Goal: Task Accomplishment & Management: Manage account settings

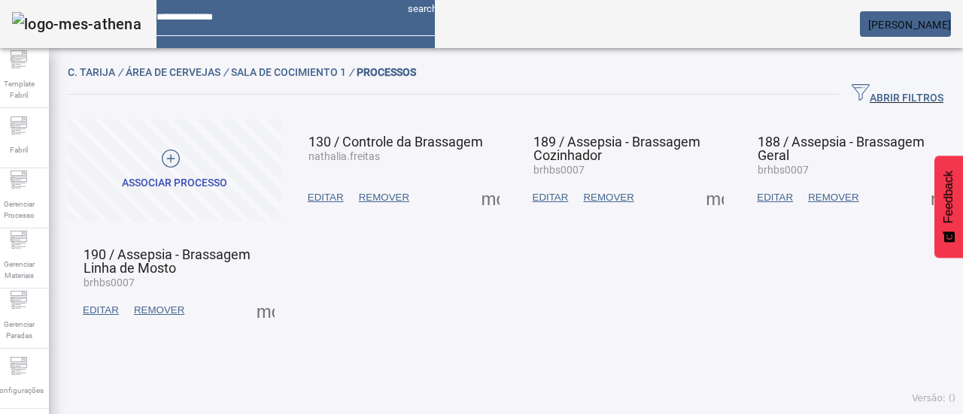
drag, startPoint x: 525, startPoint y: 312, endPoint x: 523, endPoint y: 301, distance: 11.5
click at [528, 310] on mat-grid-list "ASSOCIAR PROCESSO 130 / Controle da Brassagem nathalia.freitas EDITAR REMOVER m…" at bounding box center [511, 227] width 887 height 214
click at [38, 131] on div "Fabril" at bounding box center [19, 138] width 60 height 60
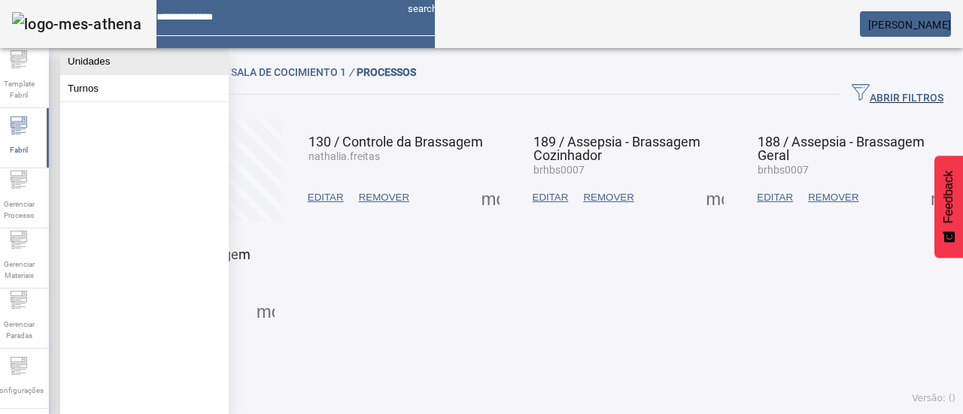
click at [81, 74] on button "Unidades" at bounding box center [144, 61] width 168 height 26
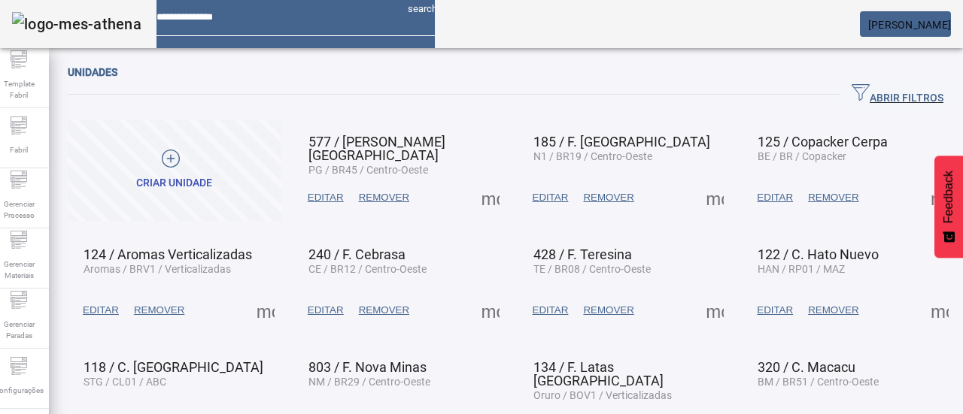
scroll to position [75, 0]
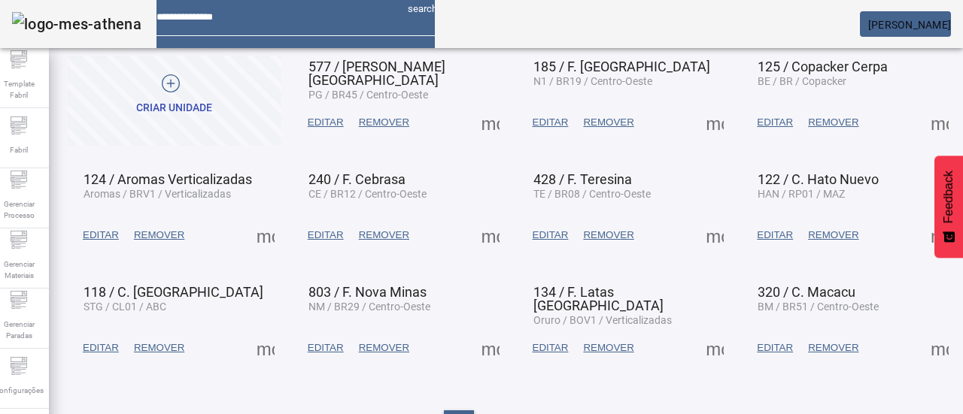
click at [265, 348] on span at bounding box center [265, 348] width 36 height 36
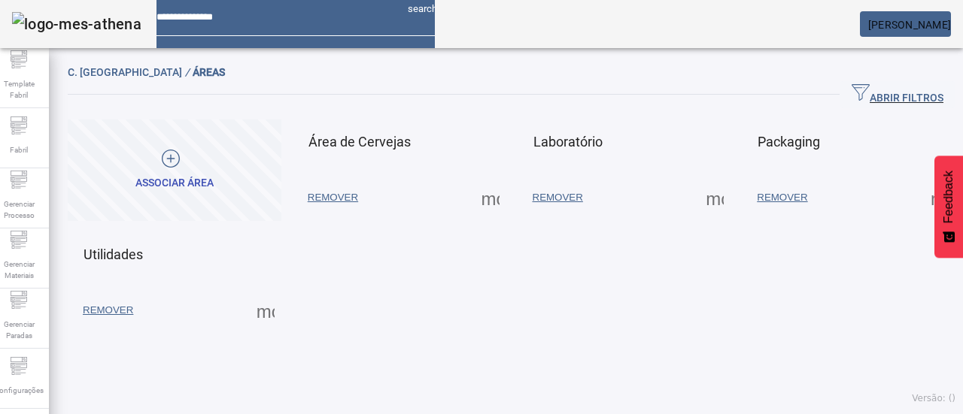
click at [484, 196] on span at bounding box center [490, 198] width 36 height 36
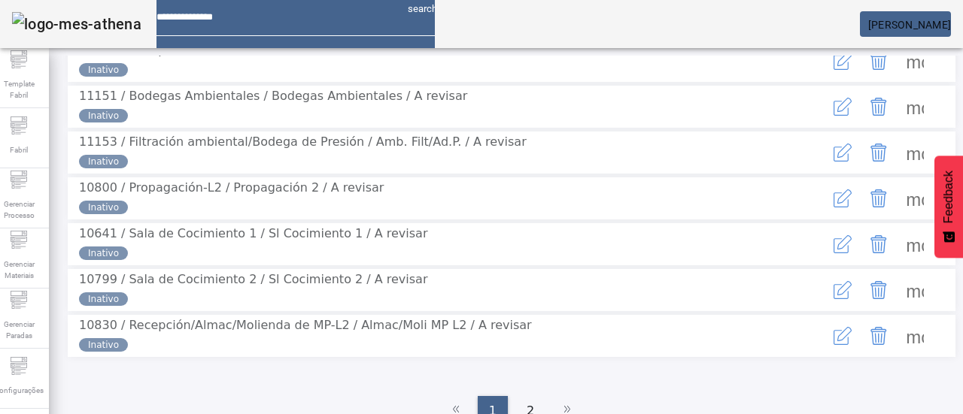
scroll to position [450, 0]
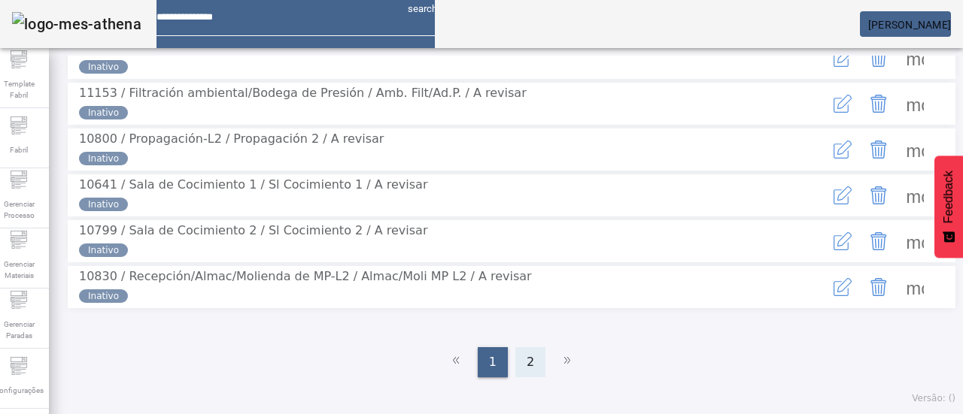
click at [526, 359] on span "2" at bounding box center [530, 362] width 8 height 18
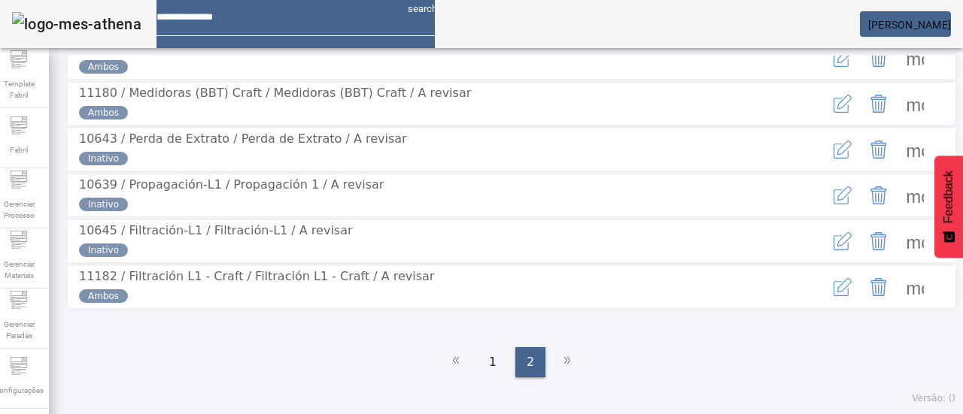
scroll to position [281, 0]
click at [899, 177] on span at bounding box center [914, 195] width 36 height 36
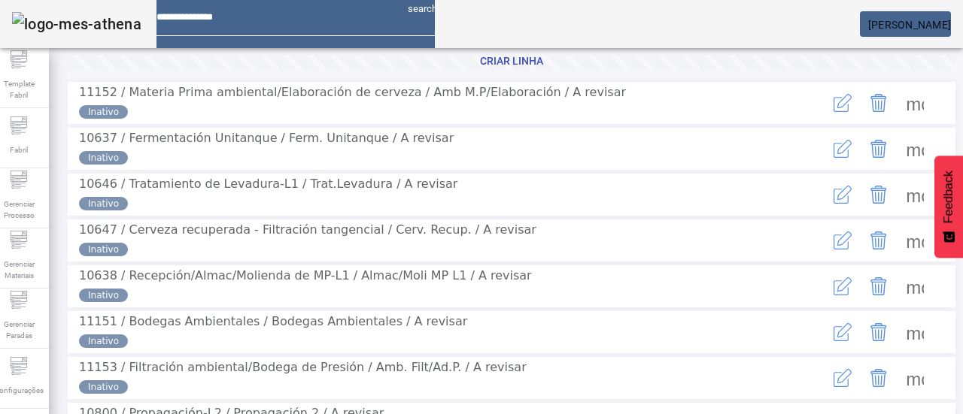
scroll to position [301, 0]
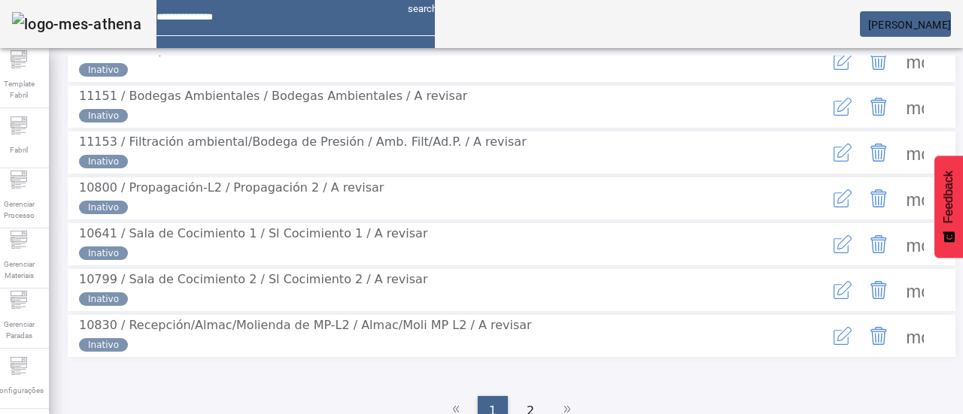
click at [896, 217] on span at bounding box center [914, 198] width 36 height 36
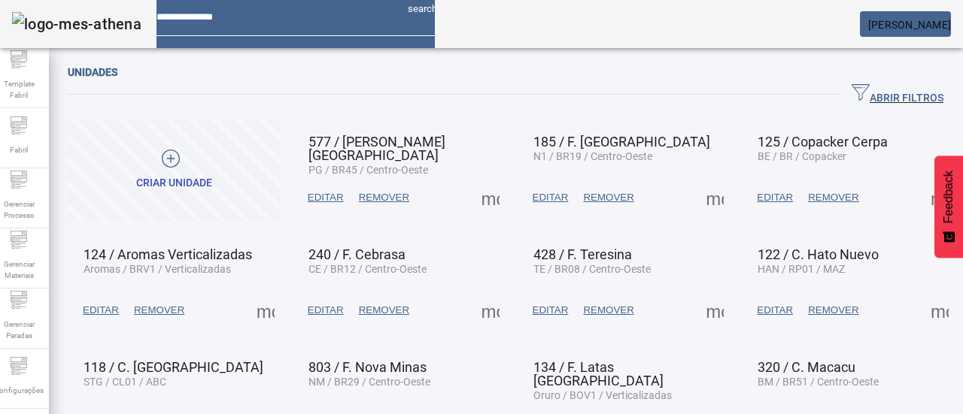
scroll to position [75, 0]
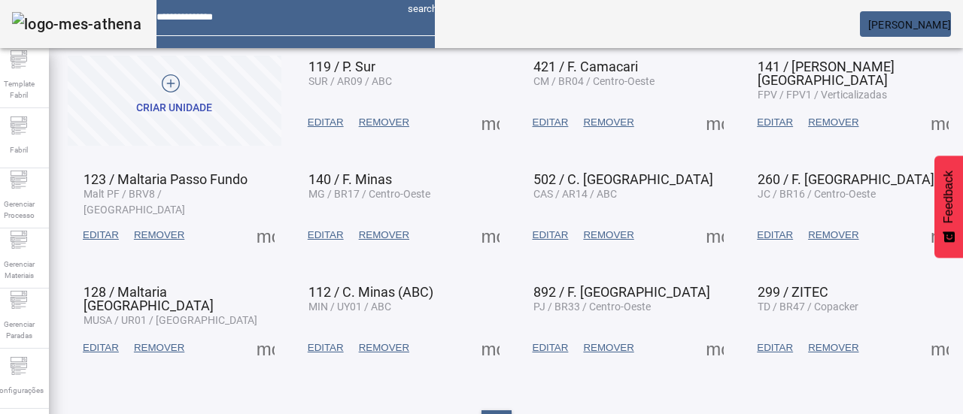
click at [477, 353] on span at bounding box center [490, 348] width 36 height 36
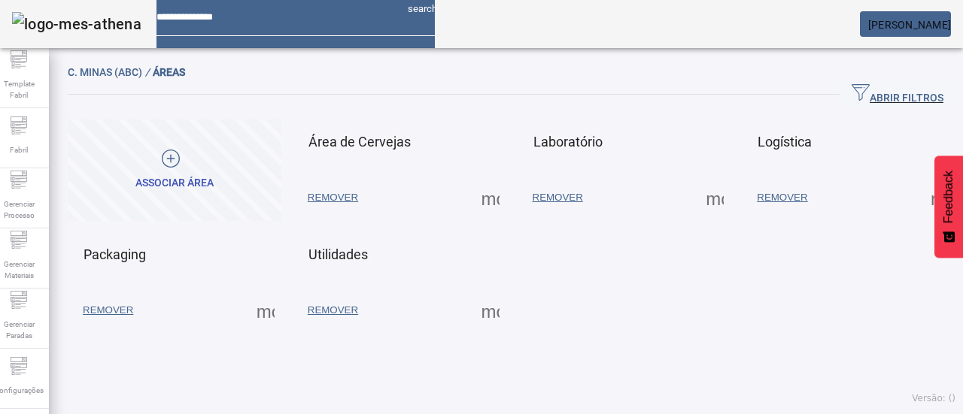
click at [487, 199] on span at bounding box center [490, 198] width 36 height 36
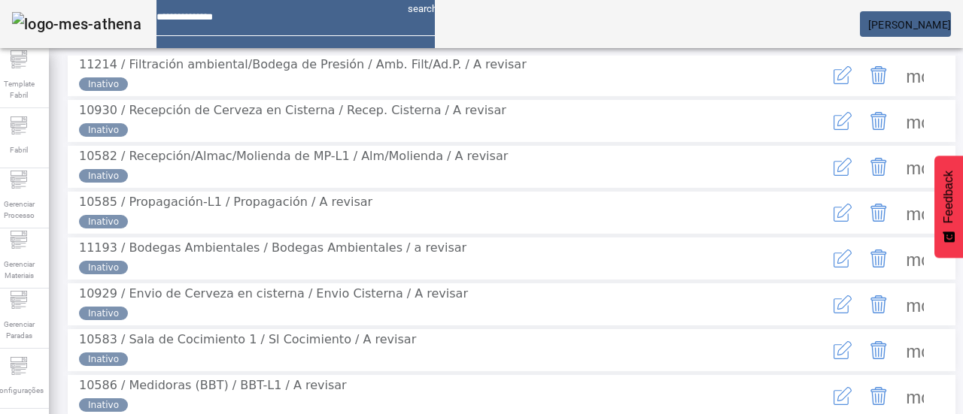
scroll to position [167, 0]
click at [899, 231] on span at bounding box center [914, 213] width 36 height 36
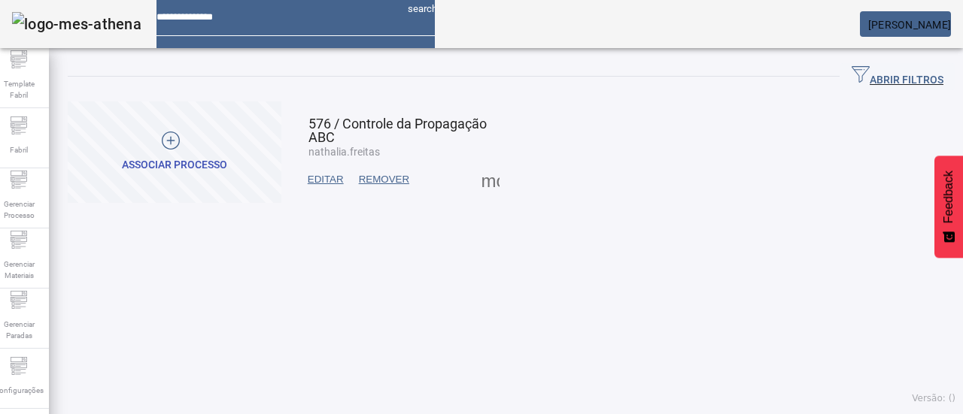
click at [220, 144] on div at bounding box center [171, 143] width 98 height 23
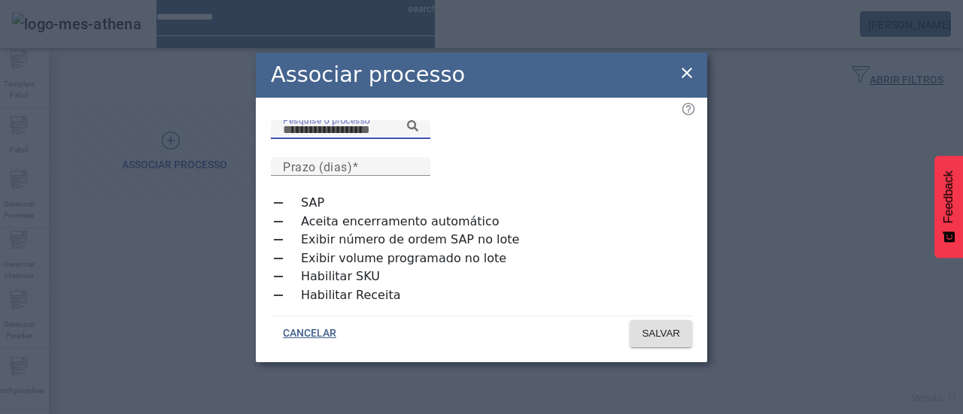
click at [418, 139] on input "Pesquise o processo" at bounding box center [350, 130] width 135 height 18
type input "**********"
click at [418, 162] on input "Prazo (dias)" at bounding box center [350, 167] width 135 height 18
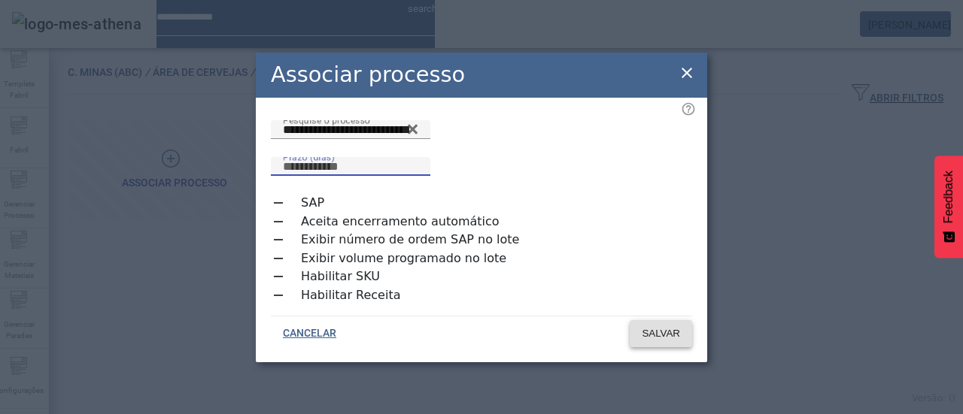
type input "*"
click at [657, 317] on span at bounding box center [660, 334] width 62 height 36
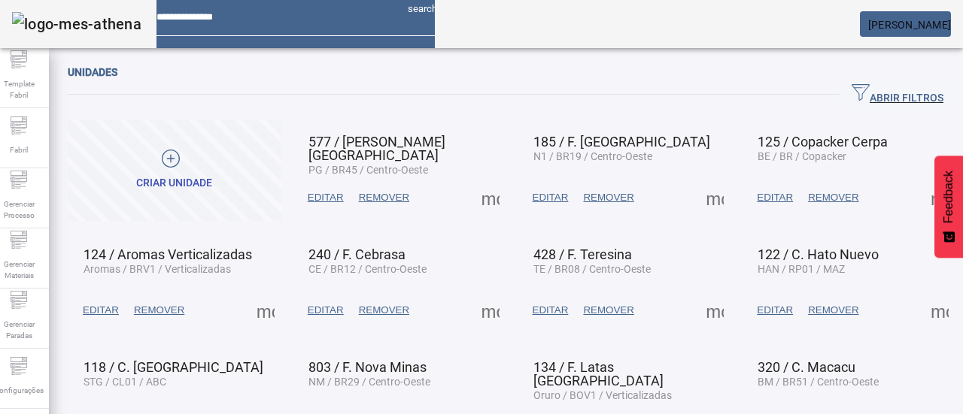
scroll to position [126, 0]
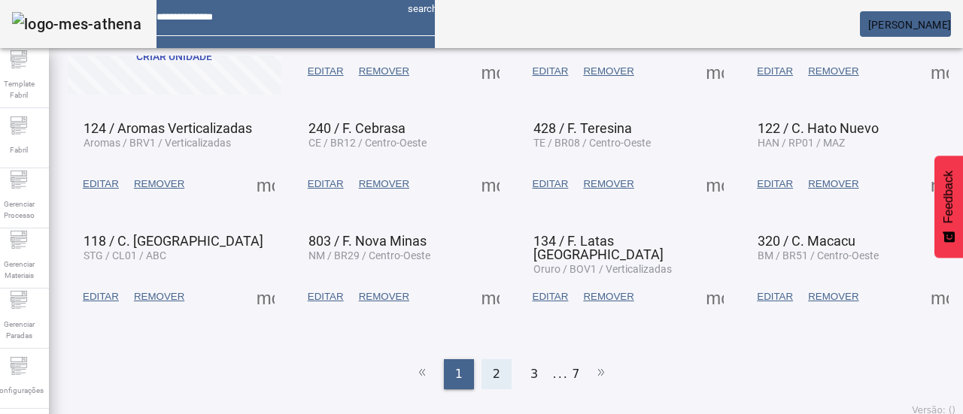
click at [485, 363] on div "2" at bounding box center [496, 374] width 30 height 30
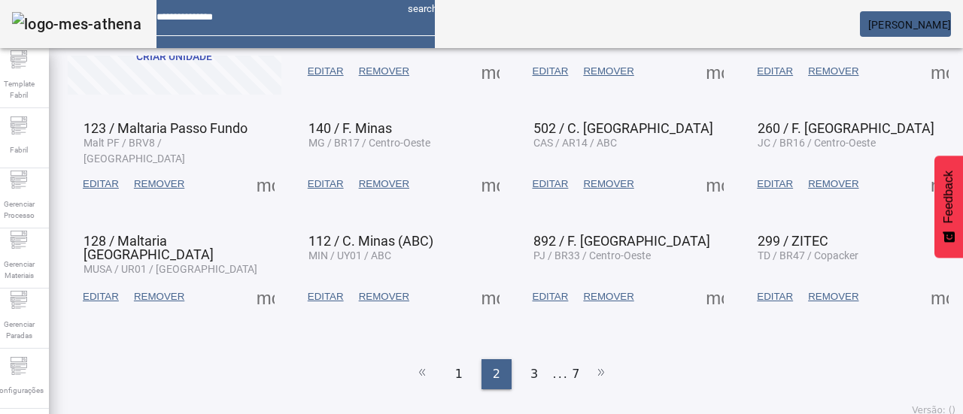
click at [484, 305] on span at bounding box center [490, 297] width 36 height 36
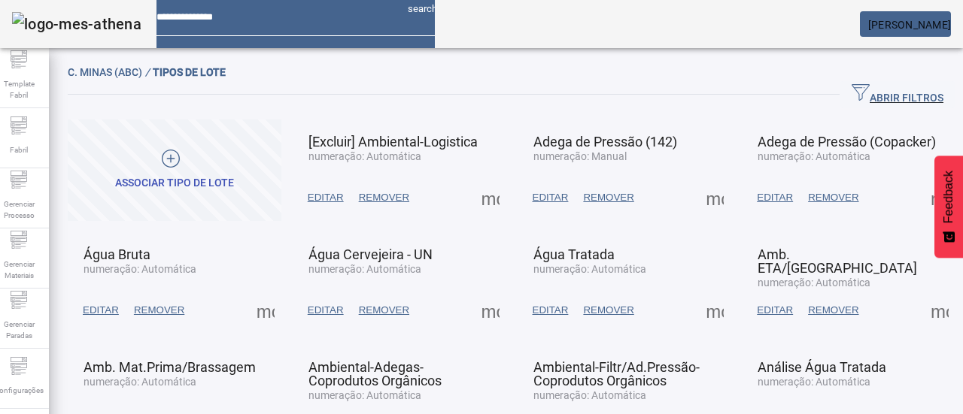
click at [234, 176] on div "Associar tipo de lote" at bounding box center [174, 183] width 119 height 15
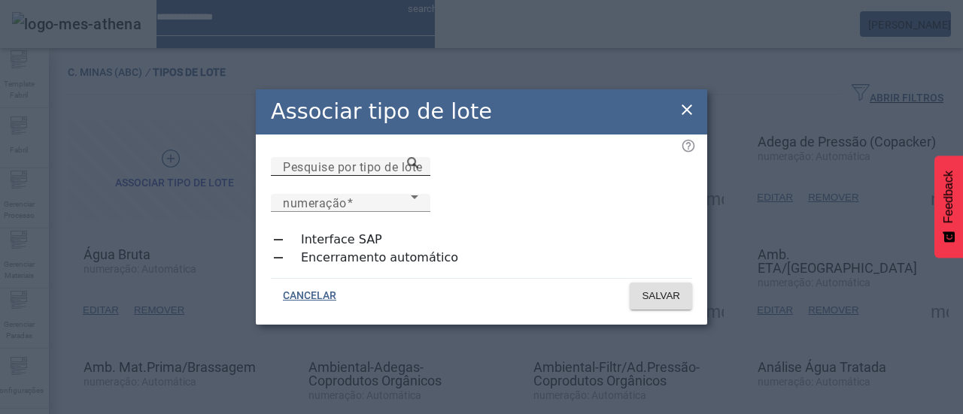
click at [418, 176] on input "Pesquise por tipo de lote" at bounding box center [350, 167] width 135 height 18
click at [418, 168] on icon at bounding box center [412, 162] width 11 height 11
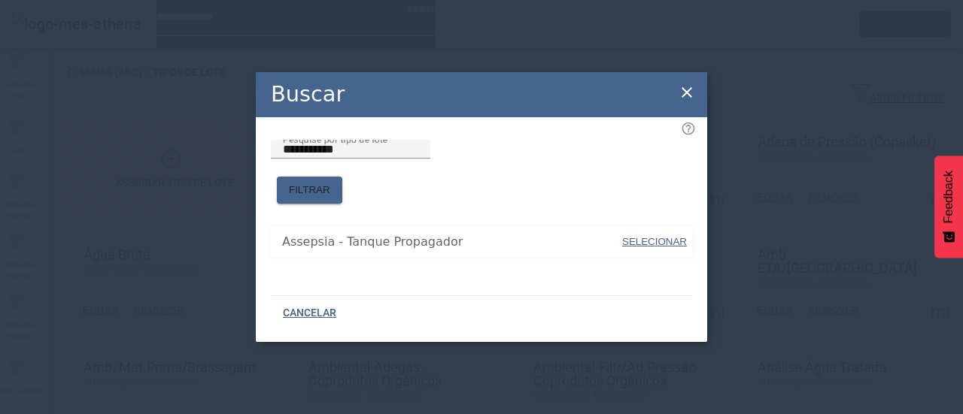
click at [675, 236] on span "SELECIONAR" at bounding box center [654, 241] width 65 height 11
type input "**********"
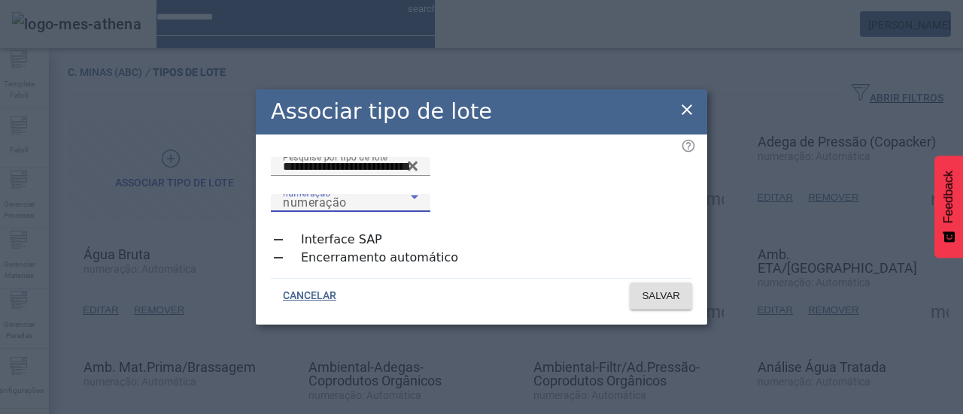
click at [411, 194] on div "numeração" at bounding box center [347, 203] width 128 height 18
click at [659, 279] on span at bounding box center [660, 296] width 62 height 36
click at [681, 119] on icon at bounding box center [687, 110] width 18 height 18
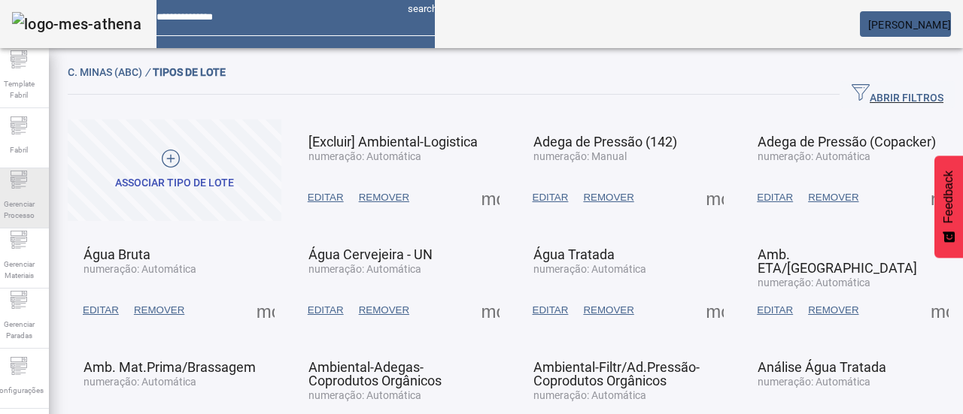
drag, startPoint x: 30, startPoint y: 227, endPoint x: 50, endPoint y: 202, distance: 32.1
click at [29, 223] on aside "Template Fabril Fabril Gerenciar Processo Gerenciar Materiais Gerenciar Paradas…" at bounding box center [19, 257] width 60 height 419
click at [47, 189] on div "Gerenciar Processo" at bounding box center [19, 198] width 60 height 60
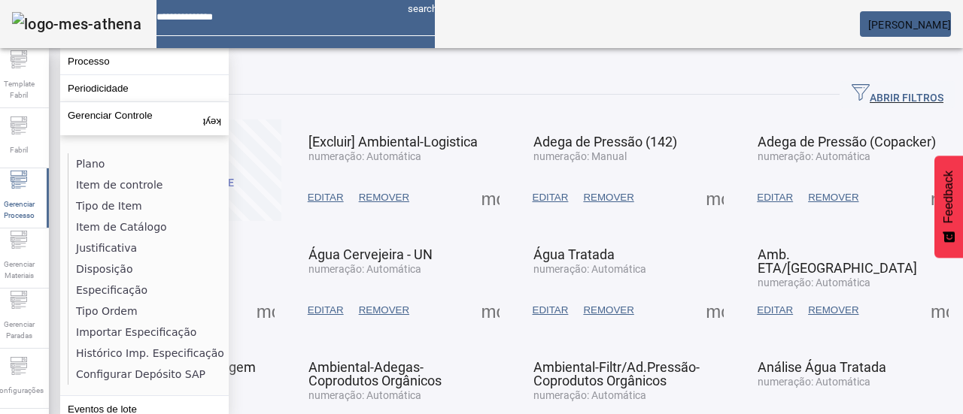
click at [110, 181] on li "Item de controle" at bounding box center [147, 184] width 159 height 21
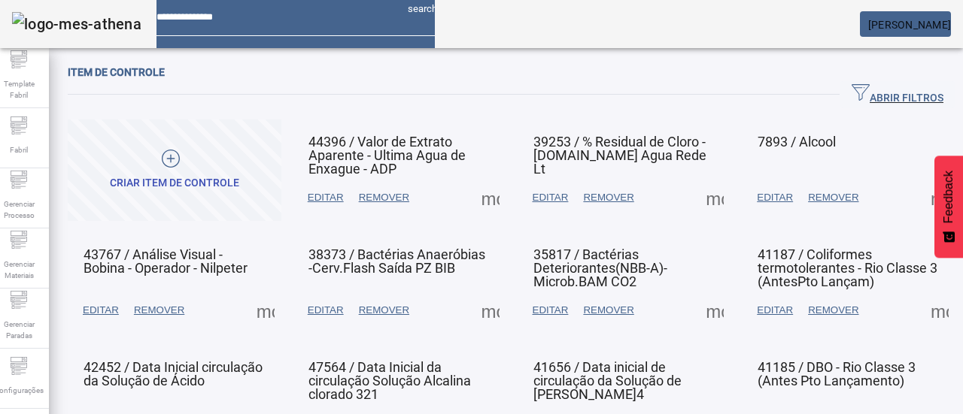
drag, startPoint x: 854, startPoint y: 96, endPoint x: 836, endPoint y: 104, distance: 19.6
click at [854, 97] on span "ABRIR FILTROS" at bounding box center [897, 94] width 92 height 23
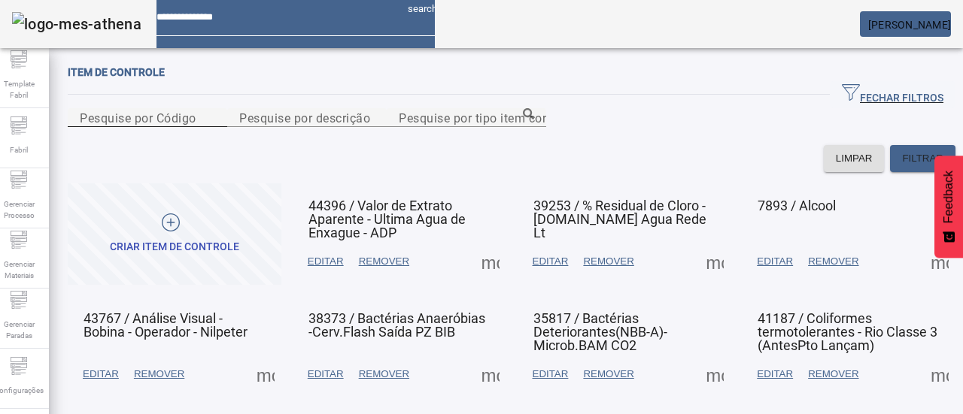
click at [180, 125] on mat-label "Pesquise por Código" at bounding box center [138, 118] width 117 height 14
click at [180, 127] on input "Pesquise por Código" at bounding box center [147, 118] width 135 height 18
type input "****"
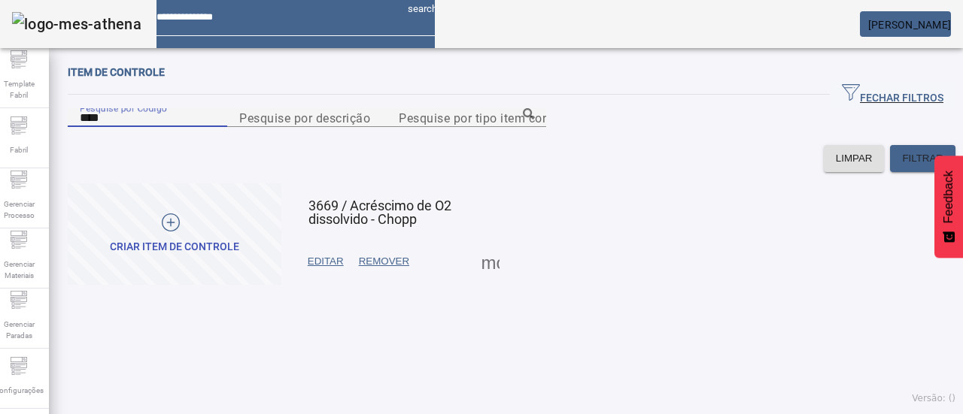
click at [322, 269] on span "EDITAR" at bounding box center [326, 261] width 36 height 15
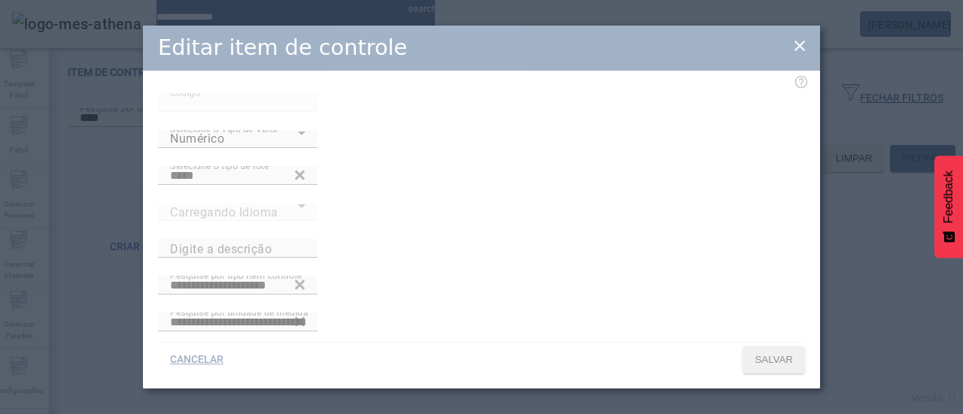
type input "**********"
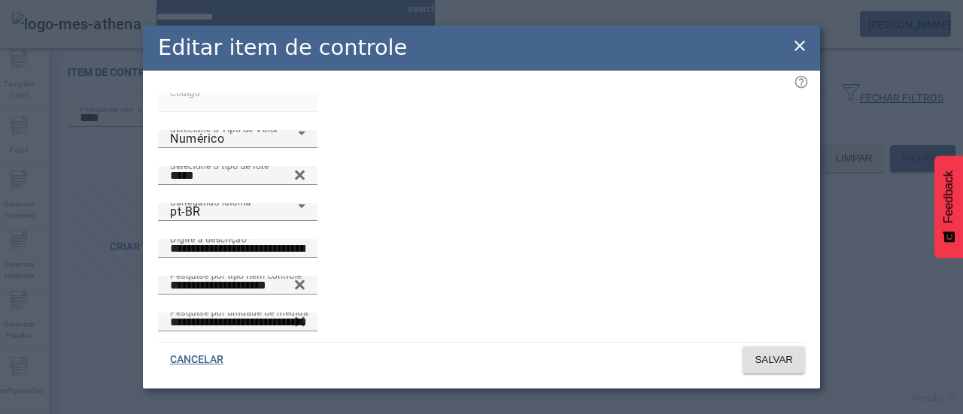
scroll to position [37, 0]
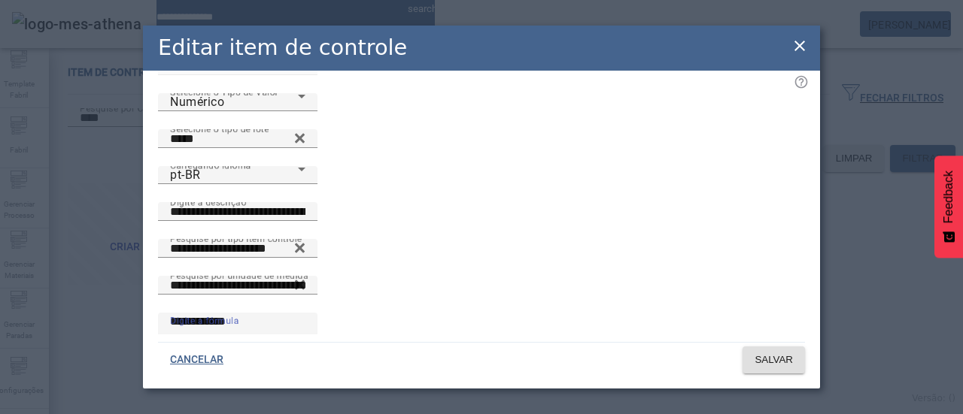
click at [247, 313] on textarea "**********" at bounding box center [237, 331] width 135 height 36
click at [158, 313] on div "**********" at bounding box center [481, 340] width 647 height 54
click at [180, 313] on textarea "**********" at bounding box center [237, 331] width 135 height 36
drag, startPoint x: 190, startPoint y: 259, endPoint x: 149, endPoint y: 261, distance: 40.6
click at [158, 313] on div "**********" at bounding box center [481, 340] width 647 height 54
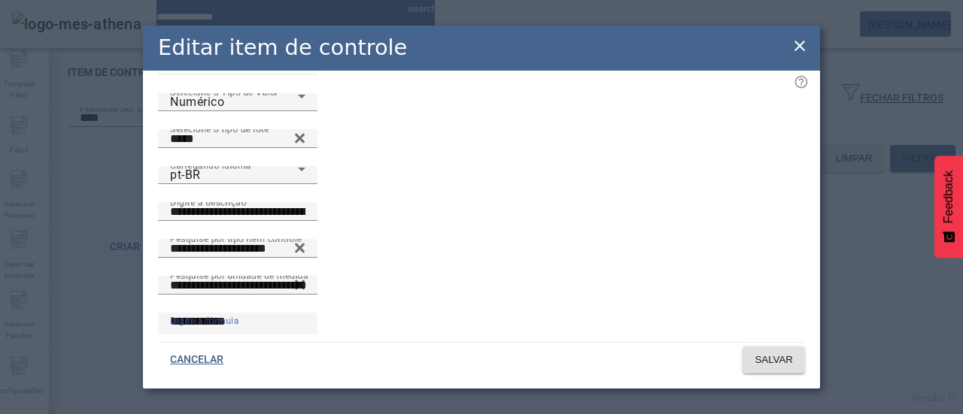
click at [191, 313] on textarea "**********" at bounding box center [237, 331] width 135 height 36
click at [265, 313] on textarea "**********" at bounding box center [237, 331] width 135 height 36
click at [301, 313] on textarea "**********" at bounding box center [237, 331] width 135 height 36
click at [305, 313] on textarea "**********" at bounding box center [237, 331] width 135 height 36
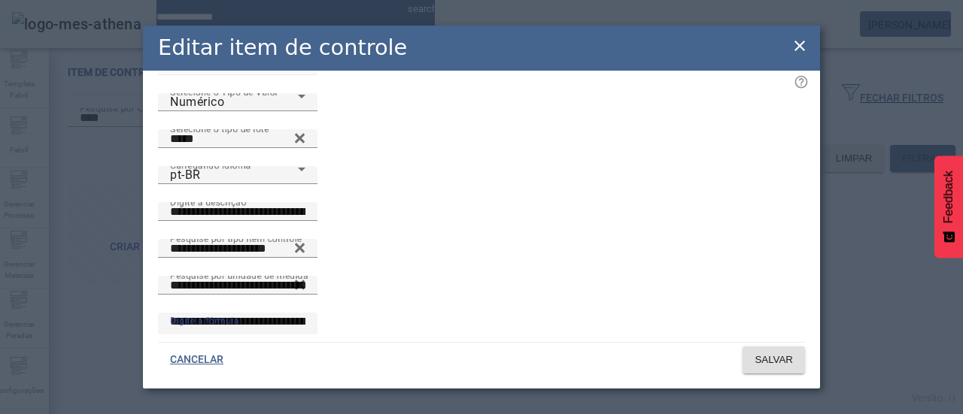
click at [305, 313] on textarea "**********" at bounding box center [237, 331] width 135 height 36
drag, startPoint x: 391, startPoint y: 256, endPoint x: 329, endPoint y: 299, distance: 75.1
click at [305, 313] on textarea "**********" at bounding box center [237, 349] width 135 height 72
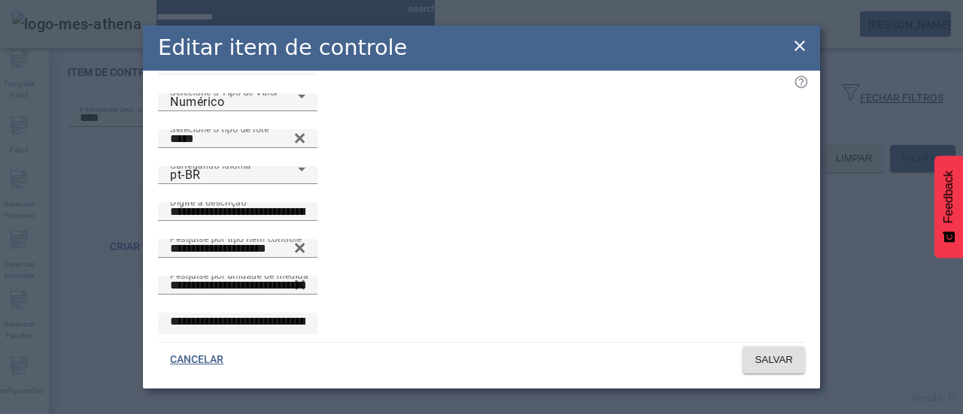
click at [305, 313] on textarea "**********" at bounding box center [237, 349] width 135 height 72
click at [305, 314] on textarea "**********" at bounding box center [237, 349] width 135 height 72
click at [305, 313] on textarea "**********" at bounding box center [237, 349] width 135 height 72
type textarea "**********"
click at [768, 360] on span "SALVAR" at bounding box center [773, 360] width 38 height 15
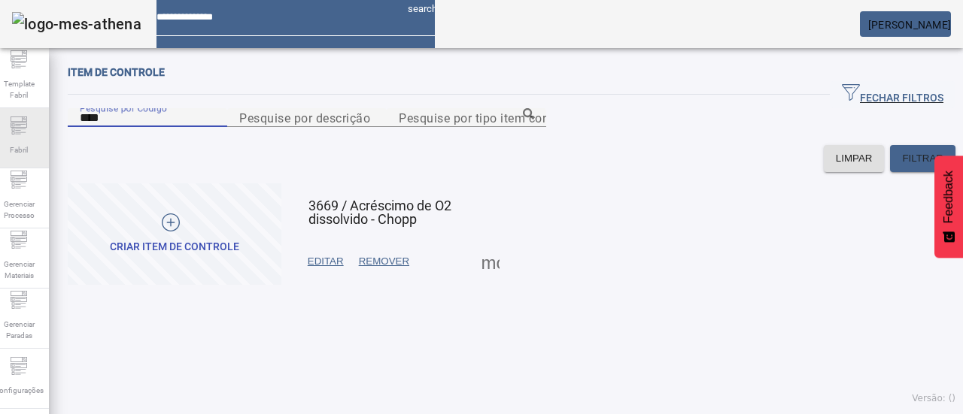
drag, startPoint x: 78, startPoint y: 137, endPoint x: 53, endPoint y: 135, distance: 25.7
click at [53, 135] on div "Template Fabril Fabril Gerenciar Processo Gerenciar Materiais Gerenciar Paradas…" at bounding box center [481, 207] width 985 height 414
type input "*****"
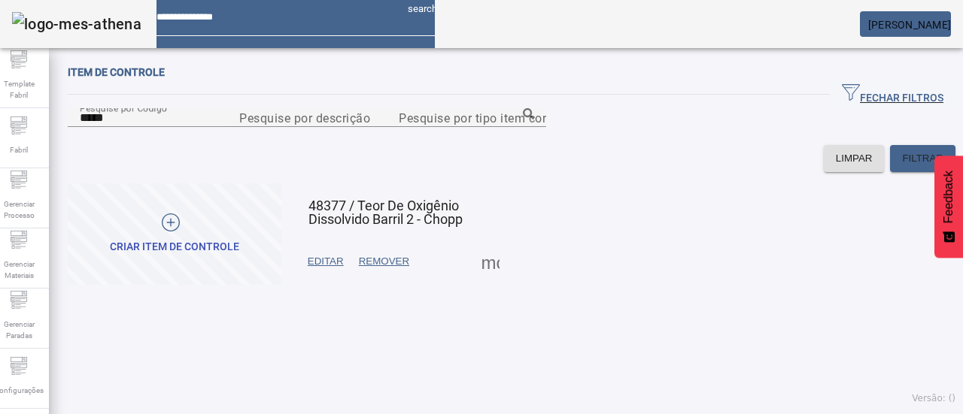
click at [331, 269] on span "EDITAR" at bounding box center [326, 261] width 36 height 15
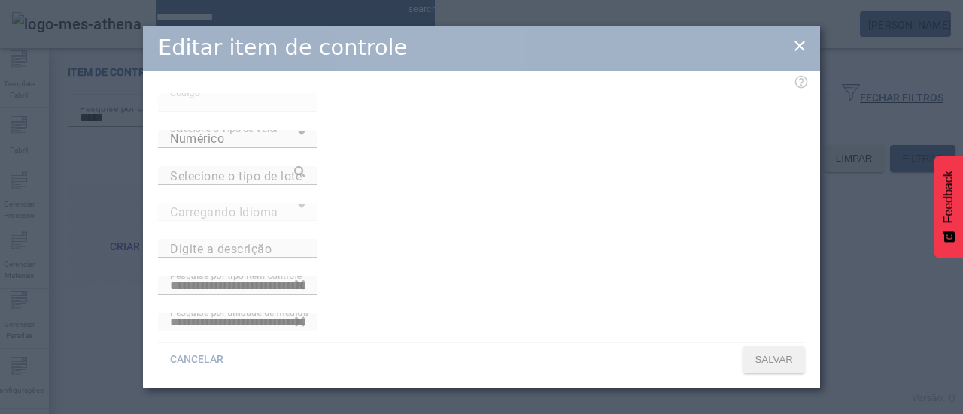
type input "**********"
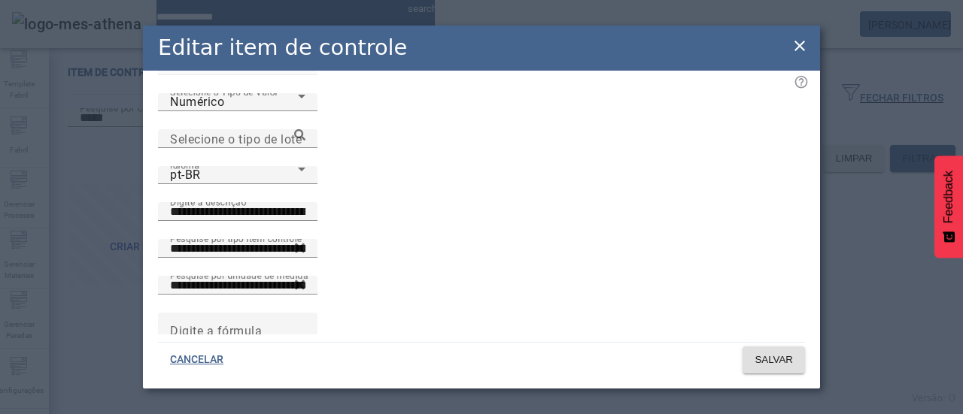
drag, startPoint x: 802, startPoint y: 45, endPoint x: 702, endPoint y: 53, distance: 99.6
click at [803, 47] on icon at bounding box center [799, 46] width 18 height 18
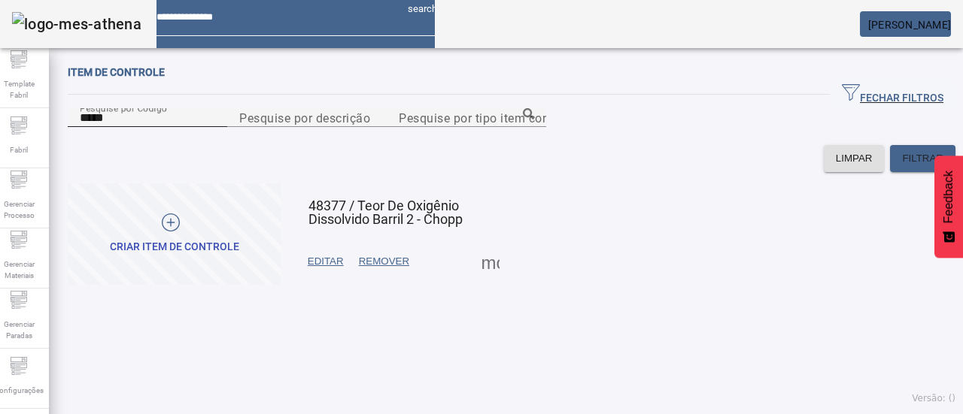
click at [165, 127] on input "*****" at bounding box center [147, 118] width 135 height 18
click at [306, 280] on span at bounding box center [325, 262] width 51 height 36
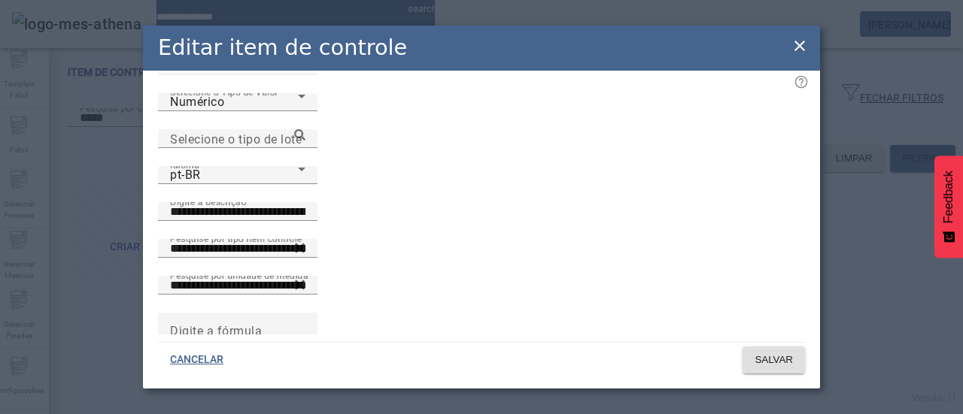
click at [801, 43] on icon at bounding box center [799, 46] width 18 height 18
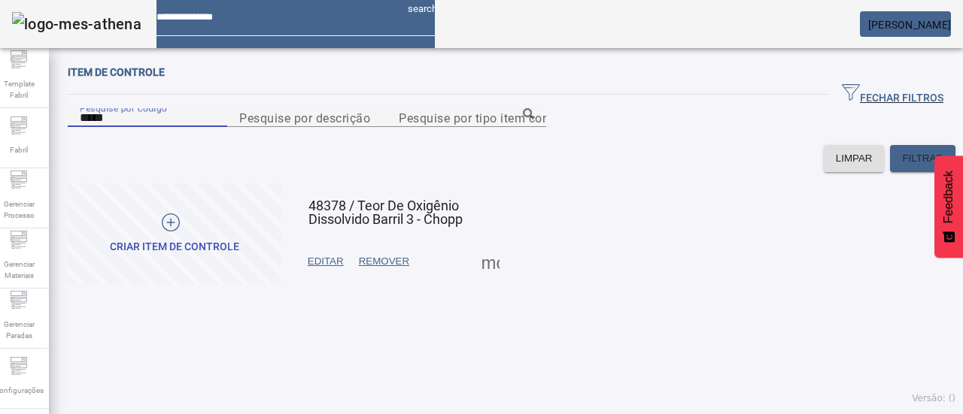
drag, startPoint x: 132, startPoint y: 132, endPoint x: 71, endPoint y: 136, distance: 61.8
click at [71, 136] on div "FECHAR FILTROS Pesquise por Código ***** Pesquise por descrição Pesquise por ti…" at bounding box center [511, 126] width 887 height 91
type input "****"
click at [359, 280] on span "warning" at bounding box center [383, 262] width 65 height 36
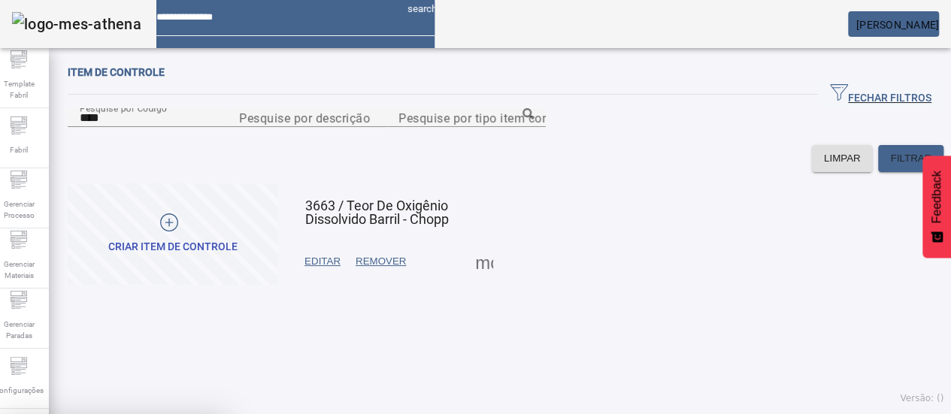
drag, startPoint x: 391, startPoint y: 254, endPoint x: 371, endPoint y: 282, distance: 34.4
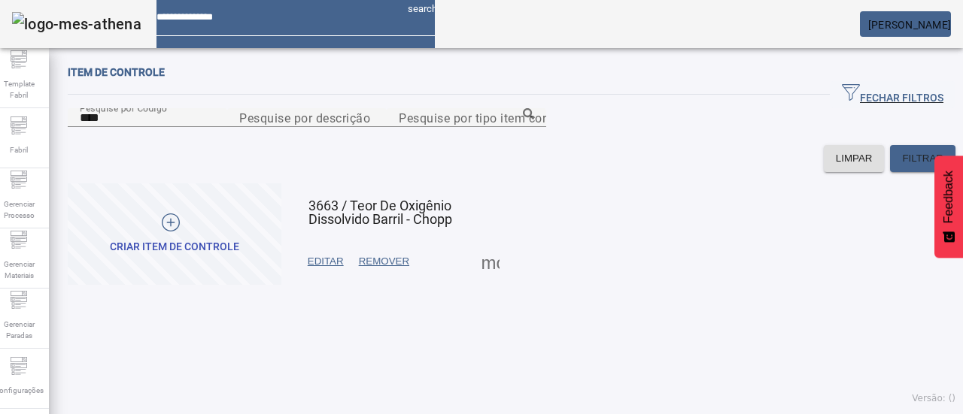
drag, startPoint x: 338, startPoint y: 341, endPoint x: 344, endPoint y: 334, distance: 9.6
click at [337, 269] on span "EDITAR" at bounding box center [326, 261] width 36 height 15
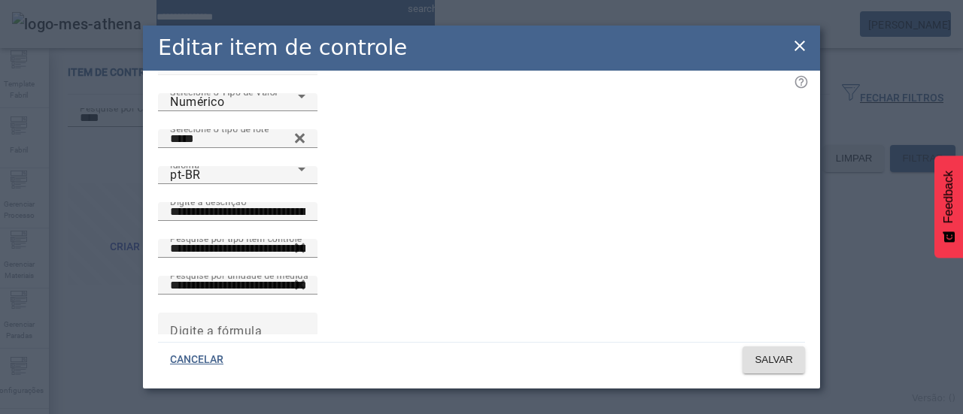
click at [772, 364] on span "SALVAR" at bounding box center [773, 360] width 38 height 15
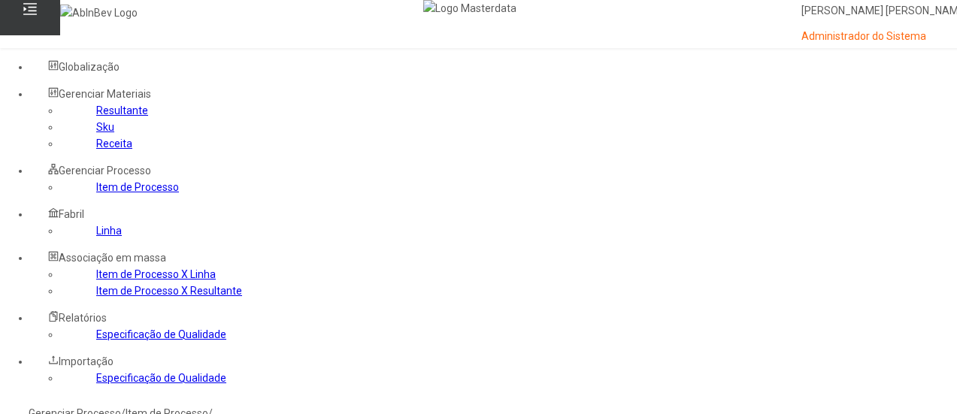
scroll to position [150, 0]
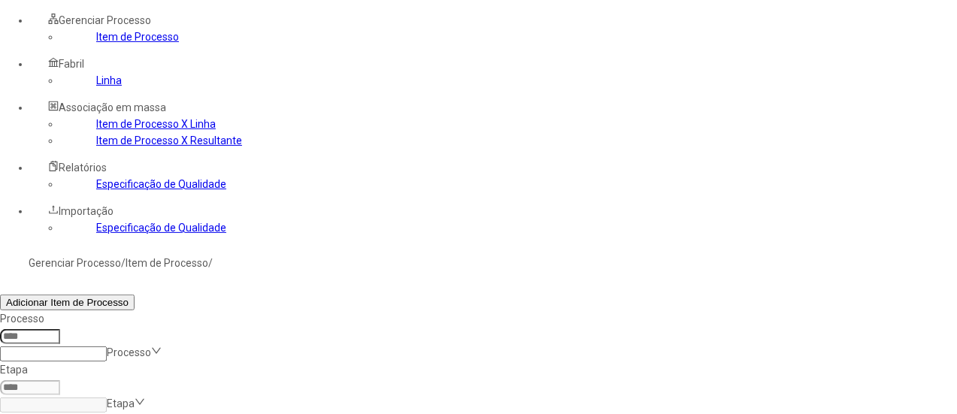
click at [96, 86] on link "Linha" at bounding box center [109, 80] width 26 height 12
click at [60, 329] on input at bounding box center [30, 336] width 60 height 15
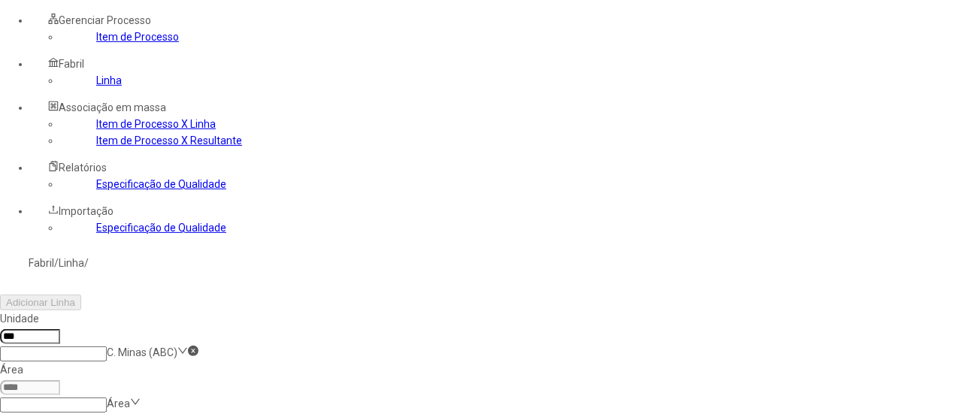
type input "***"
click at [107, 398] on input at bounding box center [53, 405] width 107 height 15
click at [170, 264] on div "Área de Cervejas" at bounding box center [85, 272] width 170 height 17
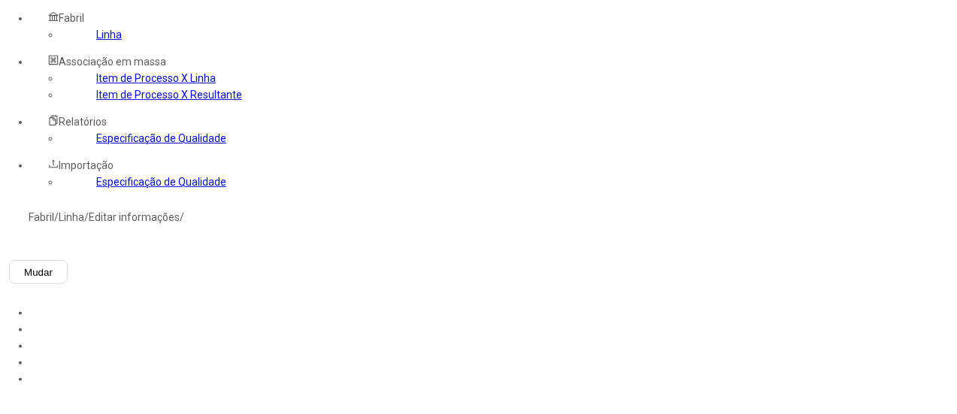
scroll to position [226, 0]
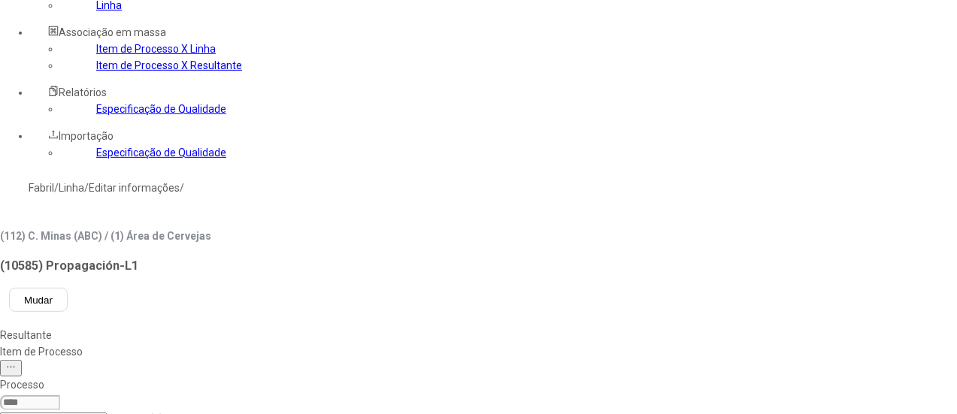
click at [107, 413] on input at bounding box center [53, 420] width 107 height 15
click at [170, 205] on div "Assepsia - Tanque Propagador" at bounding box center [85, 213] width 170 height 17
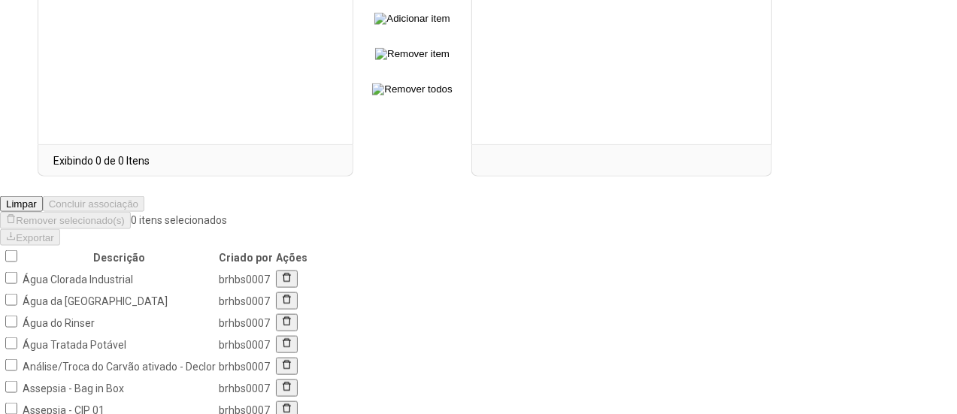
scroll to position [901, 0]
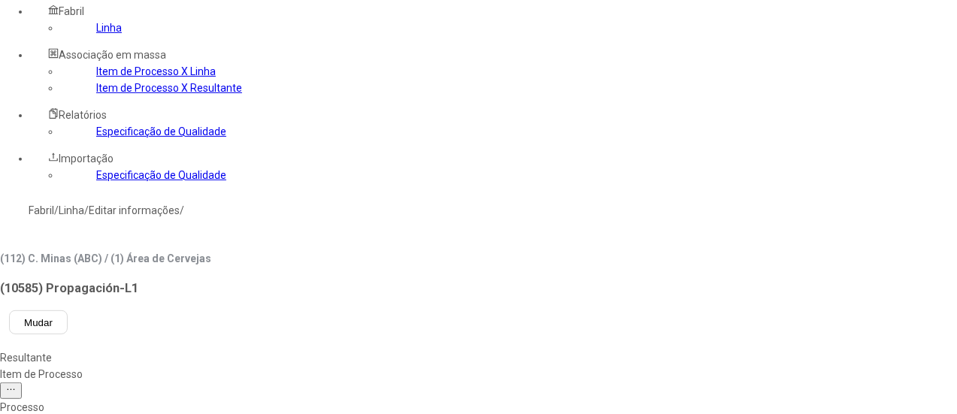
scroll to position [566, 0]
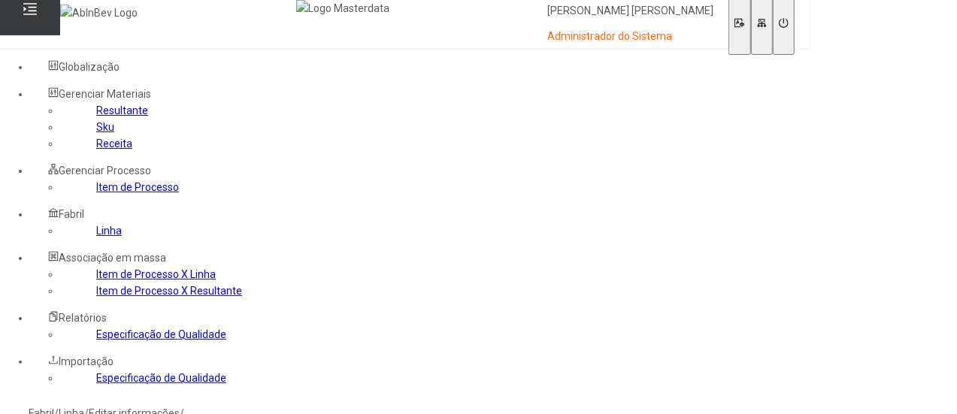
scroll to position [2731, 0]
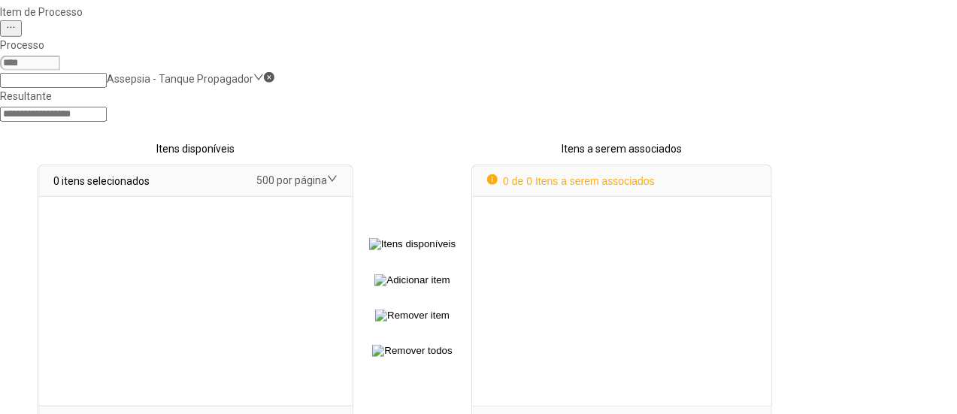
select select
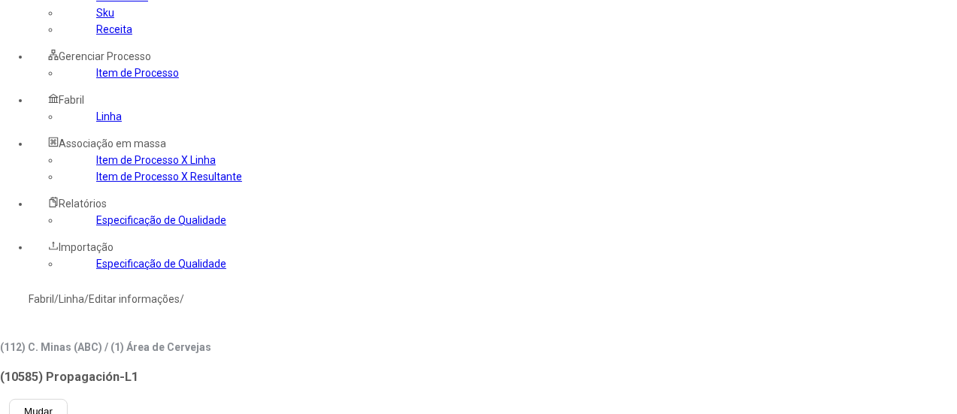
scroll to position [0, 0]
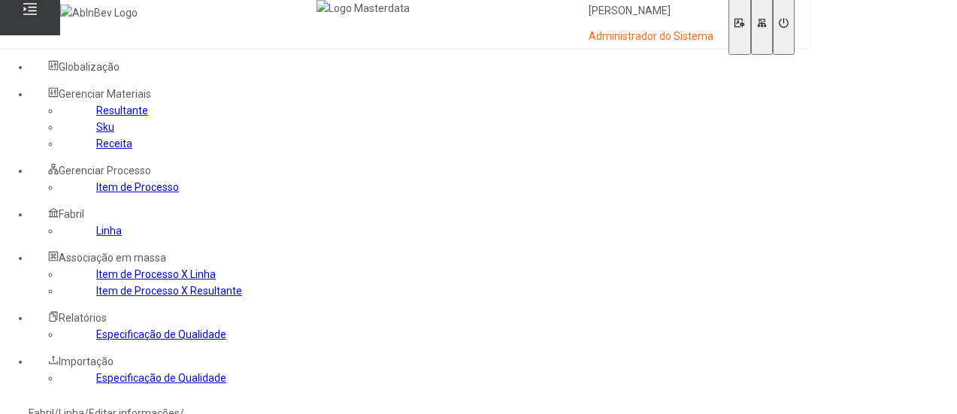
select select
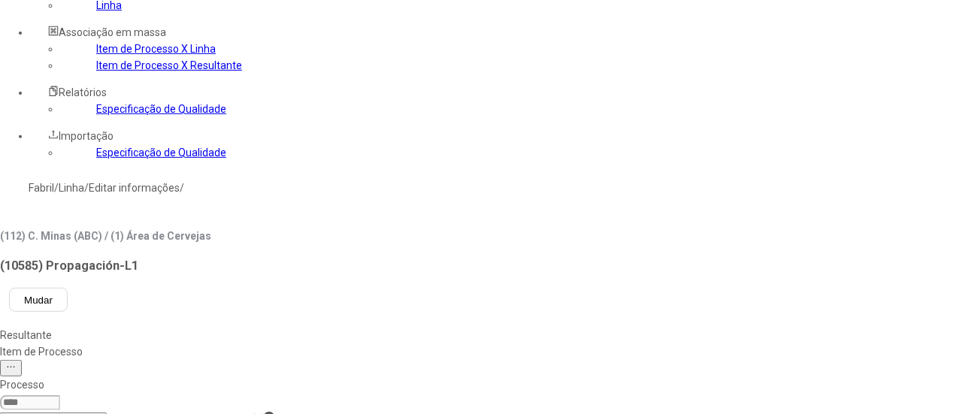
scroll to position [301, 0]
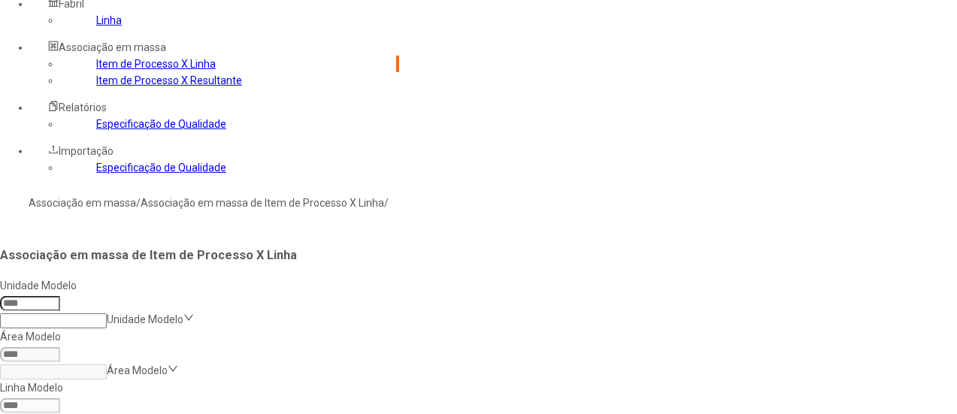
scroll to position [60, 0]
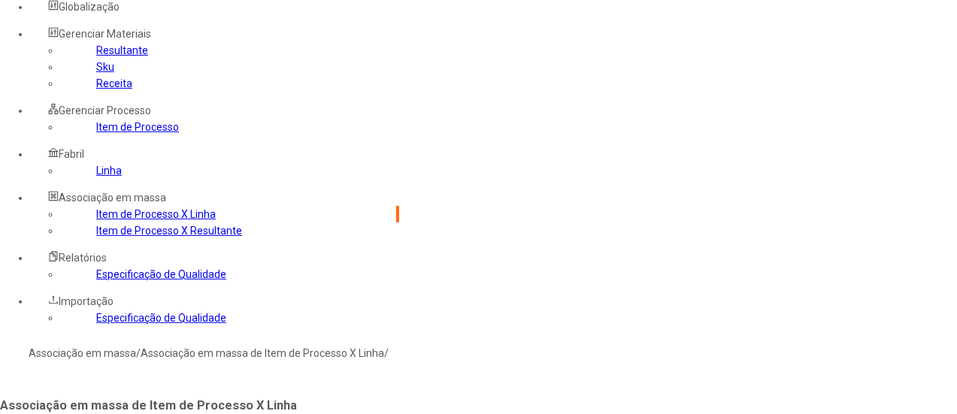
type input "***"
drag, startPoint x: 552, startPoint y: 130, endPoint x: 620, endPoint y: 120, distance: 68.5
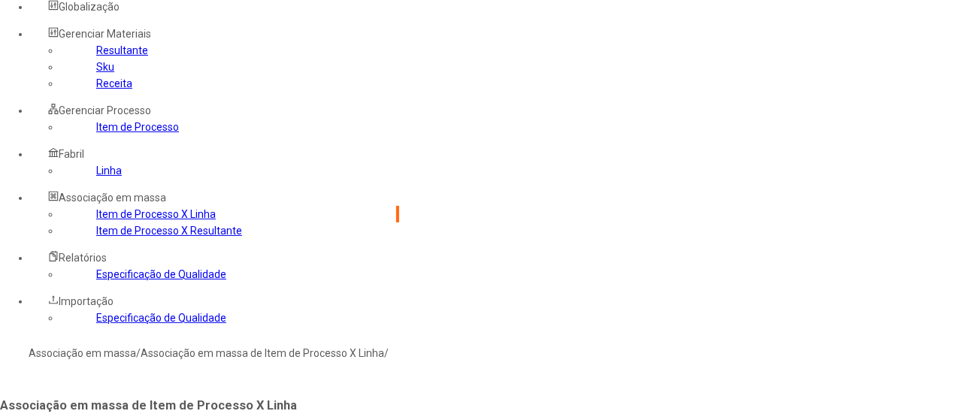
type input "***"
click at [287, 354] on div "Área de Cervejas" at bounding box center [143, 362] width 287 height 17
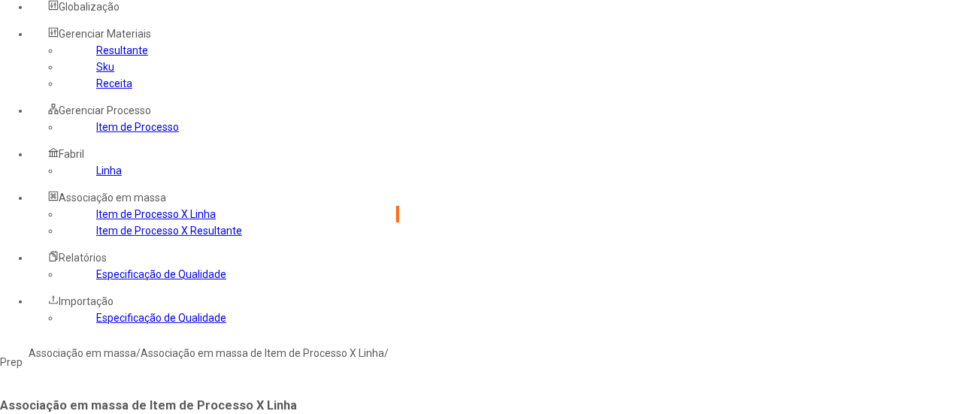
type input "***"
type input "****"
click at [322, 354] on div "Assepsia - Tanque Propagador" at bounding box center [170, 362] width 340 height 17
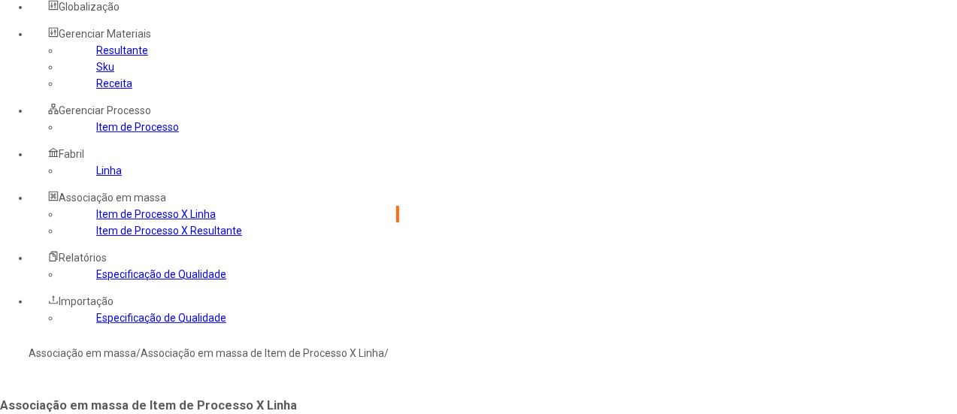
type input "***"
drag, startPoint x: 758, startPoint y: 181, endPoint x: 761, endPoint y: 201, distance: 19.8
click at [287, 354] on div "Área de Cervejas" at bounding box center [143, 362] width 287 height 17
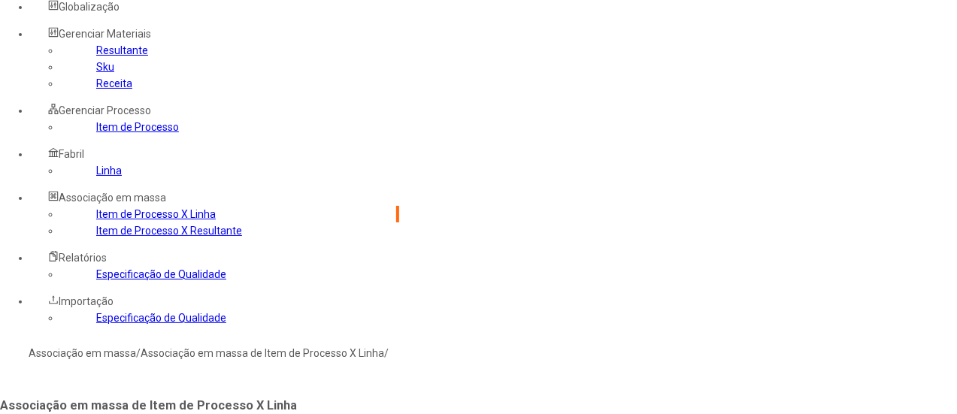
type input "*****"
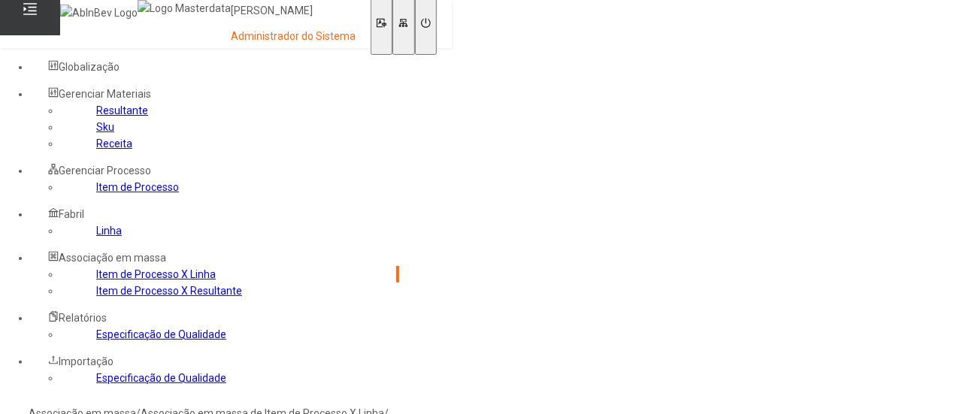
click at [96, 237] on link "Linha" at bounding box center [109, 231] width 26 height 12
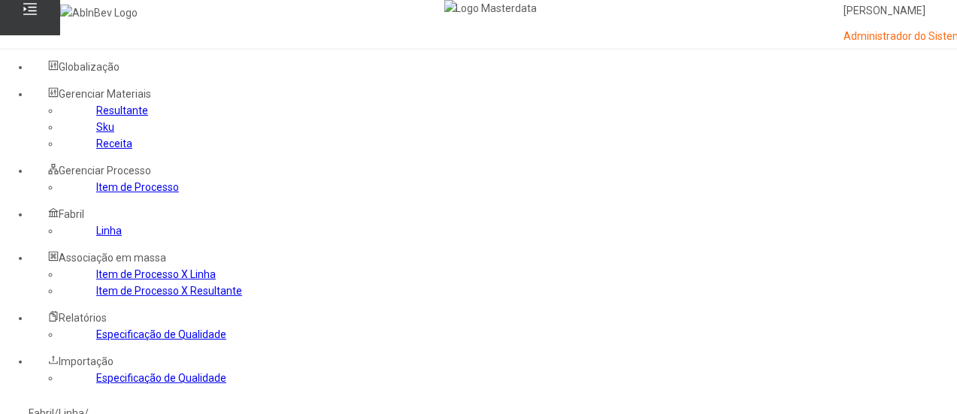
type input "***"
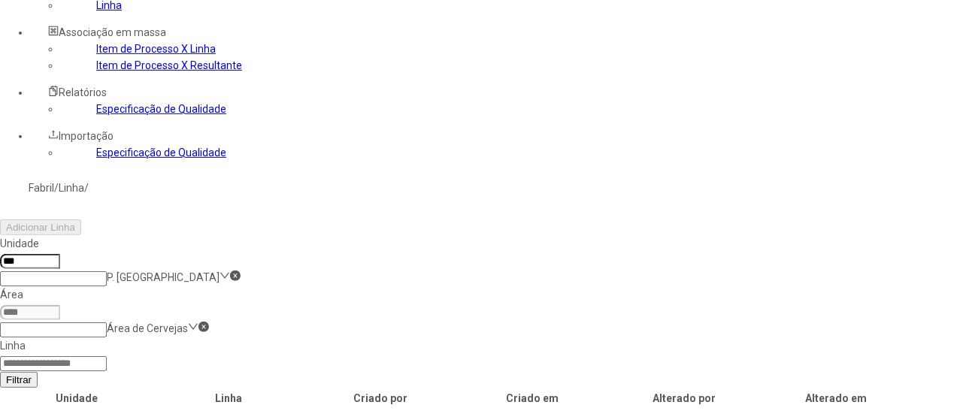
scroll to position [301, 0]
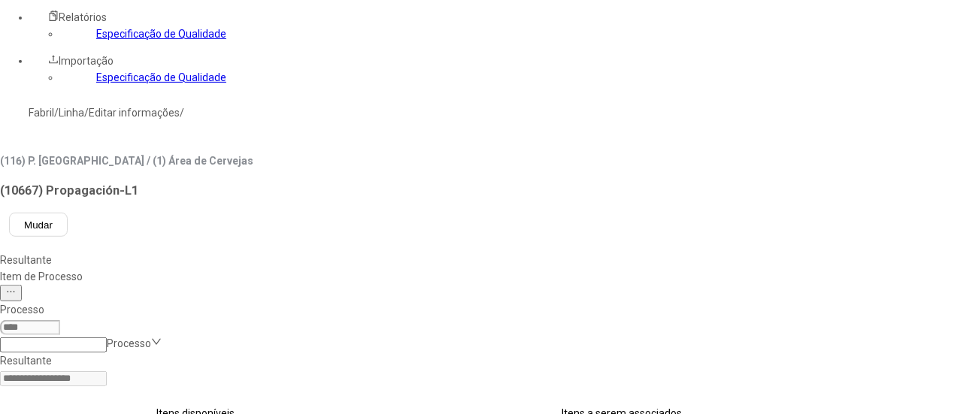
scroll to position [150, 0]
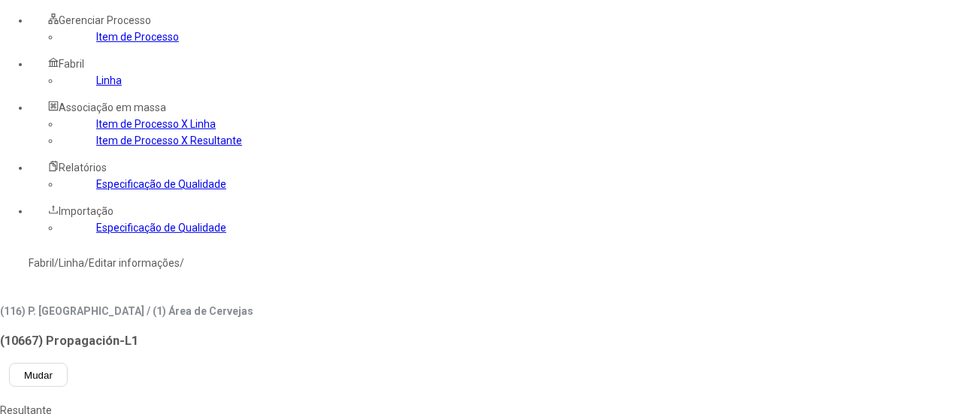
click at [170, 264] on div "Controle da Propagação ABC" at bounding box center [85, 272] width 170 height 17
select select
click at [170, 281] on div "Assepsia - Tanque Propagador" at bounding box center [85, 289] width 170 height 17
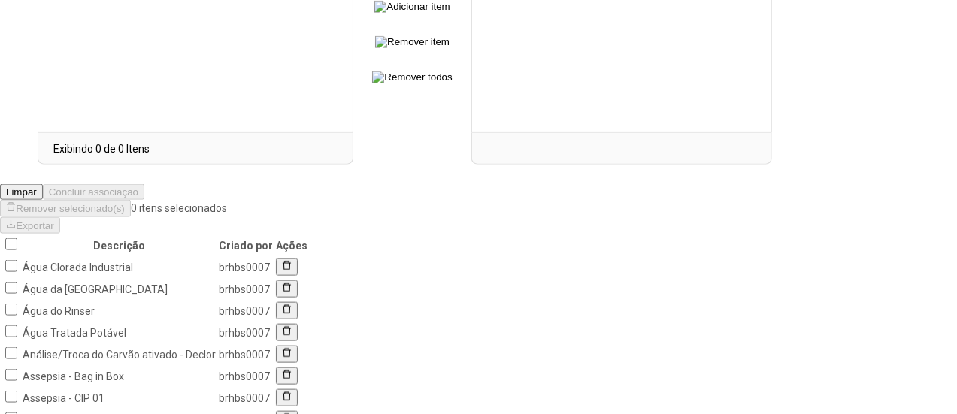
scroll to position [901, 0]
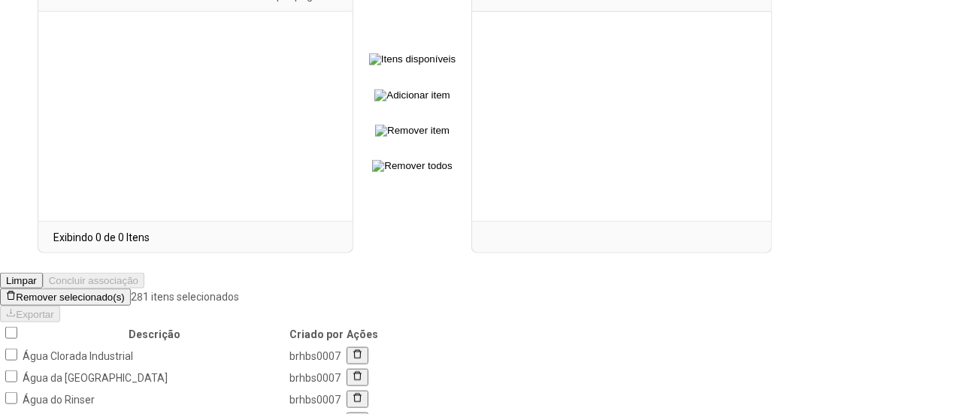
scroll to position [450, 0]
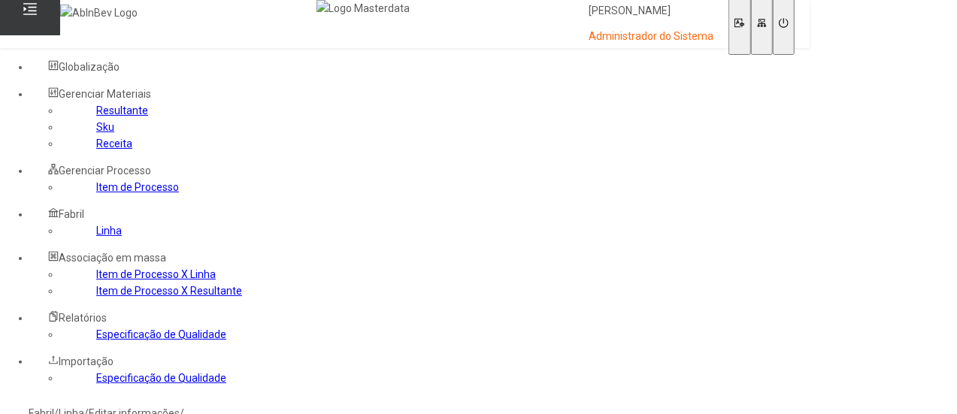
scroll to position [2731, 0]
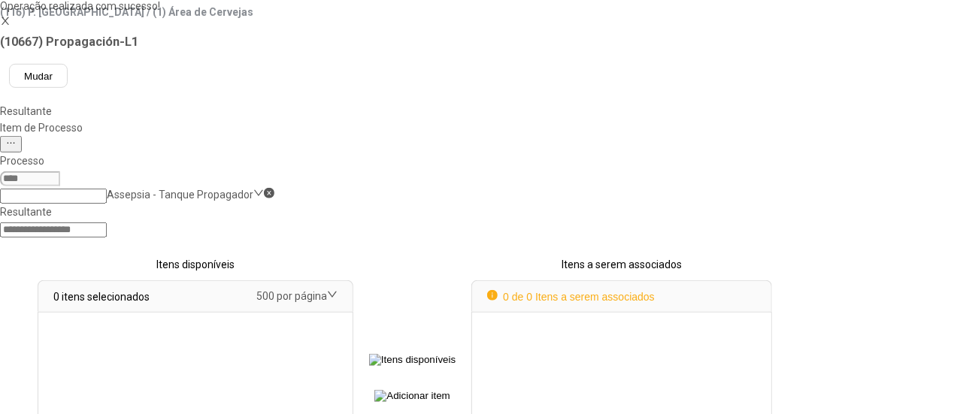
select select
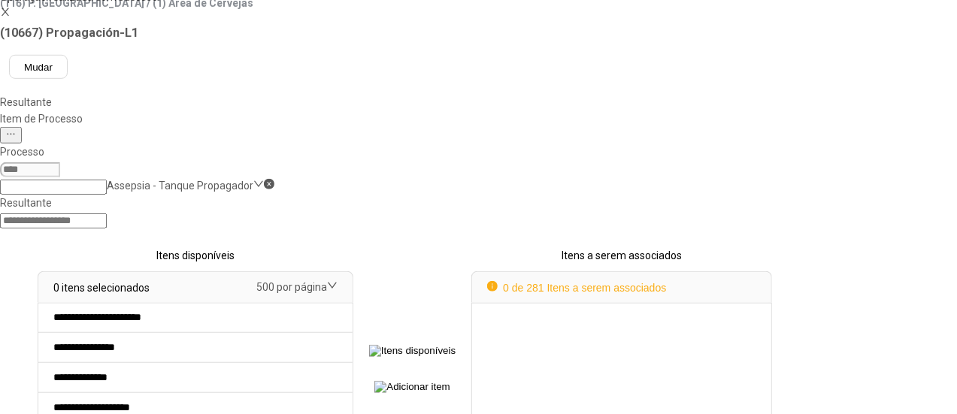
scroll to position [384, 0]
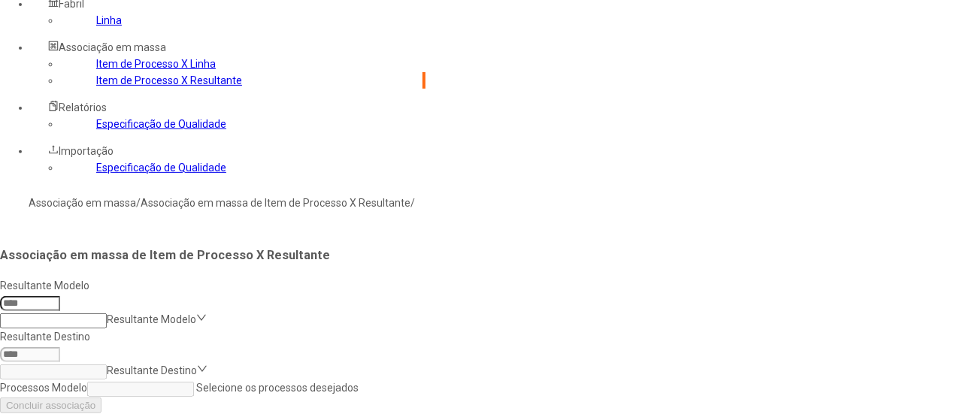
scroll to position [60, 0]
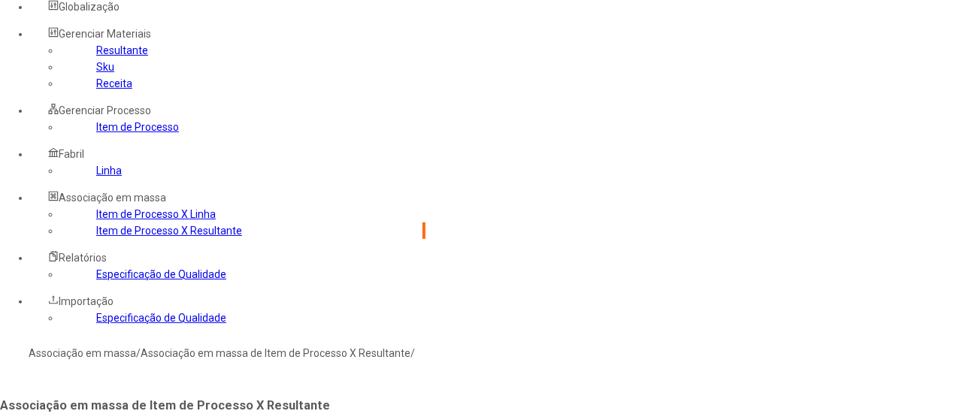
drag, startPoint x: 83, startPoint y: 359, endPoint x: 85, endPoint y: 350, distance: 8.6
click at [96, 220] on link "Item de Processo X Linha" at bounding box center [156, 214] width 120 height 12
drag, startPoint x: 259, startPoint y: 128, endPoint x: 178, endPoint y: 134, distance: 80.7
click at [179, 134] on nz-layout "Globalização Item Processo x Linha - Bloqueio Integração Gerenciar Materiais Re…" at bounding box center [199, 386] width 399 height 797
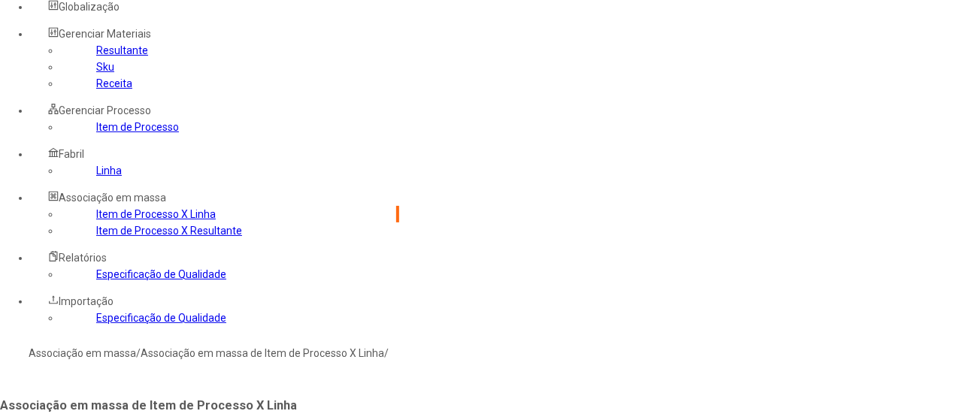
type input "***"
drag, startPoint x: 344, startPoint y: 223, endPoint x: 332, endPoint y: 262, distance: 40.2
click at [287, 354] on div "Área de Cervejas" at bounding box center [143, 362] width 287 height 17
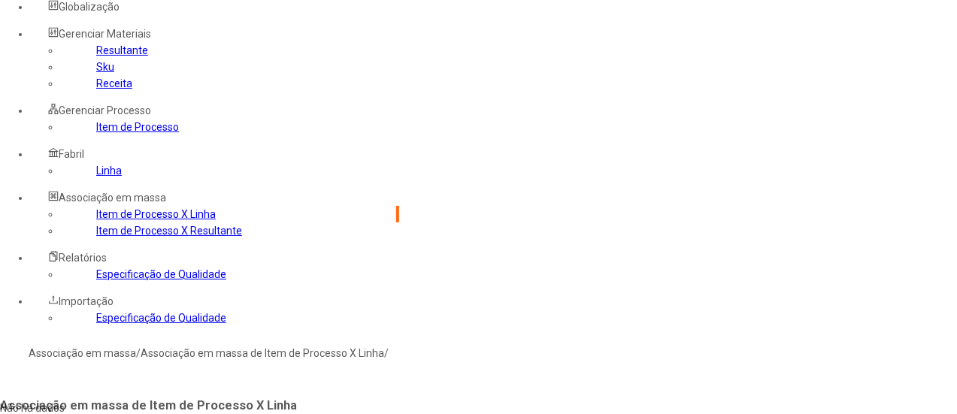
type input "****"
click at [340, 354] on div "Assepsia - Tanque Propagador" at bounding box center [170, 362] width 340 height 17
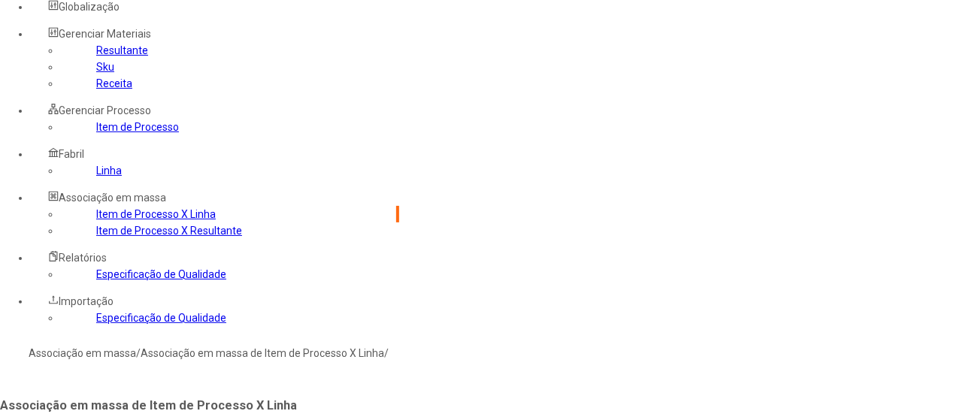
type input "***"
drag, startPoint x: 778, startPoint y: 181, endPoint x: 787, endPoint y: 199, distance: 19.2
drag, startPoint x: 769, startPoint y: 230, endPoint x: 722, endPoint y: 232, distance: 46.6
click at [287, 354] on div "Área de Cervejas" at bounding box center [143, 362] width 287 height 17
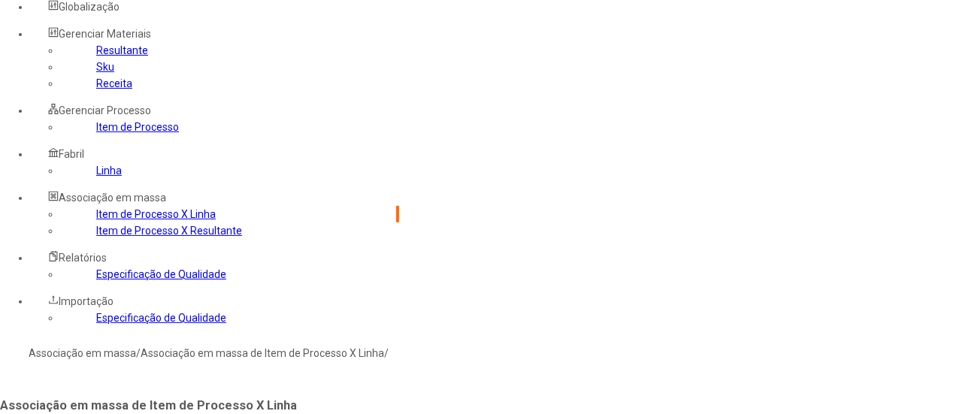
type input "*****"
type input "***"
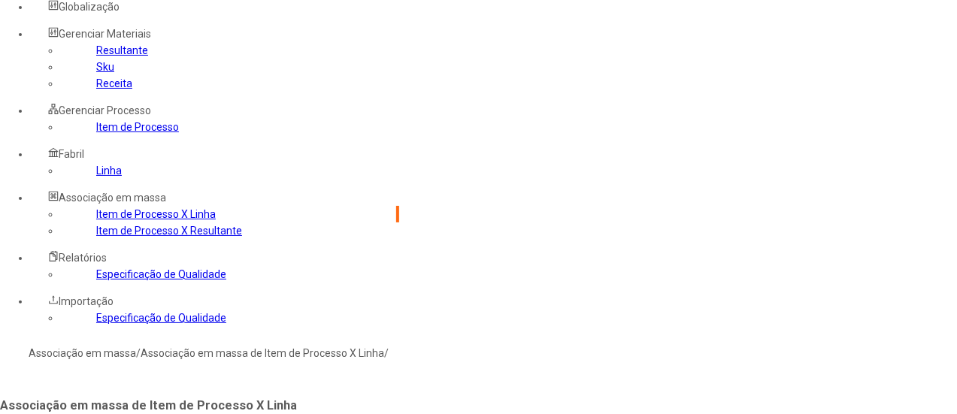
click at [287, 354] on div "Área de Cervejas" at bounding box center [143, 362] width 287 height 17
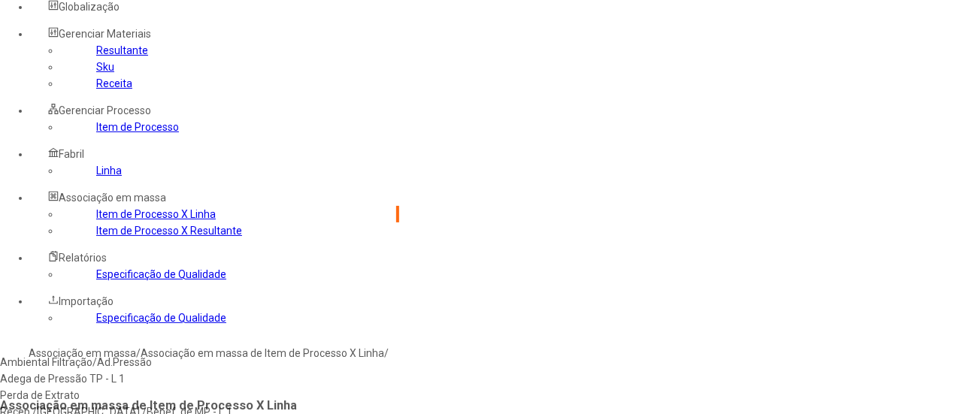
type input "****"
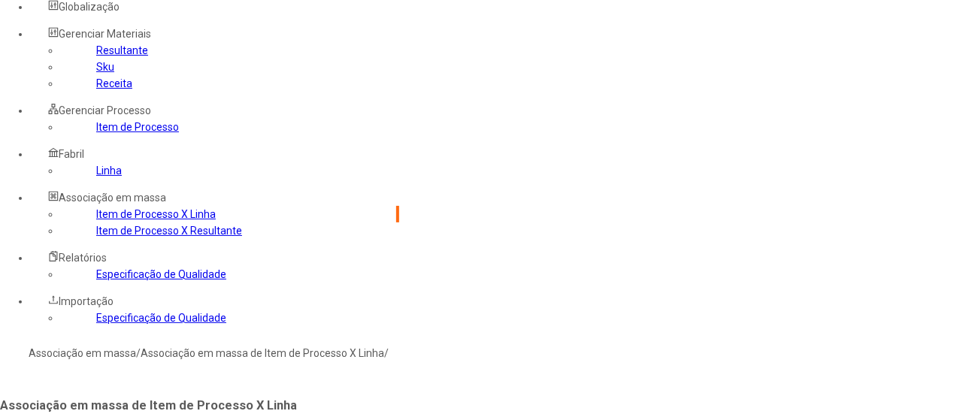
type input "****"
type input "***"
click at [287, 354] on div "Área de Cervejas" at bounding box center [143, 362] width 287 height 17
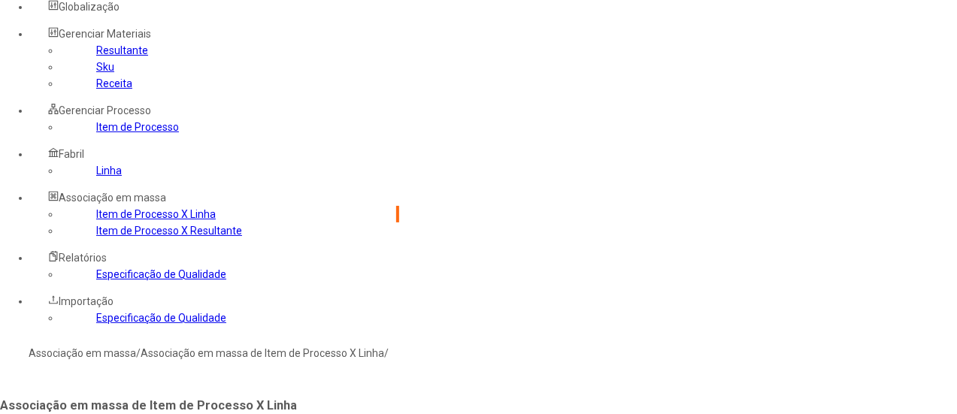
type input "*"
type input "****"
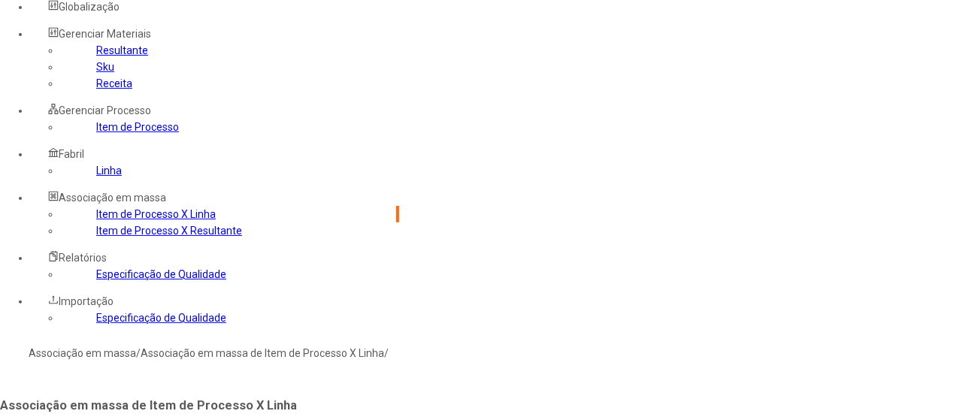
click at [96, 177] on link "Linha" at bounding box center [109, 171] width 26 height 12
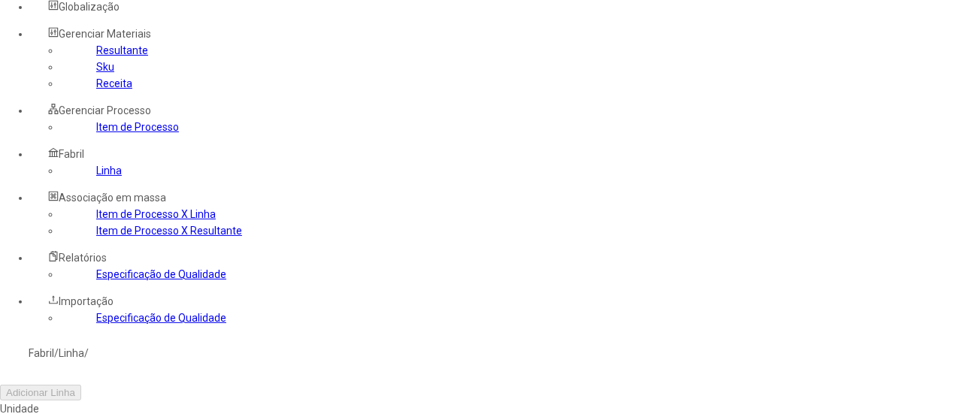
type input "***"
click at [170, 354] on div "Área de Cervejas" at bounding box center [85, 362] width 170 height 17
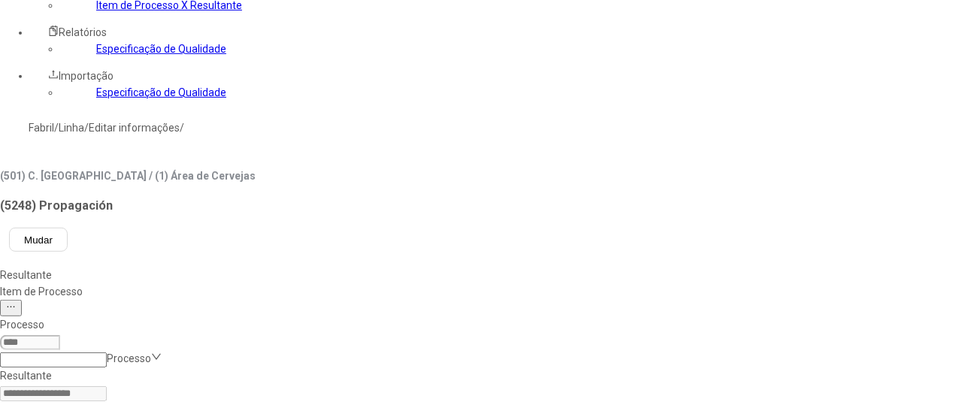
scroll to position [135, 0]
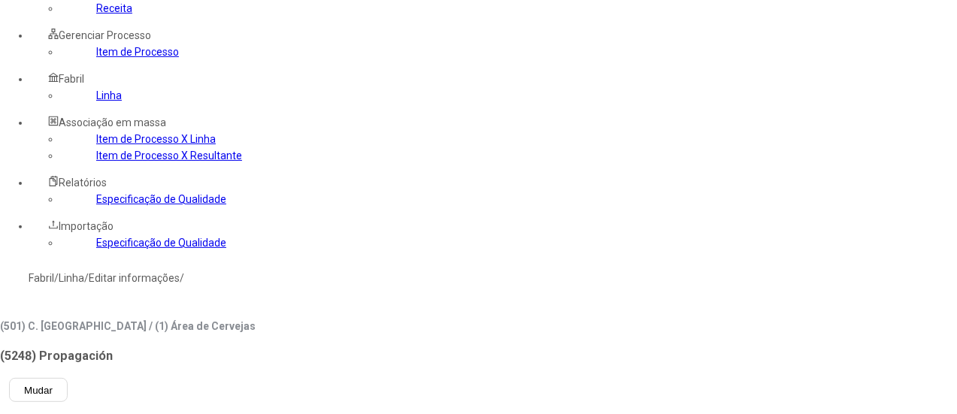
click at [170, 279] on div "Assepsia - Tanque Propagador" at bounding box center [85, 287] width 170 height 17
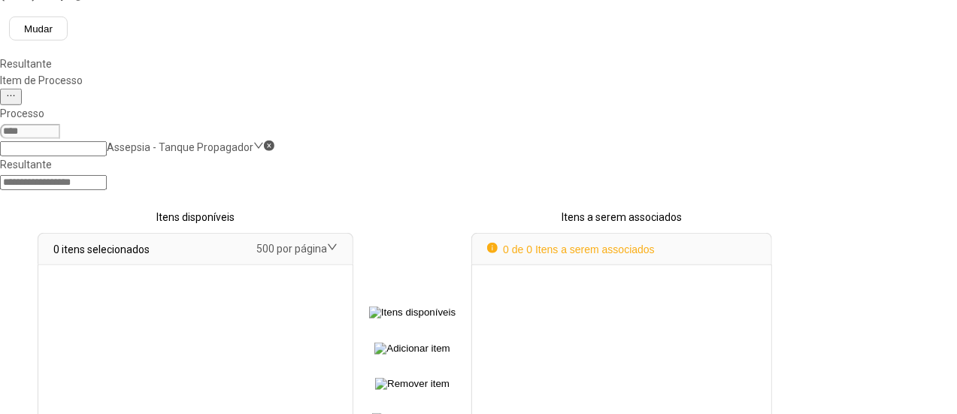
scroll to position [873, 0]
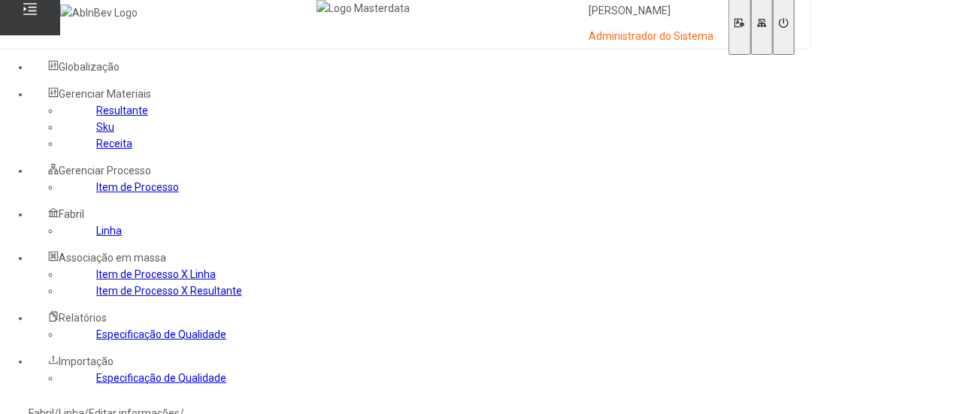
scroll to position [376, 0]
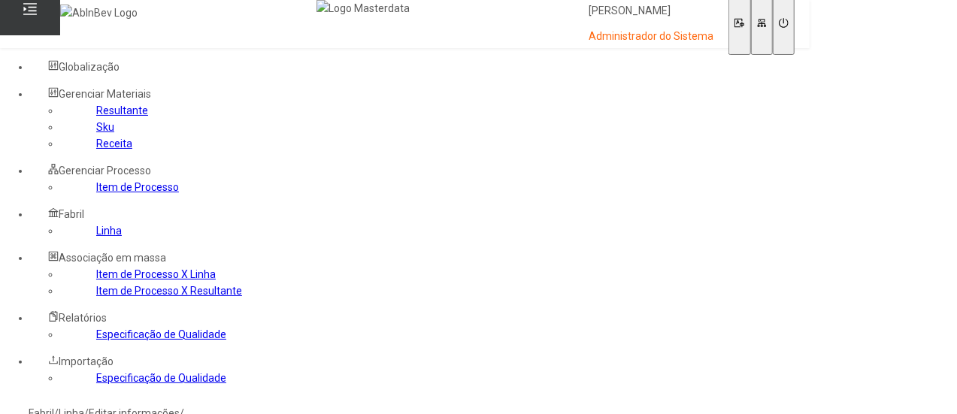
scroll to position [2731, 0]
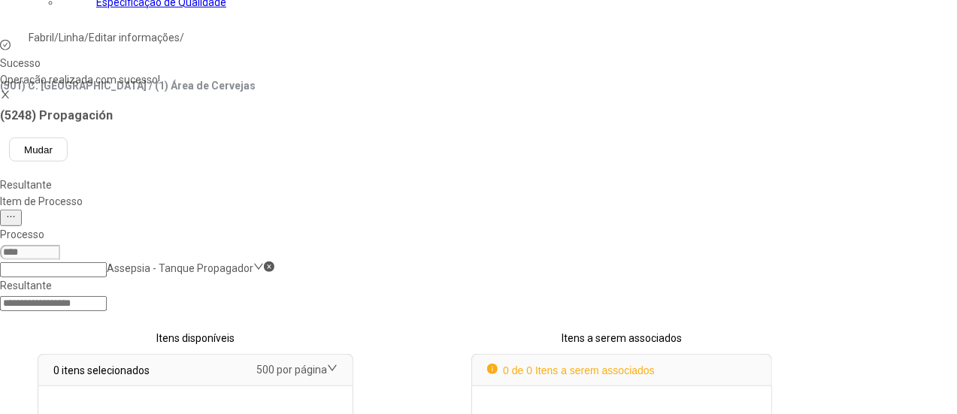
select select
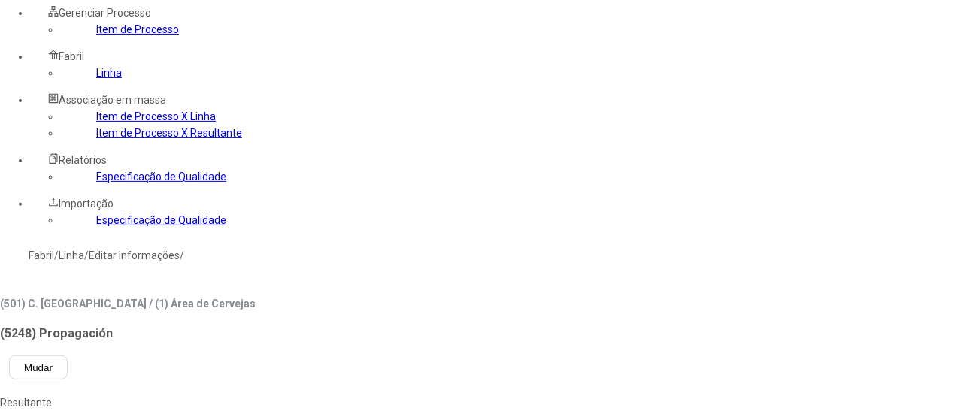
scroll to position [8, 0]
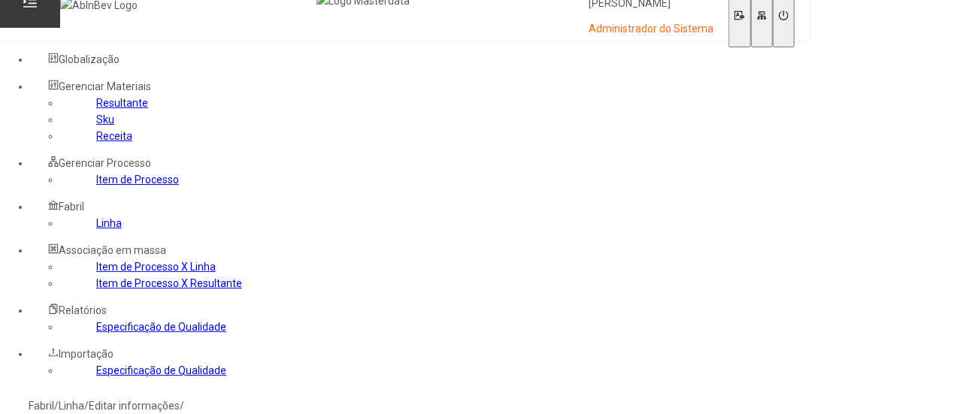
type input "***"
type input "****"
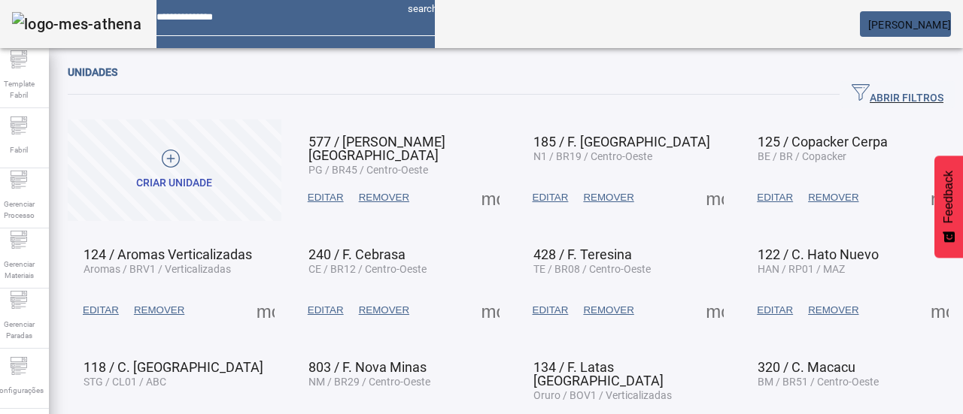
scroll to position [126, 0]
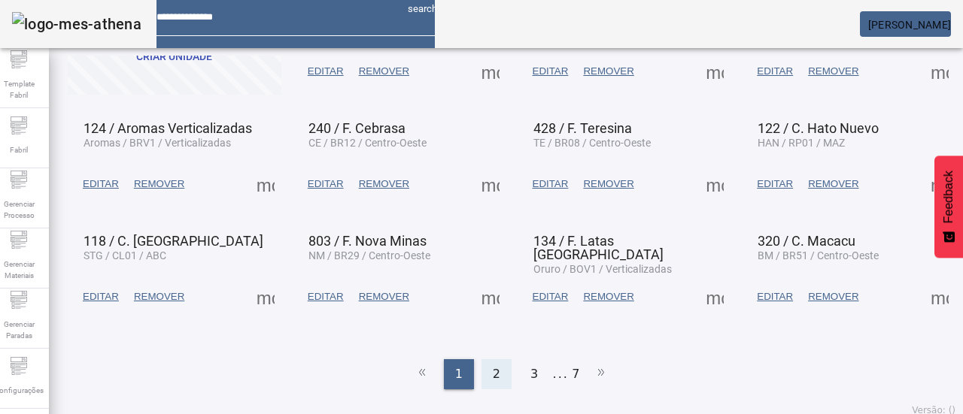
click at [493, 365] on span "2" at bounding box center [497, 374] width 8 height 18
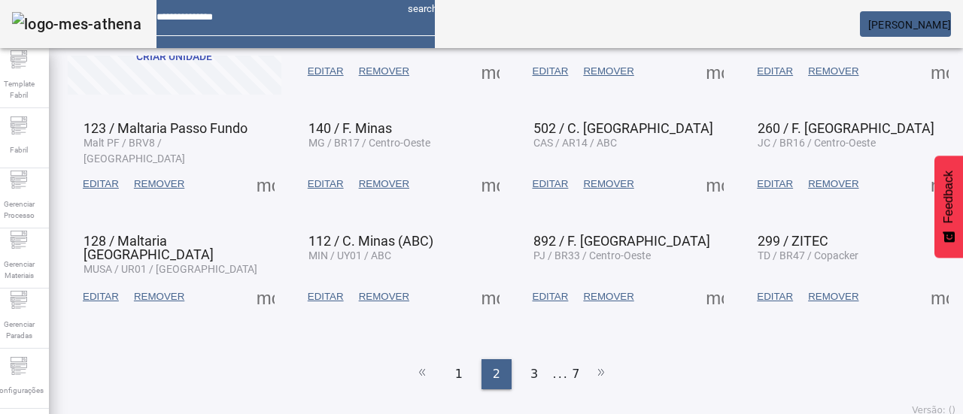
click at [490, 296] on span at bounding box center [490, 297] width 36 height 36
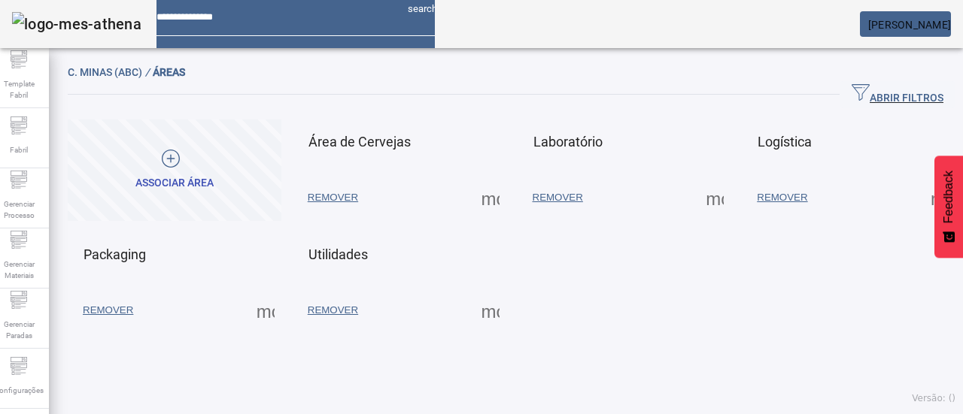
click at [485, 208] on span at bounding box center [490, 198] width 36 height 36
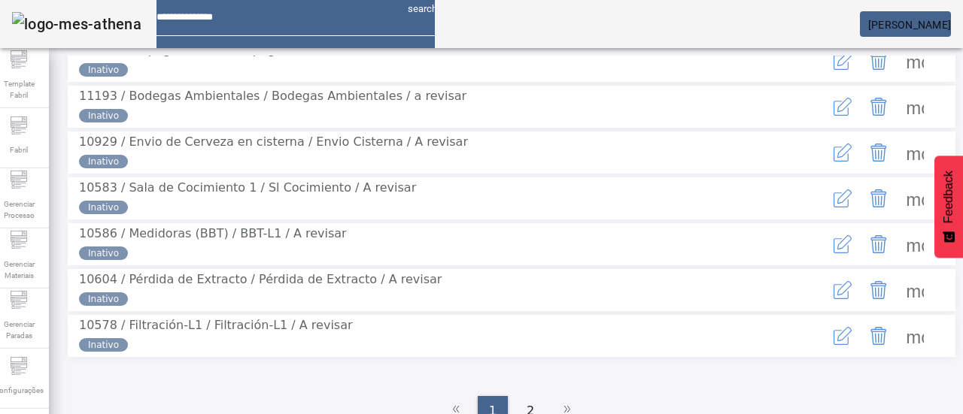
scroll to position [394, 0]
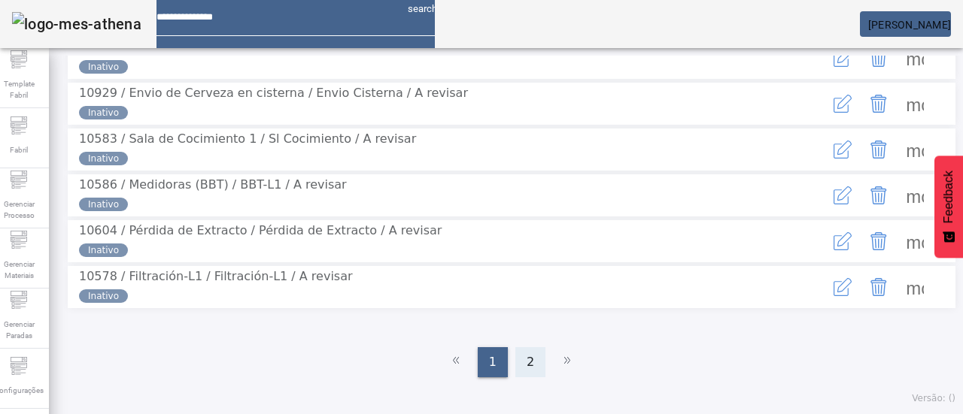
click at [533, 368] on div "2" at bounding box center [530, 362] width 30 height 30
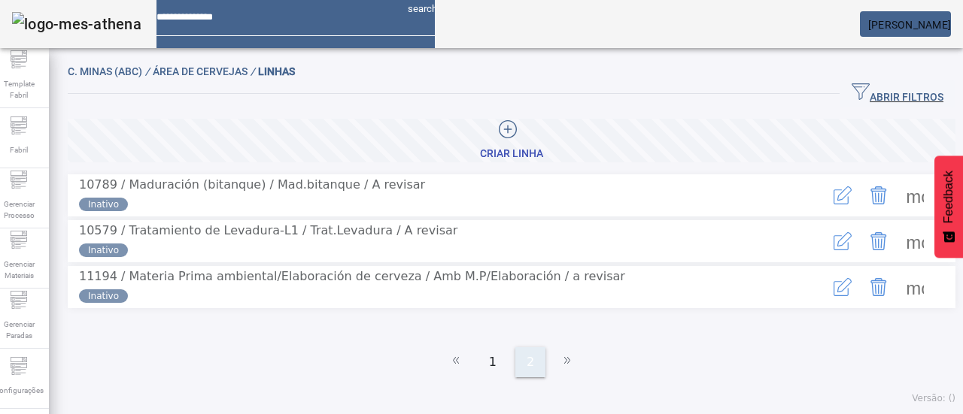
scroll to position [17, 0]
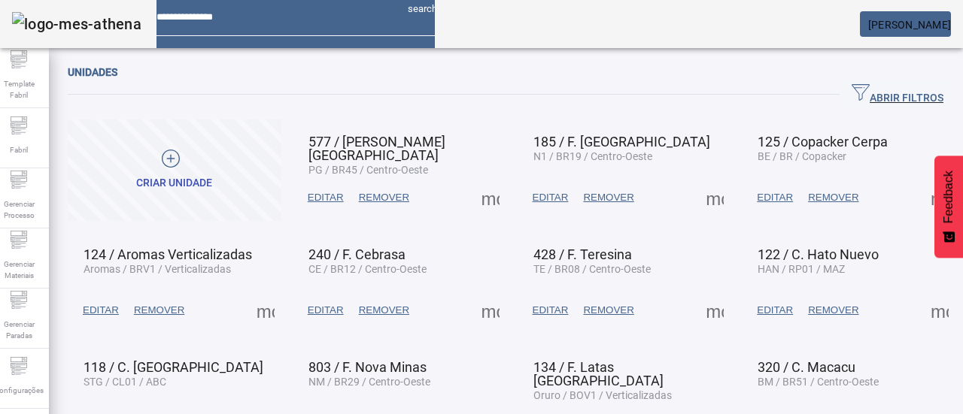
scroll to position [126, 0]
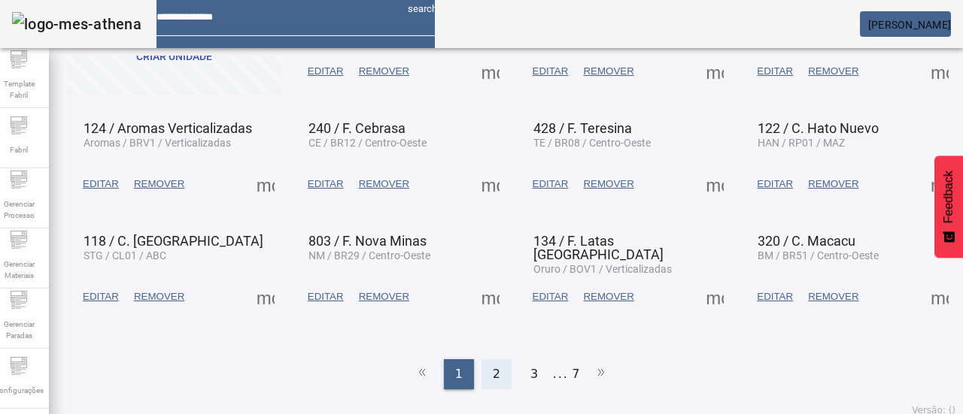
click at [493, 369] on span "2" at bounding box center [497, 374] width 8 height 18
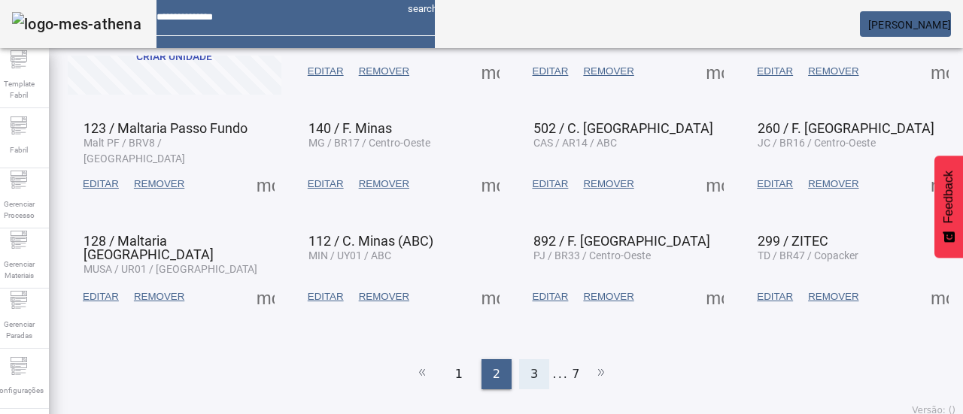
click at [532, 361] on div "3" at bounding box center [534, 374] width 30 height 30
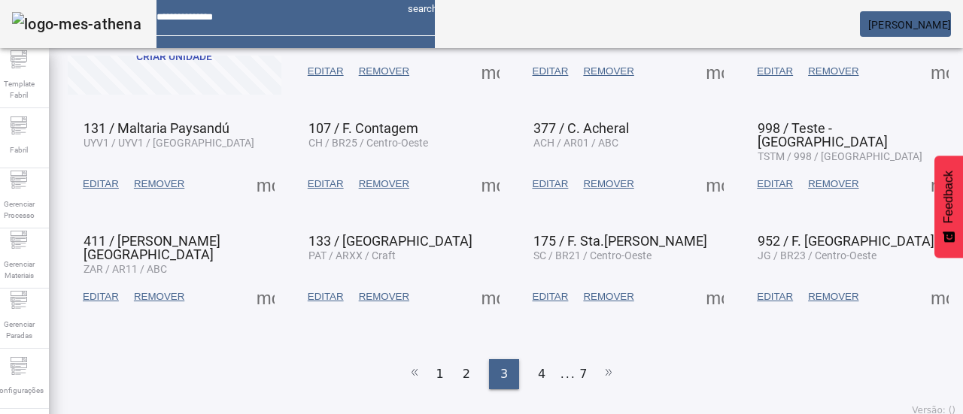
scroll to position [0, 0]
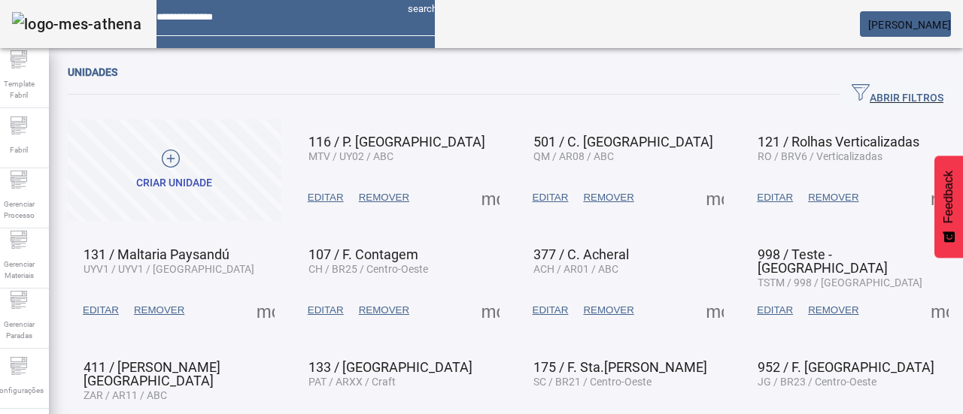
click at [483, 196] on span at bounding box center [490, 198] width 36 height 36
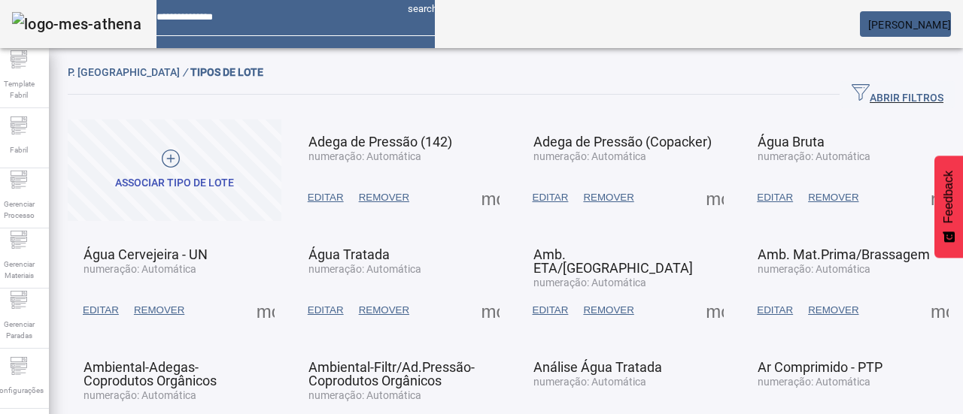
click at [851, 90] on span "ABRIR FILTROS" at bounding box center [897, 94] width 92 height 23
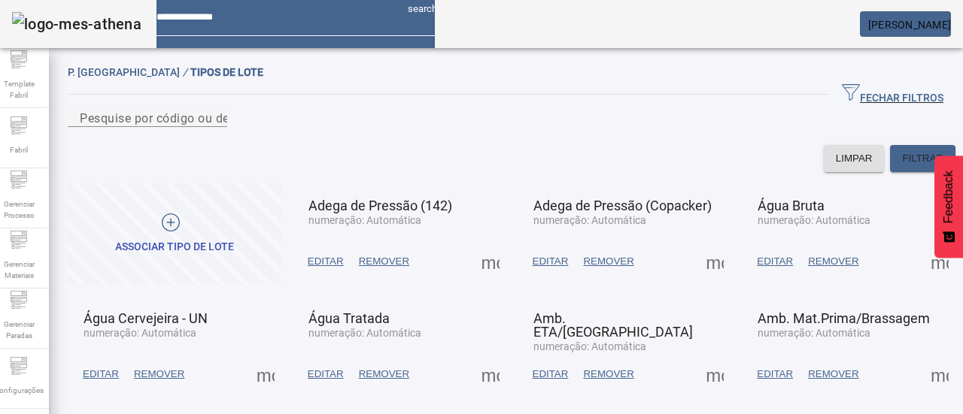
click at [220, 236] on div at bounding box center [170, 225] width 111 height 23
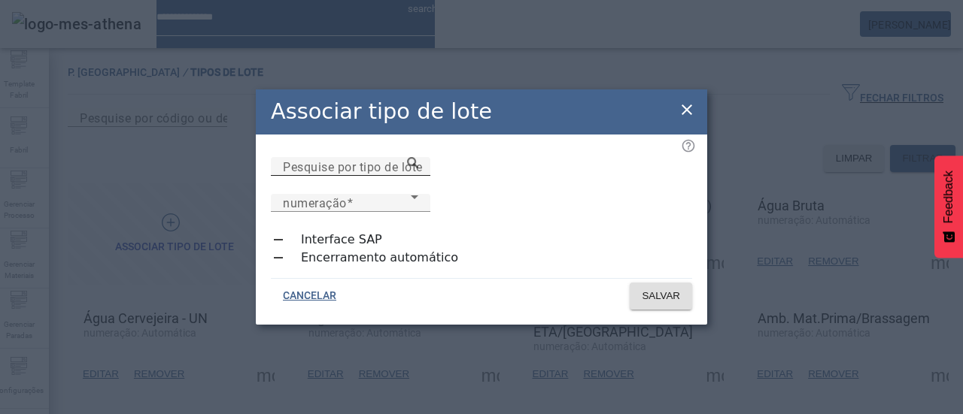
click at [352, 174] on mat-label "Pesquise por tipo de lote" at bounding box center [353, 166] width 140 height 14
click at [352, 176] on input "Pesquise por tipo de lote" at bounding box center [350, 167] width 135 height 18
drag, startPoint x: 448, startPoint y: 226, endPoint x: 469, endPoint y: 220, distance: 21.7
type input "**********"
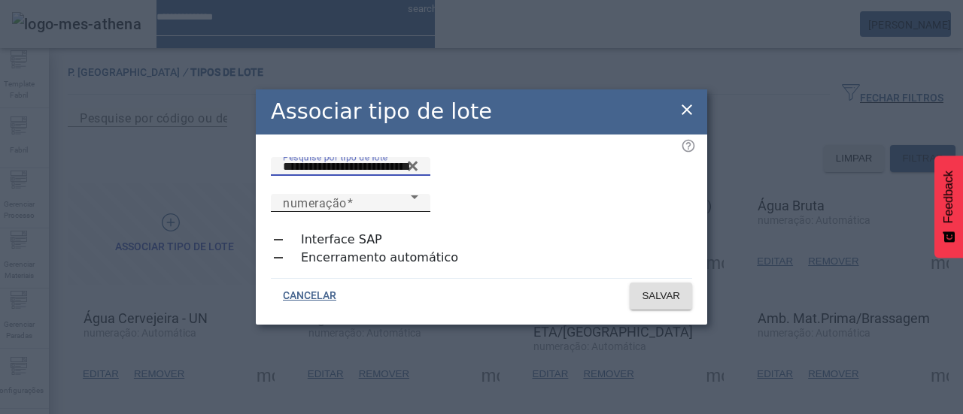
click at [411, 198] on span "numeração" at bounding box center [347, 203] width 128 height 18
drag, startPoint x: 620, startPoint y: 259, endPoint x: 633, endPoint y: 280, distance: 24.4
click at [643, 292] on span "SALVAR" at bounding box center [660, 296] width 38 height 15
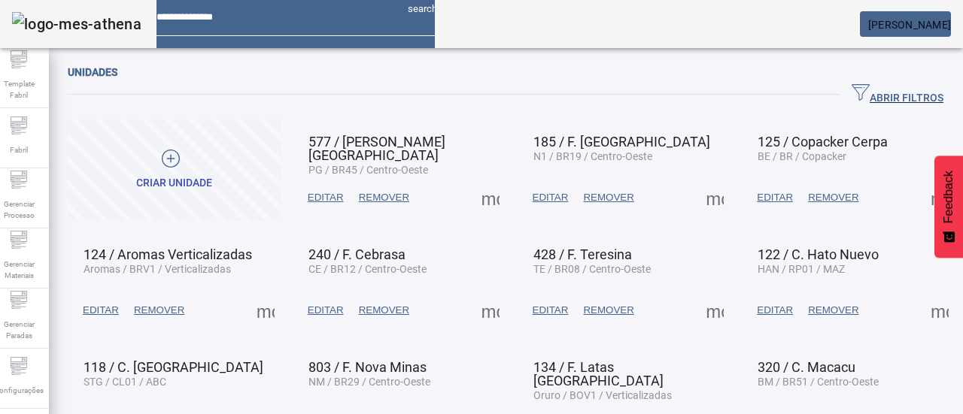
scroll to position [126, 0]
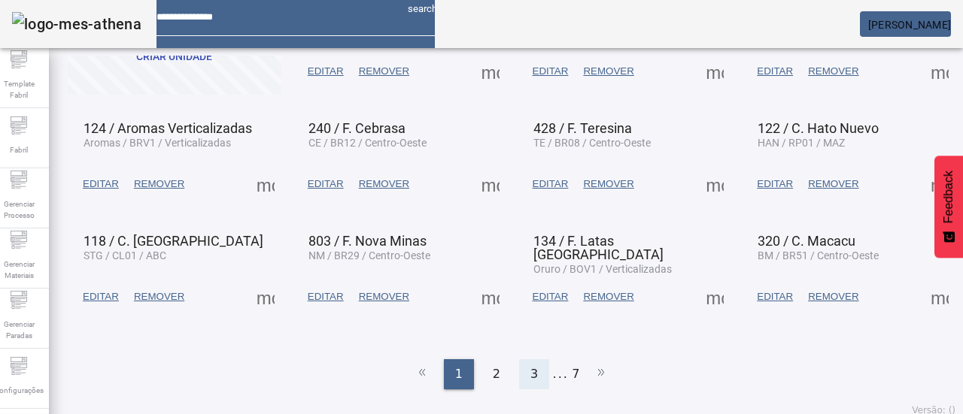
click at [522, 359] on div "3" at bounding box center [534, 374] width 30 height 30
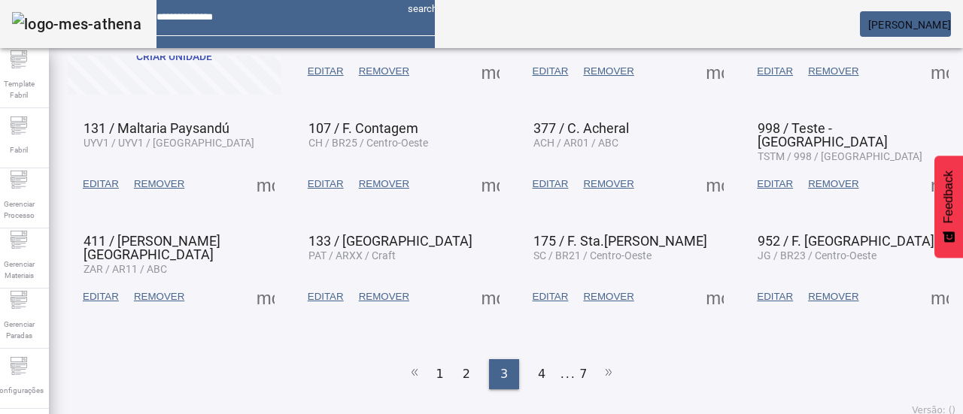
scroll to position [0, 0]
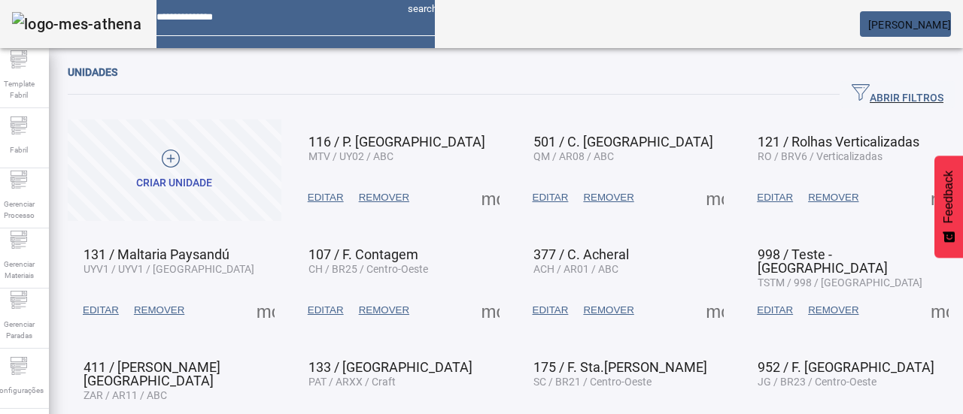
click at [483, 196] on span at bounding box center [490, 198] width 36 height 36
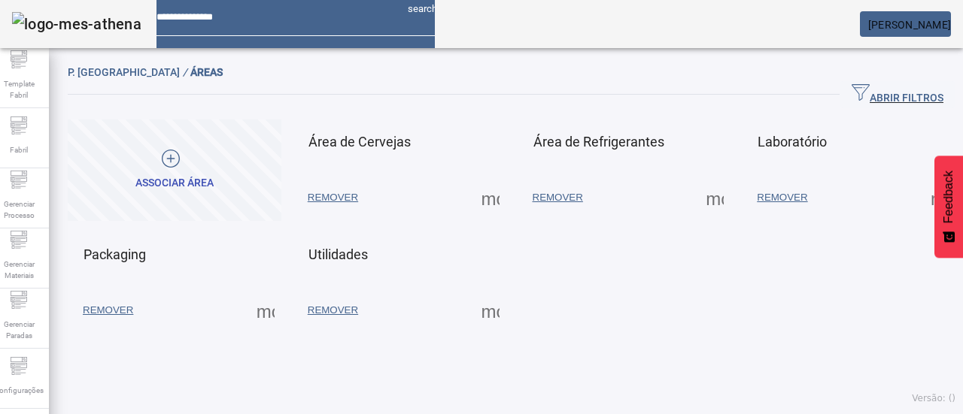
click at [490, 202] on span at bounding box center [490, 198] width 36 height 36
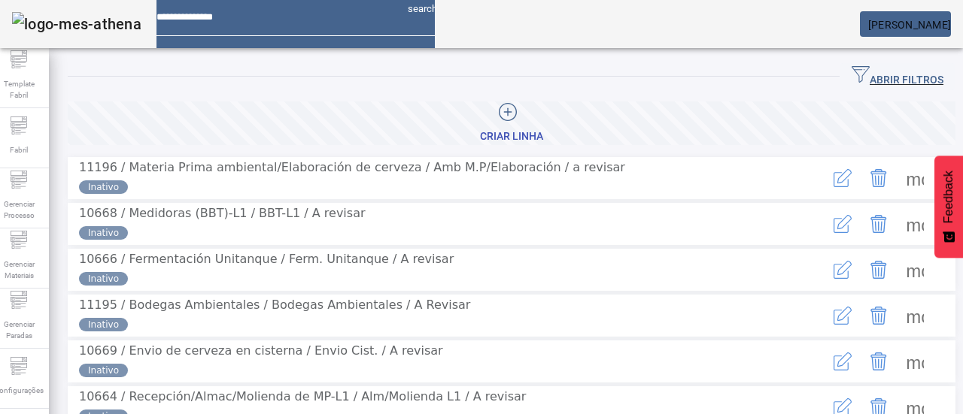
click at [874, 64] on span "button" at bounding box center [897, 77] width 116 height 36
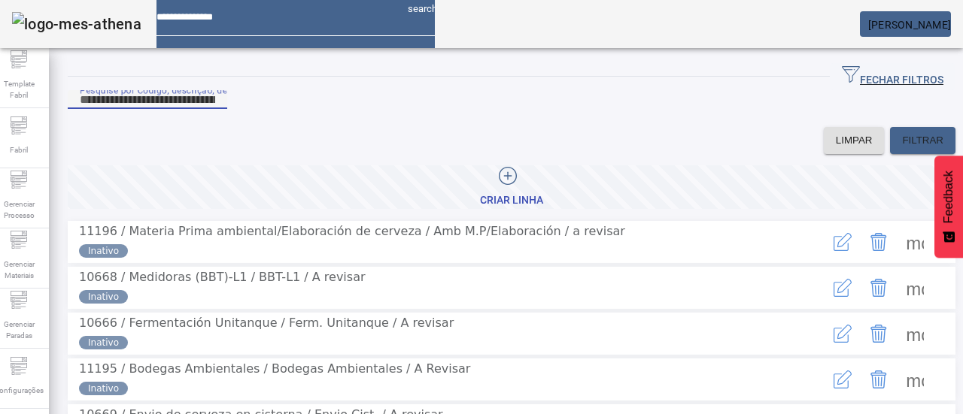
click at [215, 109] on input "Pesquise por Código, descrição, descrição abreviada ou descrição SAP" at bounding box center [147, 100] width 135 height 18
type input "****"
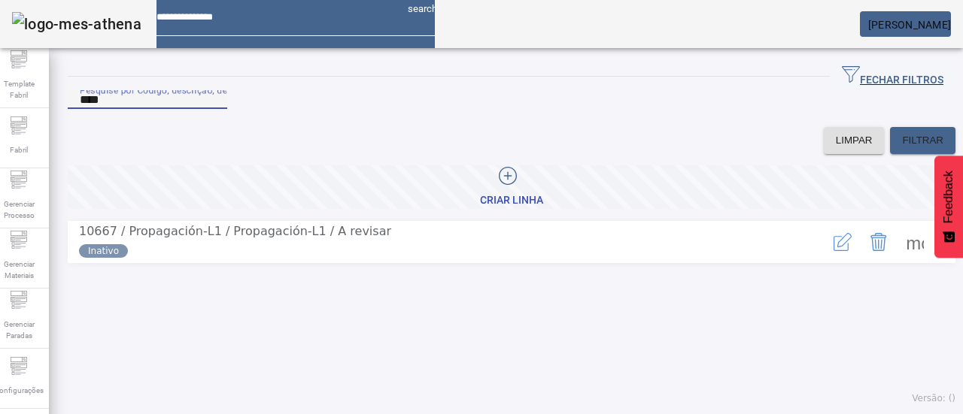
click at [896, 256] on span at bounding box center [914, 242] width 36 height 36
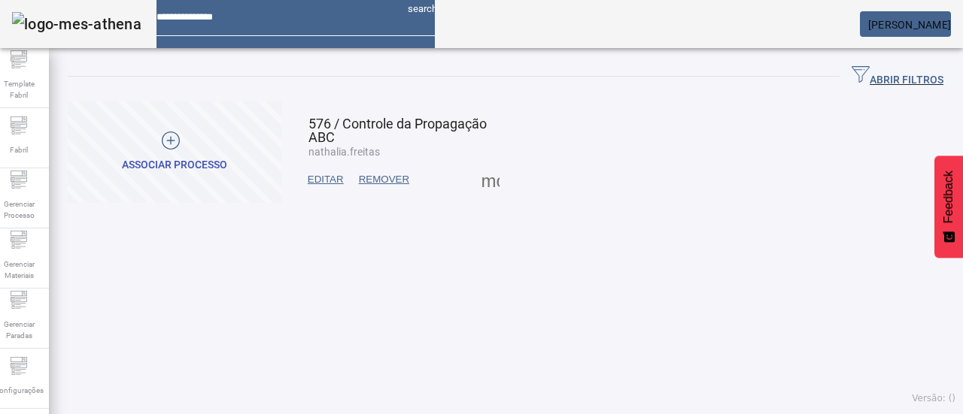
click at [206, 148] on div at bounding box center [171, 143] width 98 height 23
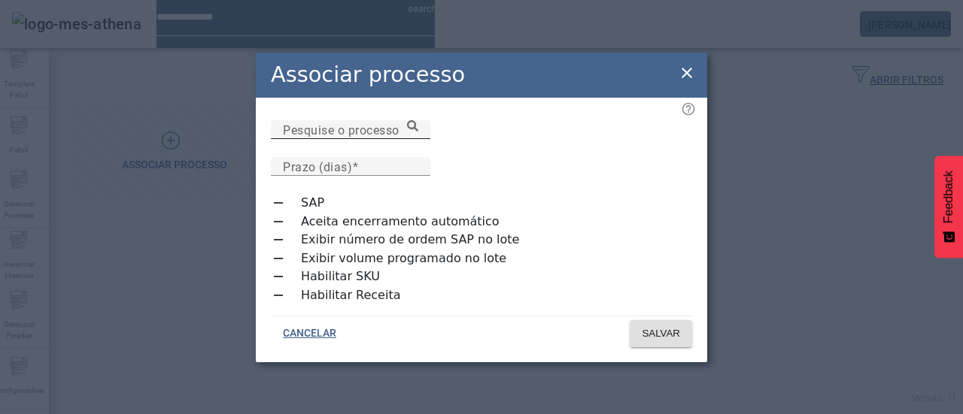
click at [365, 137] on mat-label "Pesquise o processo" at bounding box center [341, 130] width 117 height 14
click at [365, 139] on input "Pesquise o processo" at bounding box center [350, 130] width 135 height 18
type input "*"
click at [418, 132] on icon at bounding box center [412, 125] width 11 height 11
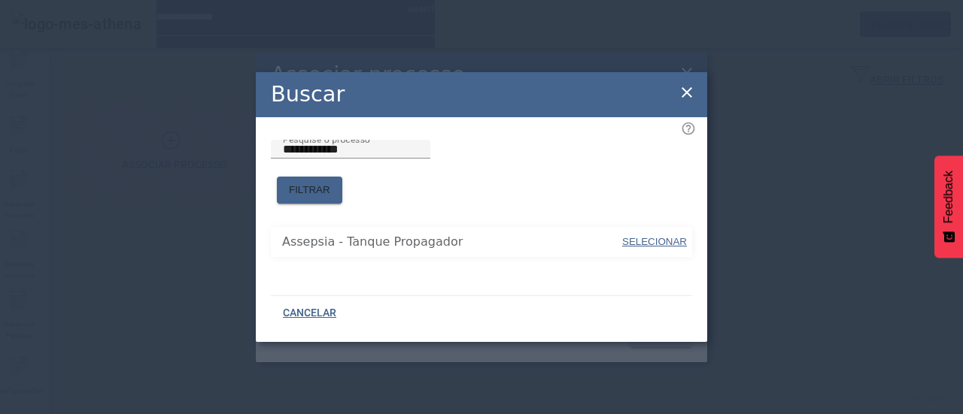
click at [648, 241] on span "SELECIONAR" at bounding box center [654, 242] width 65 height 15
type input "**********"
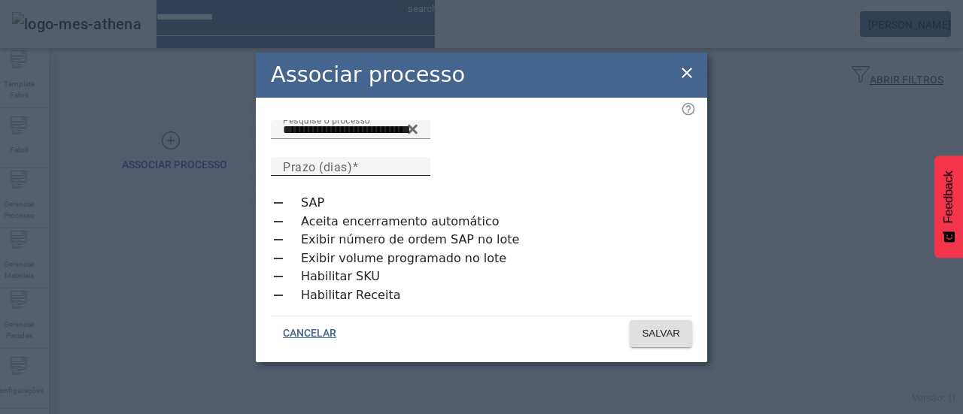
click at [352, 159] on mat-label "Prazo (dias)" at bounding box center [317, 166] width 69 height 14
click at [418, 158] on input "Prazo (dias)" at bounding box center [350, 167] width 135 height 18
type input "*"
click at [664, 327] on span "SALVAR" at bounding box center [660, 333] width 38 height 15
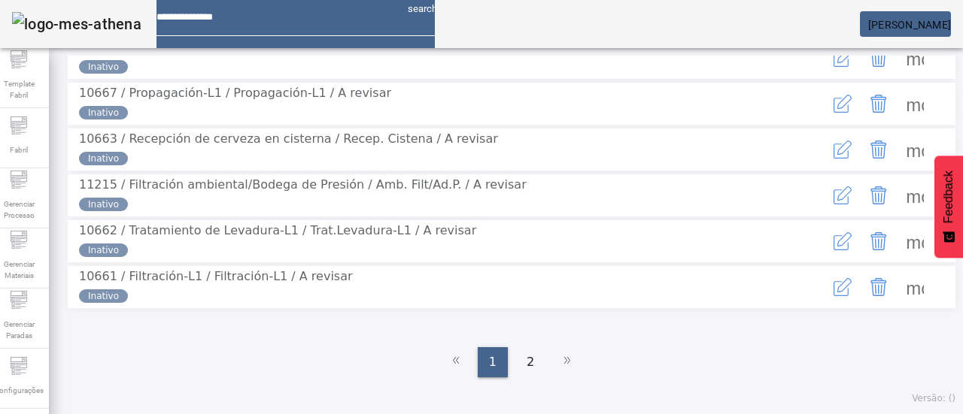
scroll to position [394, 0]
click at [532, 350] on div "2" at bounding box center [530, 362] width 30 height 30
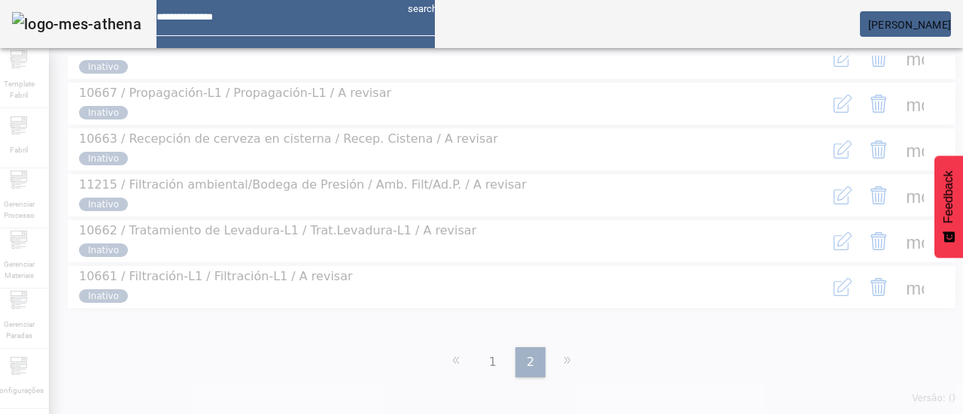
scroll to position [17, 0]
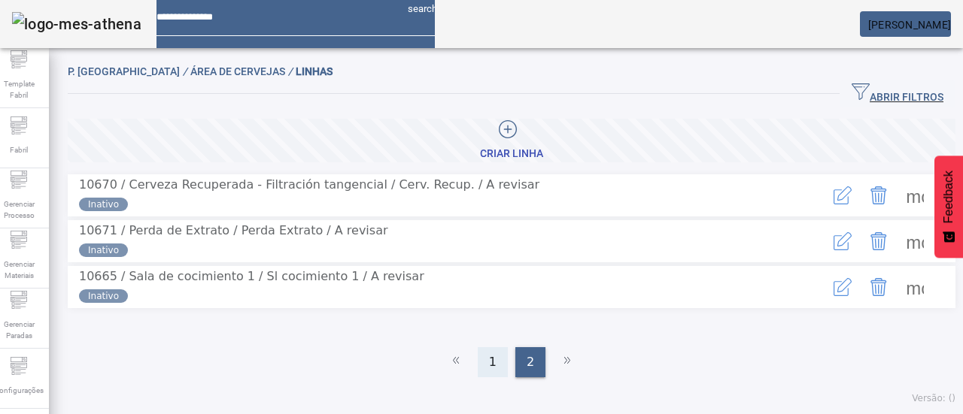
click at [489, 360] on span "1" at bounding box center [493, 362] width 8 height 18
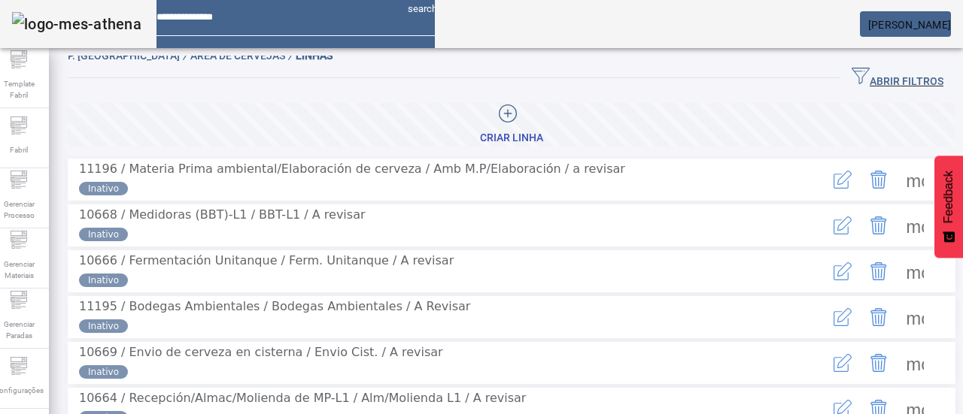
scroll to position [468, 0]
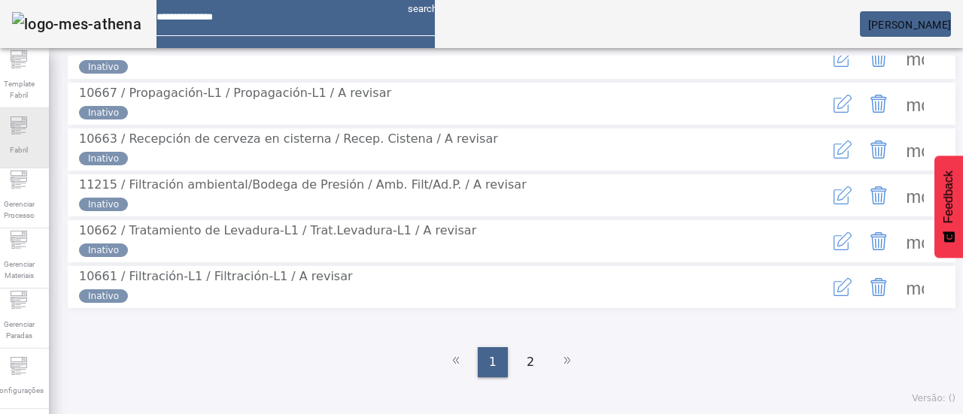
click at [40, 131] on div "Fabril" at bounding box center [19, 138] width 60 height 60
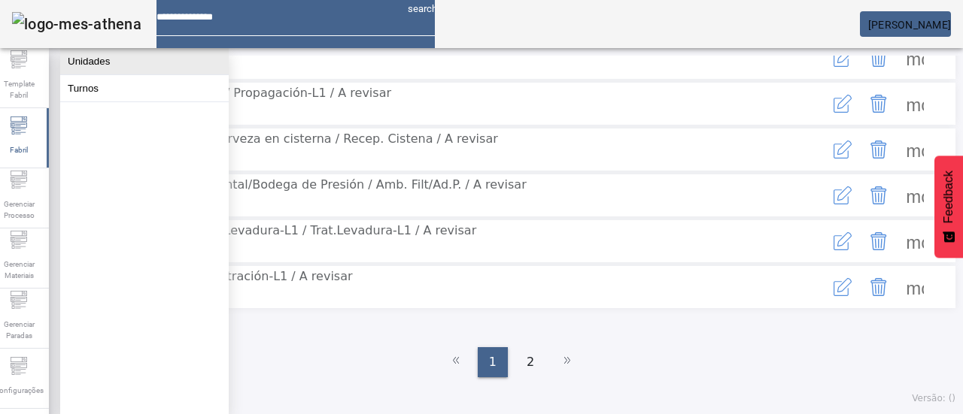
click at [83, 67] on button "Unidades" at bounding box center [144, 61] width 168 height 26
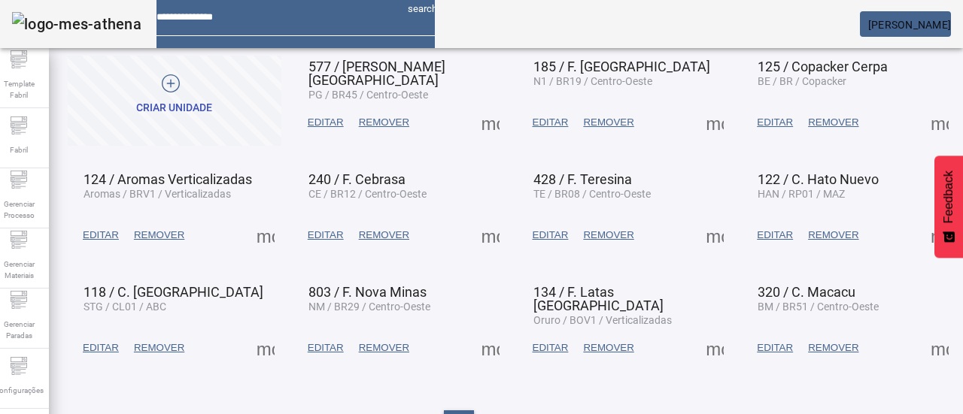
scroll to position [126, 0]
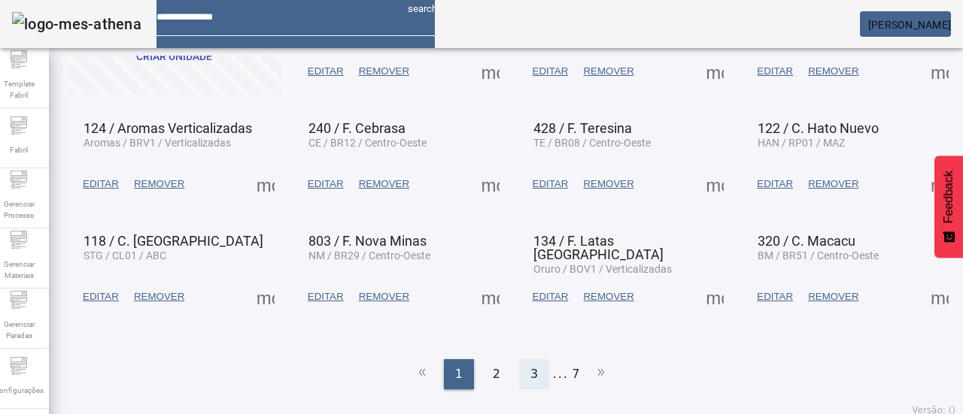
click at [531, 359] on div "3" at bounding box center [534, 374] width 30 height 30
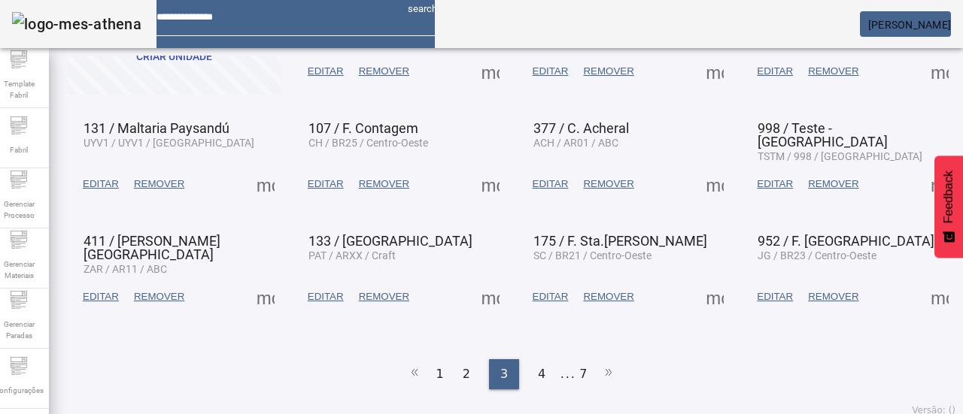
scroll to position [51, 0]
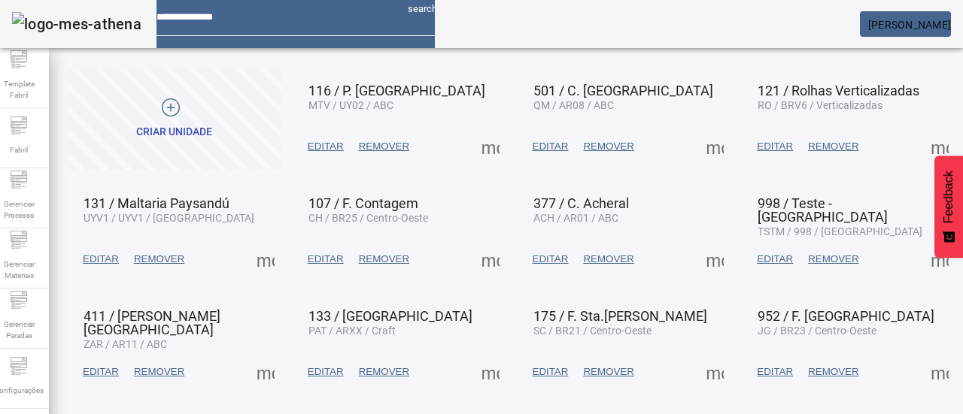
click at [696, 144] on span at bounding box center [714, 147] width 36 height 36
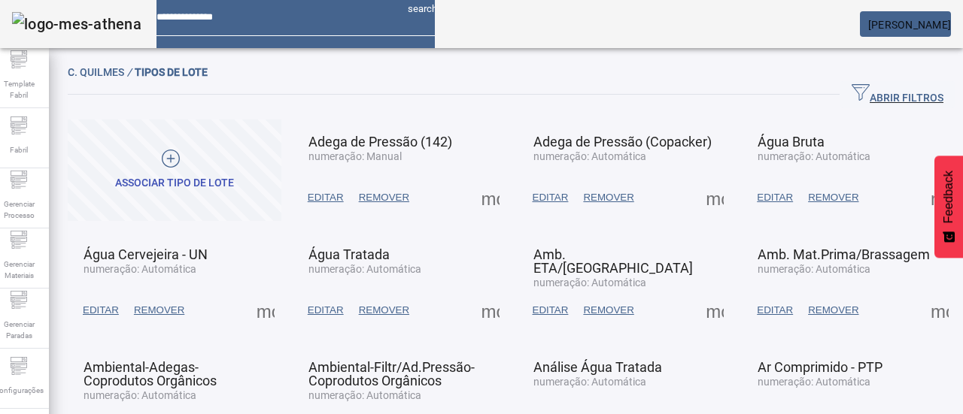
click at [839, 88] on span "button" at bounding box center [897, 95] width 116 height 36
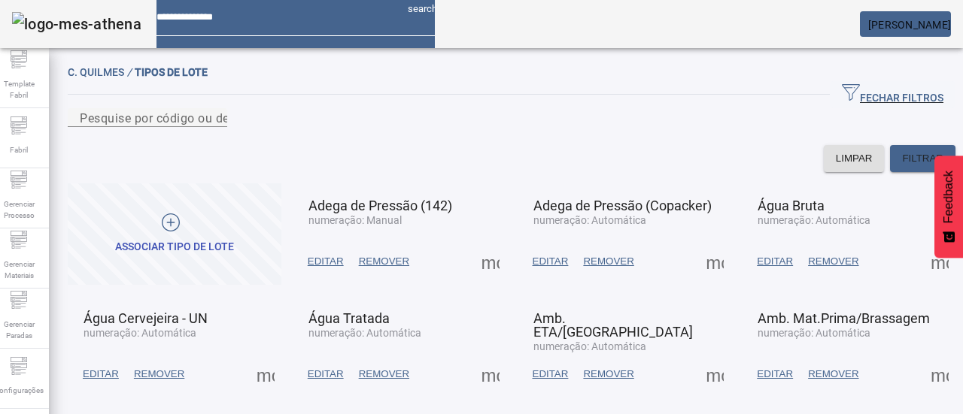
click at [138, 254] on span "Associar tipo de lote" at bounding box center [174, 234] width 119 height 41
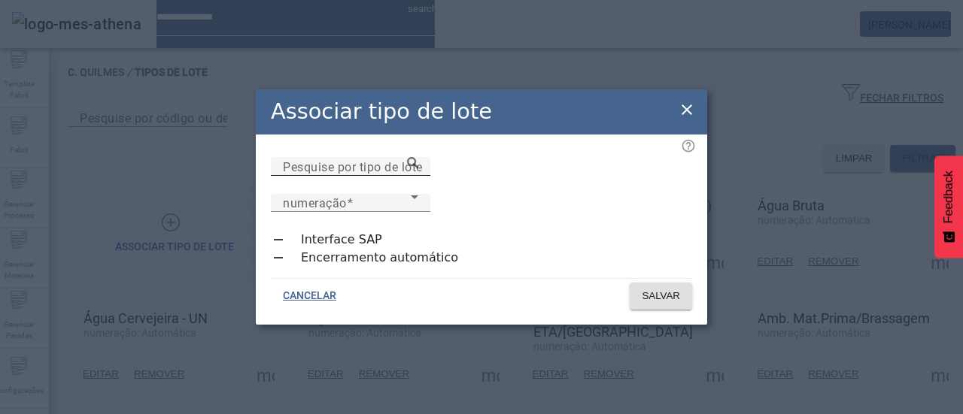
click at [322, 171] on div "Pesquise por tipo de lote" at bounding box center [350, 166] width 135 height 19
type input "**********"
click at [411, 200] on div "numeração" at bounding box center [347, 203] width 128 height 18
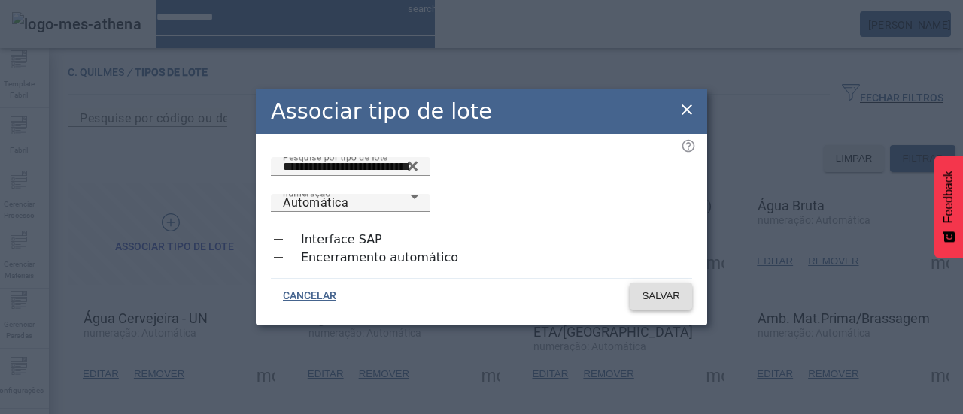
click at [635, 293] on span at bounding box center [660, 296] width 62 height 36
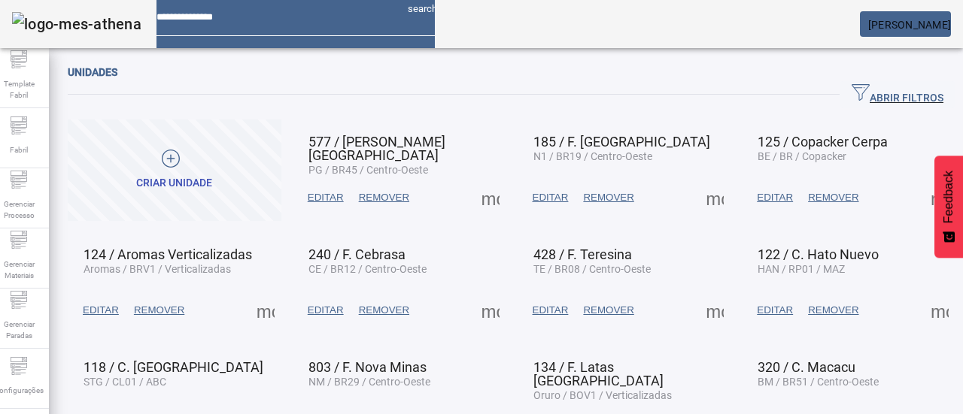
scroll to position [126, 0]
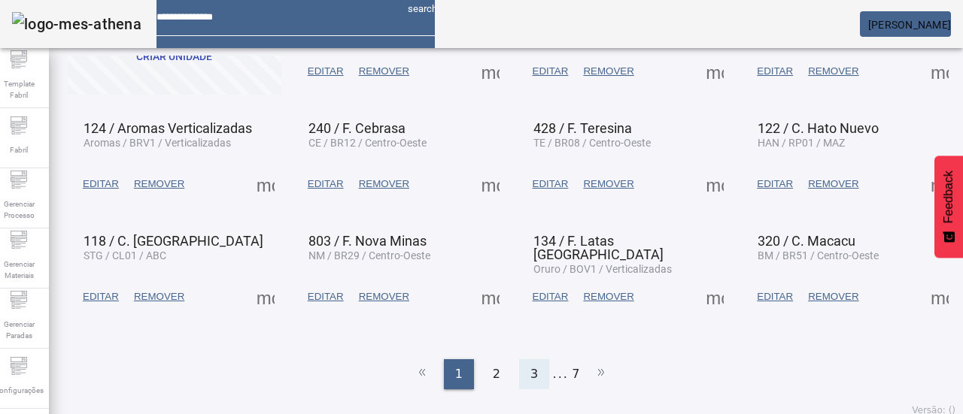
click at [530, 370] on span "3" at bounding box center [534, 374] width 8 height 18
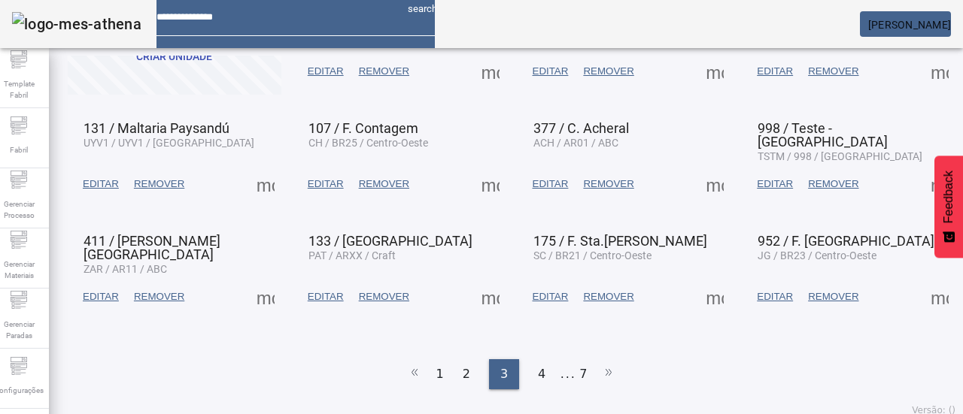
scroll to position [51, 0]
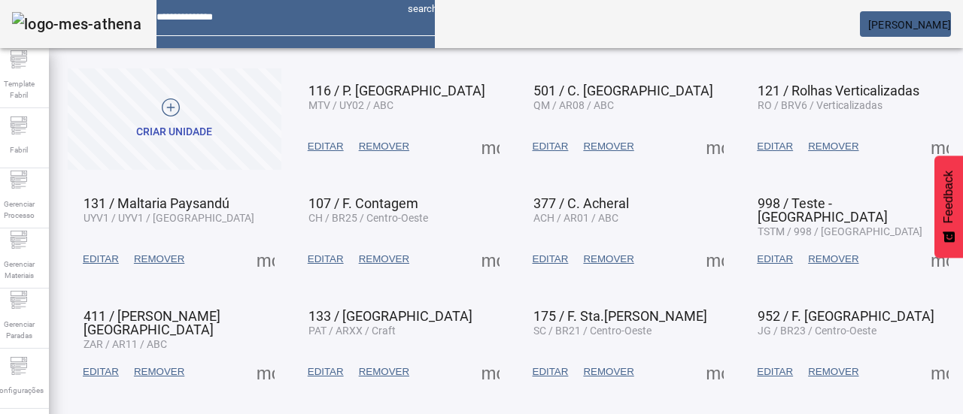
click at [698, 156] on span at bounding box center [714, 147] width 36 height 36
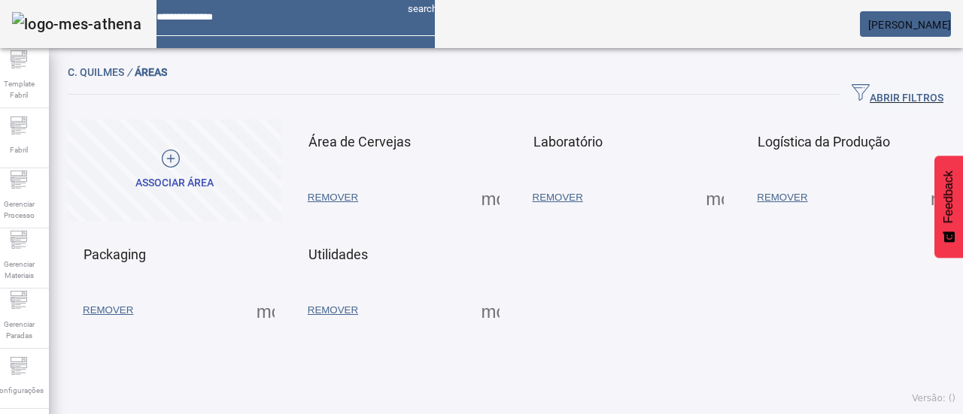
click at [487, 195] on span at bounding box center [490, 198] width 36 height 36
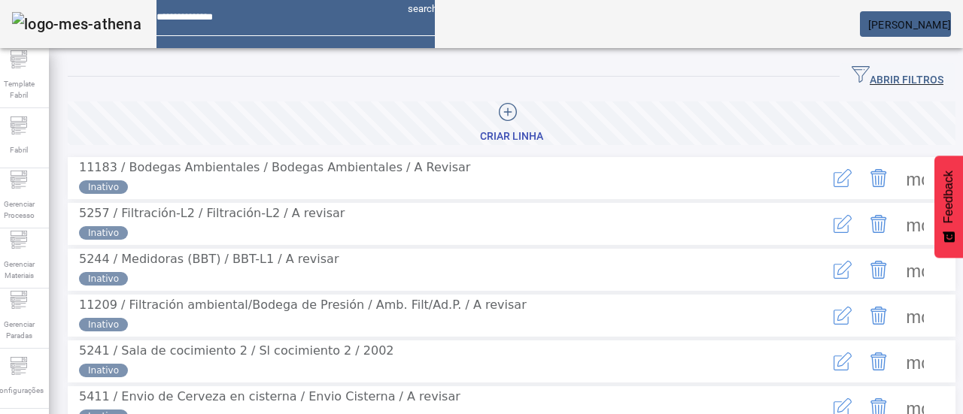
drag, startPoint x: 870, startPoint y: 79, endPoint x: 817, endPoint y: 90, distance: 53.8
click at [851, 79] on span "ABRIR FILTROS" at bounding box center [897, 76] width 92 height 23
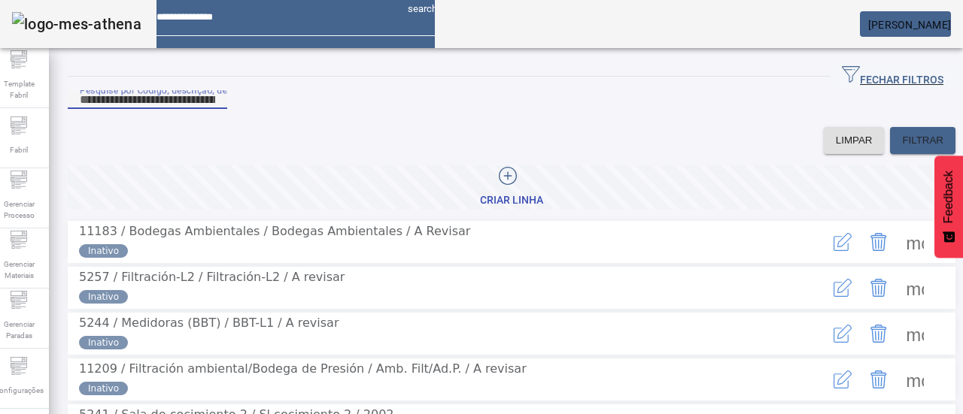
click at [215, 109] on input "Pesquise por Código, descrição, descrição abreviada ou descrição SAP" at bounding box center [147, 100] width 135 height 18
type input "****"
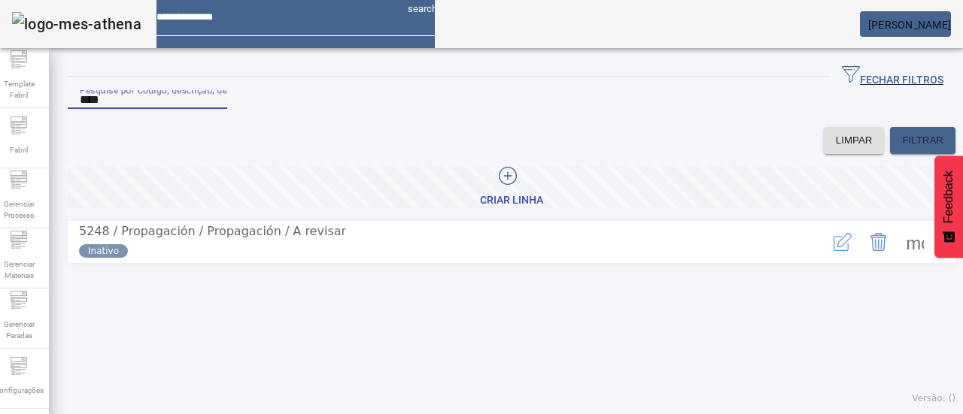
click at [896, 260] on span at bounding box center [914, 242] width 36 height 36
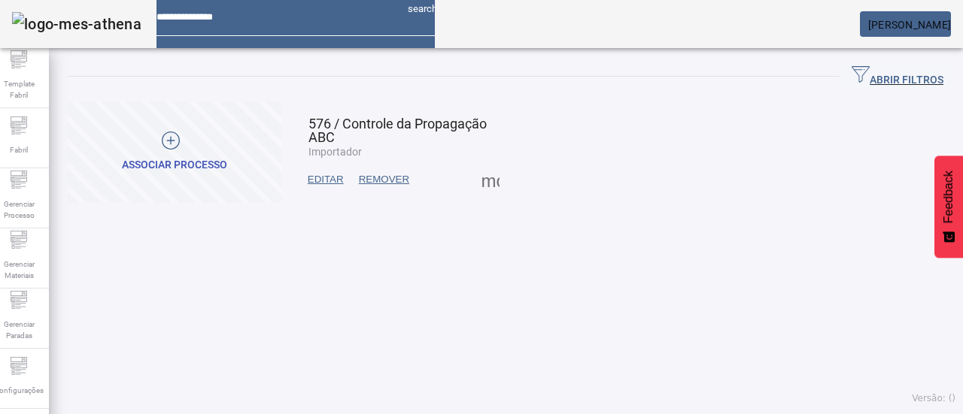
click at [175, 127] on span at bounding box center [175, 153] width 214 height 102
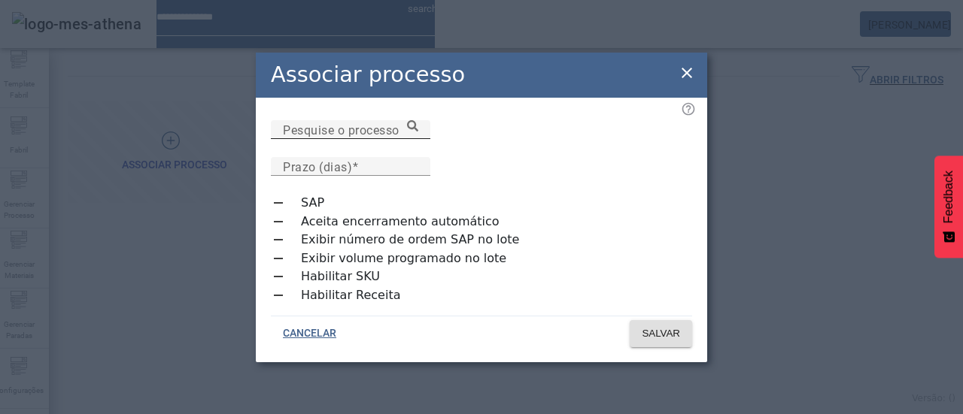
click at [358, 137] on mat-label "Pesquise o processo" at bounding box center [341, 130] width 117 height 14
click at [358, 139] on input "Pesquise o processo" at bounding box center [350, 130] width 135 height 18
drag, startPoint x: 511, startPoint y: 189, endPoint x: 540, endPoint y: 180, distance: 30.0
type input "**********"
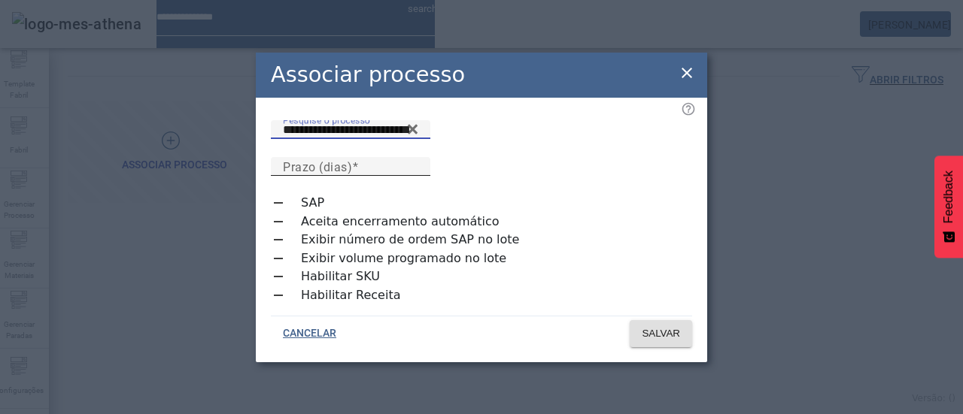
click at [418, 158] on input "Prazo (dias)" at bounding box center [350, 167] width 135 height 18
type input "*"
click at [665, 316] on span at bounding box center [660, 334] width 62 height 36
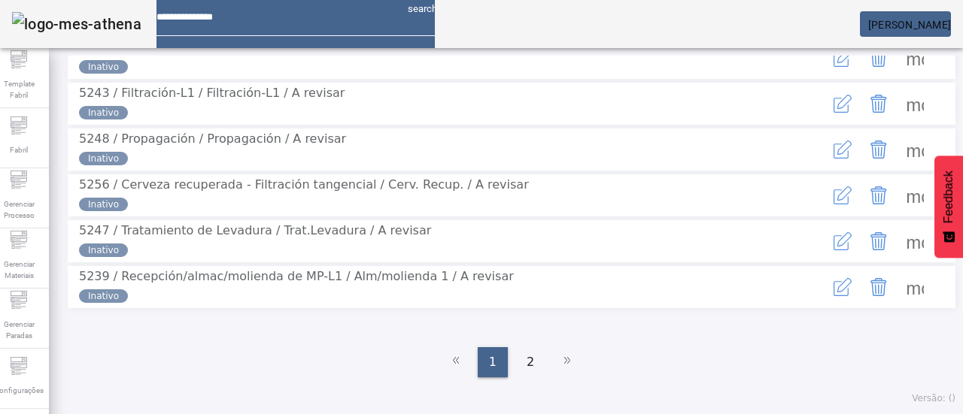
scroll to position [468, 0]
click at [526, 368] on span "2" at bounding box center [530, 362] width 8 height 18
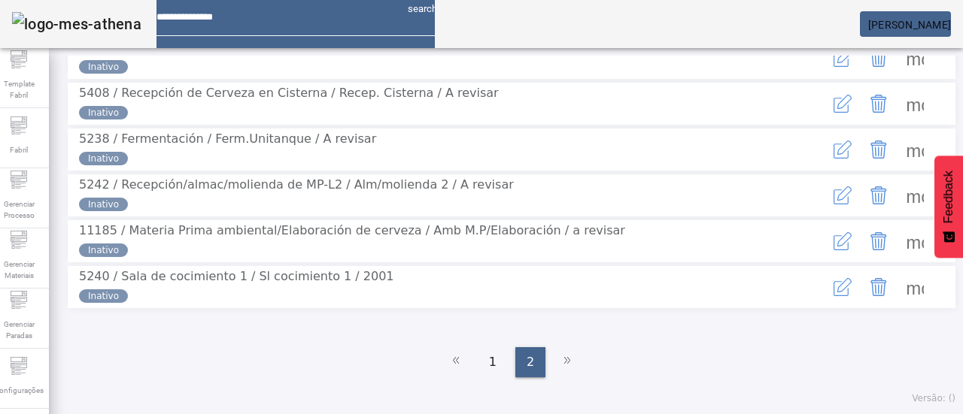
scroll to position [0, 0]
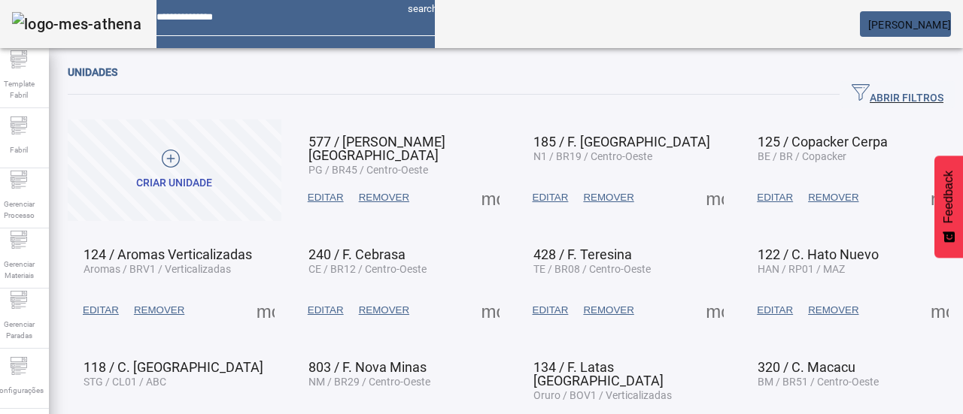
scroll to position [126, 0]
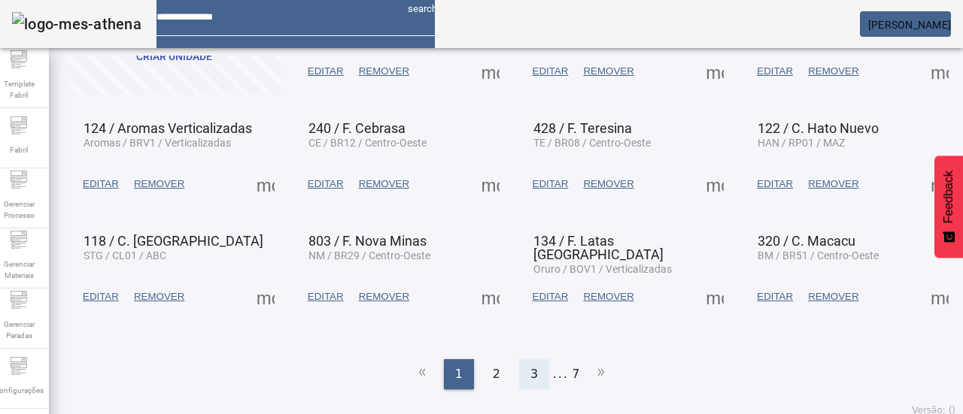
click at [530, 365] on span "3" at bounding box center [534, 374] width 8 height 18
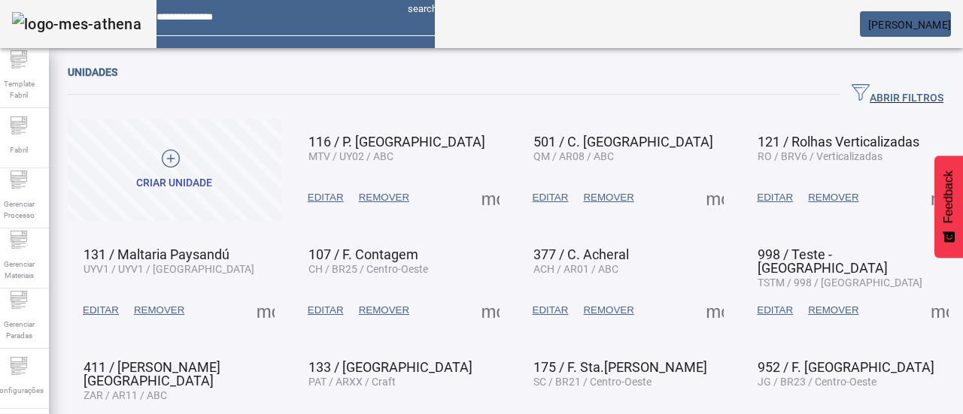
scroll to position [75, 0]
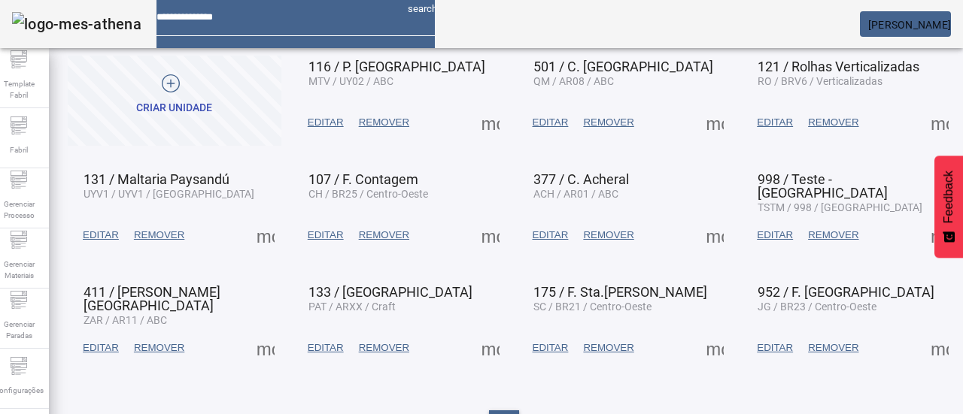
click at [696, 236] on span at bounding box center [714, 235] width 36 height 36
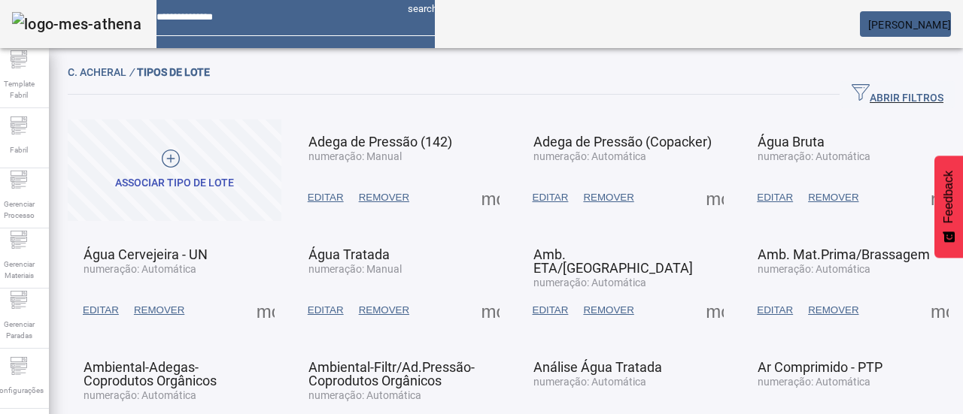
click at [176, 146] on span at bounding box center [175, 171] width 214 height 102
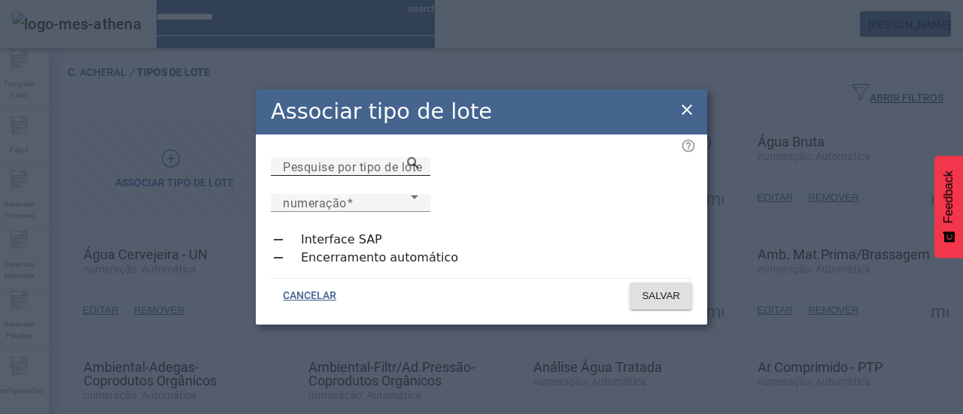
click at [418, 176] on input "Pesquise por tipo de lote" at bounding box center [350, 167] width 135 height 18
type input "**********"
click at [347, 196] on span "numeração" at bounding box center [315, 203] width 64 height 14
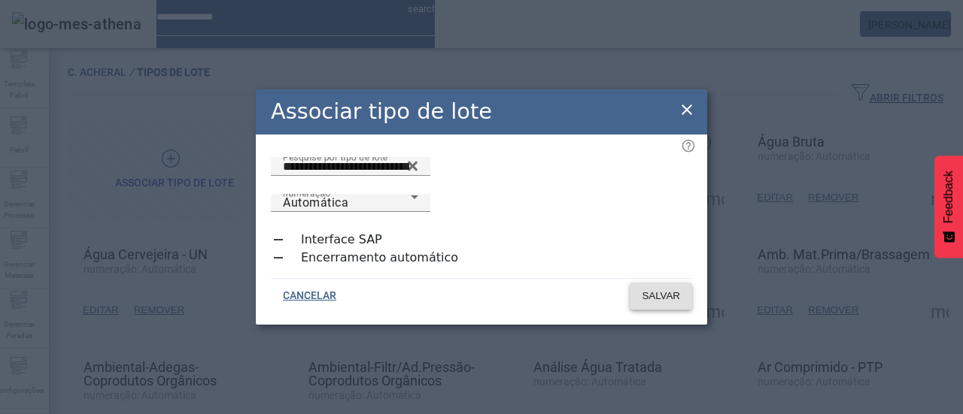
click at [651, 289] on span "SALVAR" at bounding box center [660, 296] width 38 height 15
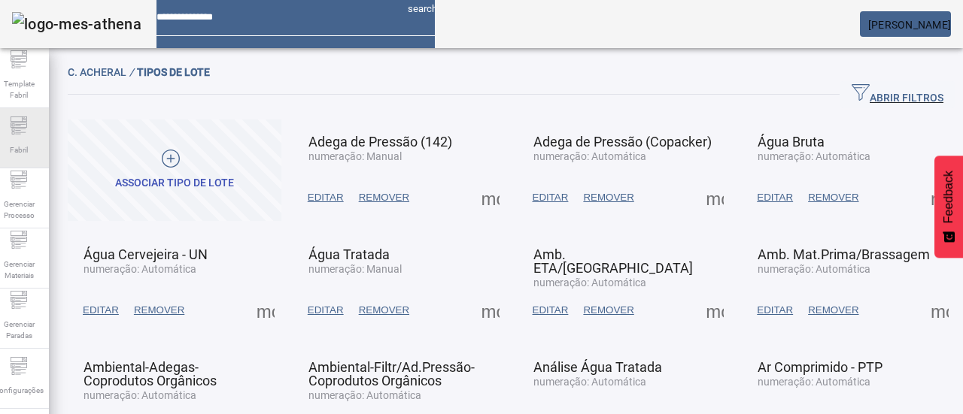
click at [0, 138] on div "Fabril" at bounding box center [19, 138] width 60 height 60
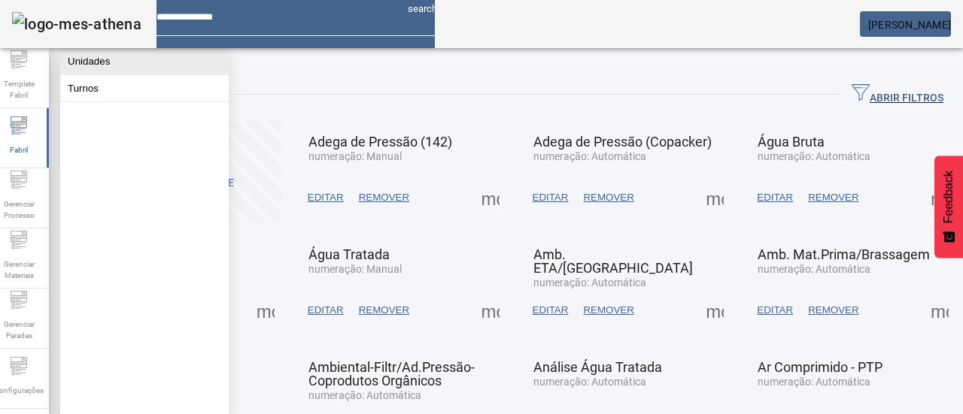
click at [87, 59] on button "Unidades" at bounding box center [144, 61] width 168 height 26
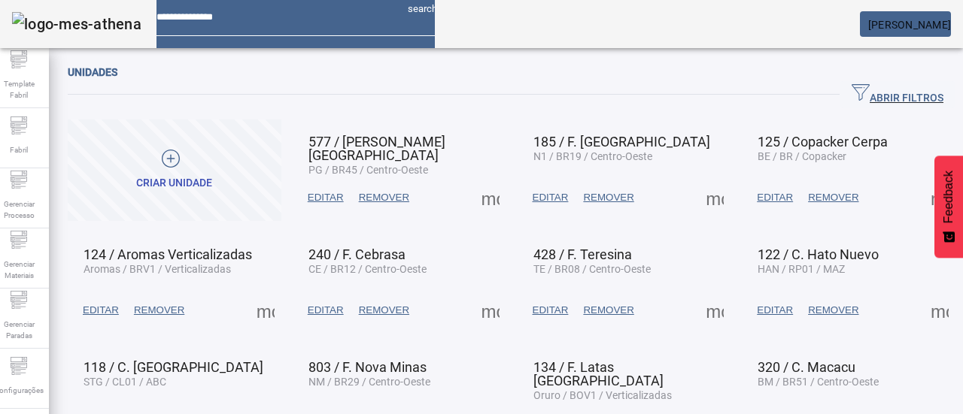
scroll to position [126, 0]
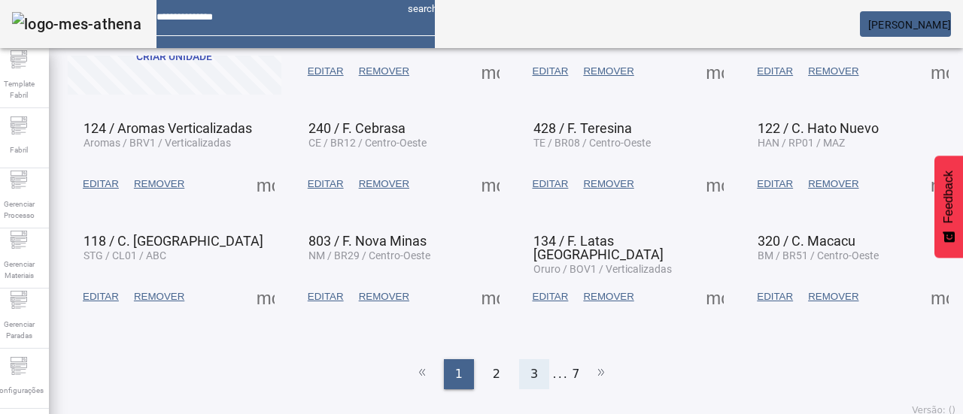
click at [534, 359] on div "3" at bounding box center [534, 374] width 30 height 30
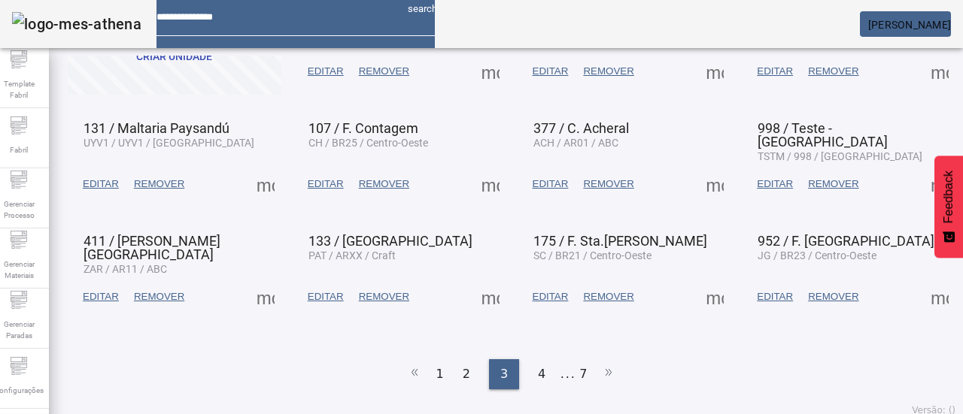
scroll to position [51, 0]
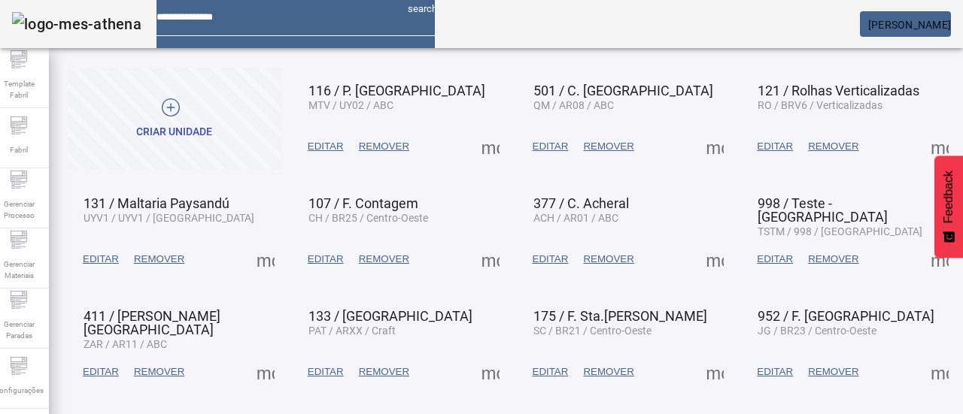
click at [699, 262] on span at bounding box center [714, 259] width 36 height 36
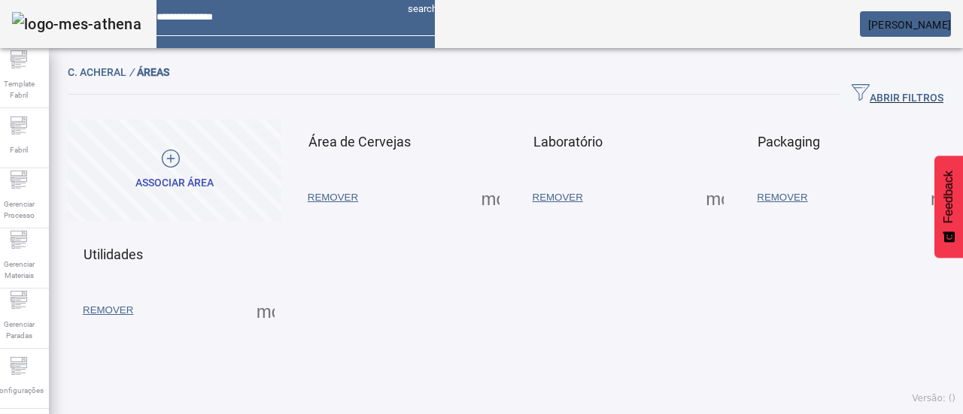
click at [487, 198] on span at bounding box center [490, 198] width 36 height 36
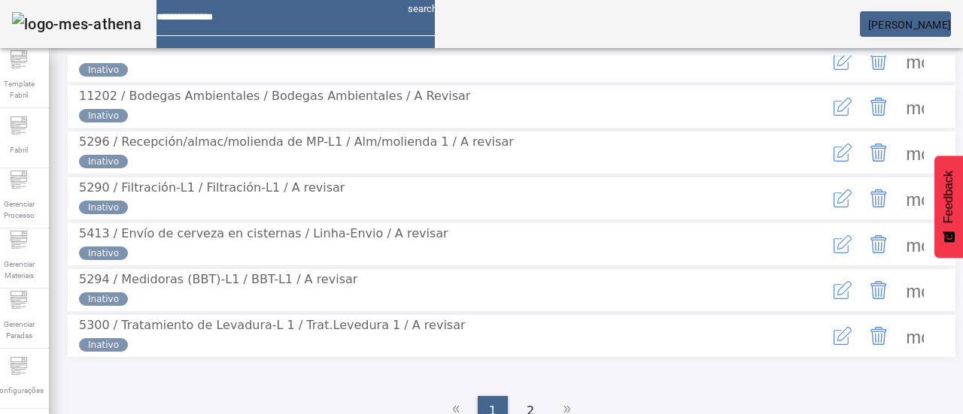
scroll to position [450, 0]
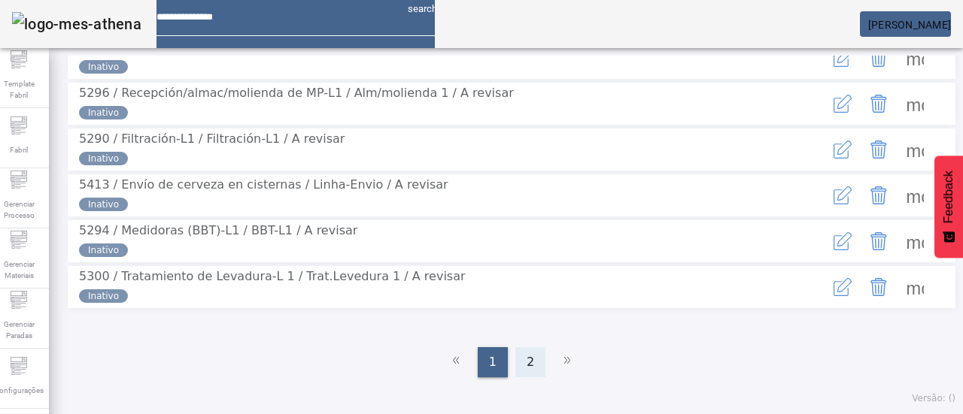
click at [526, 365] on span "2" at bounding box center [530, 362] width 8 height 18
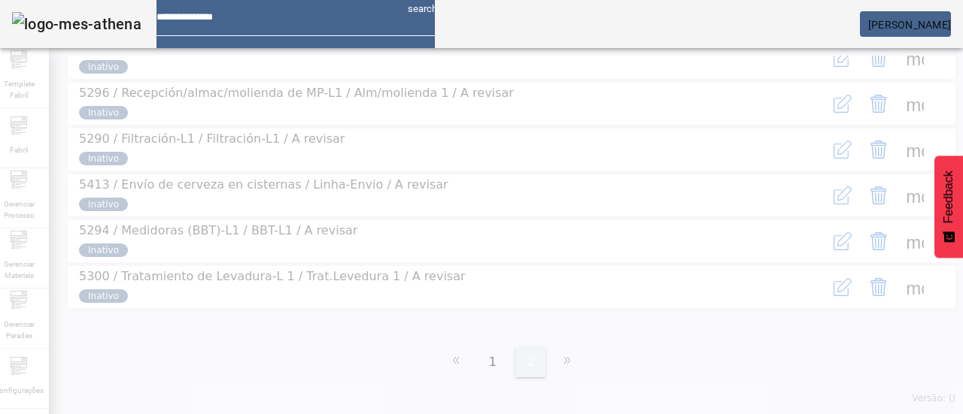
scroll to position [0, 0]
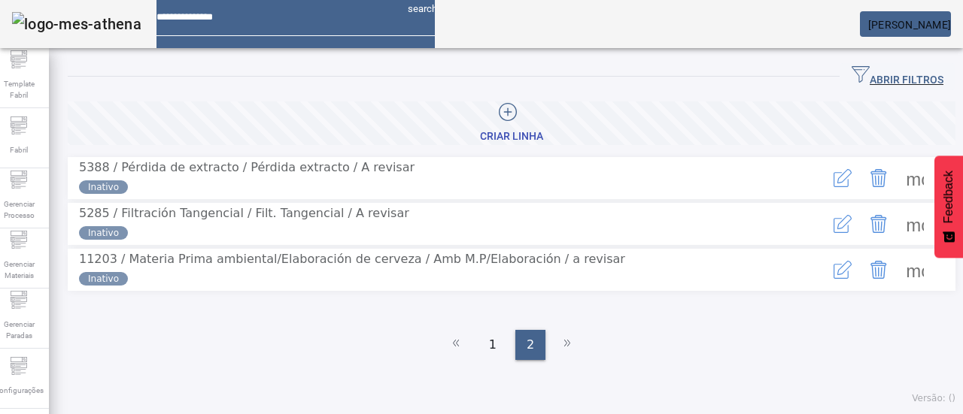
click at [508, 360] on ul "1 2" at bounding box center [511, 345] width 887 height 30
click at [489, 354] on span "1" at bounding box center [493, 345] width 8 height 18
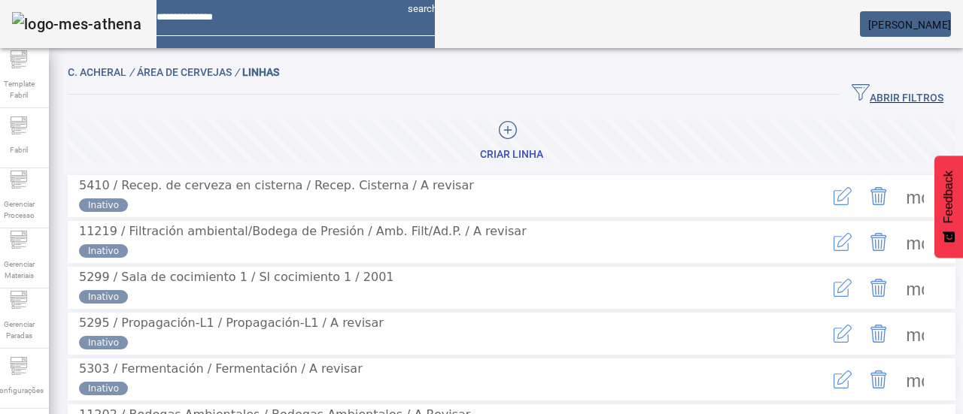
scroll to position [75, 0]
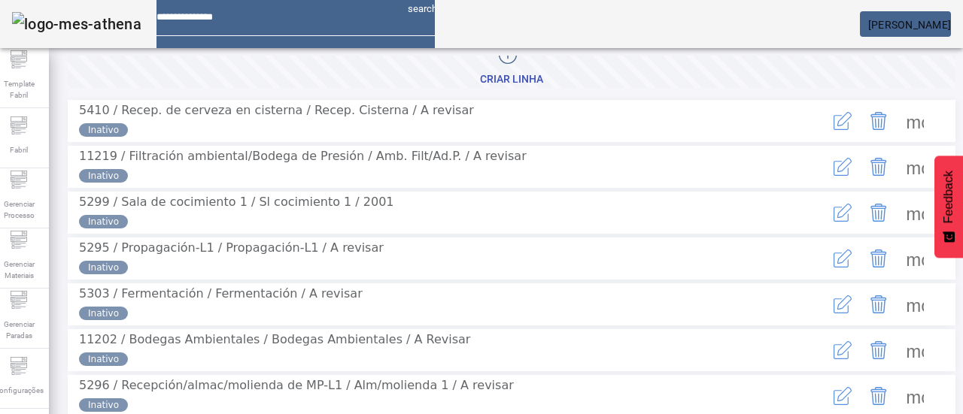
click at [896, 277] on span at bounding box center [914, 259] width 36 height 36
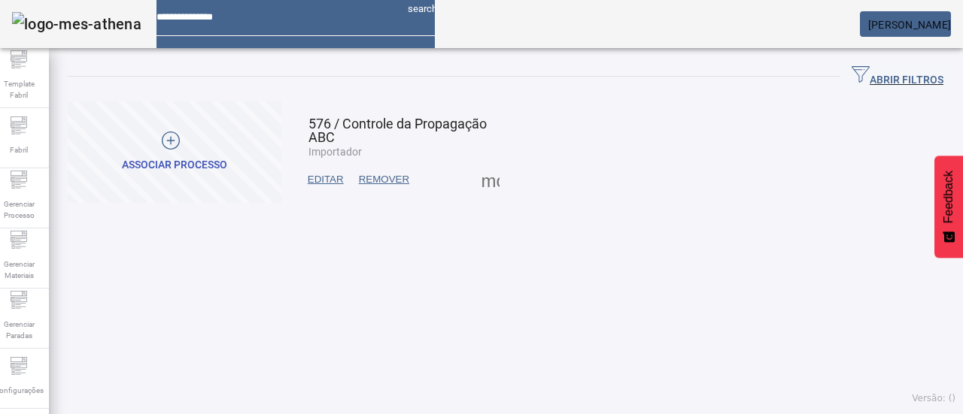
click at [204, 135] on div at bounding box center [171, 143] width 98 height 23
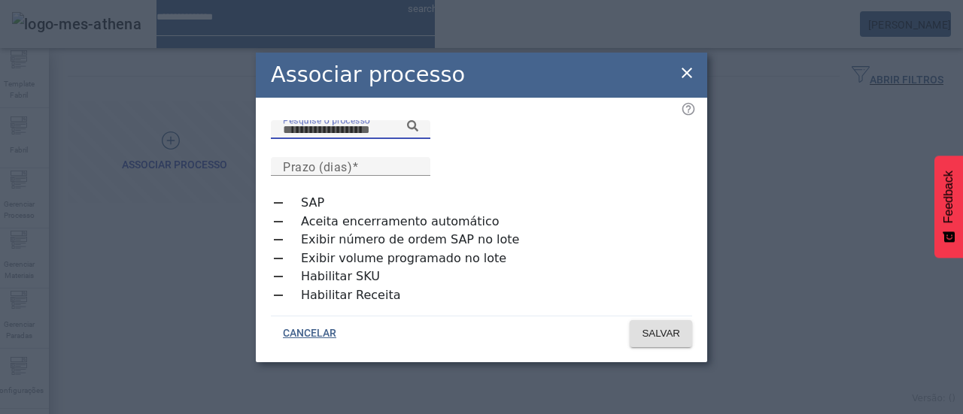
click at [418, 139] on input "Pesquise o processo" at bounding box center [350, 130] width 135 height 18
type input "**********"
click at [418, 158] on input "Prazo (dias)" at bounding box center [350, 167] width 135 height 18
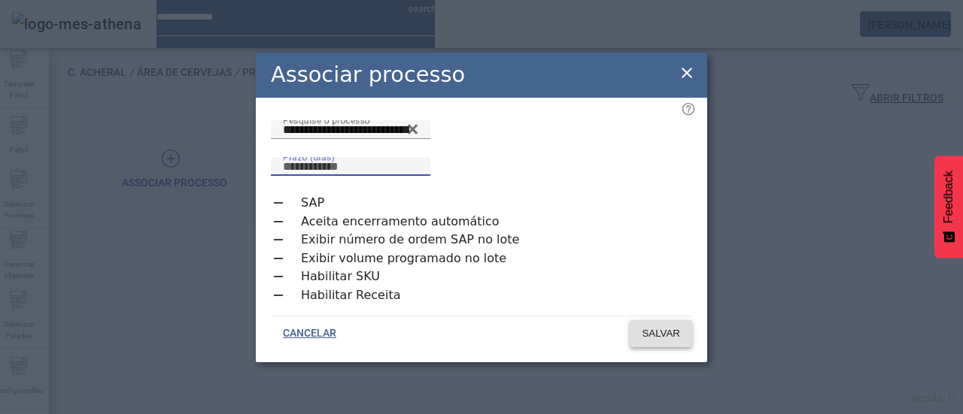
type input "*"
click at [669, 333] on span "SALVAR" at bounding box center [660, 333] width 38 height 15
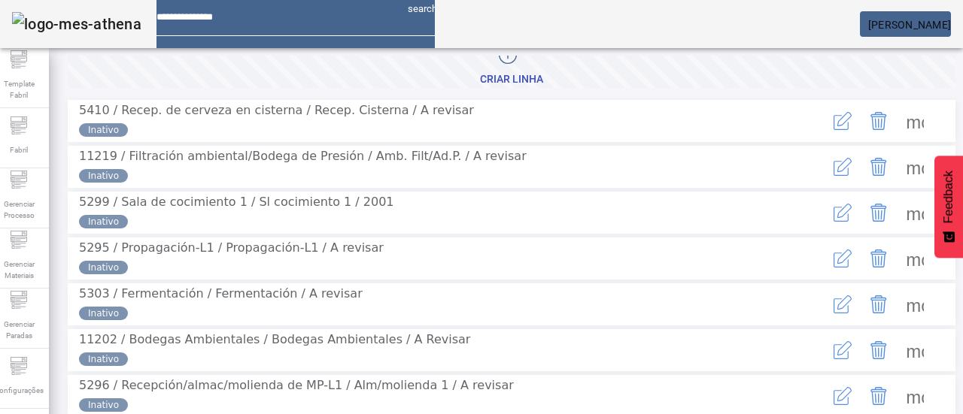
scroll to position [93, 0]
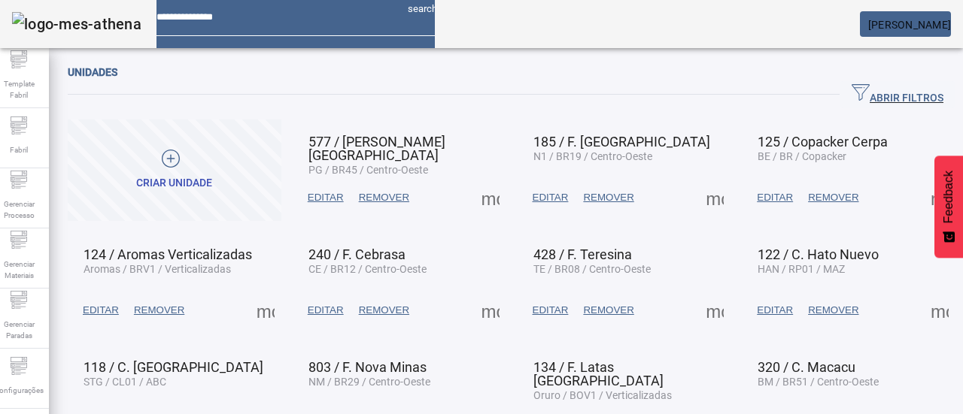
scroll to position [75, 0]
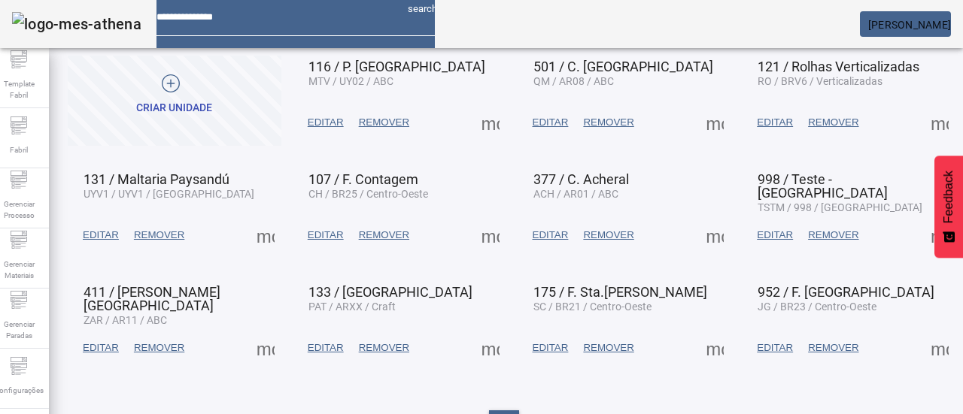
click at [269, 355] on span at bounding box center [265, 348] width 36 height 36
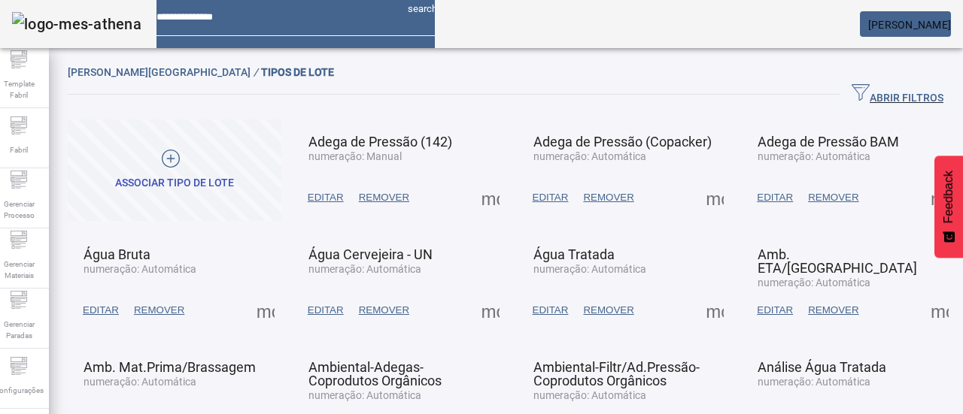
click at [197, 151] on span at bounding box center [175, 171] width 214 height 102
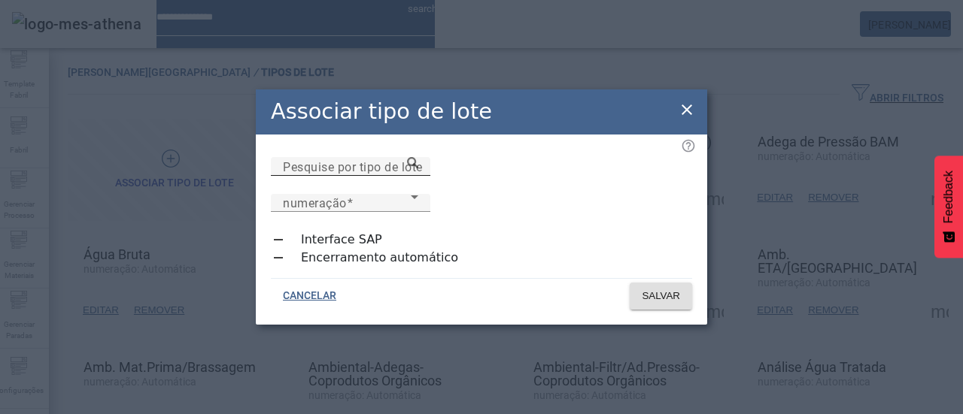
click at [317, 174] on mat-label "Pesquise por tipo de lote" at bounding box center [353, 166] width 140 height 14
click at [317, 176] on input "Pesquise por tipo de lote" at bounding box center [350, 167] width 135 height 18
type input "**********"
click at [411, 194] on span "numeração" at bounding box center [347, 203] width 128 height 18
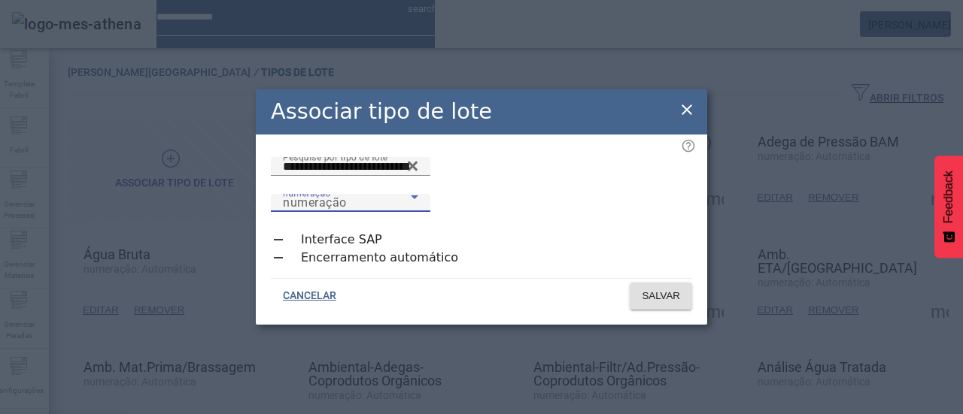
click at [641, 289] on span "SALVAR" at bounding box center [660, 296] width 38 height 15
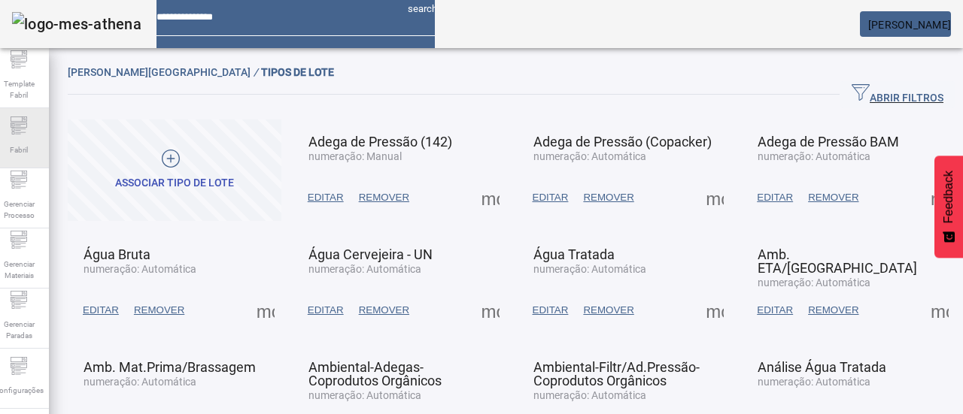
click at [27, 151] on span "Fabril" at bounding box center [18, 150] width 27 height 20
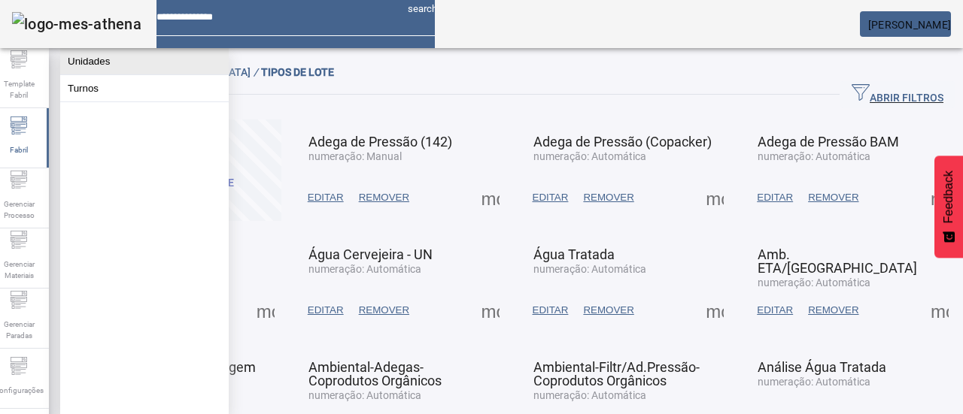
click at [103, 71] on button "Unidades" at bounding box center [144, 61] width 168 height 26
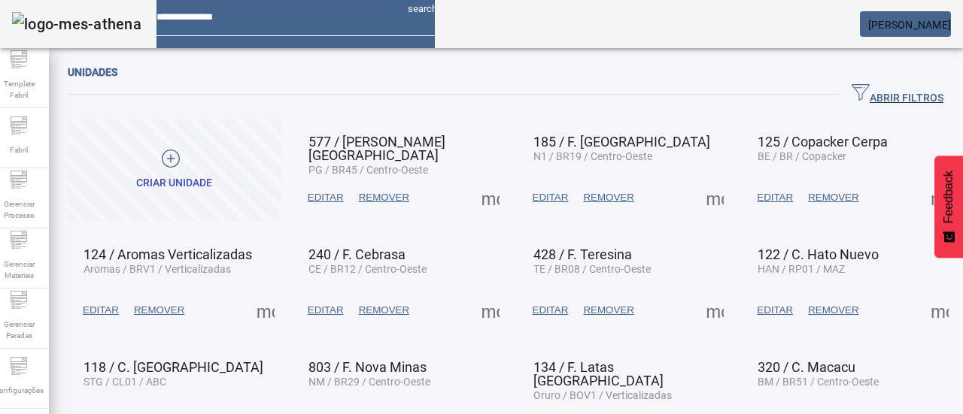
scroll to position [126, 0]
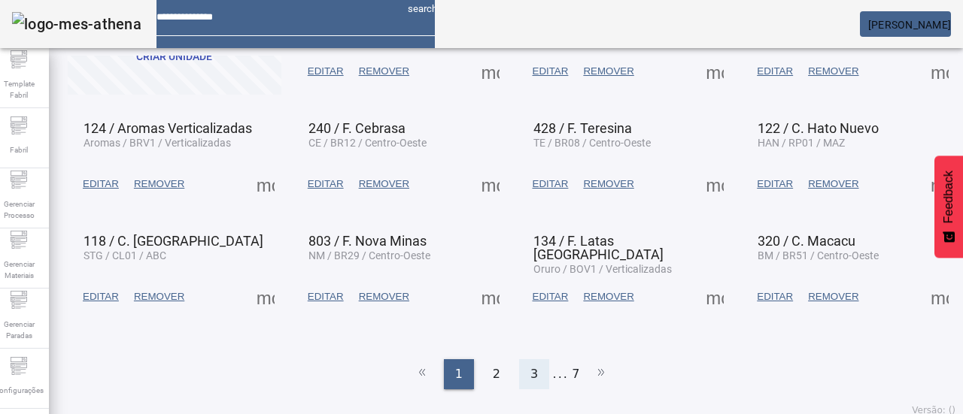
click at [530, 368] on span "3" at bounding box center [534, 374] width 8 height 18
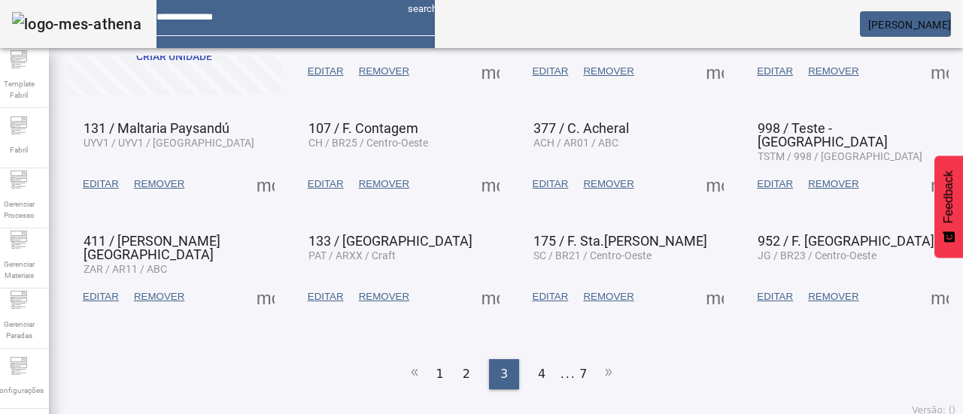
click at [265, 303] on span at bounding box center [265, 297] width 36 height 36
drag, startPoint x: 265, startPoint y: 292, endPoint x: 262, endPoint y: 284, distance: 7.9
click at [262, 287] on span at bounding box center [265, 297] width 36 height 36
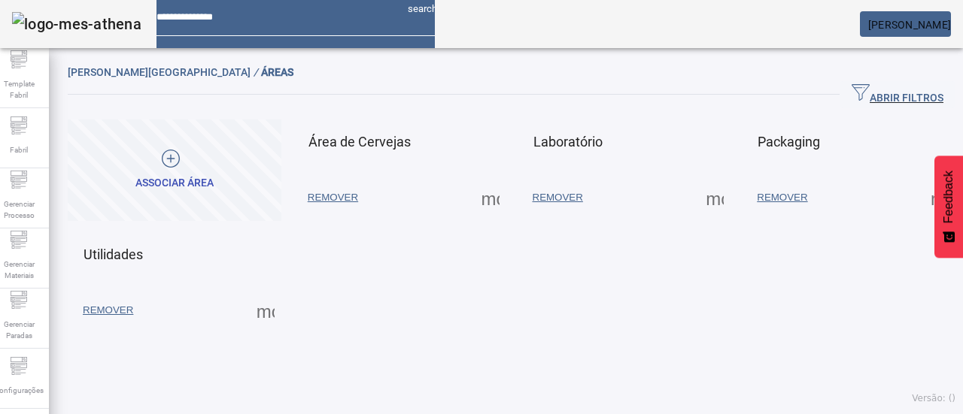
click at [481, 204] on span at bounding box center [490, 198] width 36 height 36
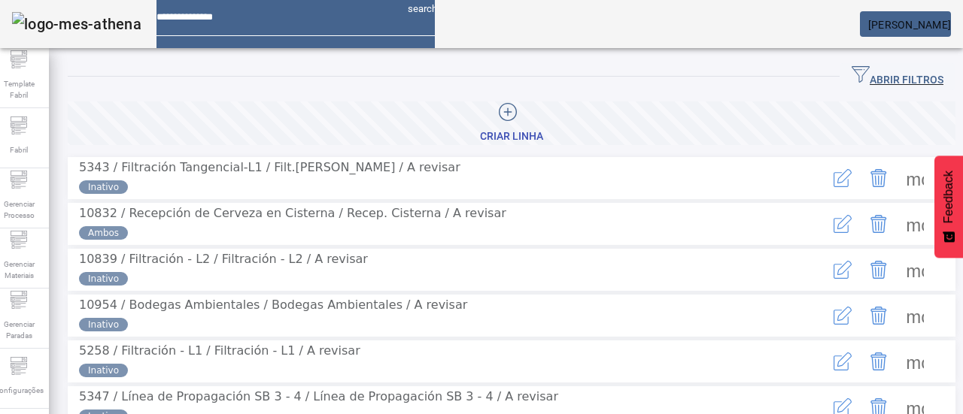
click at [865, 71] on span "ABRIR FILTROS" at bounding box center [897, 76] width 92 height 23
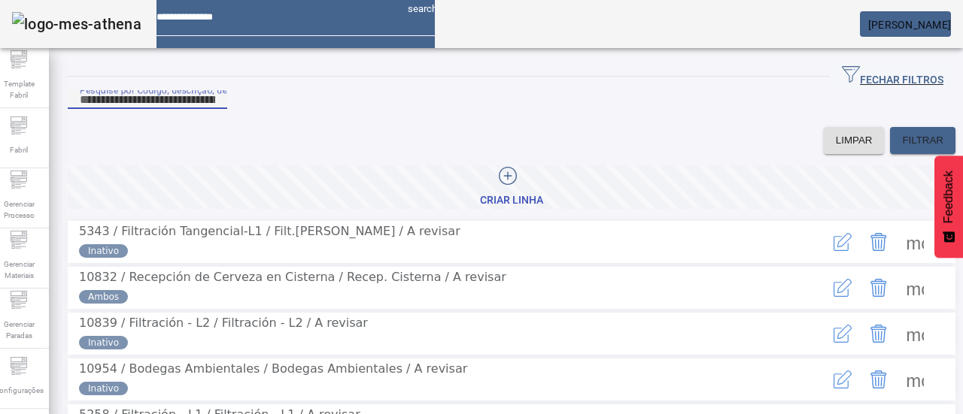
click at [215, 109] on input "Pesquise por Código, descrição, descrição abreviada ou descrição SAP" at bounding box center [147, 100] width 135 height 18
type input "****"
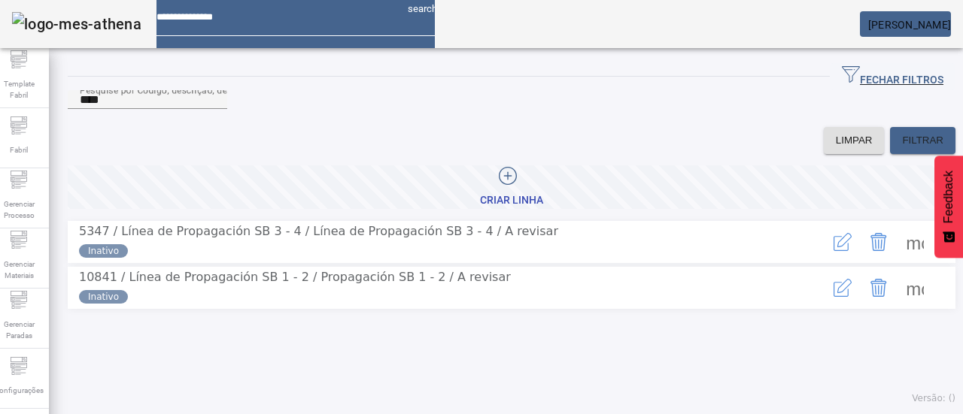
click at [902, 306] on span at bounding box center [914, 288] width 36 height 36
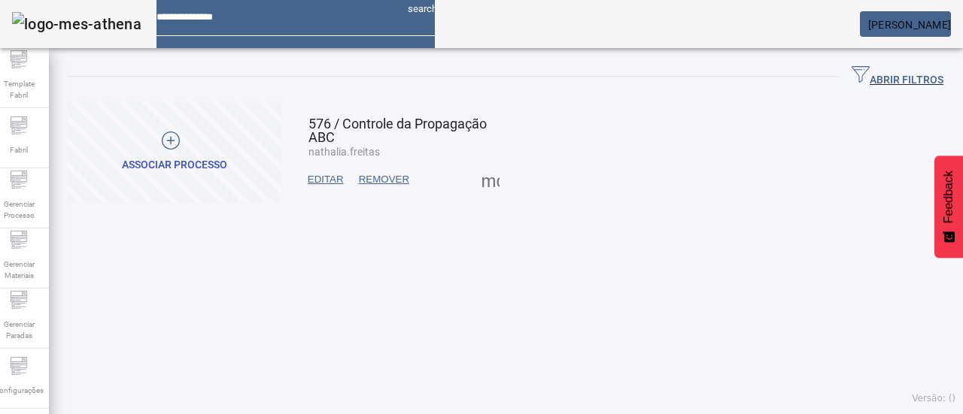
click at [242, 164] on span at bounding box center [175, 153] width 214 height 36
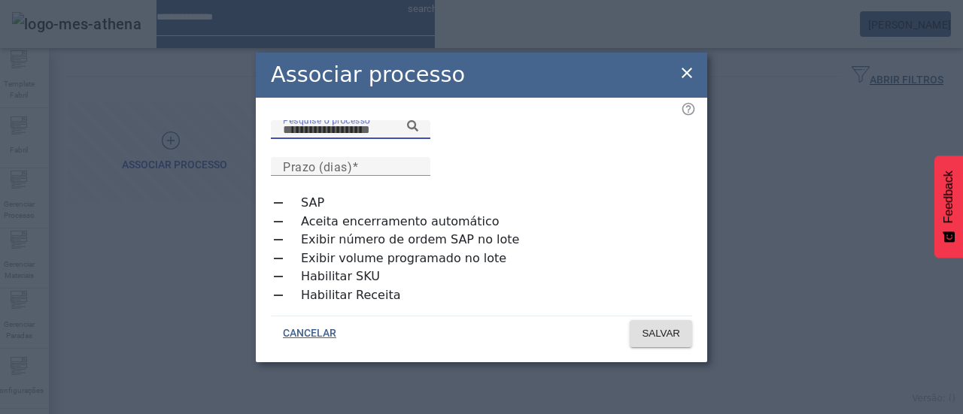
click at [402, 139] on input "Pesquise o processo" at bounding box center [350, 130] width 135 height 18
click at [418, 132] on icon at bounding box center [412, 125] width 11 height 11
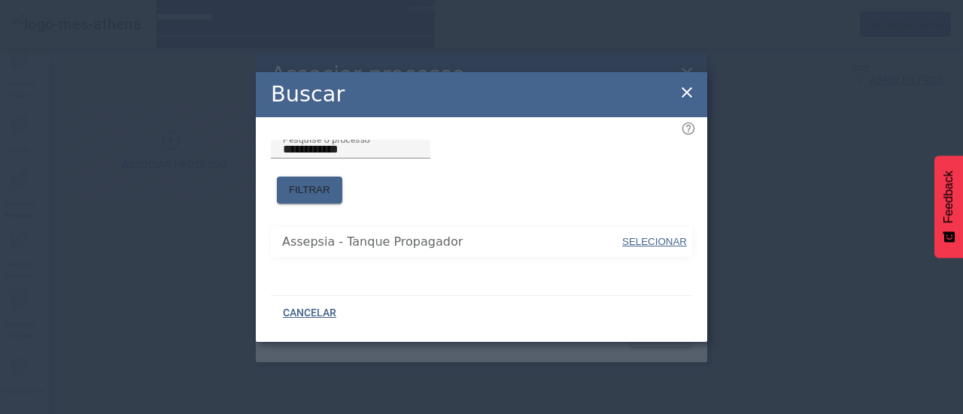
drag, startPoint x: 647, startPoint y: 228, endPoint x: 644, endPoint y: 187, distance: 40.7
click at [647, 235] on span "SELECIONAR" at bounding box center [654, 242] width 65 height 15
type input "**********"
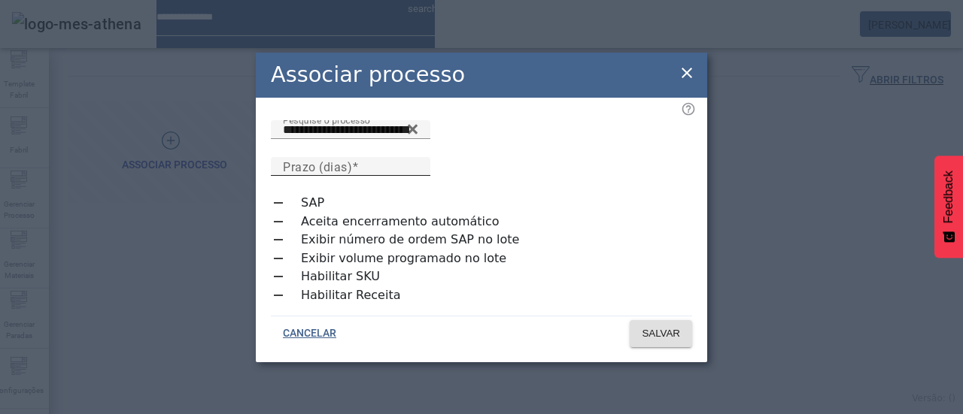
drag, startPoint x: 631, startPoint y: 157, endPoint x: 627, endPoint y: 164, distance: 7.7
click at [418, 158] on input "Prazo (dias)" at bounding box center [350, 167] width 135 height 18
type input "*"
click at [645, 326] on span "SALVAR" at bounding box center [660, 333] width 38 height 15
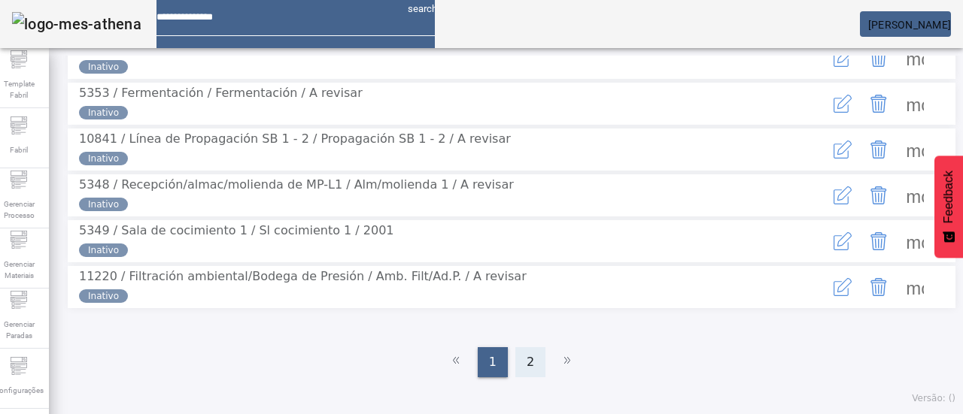
scroll to position [450, 0]
click at [526, 359] on span "2" at bounding box center [530, 362] width 8 height 18
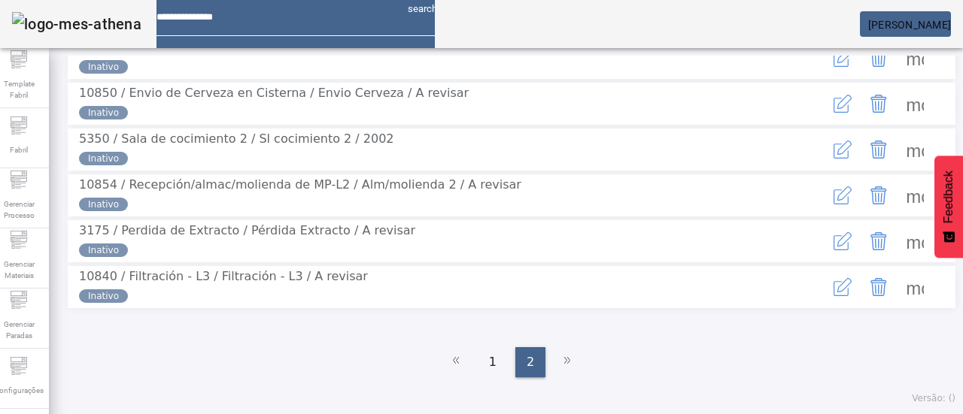
scroll to position [18, 0]
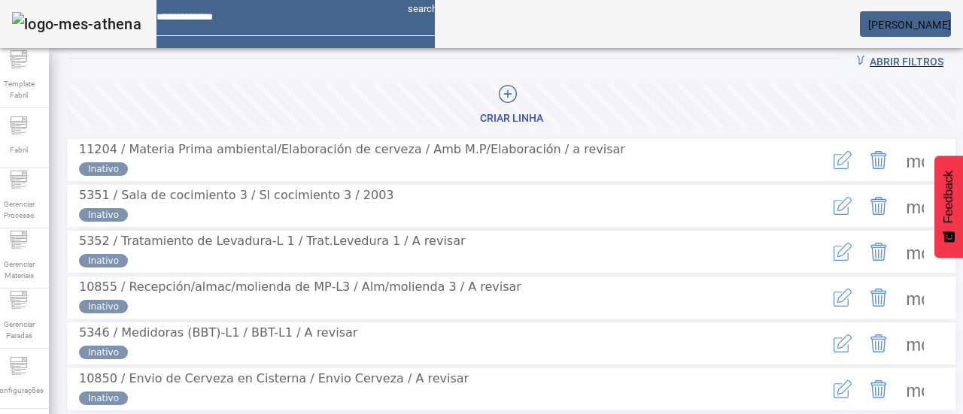
click at [854, 64] on span "ABRIR FILTROS" at bounding box center [897, 58] width 92 height 23
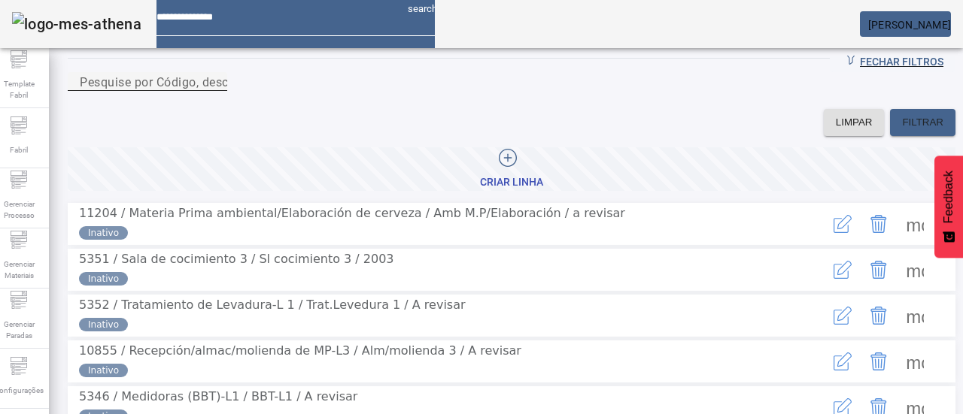
click at [215, 91] on input "Pesquise por Código, descrição, descrição abreviada ou descrição SAP" at bounding box center [147, 82] width 135 height 18
type input "****"
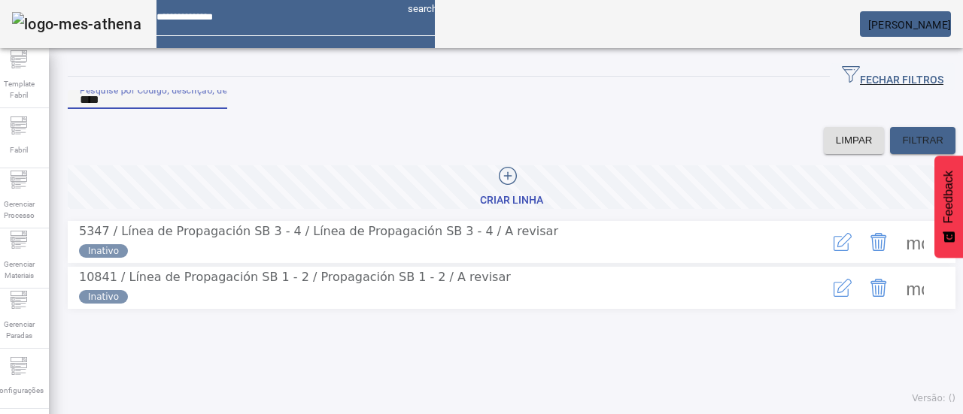
click at [902, 260] on span at bounding box center [914, 242] width 36 height 36
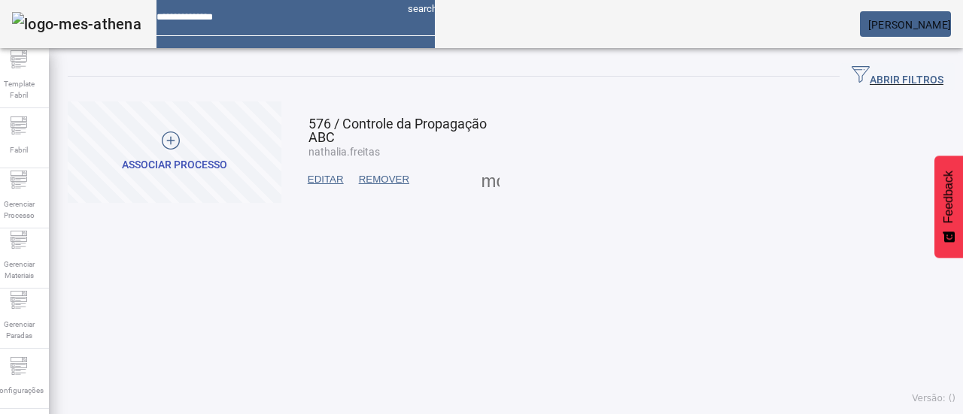
click at [216, 158] on div "ASSOCIAR PROCESSO" at bounding box center [174, 165] width 105 height 15
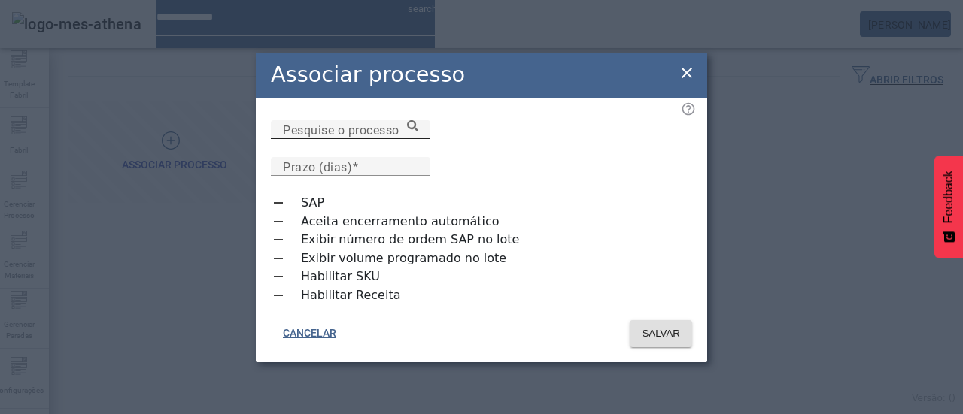
click at [387, 137] on mat-label "Pesquise o processo" at bounding box center [341, 130] width 117 height 14
click at [387, 139] on input "Pesquise o processo" at bounding box center [350, 130] width 135 height 18
type input "**********"
click at [352, 159] on mat-label "Prazo (dias)" at bounding box center [317, 166] width 69 height 14
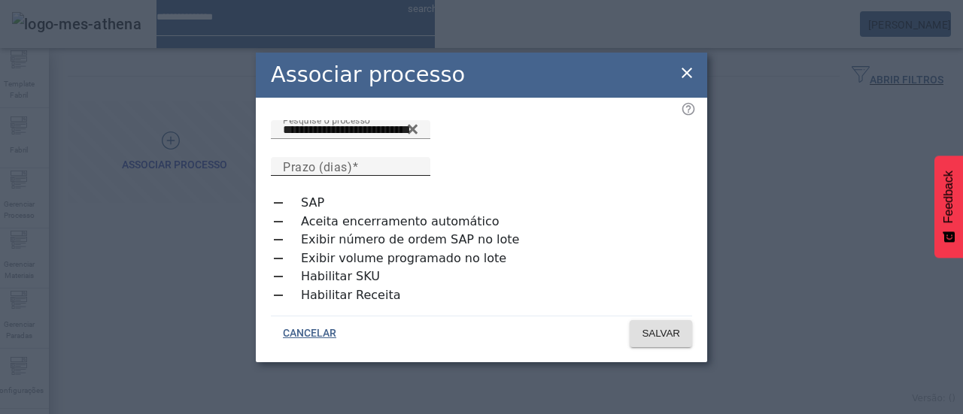
click at [418, 158] on input "Prazo (dias)" at bounding box center [350, 167] width 135 height 18
type input "*"
click at [647, 317] on span at bounding box center [660, 334] width 62 height 36
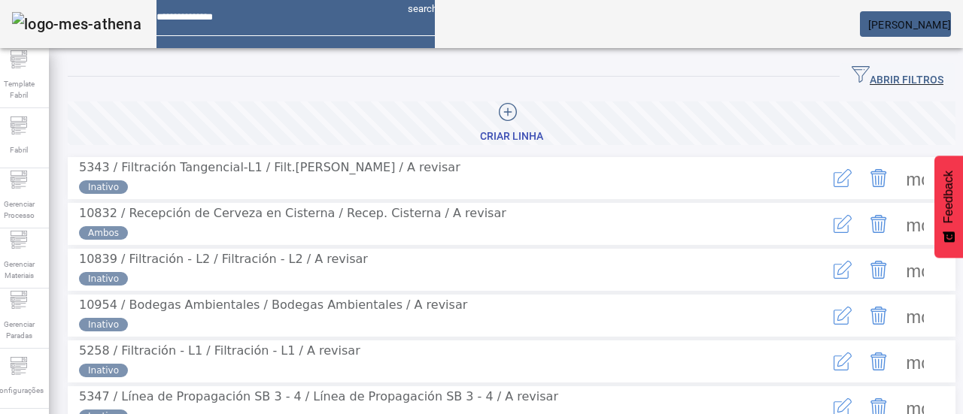
click at [636, 79] on div "ABRIR FILTROS" at bounding box center [511, 76] width 887 height 27
click at [845, 60] on span "button" at bounding box center [897, 77] width 116 height 36
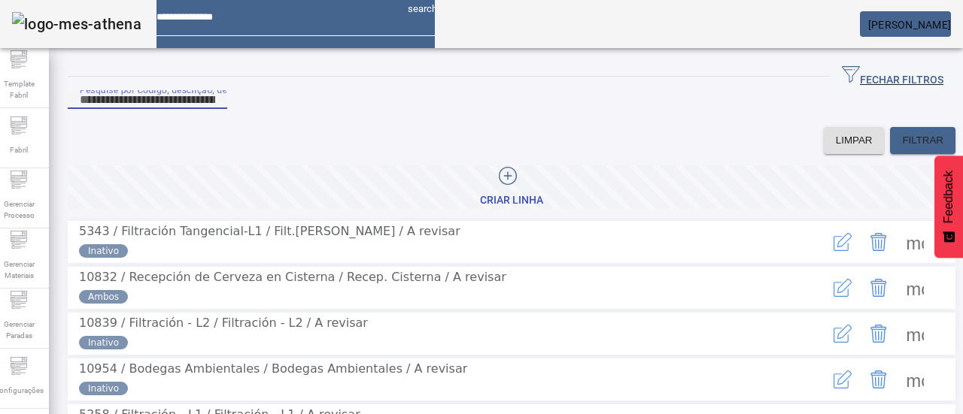
click at [215, 109] on input "Pesquise por Código, descrição, descrição abreviada ou descrição SAP" at bounding box center [147, 100] width 135 height 18
type input "*****"
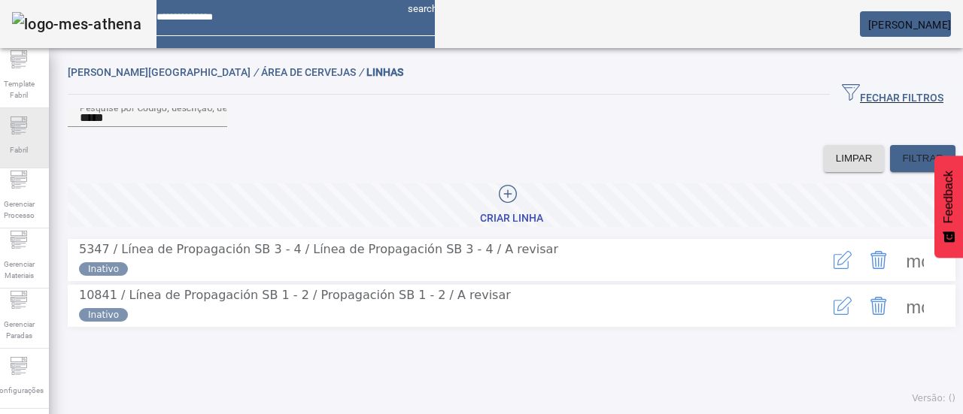
click at [45, 126] on div "Fabril" at bounding box center [19, 138] width 60 height 60
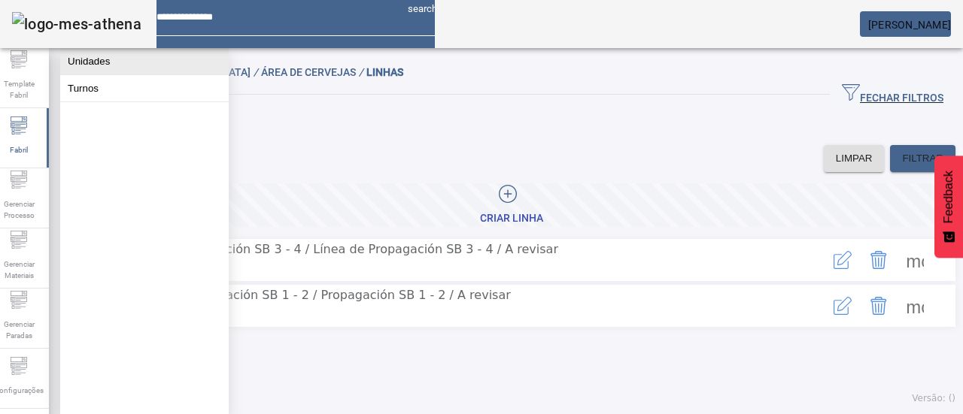
click at [135, 70] on button "Unidades" at bounding box center [144, 61] width 168 height 26
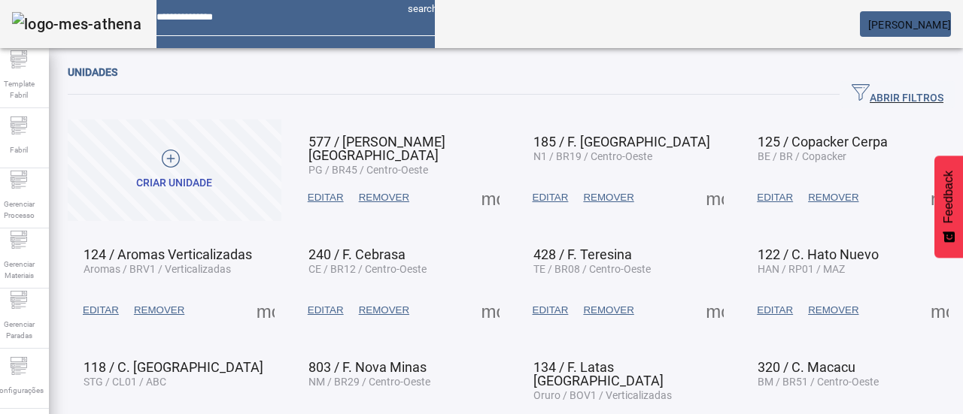
scroll to position [126, 0]
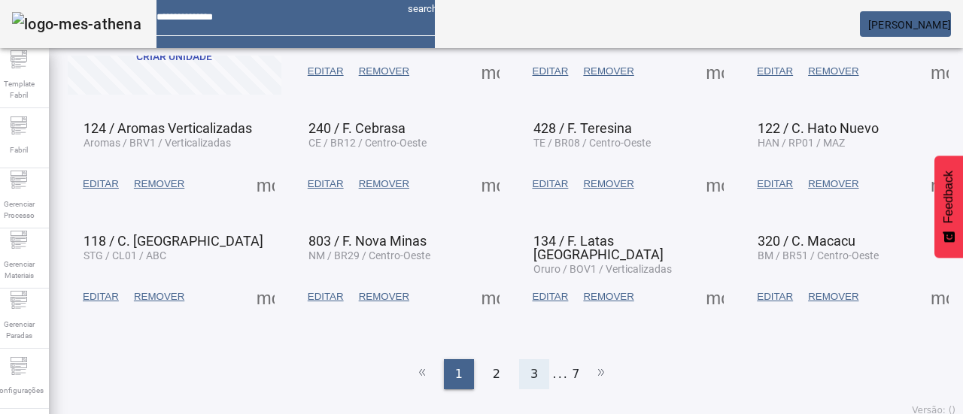
click at [532, 365] on div "3" at bounding box center [534, 374] width 30 height 30
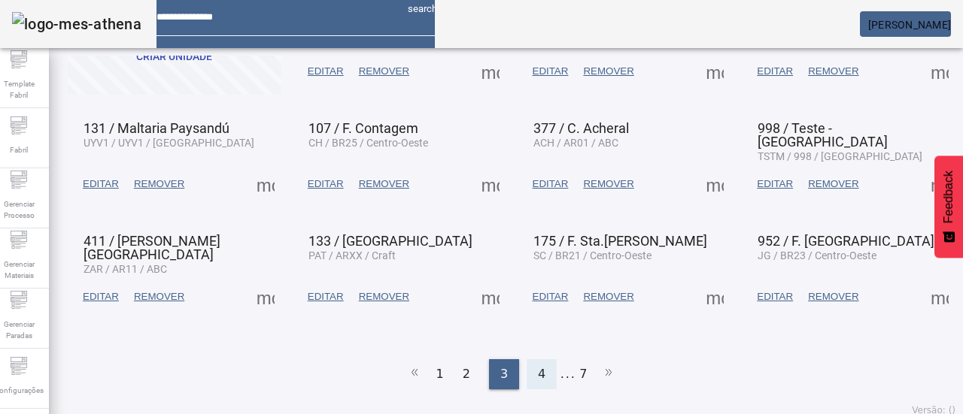
click at [528, 368] on div "4" at bounding box center [541, 374] width 30 height 30
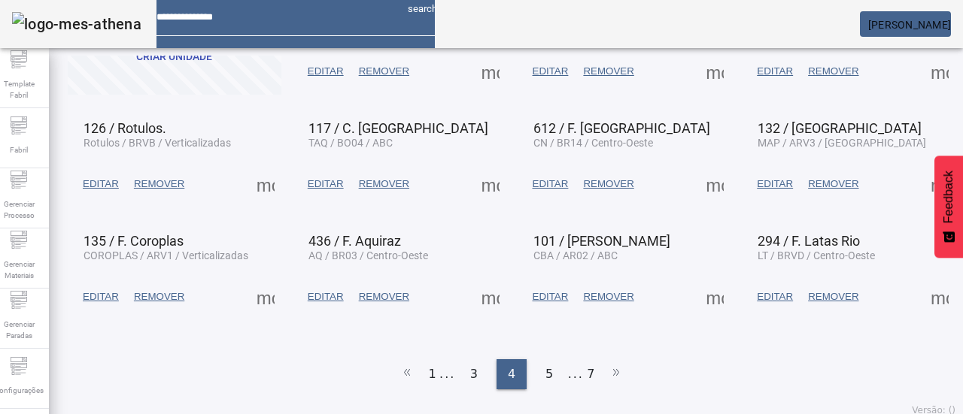
scroll to position [51, 0]
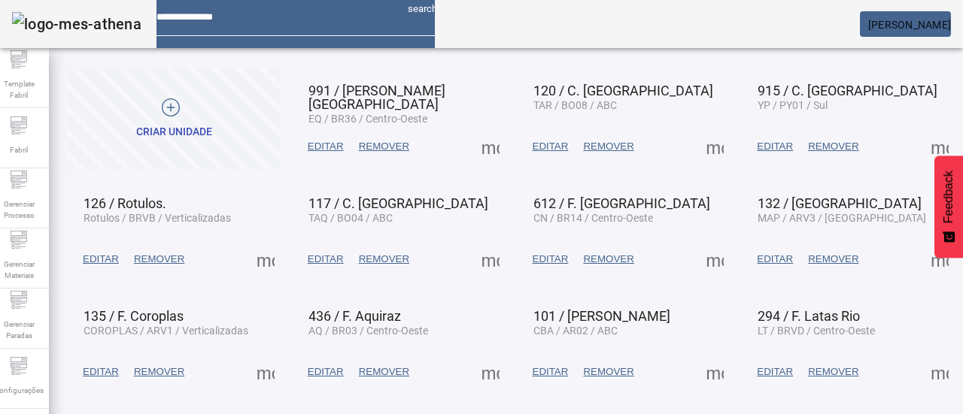
click at [696, 154] on span at bounding box center [714, 147] width 36 height 36
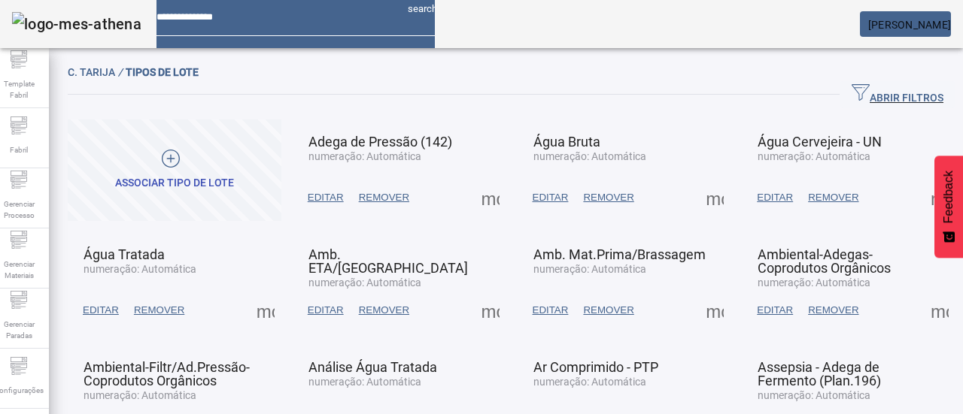
click at [256, 171] on span at bounding box center [175, 171] width 214 height 36
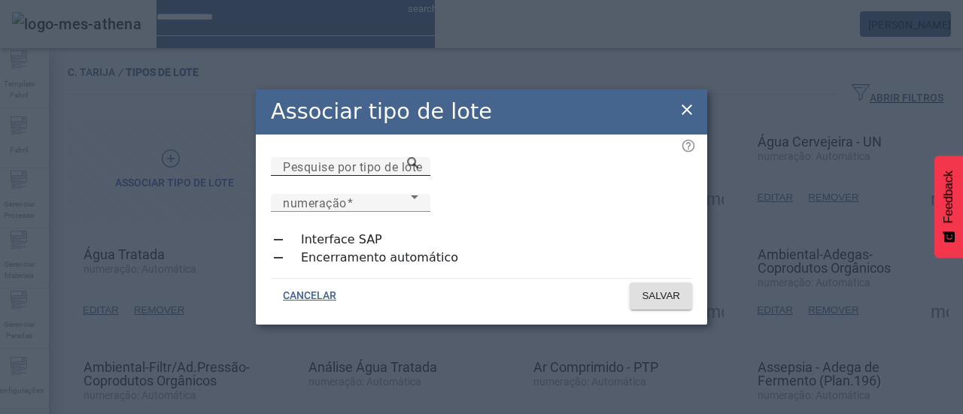
click at [376, 176] on input "Pesquise por tipo de lote" at bounding box center [350, 167] width 135 height 18
type input "**********"
click at [418, 168] on icon at bounding box center [412, 162] width 11 height 11
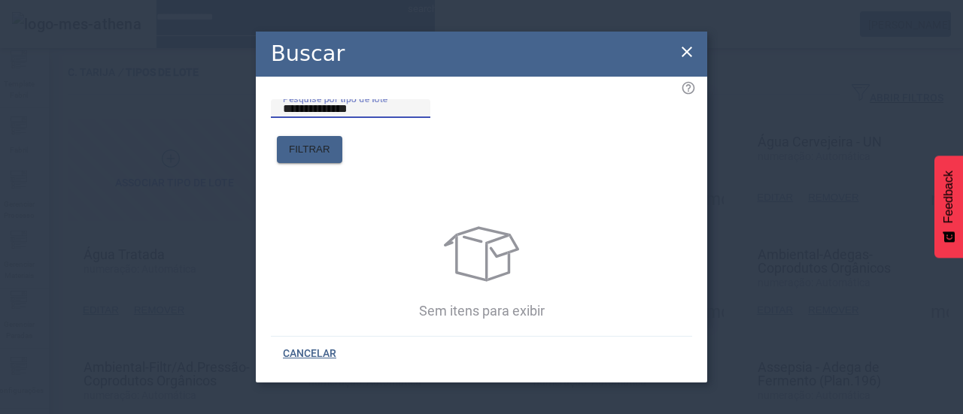
click at [418, 118] on input "**********" at bounding box center [350, 109] width 135 height 18
drag, startPoint x: 311, startPoint y: 129, endPoint x: 319, endPoint y: 132, distance: 8.8
click at [319, 118] on input "**********" at bounding box center [350, 109] width 135 height 18
type input "**********"
click at [330, 142] on span "FILTRAR" at bounding box center [309, 149] width 41 height 15
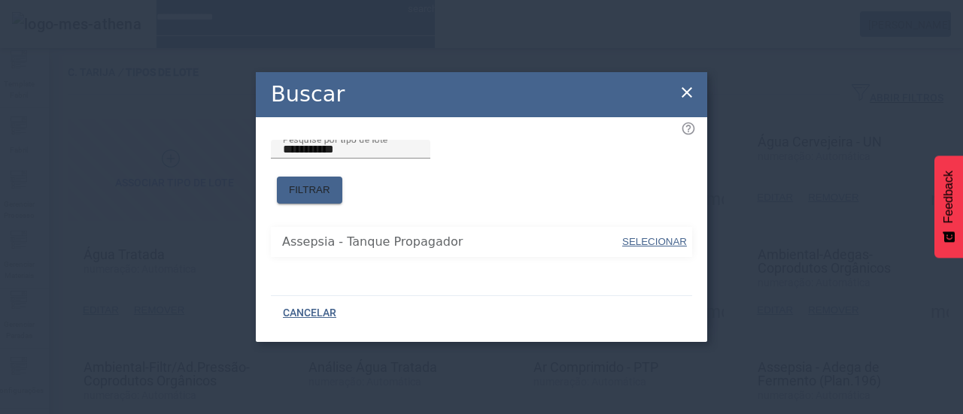
click at [660, 237] on span "SELECIONAR" at bounding box center [654, 241] width 65 height 11
type input "**********"
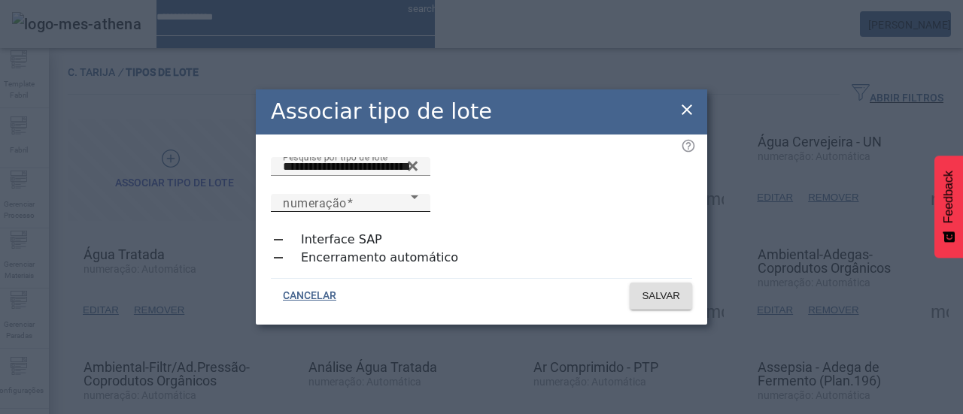
click at [411, 194] on div "numeração" at bounding box center [347, 203] width 128 height 18
click at [641, 289] on span "SALVAR" at bounding box center [660, 296] width 38 height 15
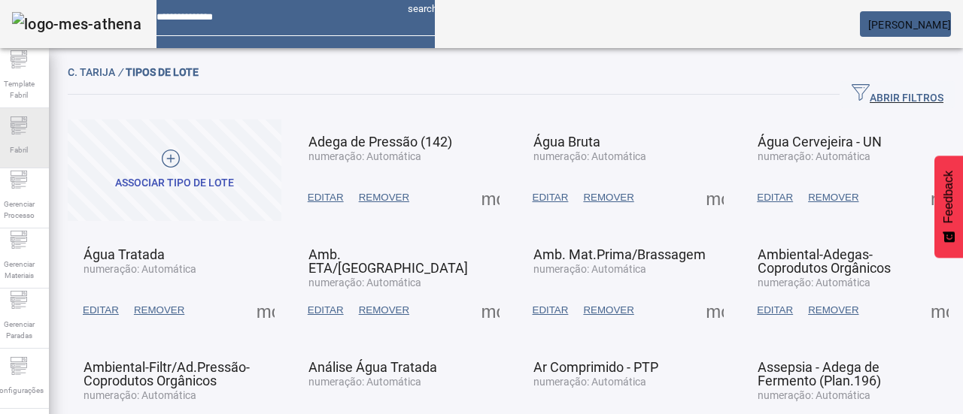
drag, startPoint x: 39, startPoint y: 142, endPoint x: 57, endPoint y: 121, distance: 27.7
click at [32, 140] on span "Fabril" at bounding box center [18, 150] width 27 height 20
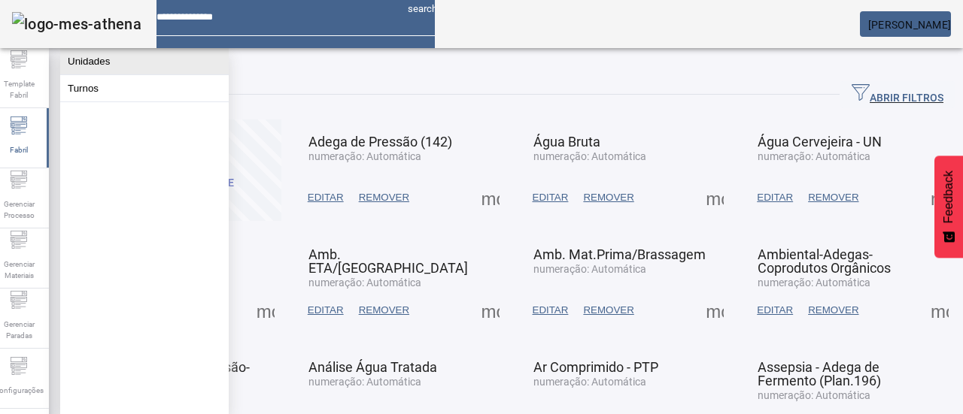
click at [81, 68] on button "Unidades" at bounding box center [144, 61] width 168 height 26
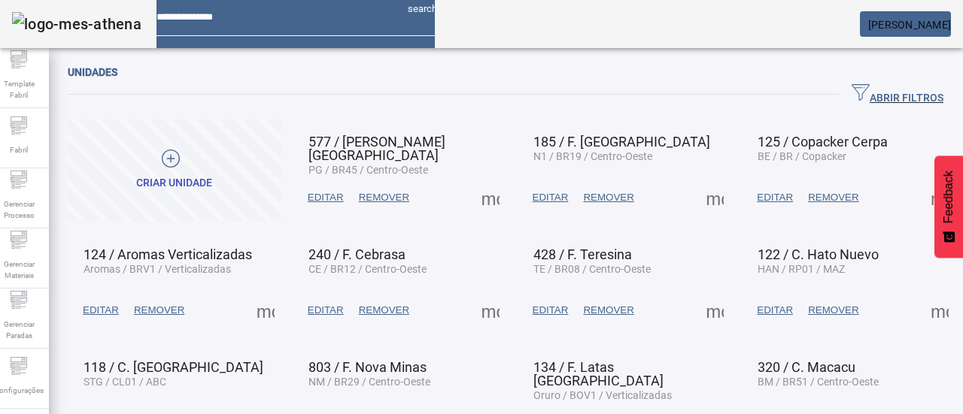
scroll to position [126, 0]
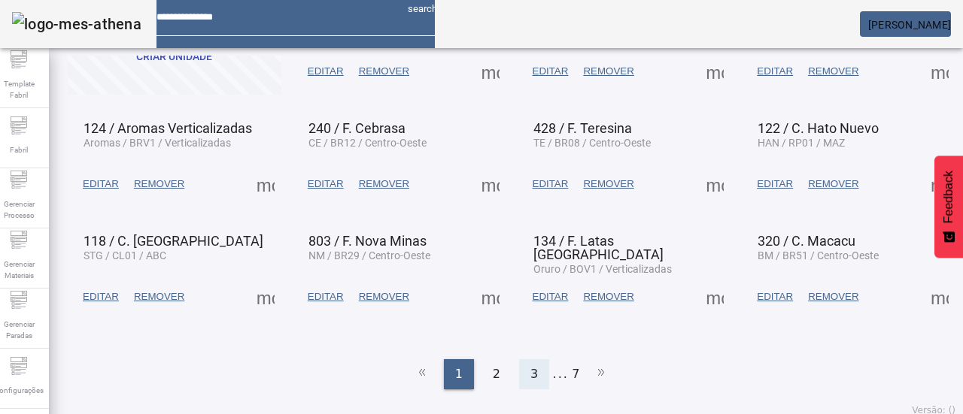
click at [519, 362] on div "3" at bounding box center [534, 374] width 30 height 30
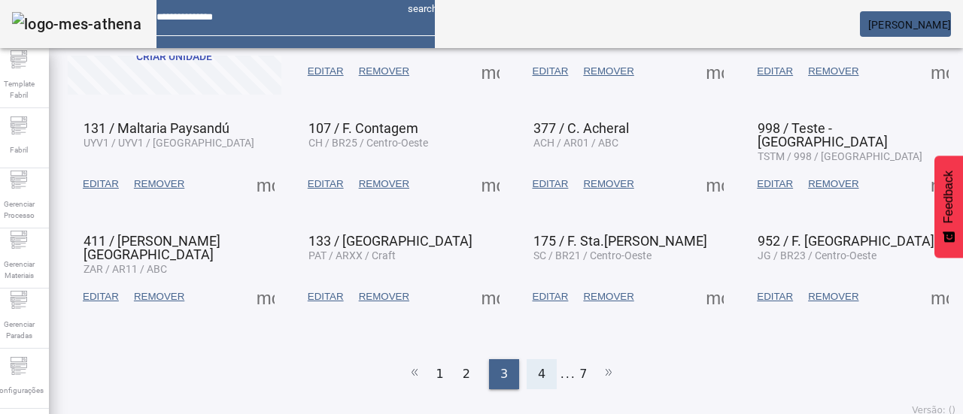
click at [538, 365] on span "4" at bounding box center [542, 374] width 8 height 18
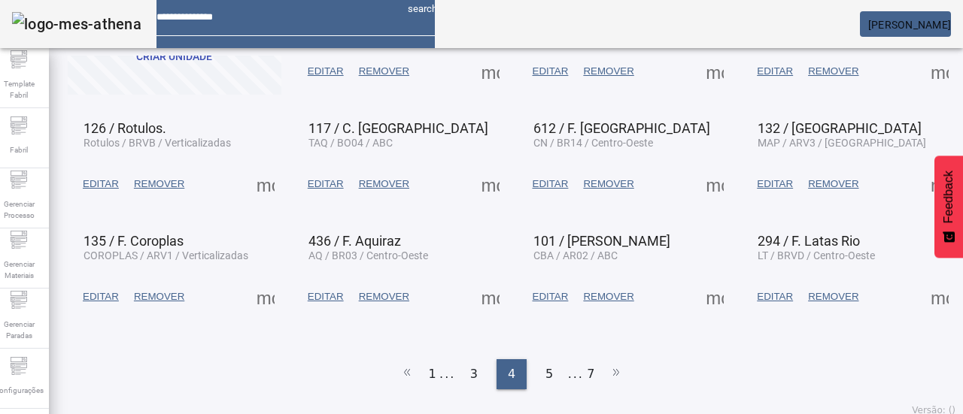
scroll to position [0, 0]
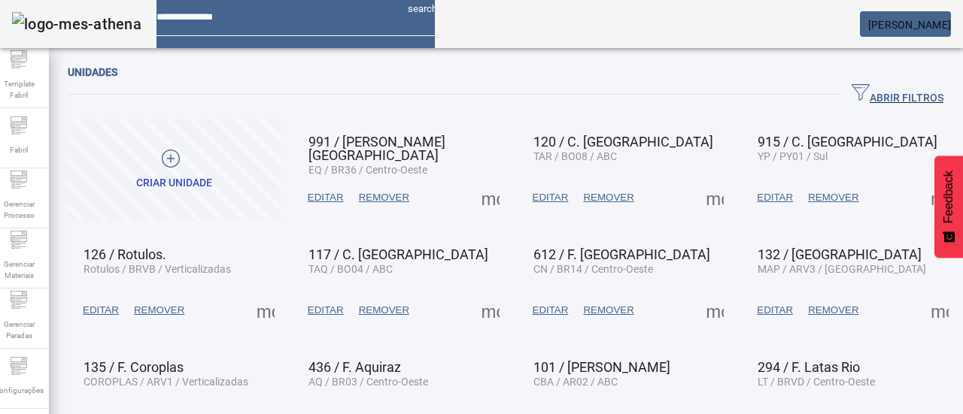
click at [696, 211] on span at bounding box center [714, 198] width 36 height 36
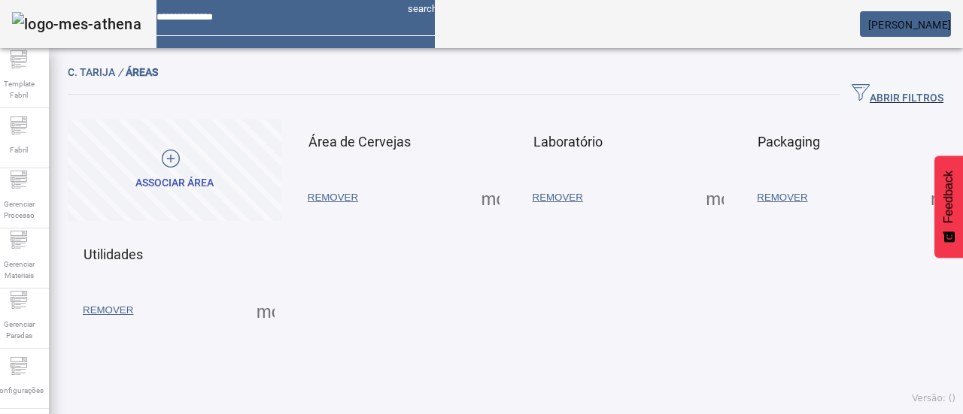
click at [486, 196] on span at bounding box center [490, 198] width 36 height 36
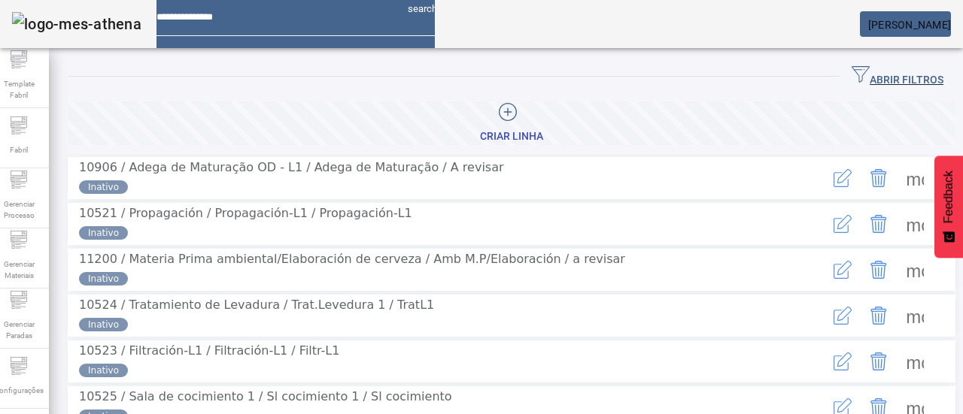
click at [896, 233] on span at bounding box center [914, 224] width 36 height 36
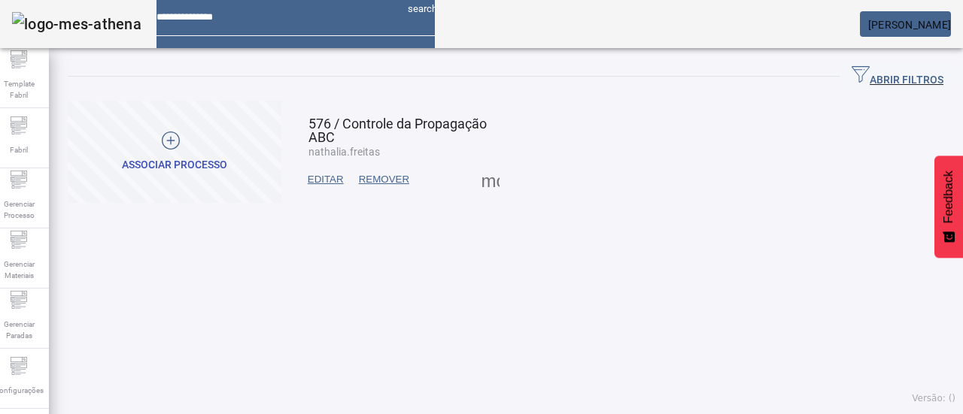
click at [215, 147] on div at bounding box center [171, 143] width 98 height 23
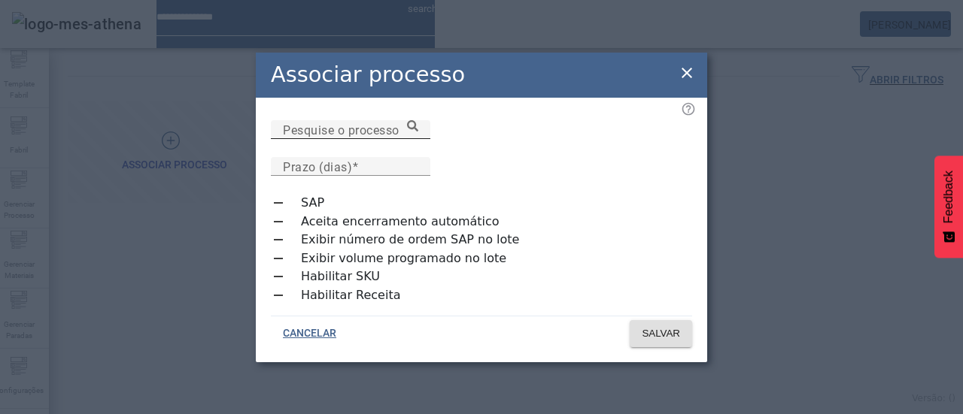
click at [343, 137] on mat-label "Pesquise o processo" at bounding box center [341, 130] width 117 height 14
click at [343, 139] on input "Pesquise o processo" at bounding box center [350, 130] width 135 height 18
type input "**********"
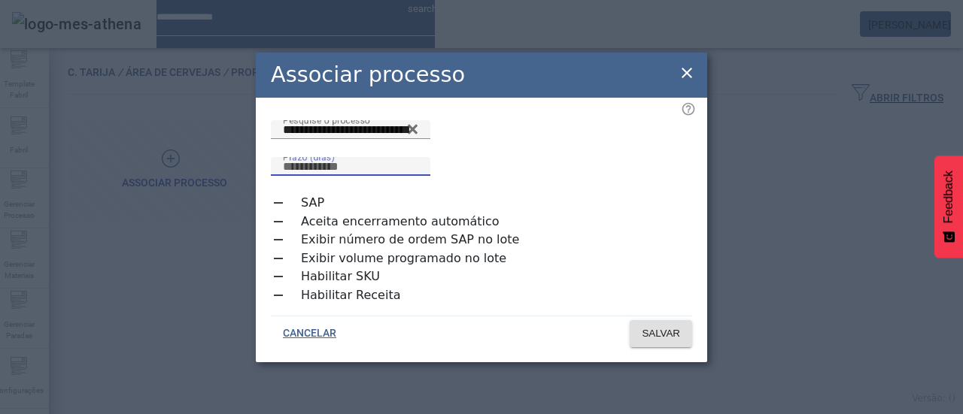
click at [418, 159] on input "Prazo (dias)" at bounding box center [350, 167] width 135 height 18
type input "*"
click at [643, 326] on span "SALVAR" at bounding box center [660, 333] width 38 height 15
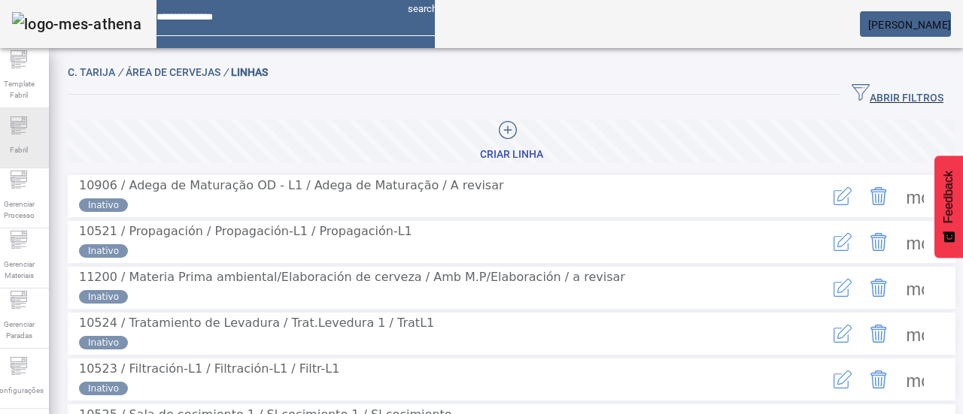
drag, startPoint x: 26, startPoint y: 147, endPoint x: 34, endPoint y: 120, distance: 27.6
click at [23, 143] on span "Fabril" at bounding box center [18, 150] width 27 height 20
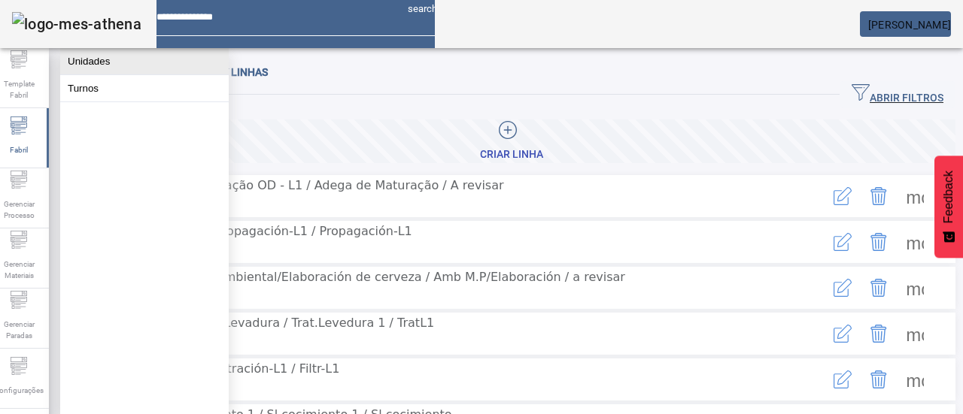
click at [89, 65] on button "Unidades" at bounding box center [144, 61] width 168 height 26
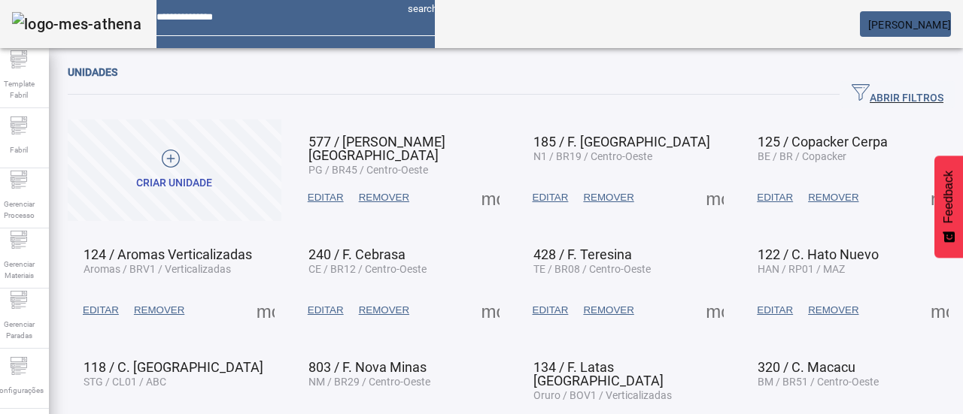
scroll to position [126, 0]
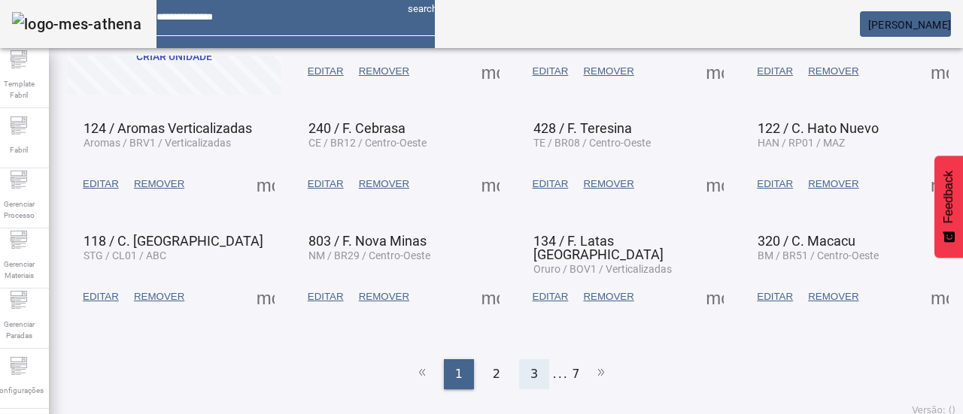
click at [530, 365] on span "3" at bounding box center [534, 374] width 8 height 18
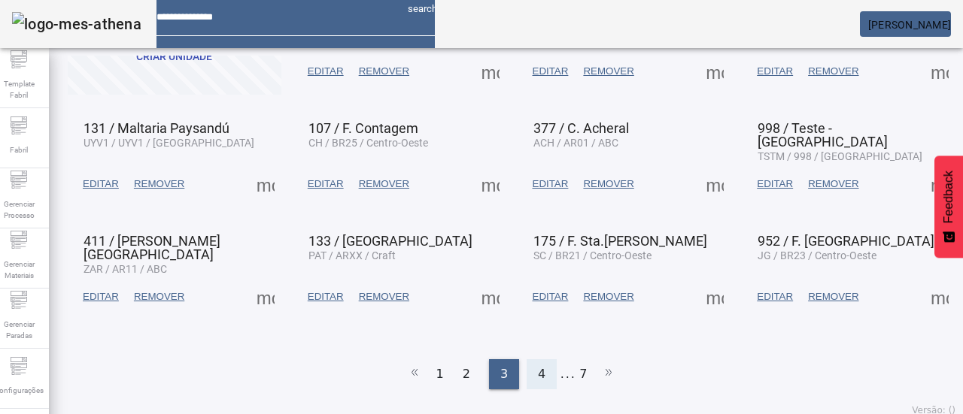
click at [538, 366] on span "4" at bounding box center [542, 374] width 8 height 18
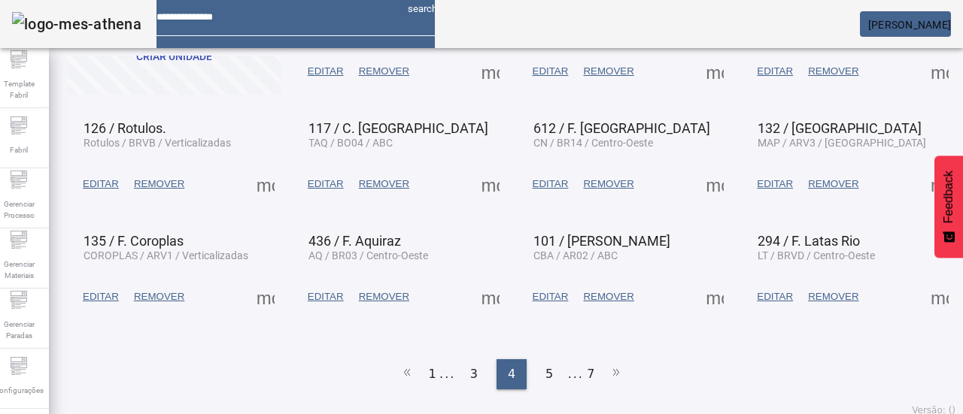
scroll to position [51, 0]
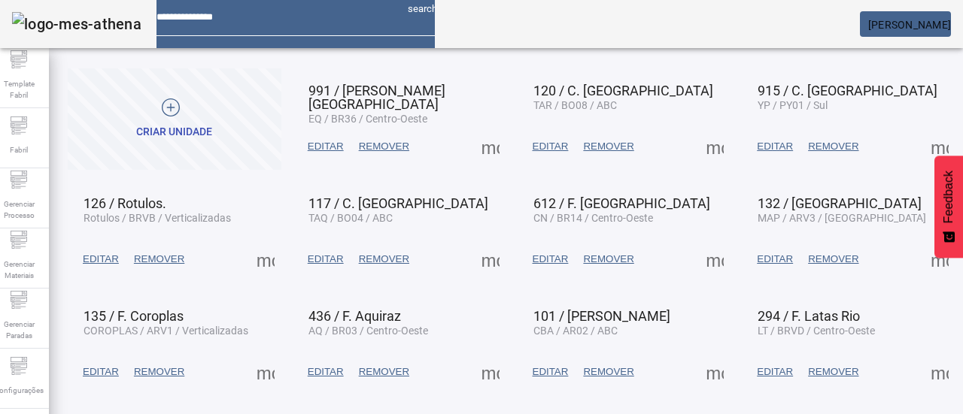
click at [921, 147] on span at bounding box center [939, 147] width 36 height 36
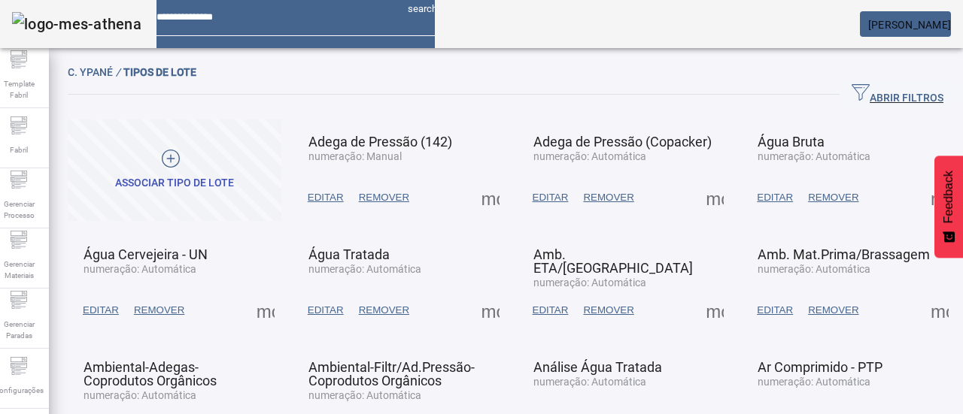
click at [222, 158] on div at bounding box center [170, 161] width 111 height 23
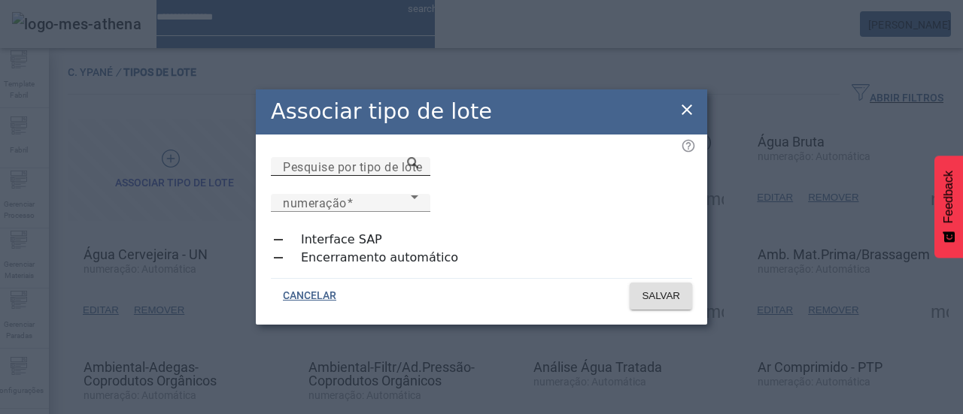
click at [407, 174] on mat-label "Pesquise por tipo de lote" at bounding box center [353, 166] width 140 height 14
click at [407, 176] on input "Pesquise por tipo de lote" at bounding box center [350, 167] width 135 height 18
type input "**********"
click at [418, 201] on div "numeração numeração" at bounding box center [350, 203] width 135 height 18
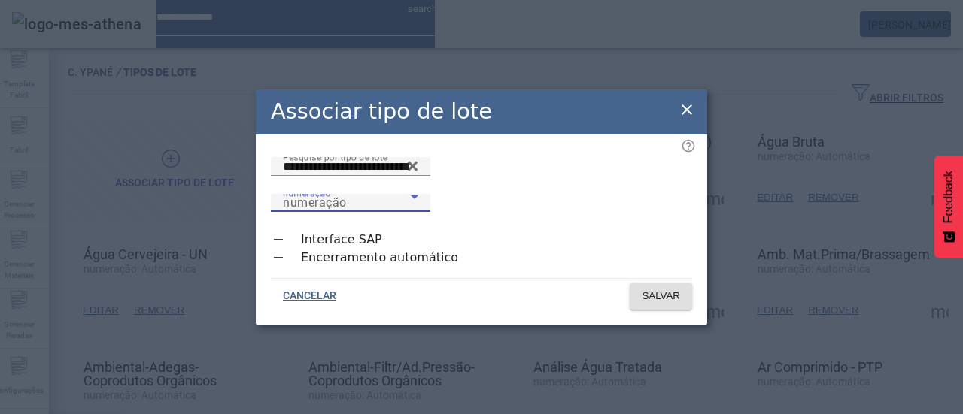
drag, startPoint x: 603, startPoint y: 238, endPoint x: 602, endPoint y: 259, distance: 21.9
click at [347, 196] on span "numeração" at bounding box center [315, 203] width 64 height 14
click at [658, 290] on span "SALVAR" at bounding box center [660, 296] width 38 height 15
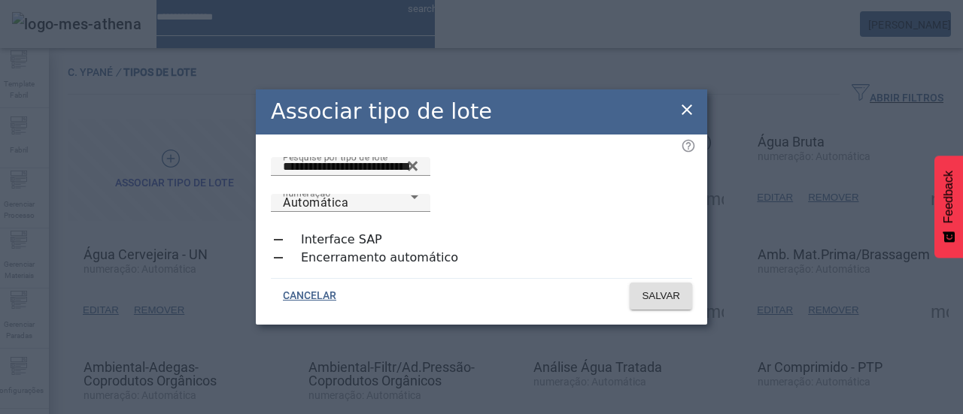
click at [319, 283] on button "CANCELAR" at bounding box center [309, 296] width 77 height 27
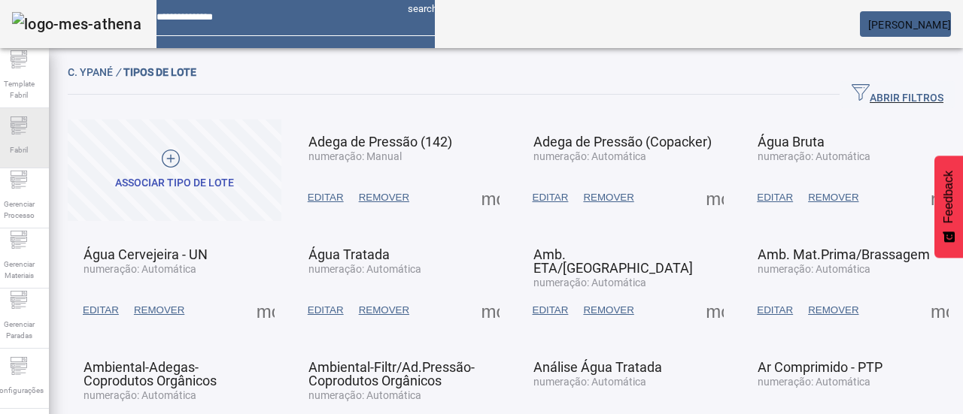
click at [32, 140] on span "Fabril" at bounding box center [18, 150] width 27 height 20
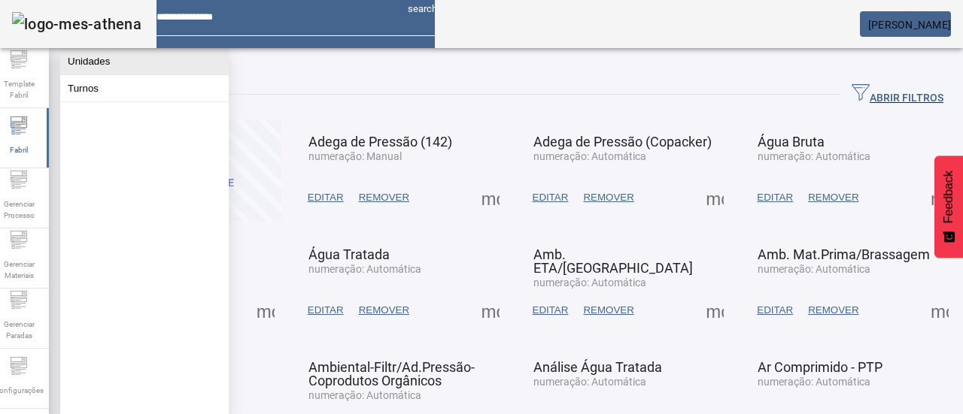
click at [128, 58] on button "Unidades" at bounding box center [144, 61] width 168 height 26
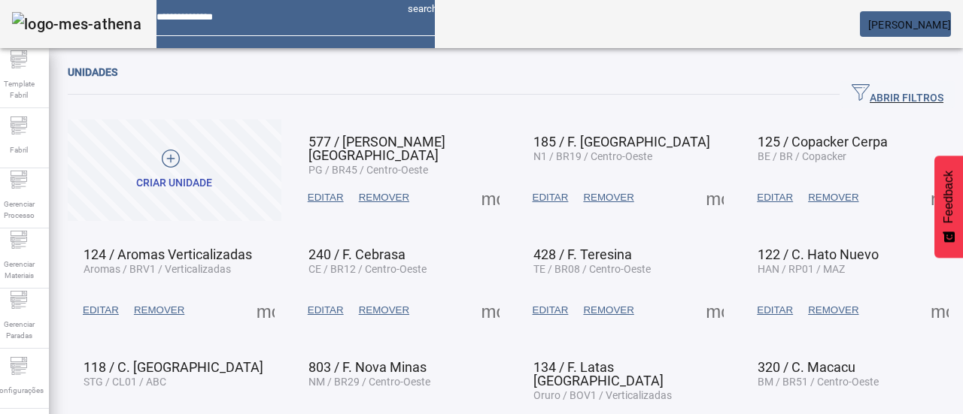
click at [680, 77] on div "Unidades" at bounding box center [511, 72] width 887 height 18
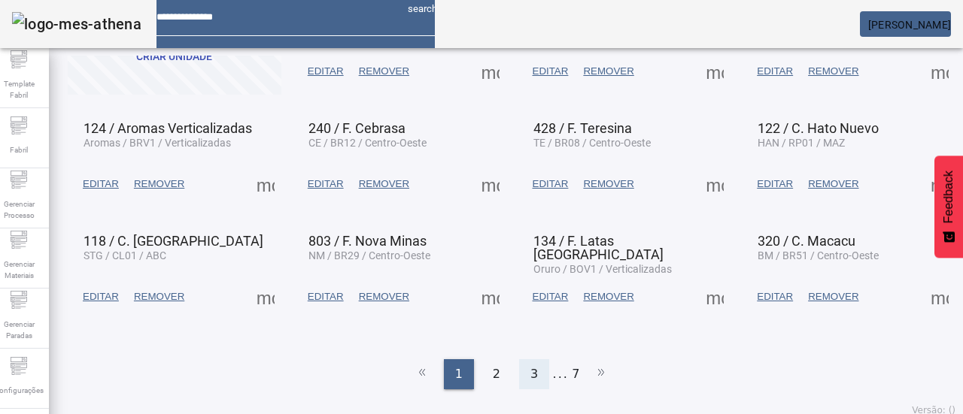
click at [530, 365] on span "3" at bounding box center [534, 374] width 8 height 18
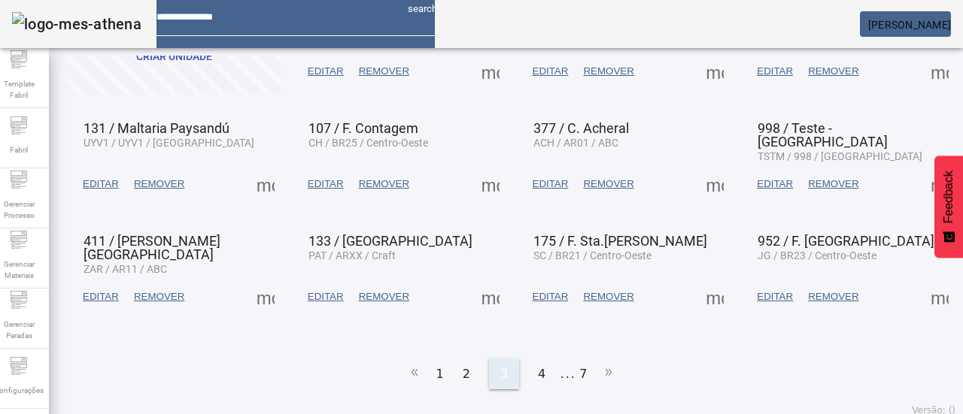
click at [529, 363] on div "4" at bounding box center [541, 374] width 30 height 30
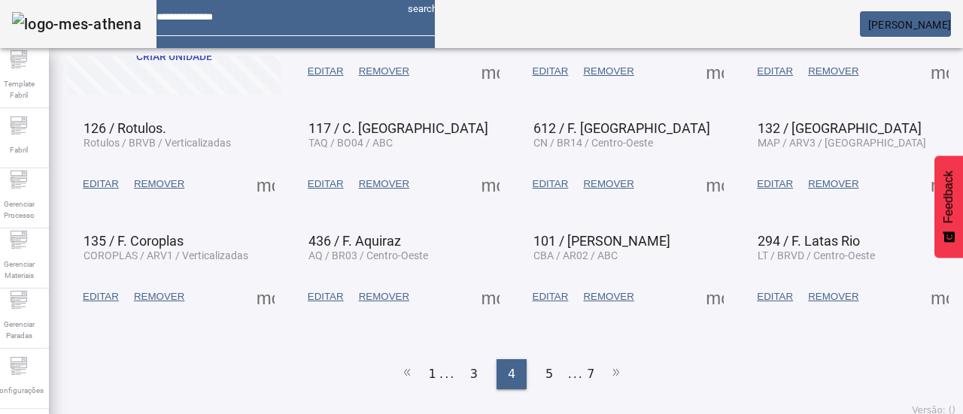
scroll to position [0, 0]
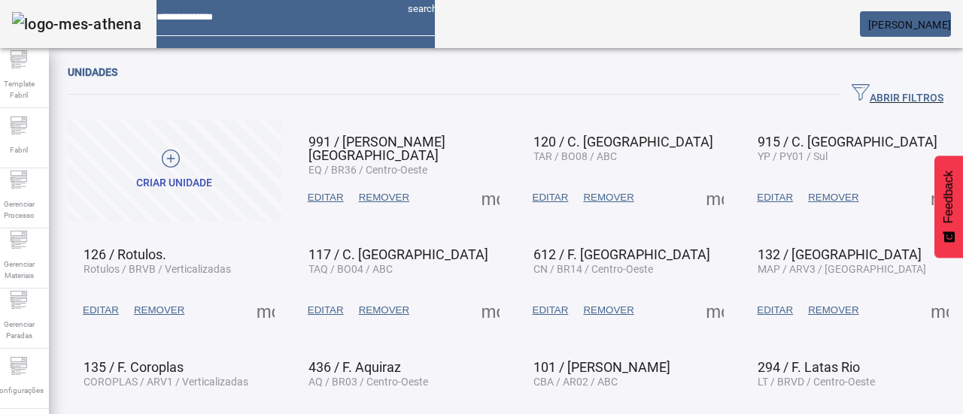
click at [921, 202] on span at bounding box center [939, 198] width 36 height 36
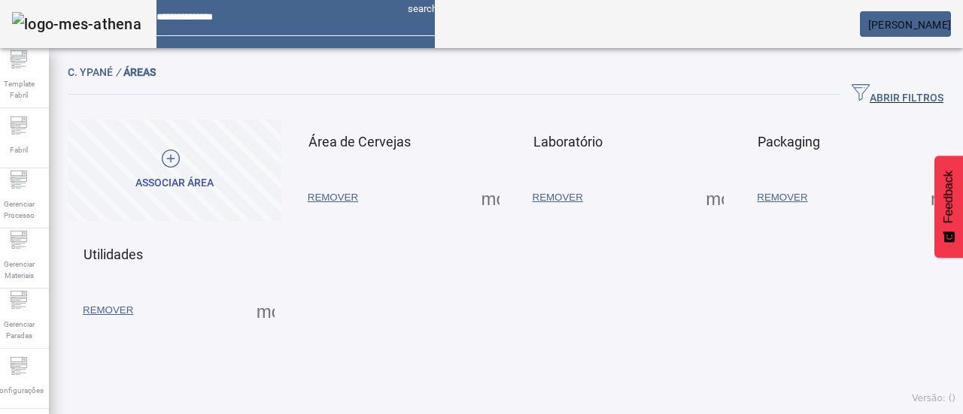
click at [473, 206] on span at bounding box center [490, 198] width 36 height 36
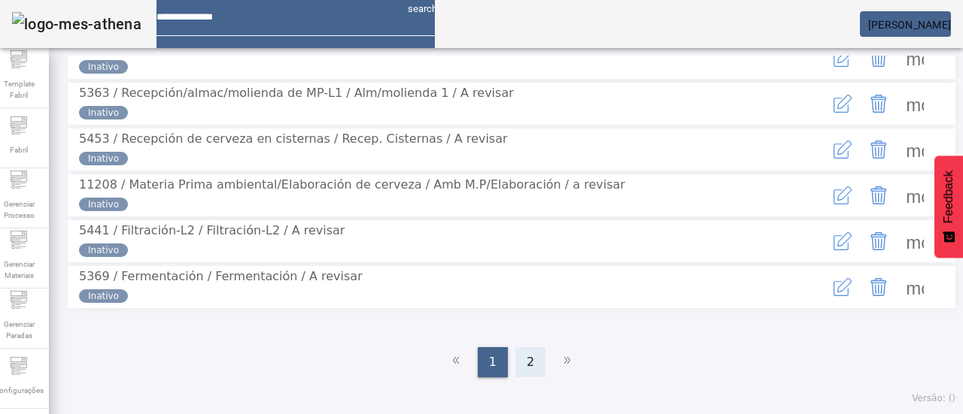
click at [529, 368] on div "2" at bounding box center [530, 362] width 30 height 30
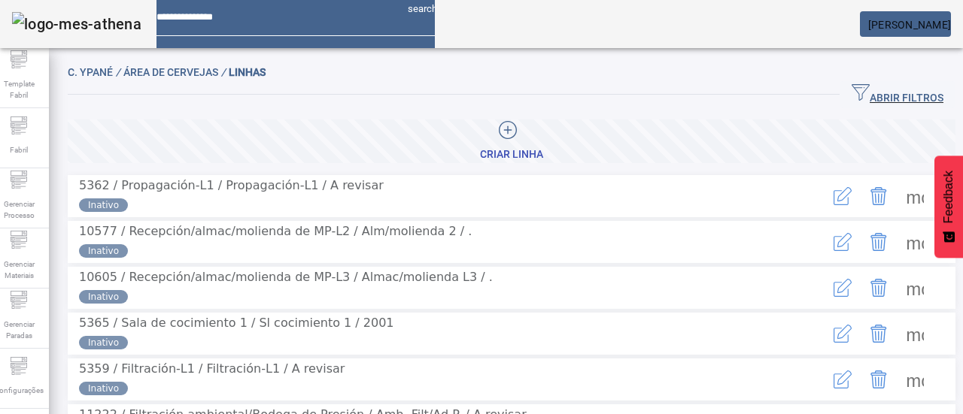
click at [896, 197] on span at bounding box center [914, 196] width 36 height 36
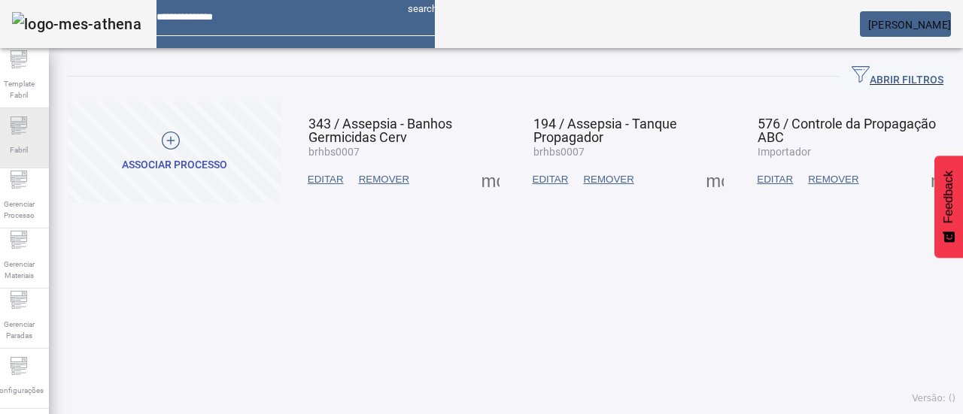
click at [27, 127] on icon at bounding box center [19, 124] width 17 height 5
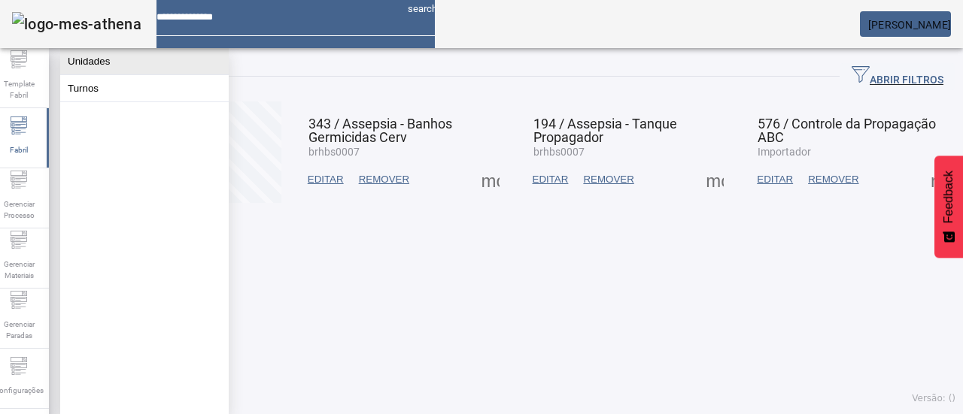
click at [120, 68] on button "Unidades" at bounding box center [144, 61] width 168 height 26
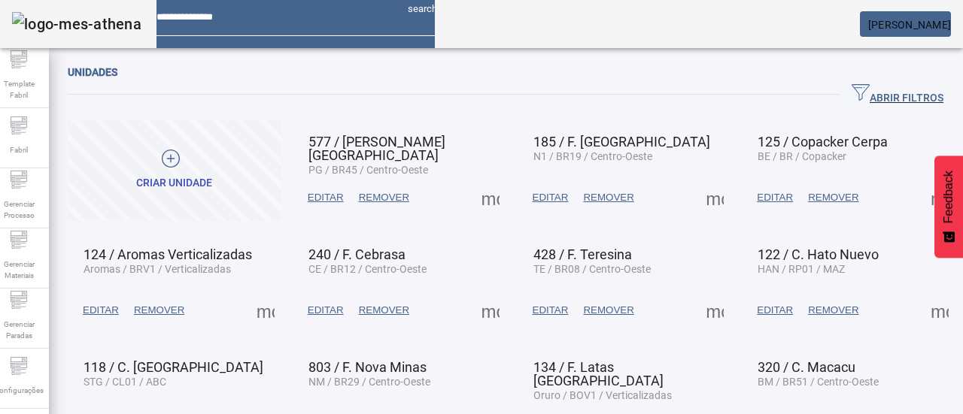
scroll to position [126, 0]
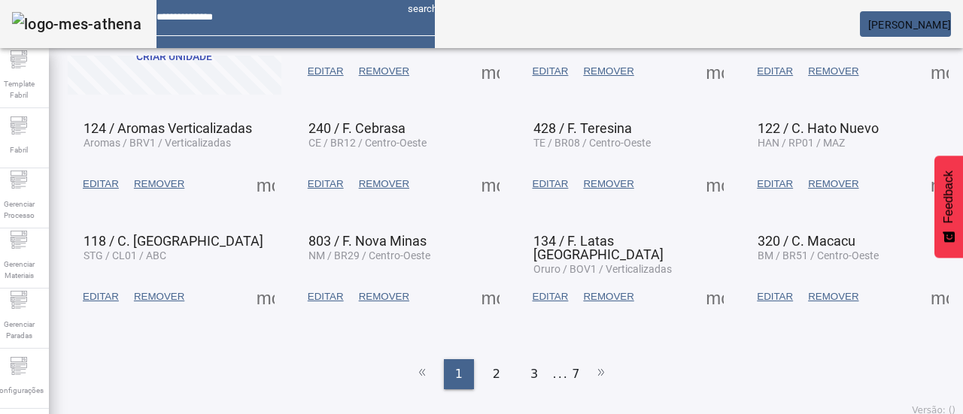
click at [532, 378] on div "Unidades ABRIR FILTROS Pesquise por Código descrição ou sigla LIMPAR FILTRAR Cr…" at bounding box center [511, 169] width 887 height 464
click at [531, 365] on div "3" at bounding box center [534, 374] width 30 height 30
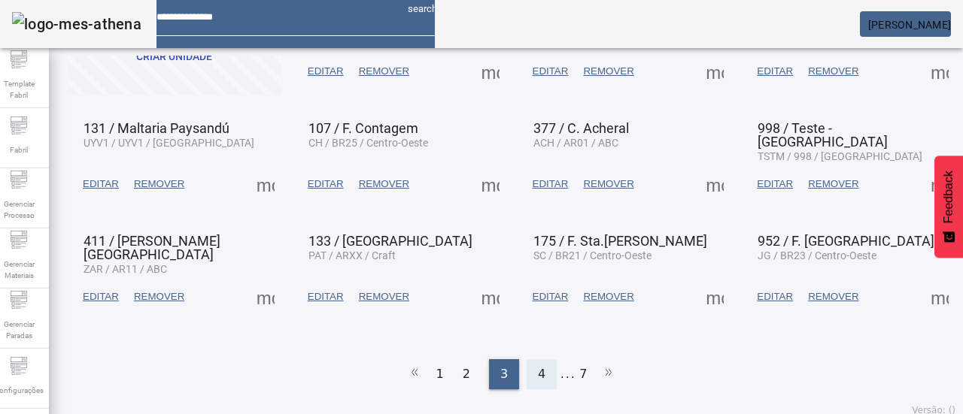
click at [526, 369] on div "4" at bounding box center [541, 374] width 30 height 30
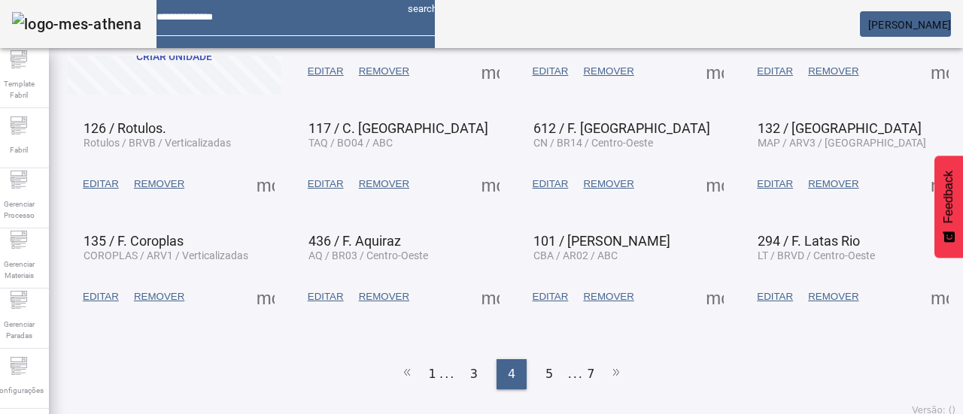
click at [490, 186] on span at bounding box center [490, 184] width 36 height 36
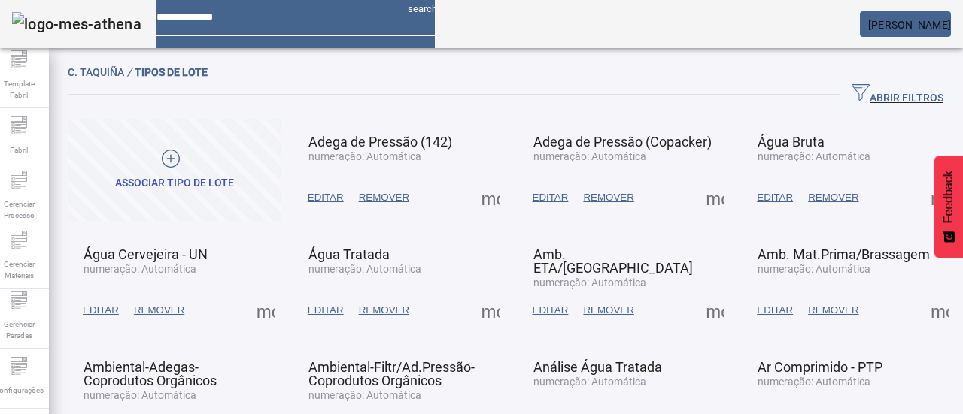
click at [229, 190] on span at bounding box center [175, 171] width 214 height 102
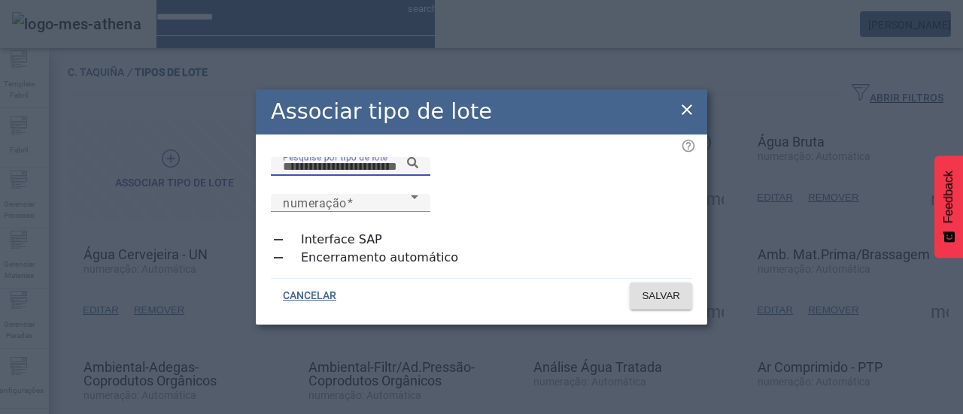
click at [358, 176] on input "Pesquise por tipo de lote" at bounding box center [350, 167] width 135 height 18
type input "**********"
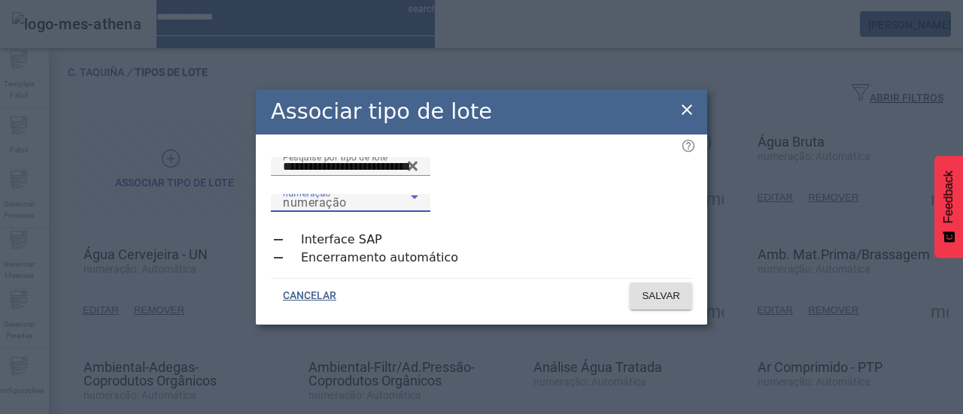
click at [347, 196] on span "numeração" at bounding box center [315, 203] width 64 height 14
drag, startPoint x: 629, startPoint y: 262, endPoint x: 637, endPoint y: 276, distance: 15.9
click at [647, 289] on span "SALVAR" at bounding box center [660, 296] width 38 height 15
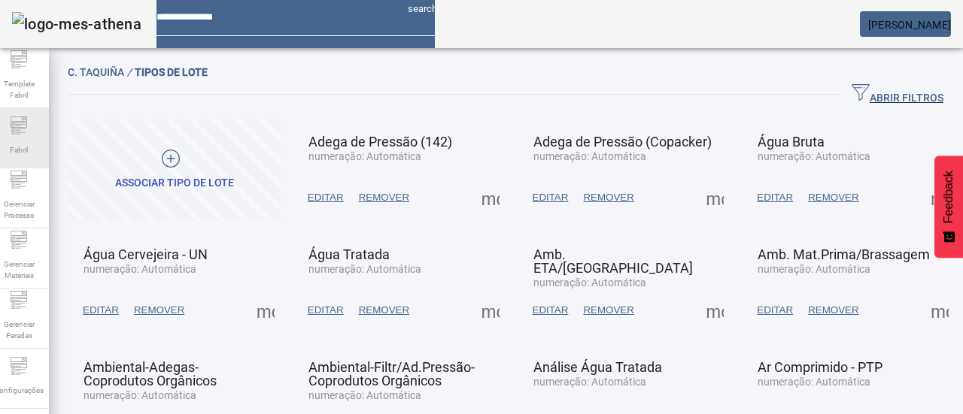
click at [28, 134] on icon at bounding box center [19, 126] width 18 height 18
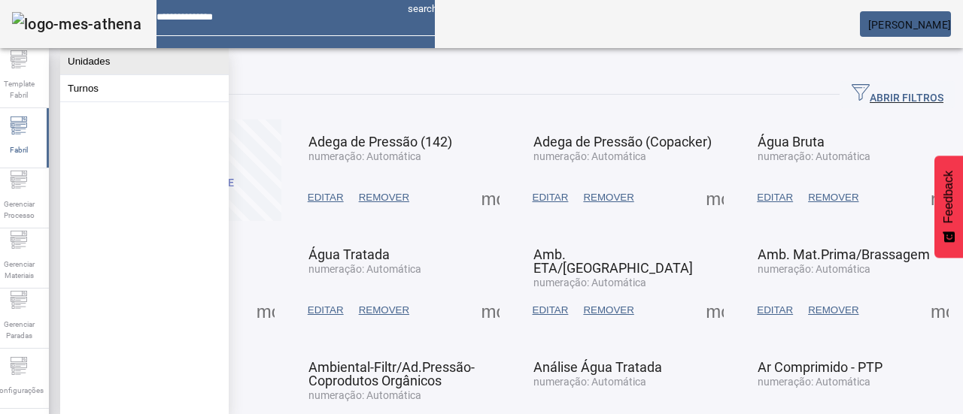
click at [146, 73] on button "Unidades" at bounding box center [144, 61] width 168 height 26
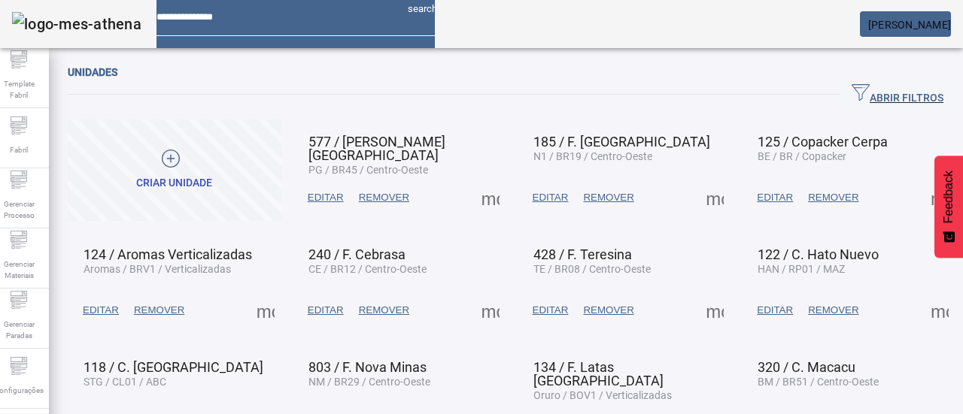
scroll to position [126, 0]
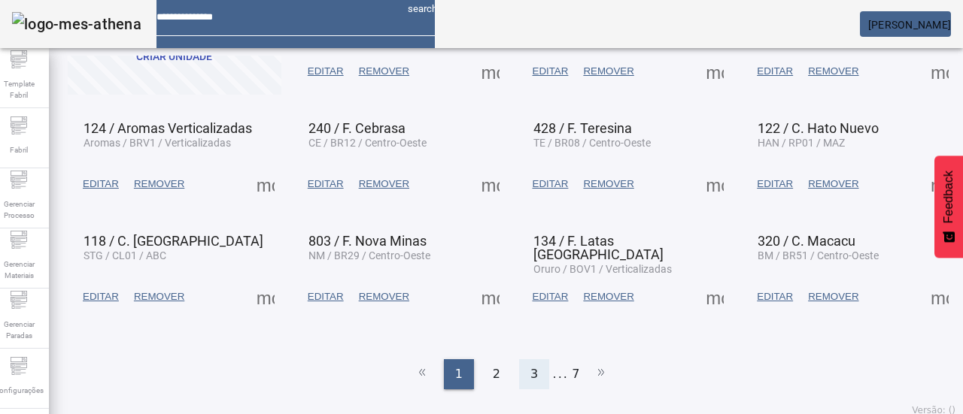
click at [523, 363] on div "3" at bounding box center [534, 374] width 30 height 30
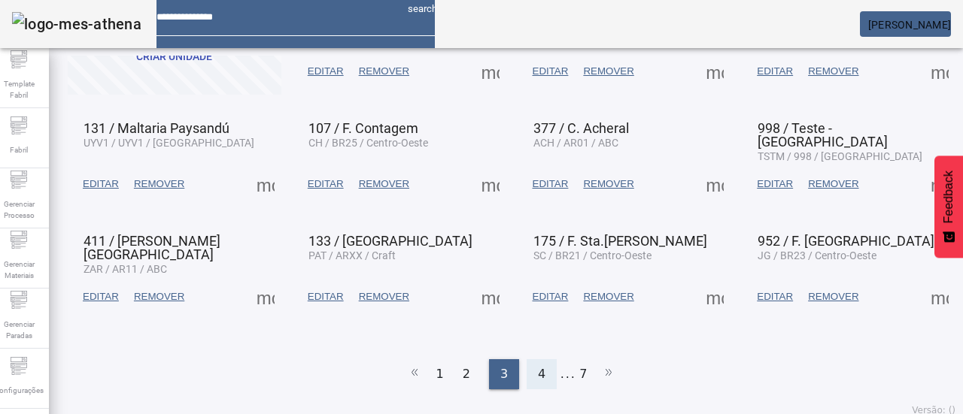
click at [529, 368] on div "4" at bounding box center [541, 374] width 30 height 30
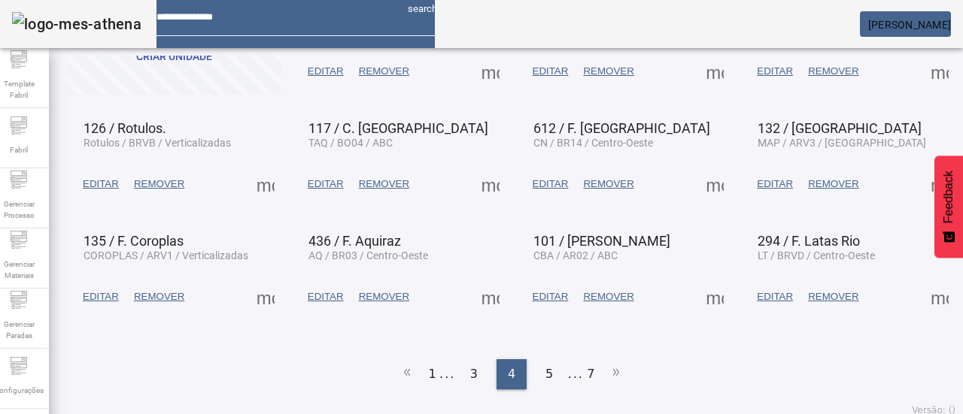
click at [487, 184] on span at bounding box center [490, 184] width 36 height 36
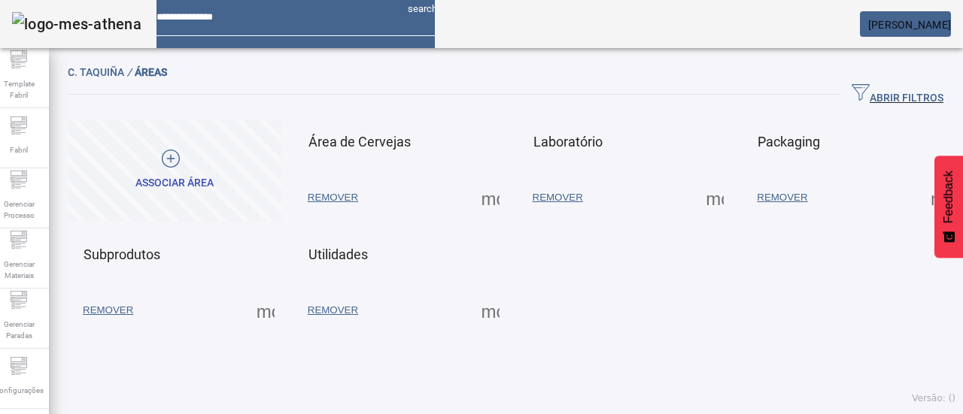
click at [494, 199] on span at bounding box center [490, 198] width 36 height 36
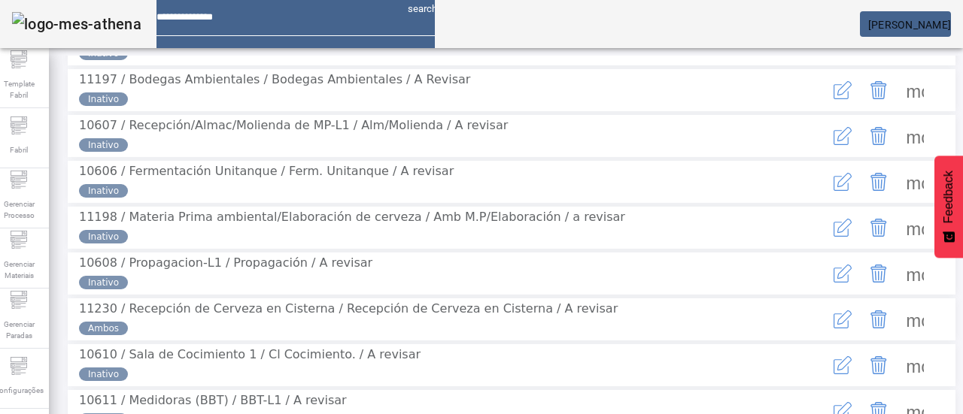
scroll to position [301, 0]
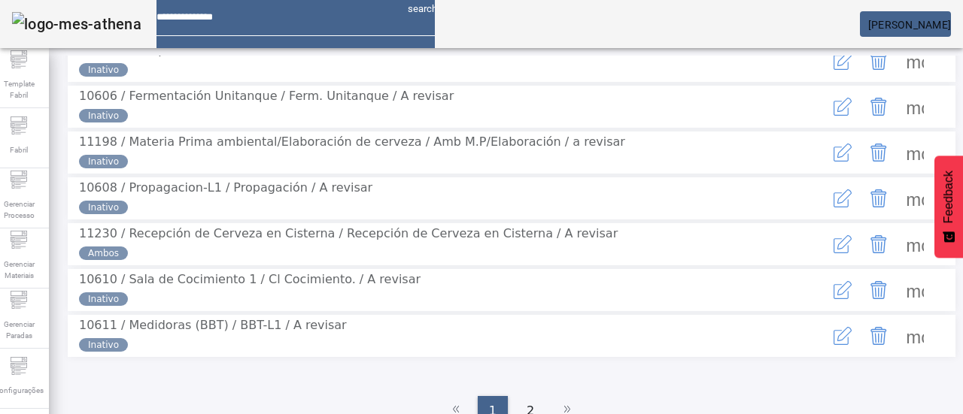
click at [896, 217] on span at bounding box center [914, 198] width 36 height 36
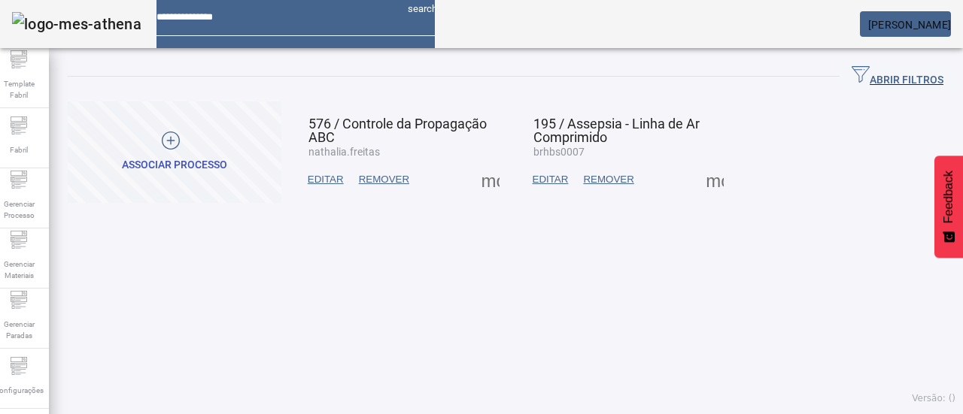
click at [196, 158] on div "ASSOCIAR PROCESSO" at bounding box center [174, 165] width 105 height 15
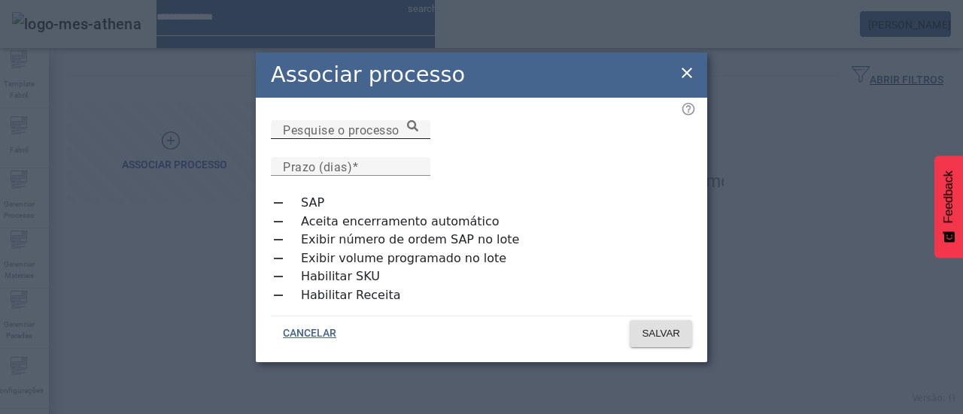
click at [353, 139] on div "Pesquise o processo" at bounding box center [350, 129] width 135 height 19
click at [354, 139] on input "Pesquise o processo" at bounding box center [350, 130] width 135 height 18
type input "**********"
click at [352, 159] on mat-label "Prazo (dias)" at bounding box center [317, 166] width 69 height 14
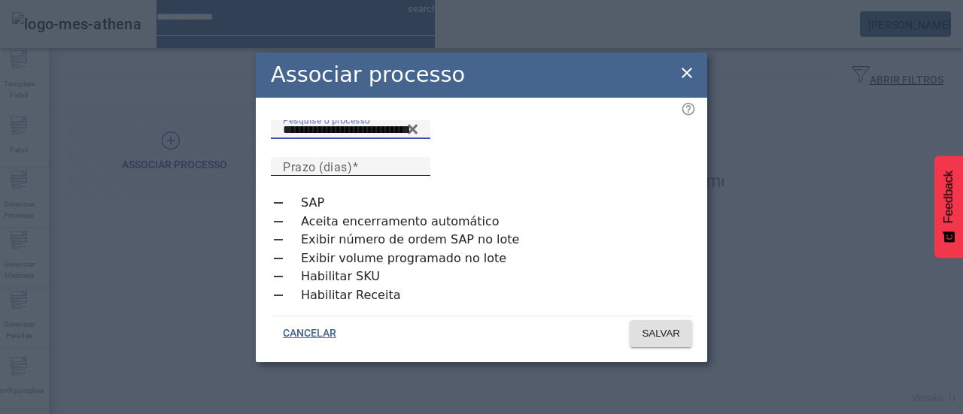
click at [418, 158] on input "Prazo (dias)" at bounding box center [350, 167] width 135 height 18
type input "*"
click at [680, 332] on span at bounding box center [660, 334] width 62 height 36
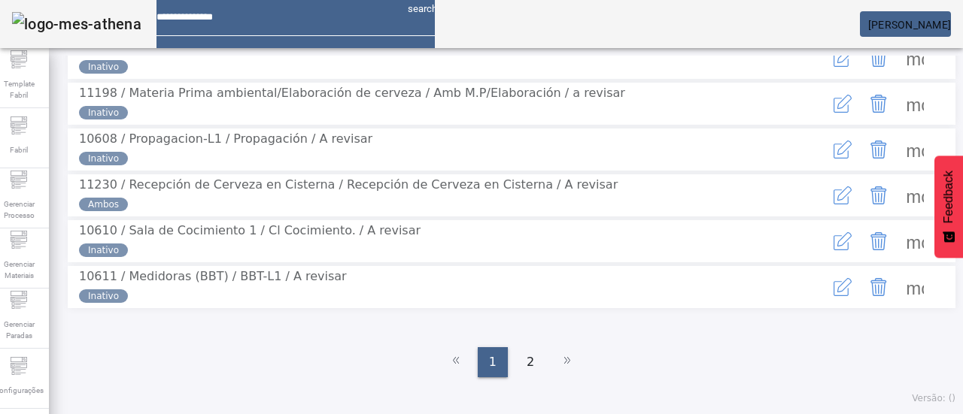
scroll to position [468, 0]
click at [515, 365] on div "2" at bounding box center [530, 362] width 30 height 30
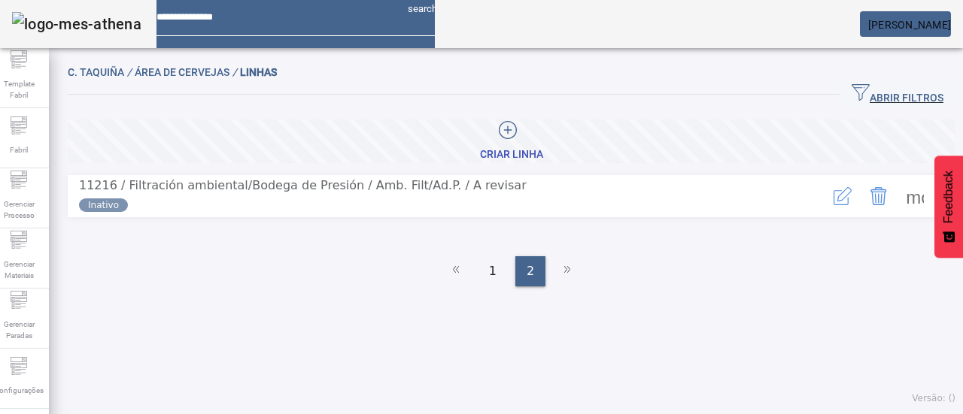
scroll to position [0, 0]
click at [489, 264] on span "1" at bounding box center [493, 271] width 8 height 18
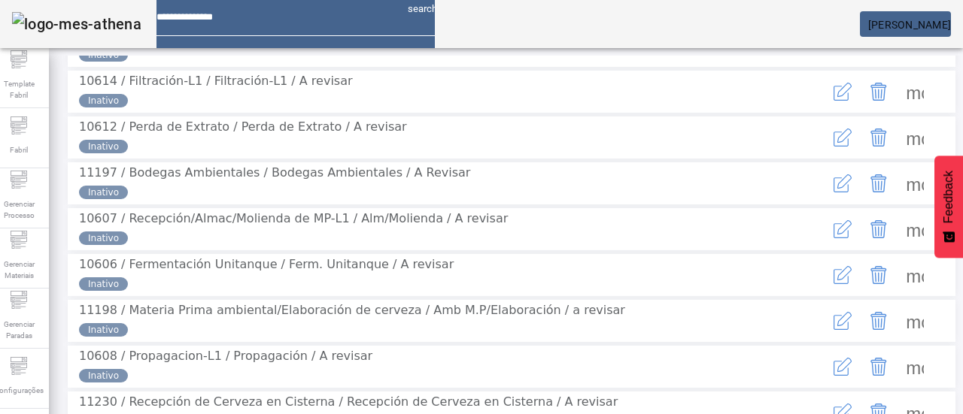
scroll to position [226, 0]
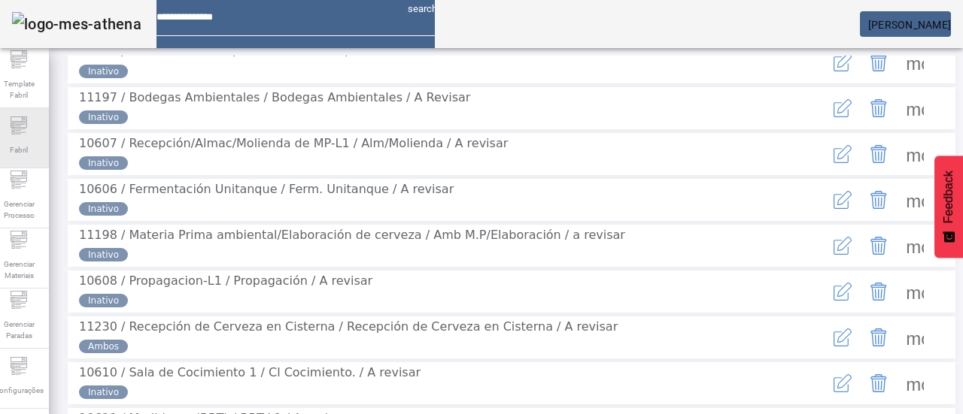
drag, startPoint x: 38, startPoint y: 139, endPoint x: 57, endPoint y: 108, distance: 37.1
click at [32, 140] on span "Fabril" at bounding box center [18, 150] width 27 height 20
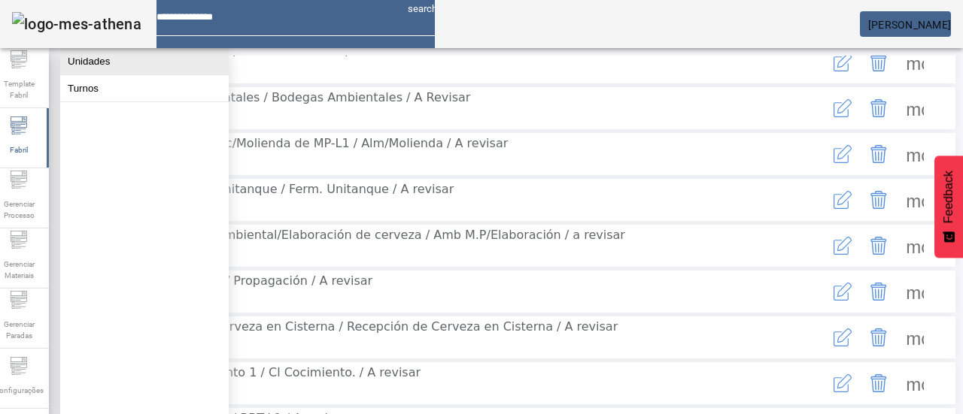
click at [85, 64] on button "Unidades" at bounding box center [144, 61] width 168 height 26
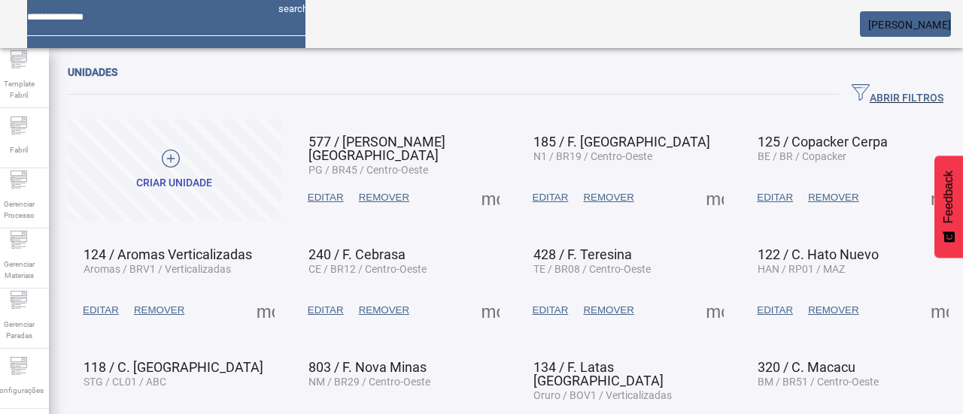
scroll to position [126, 0]
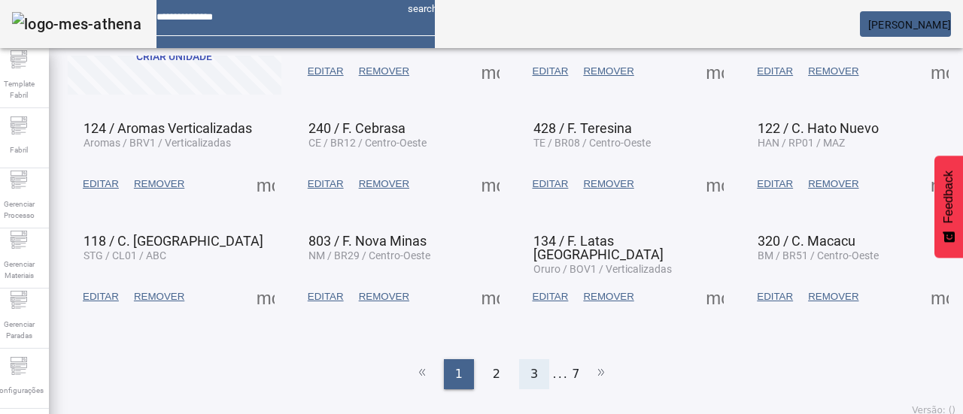
click at [522, 361] on div "3" at bounding box center [534, 374] width 30 height 30
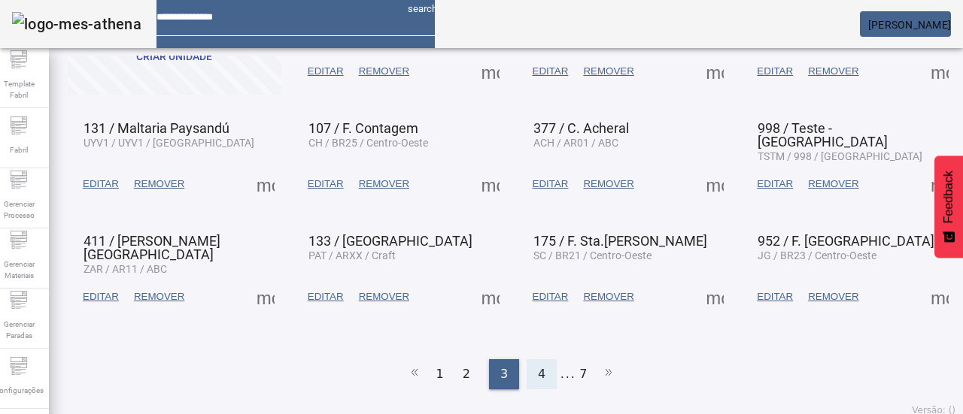
click at [538, 365] on span "4" at bounding box center [542, 374] width 8 height 18
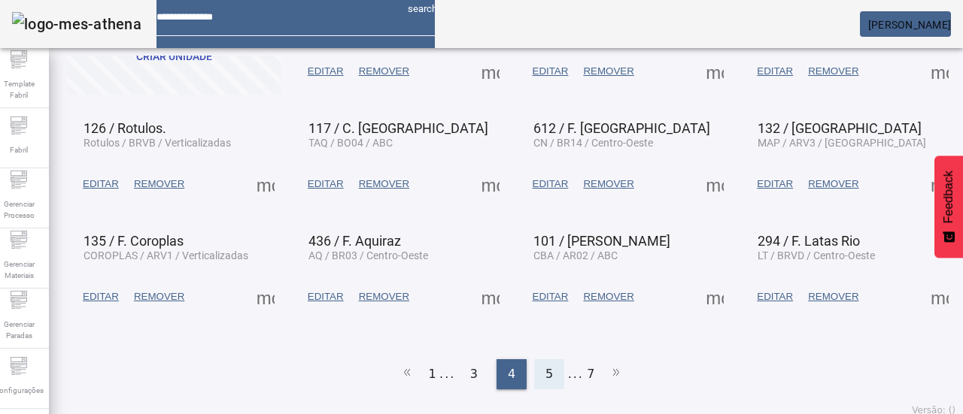
click at [547, 359] on div "5" at bounding box center [549, 374] width 30 height 30
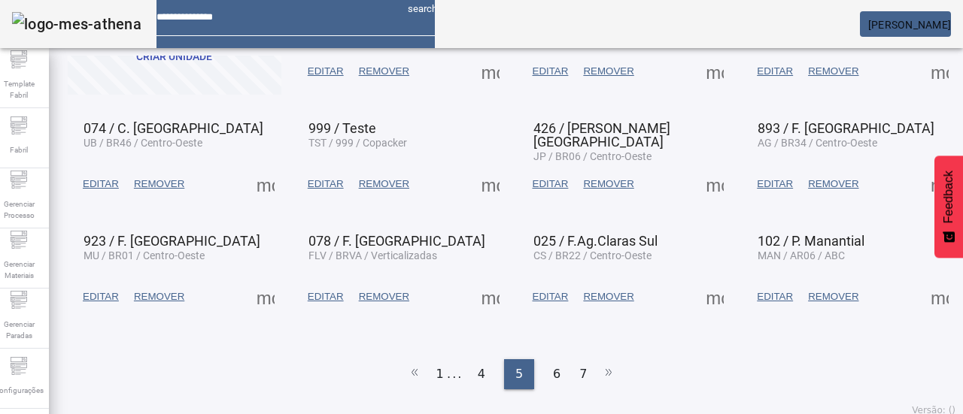
scroll to position [51, 0]
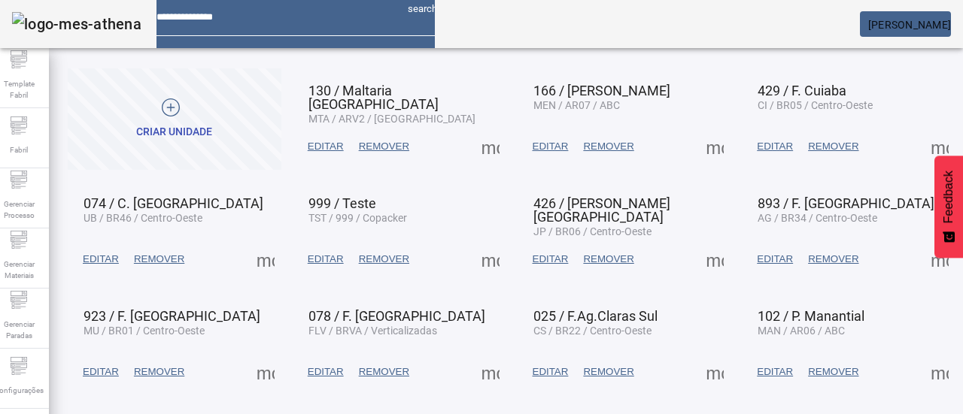
click at [698, 151] on span at bounding box center [714, 147] width 36 height 36
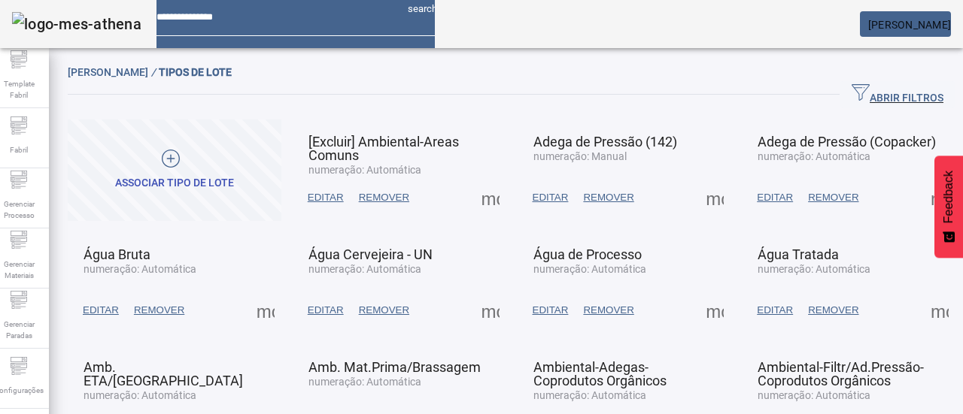
click at [233, 171] on span "Associar tipo de lote" at bounding box center [174, 170] width 119 height 41
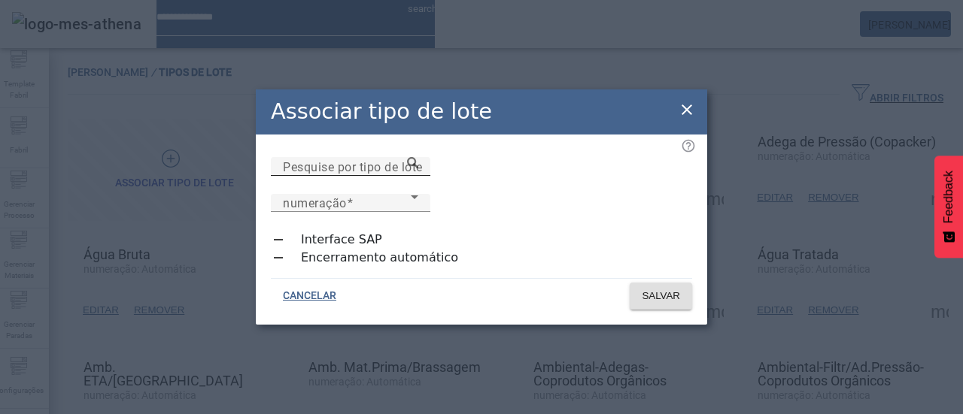
click at [411, 174] on mat-label "Pesquise por tipo de lote" at bounding box center [353, 166] width 140 height 14
click at [411, 176] on input "Pesquise por tipo de lote" at bounding box center [350, 167] width 135 height 18
type input "**********"
click at [347, 196] on span "numeração" at bounding box center [315, 203] width 64 height 14
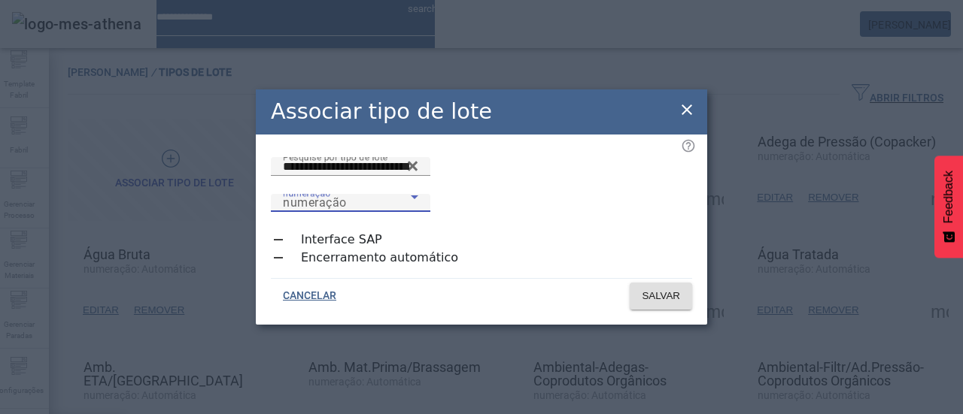
drag, startPoint x: 612, startPoint y: 258, endPoint x: 618, endPoint y: 264, distance: 8.5
click at [646, 289] on span "SALVAR" at bounding box center [660, 296] width 38 height 15
drag, startPoint x: 686, startPoint y: 117, endPoint x: 671, endPoint y: 118, distance: 15.1
click at [684, 115] on icon at bounding box center [686, 110] width 11 height 11
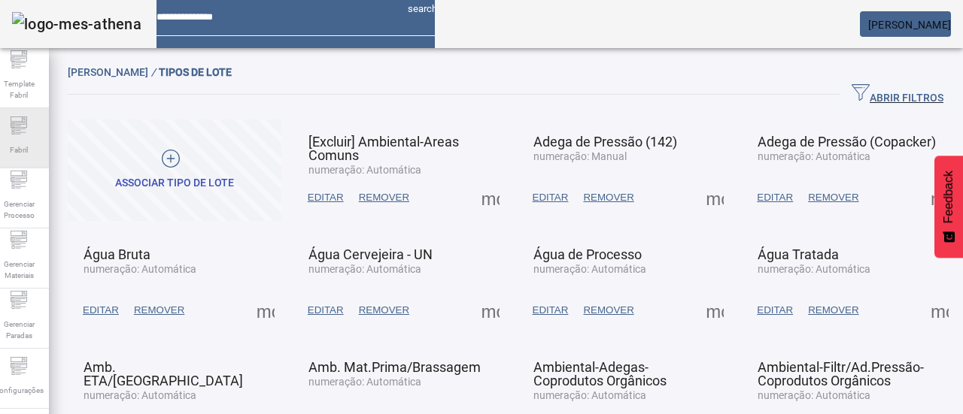
click at [13, 141] on div "Fabril" at bounding box center [19, 138] width 60 height 60
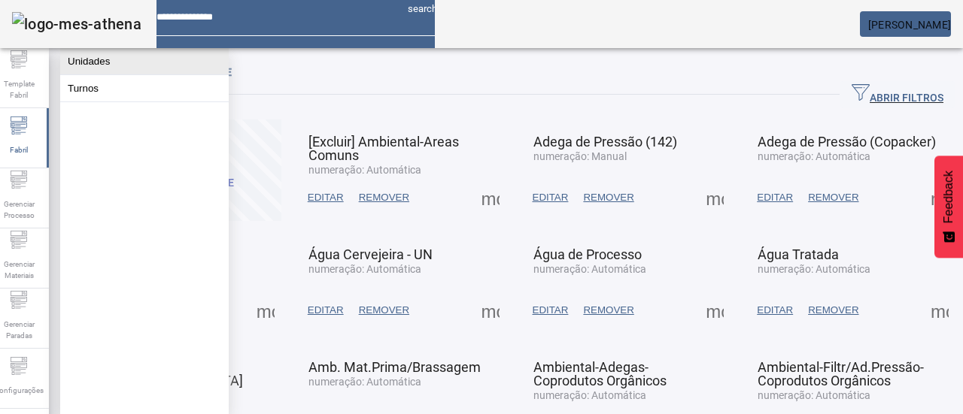
click at [171, 64] on button "Unidades" at bounding box center [144, 61] width 168 height 26
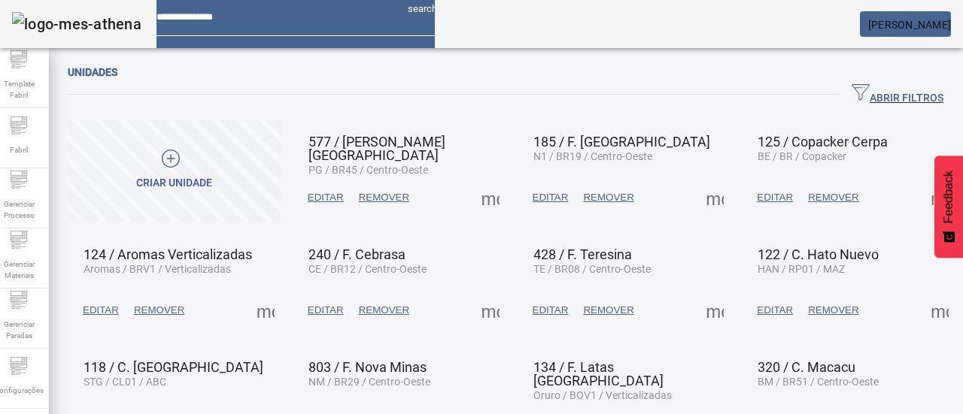
scroll to position [126, 0]
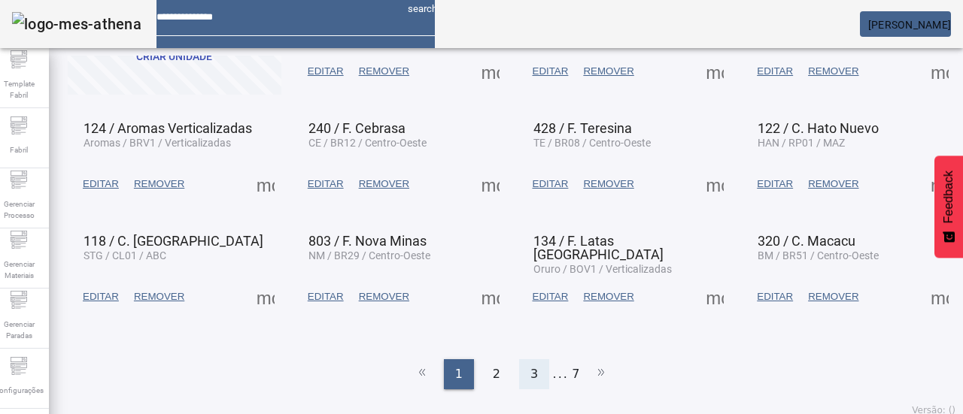
click at [534, 374] on div "3" at bounding box center [534, 374] width 30 height 30
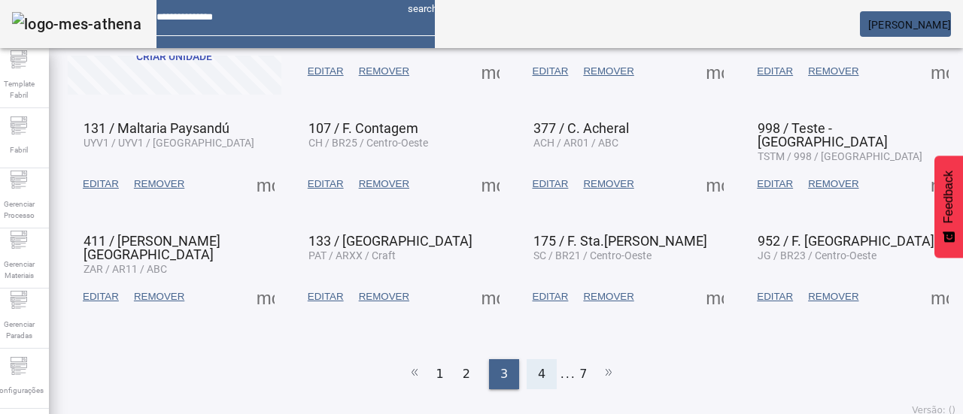
click at [538, 365] on span "4" at bounding box center [542, 374] width 8 height 18
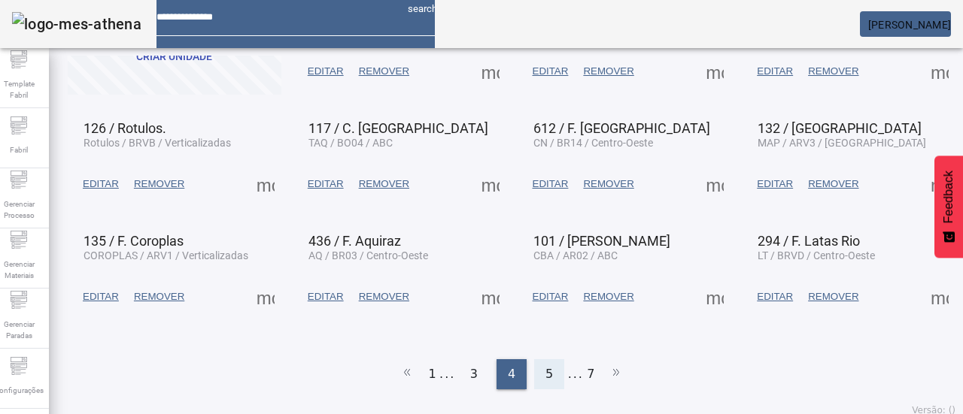
click at [536, 362] on div "5" at bounding box center [549, 374] width 30 height 30
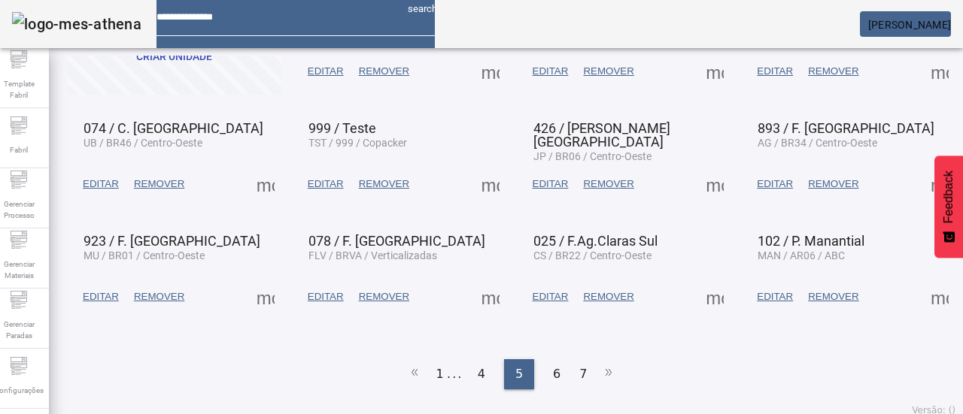
scroll to position [51, 0]
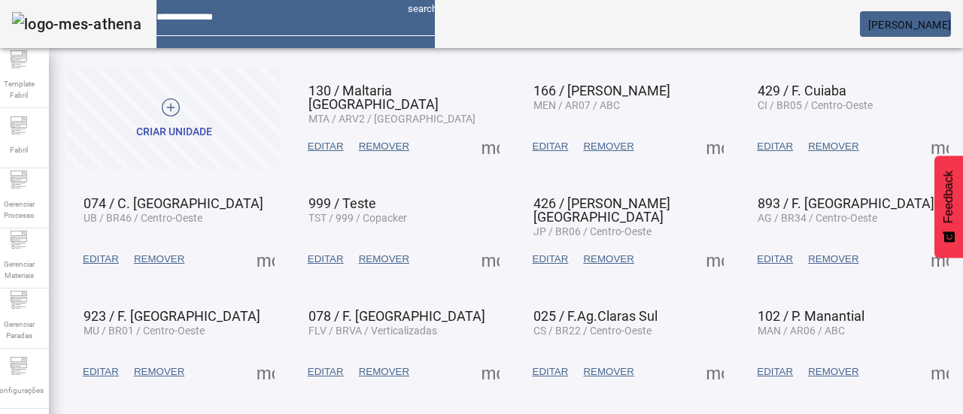
click at [696, 144] on span at bounding box center [714, 147] width 36 height 36
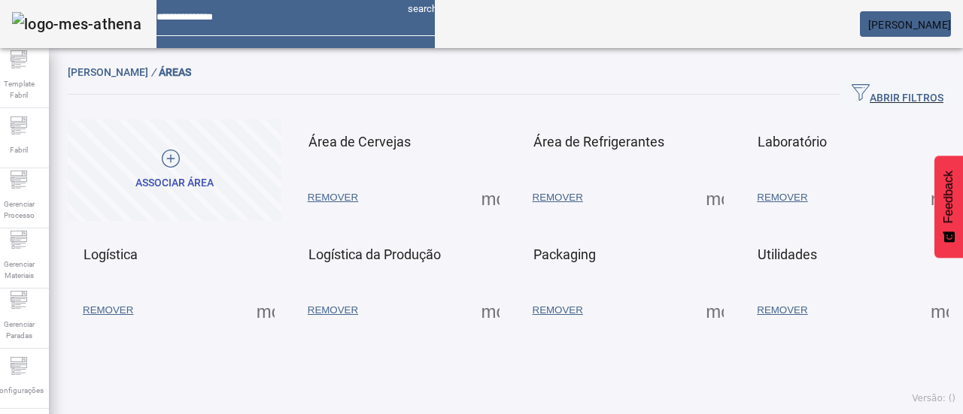
click at [482, 202] on span at bounding box center [490, 198] width 36 height 36
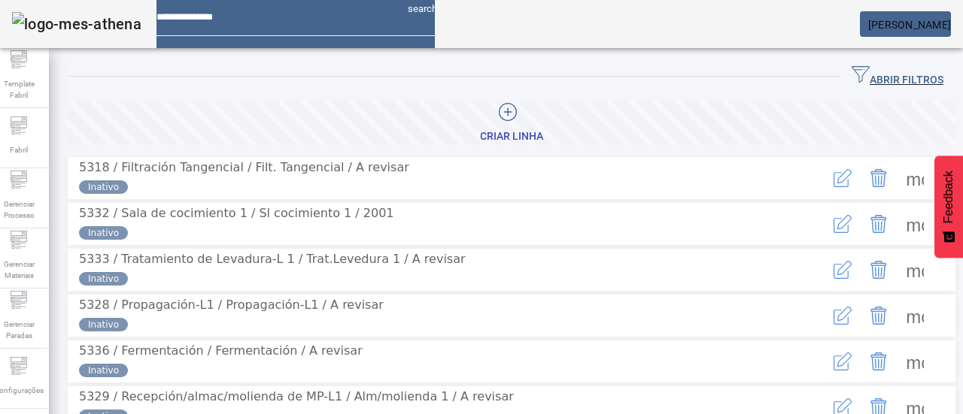
scroll to position [75, 0]
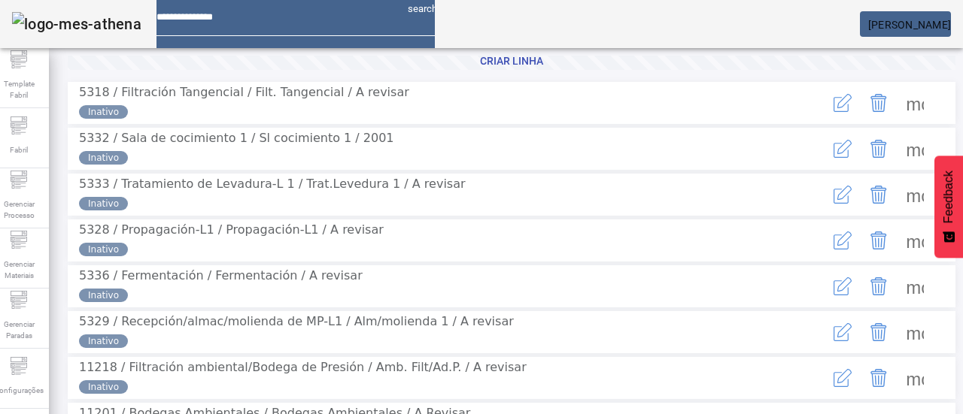
click at [902, 259] on span at bounding box center [914, 241] width 36 height 36
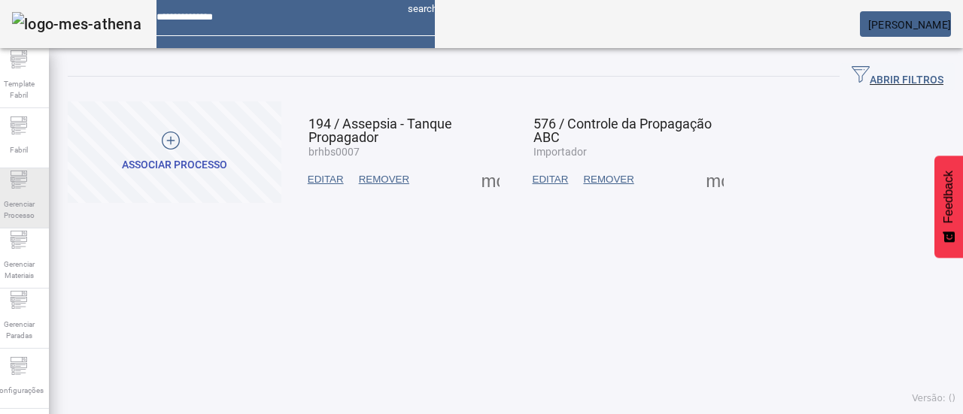
click at [28, 178] on icon at bounding box center [19, 180] width 18 height 18
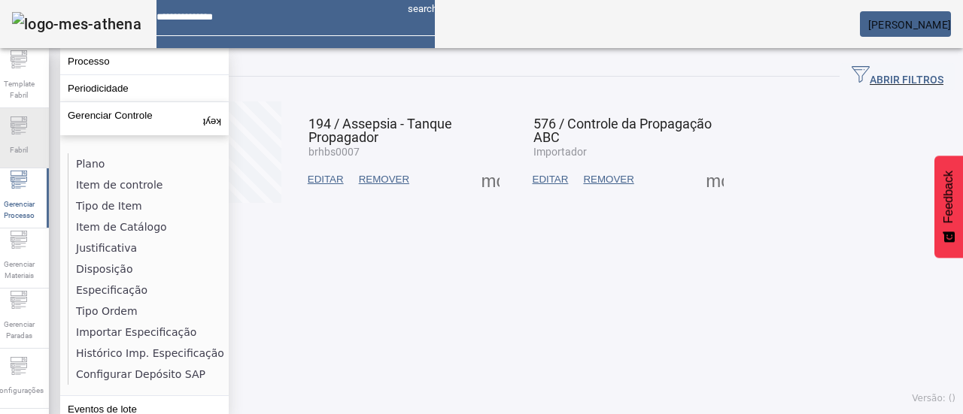
click at [26, 135] on icon at bounding box center [19, 126] width 18 height 18
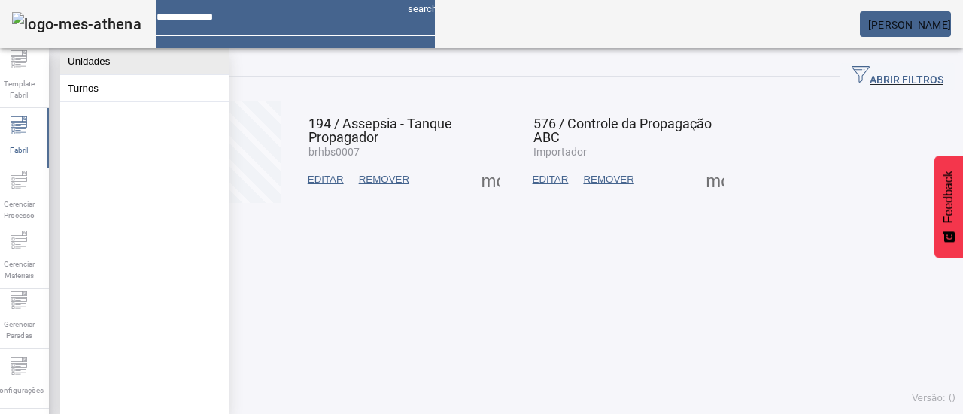
click at [87, 65] on button "Unidades" at bounding box center [144, 61] width 168 height 26
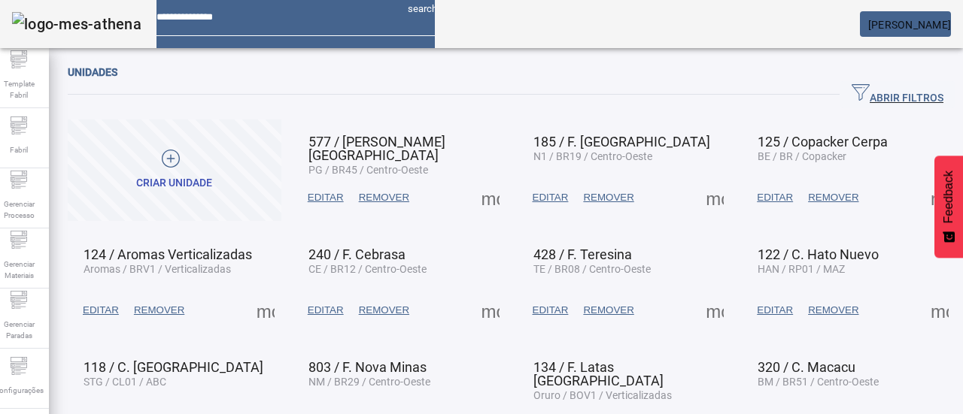
scroll to position [126, 0]
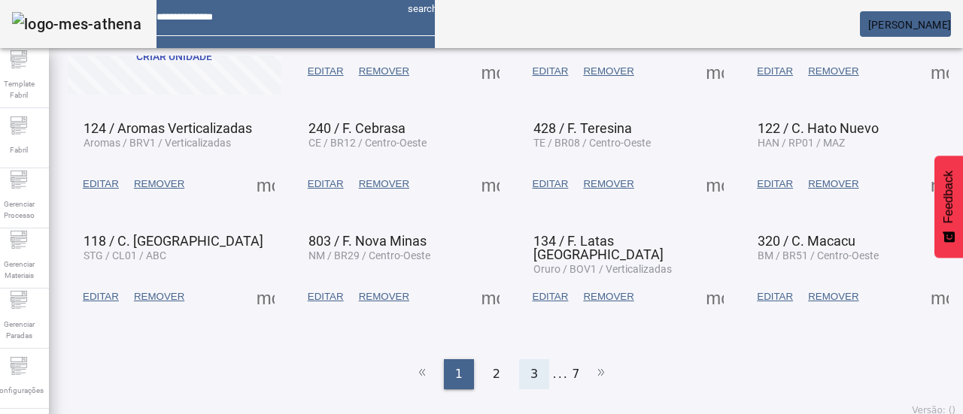
click at [537, 359] on div "3" at bounding box center [534, 374] width 30 height 30
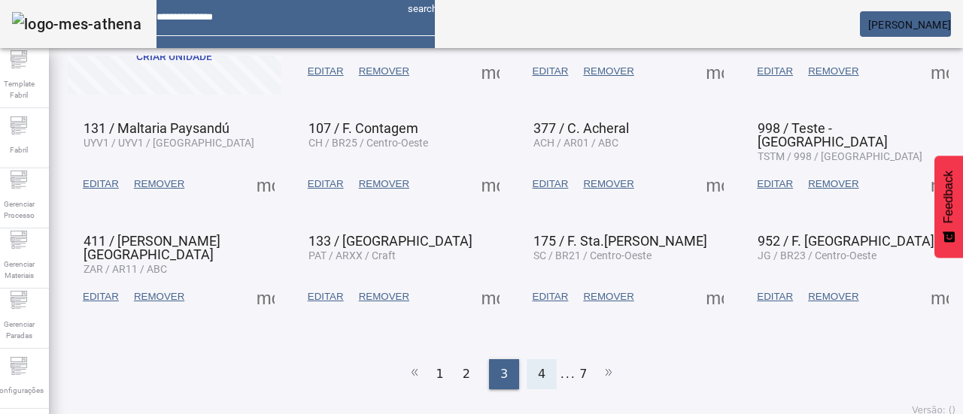
click at [538, 359] on div "4" at bounding box center [541, 374] width 30 height 30
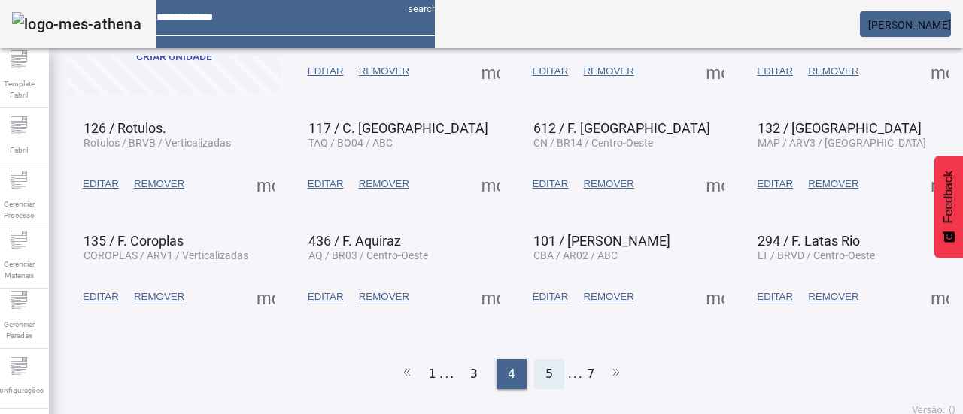
click at [537, 372] on div "5" at bounding box center [549, 374] width 30 height 30
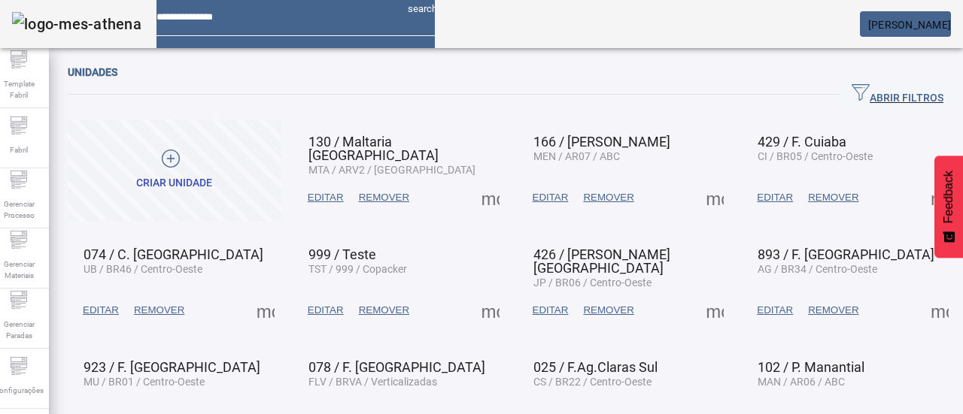
scroll to position [75, 0]
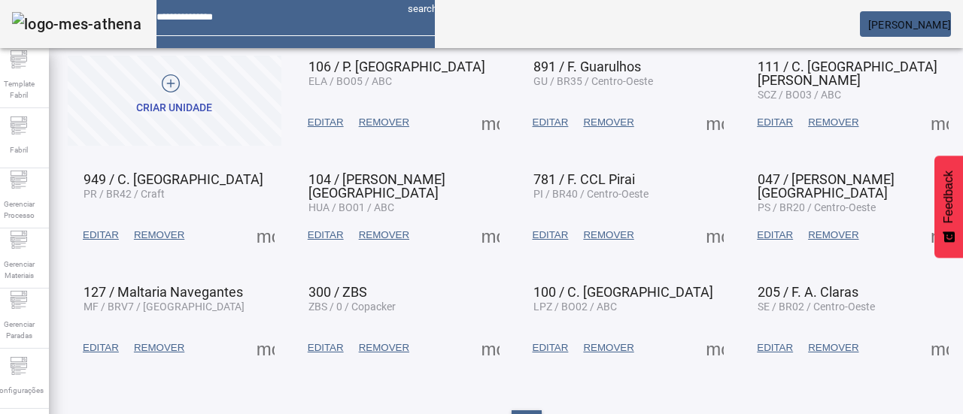
scroll to position [0, 0]
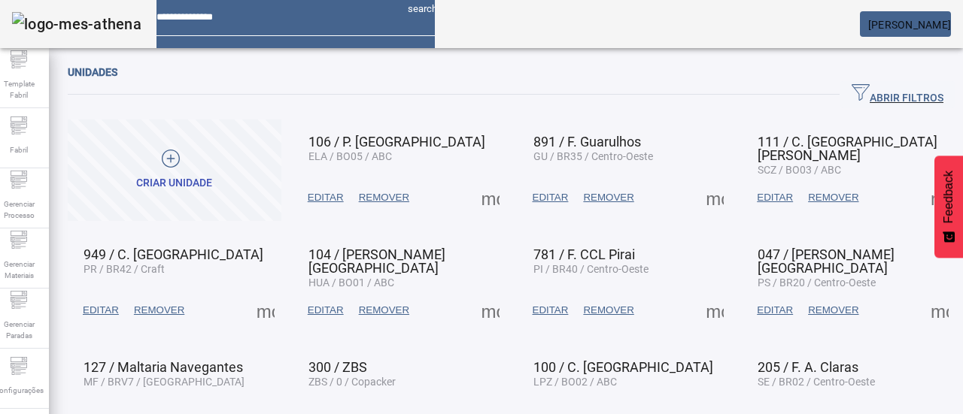
click at [921, 205] on span at bounding box center [939, 198] width 36 height 36
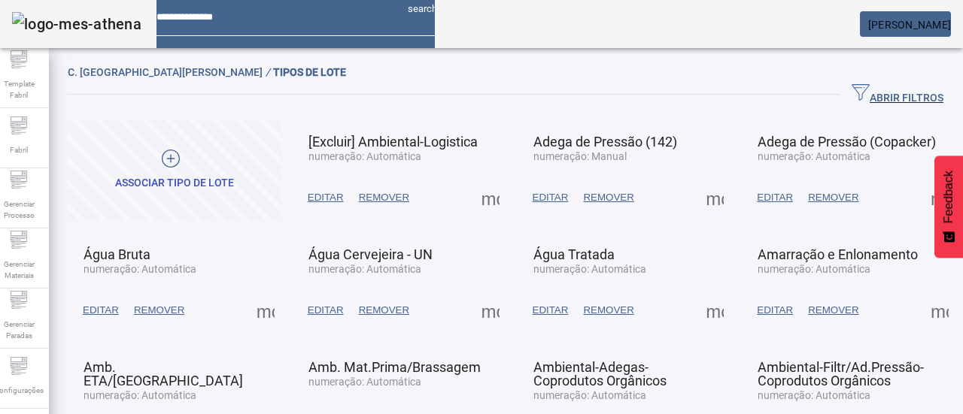
click at [216, 182] on div "Associar tipo de lote" at bounding box center [174, 183] width 119 height 15
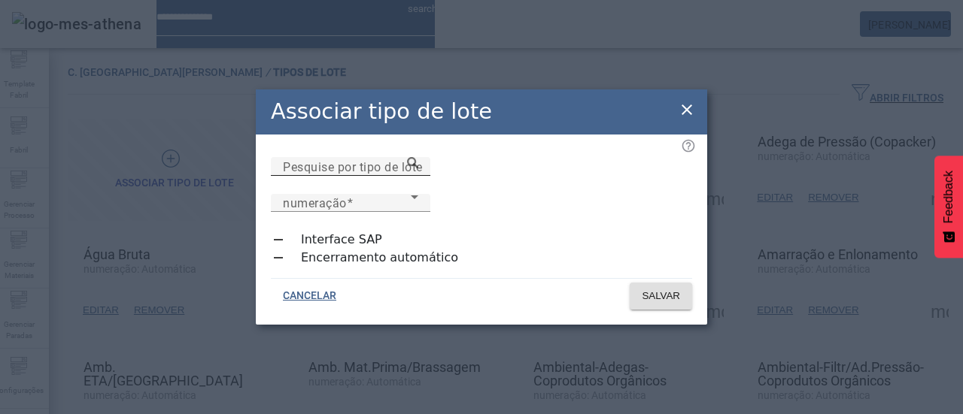
click at [418, 176] on input "Pesquise por tipo de lote" at bounding box center [350, 167] width 135 height 18
type input "**********"
click at [347, 196] on span "numeração" at bounding box center [315, 203] width 64 height 14
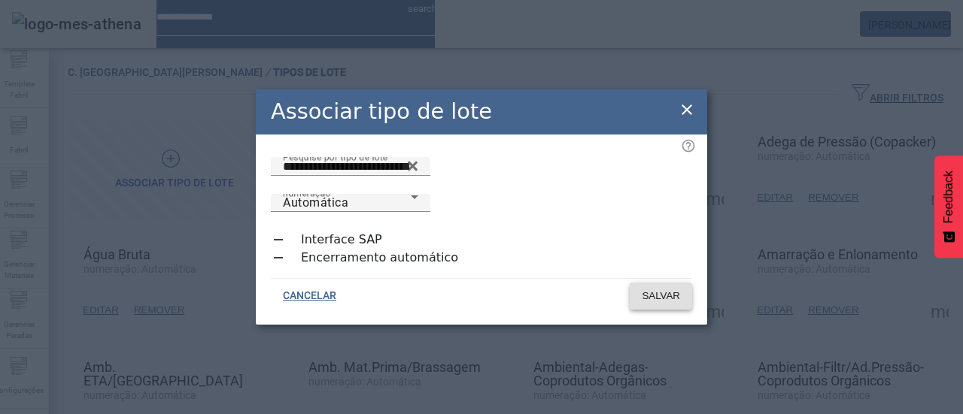
click at [678, 290] on span "SALVAR" at bounding box center [660, 296] width 38 height 15
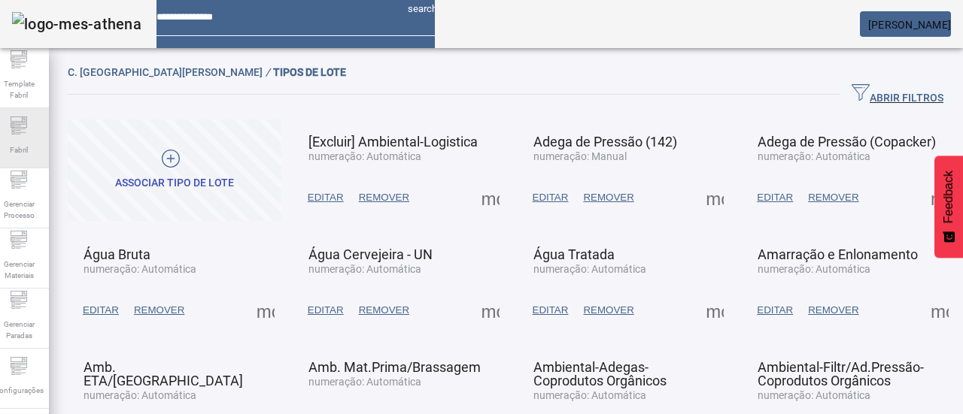
drag, startPoint x: 35, startPoint y: 150, endPoint x: 57, endPoint y: 108, distance: 47.8
click at [32, 149] on span "Fabril" at bounding box center [18, 150] width 27 height 20
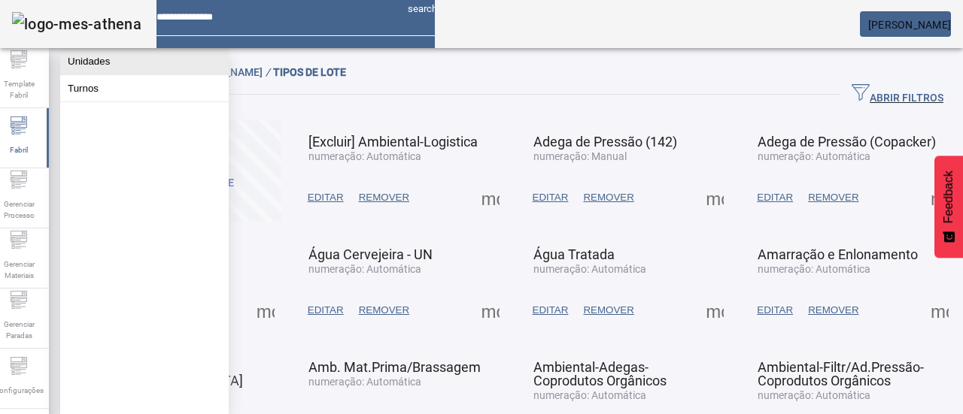
click at [105, 61] on button "Unidades" at bounding box center [144, 61] width 168 height 26
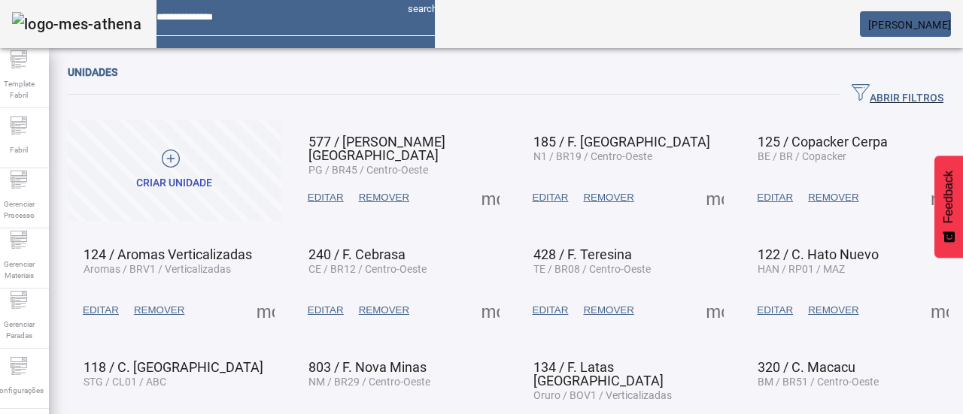
scroll to position [126, 0]
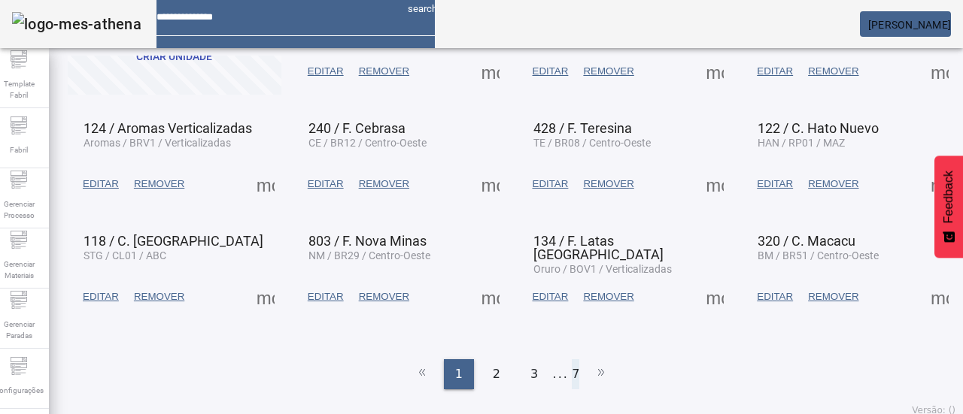
click at [572, 359] on li "7" at bounding box center [576, 374] width 8 height 30
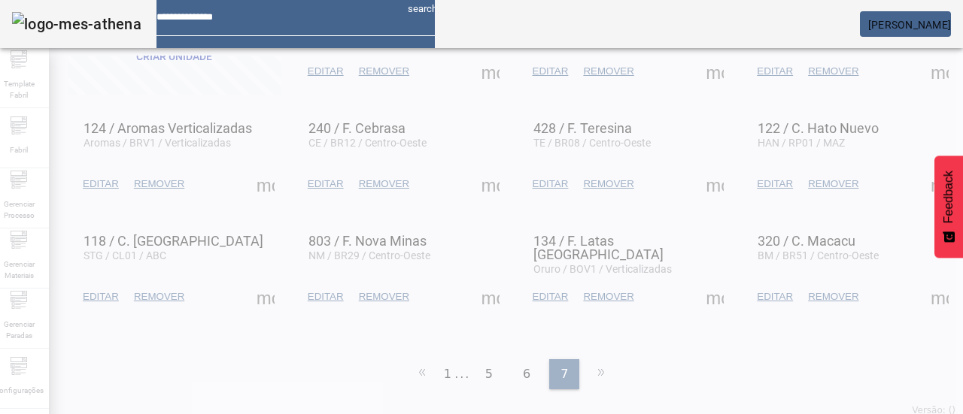
scroll to position [0, 0]
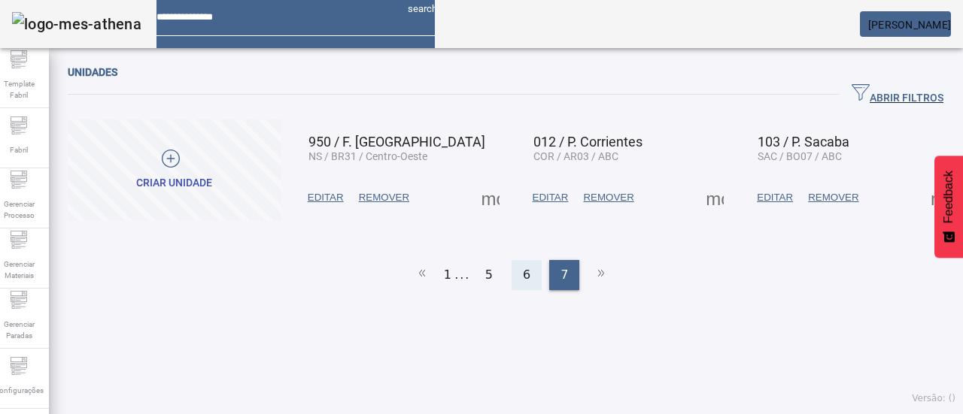
click at [527, 260] on div "6" at bounding box center [526, 275] width 30 height 30
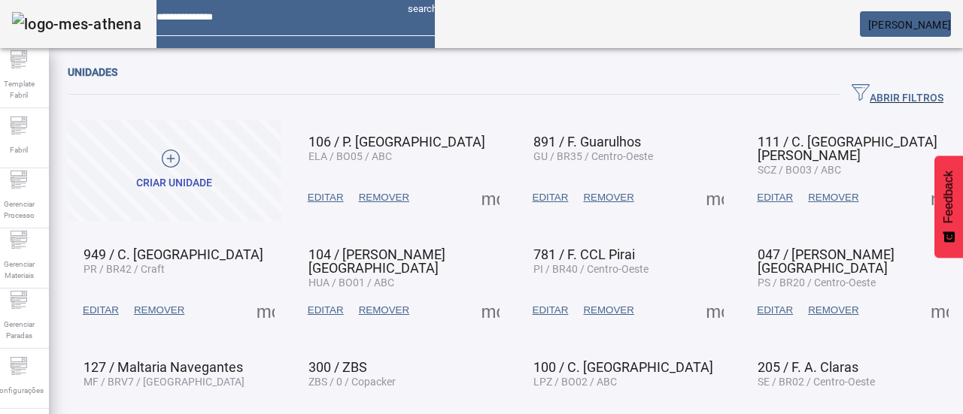
click at [921, 196] on span at bounding box center [939, 198] width 36 height 36
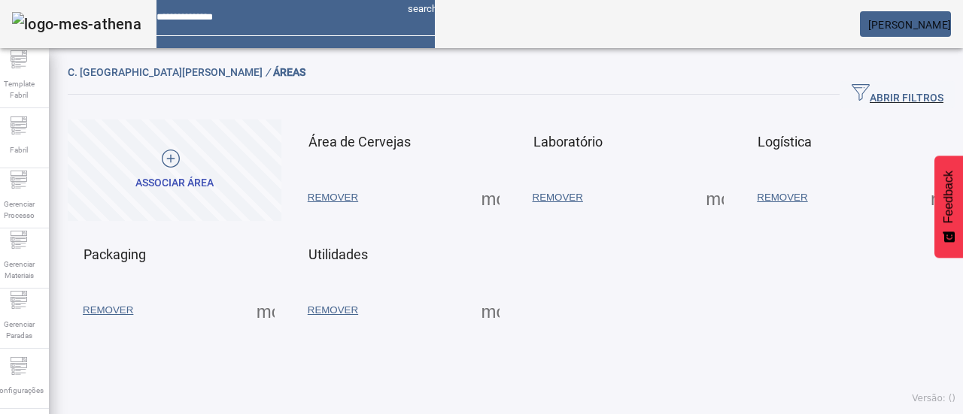
click at [483, 204] on span at bounding box center [490, 198] width 36 height 36
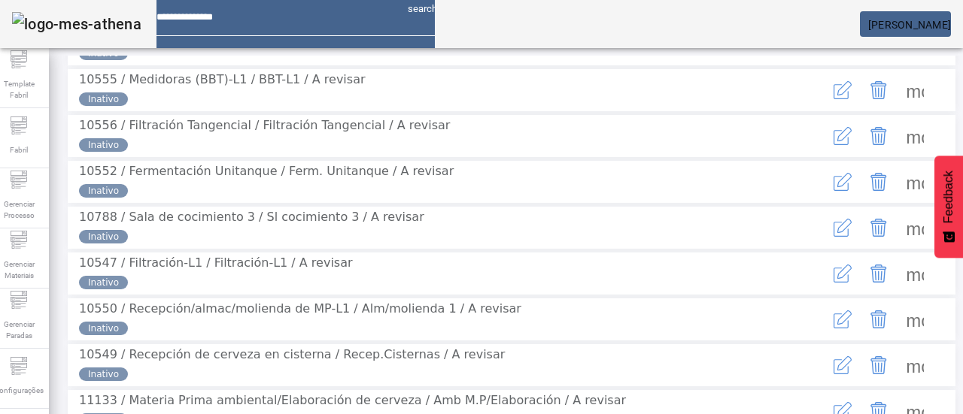
scroll to position [450, 0]
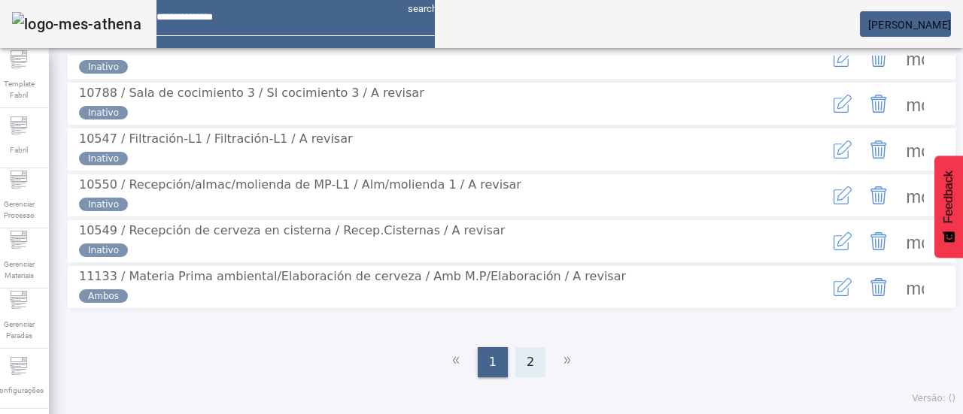
click at [526, 357] on div "2" at bounding box center [530, 362] width 30 height 30
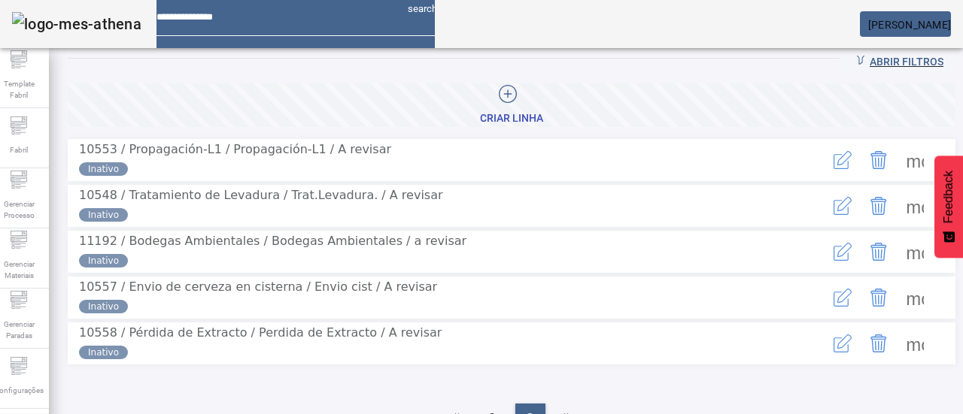
scroll to position [54, 0]
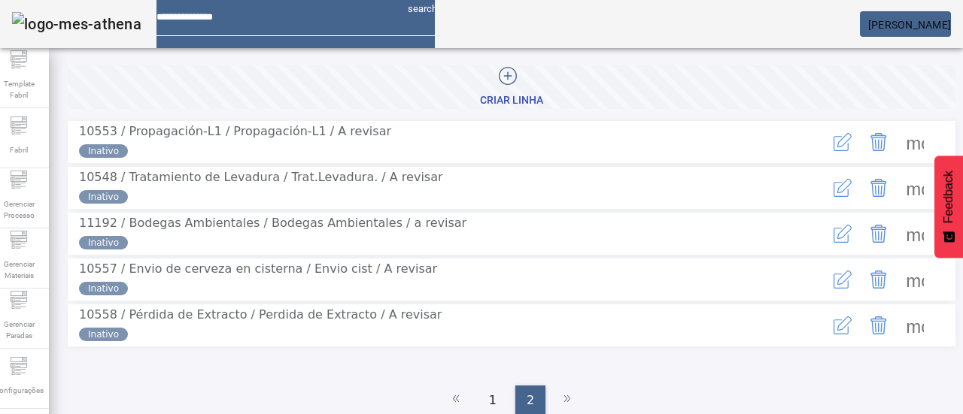
click at [896, 143] on span at bounding box center [914, 142] width 36 height 36
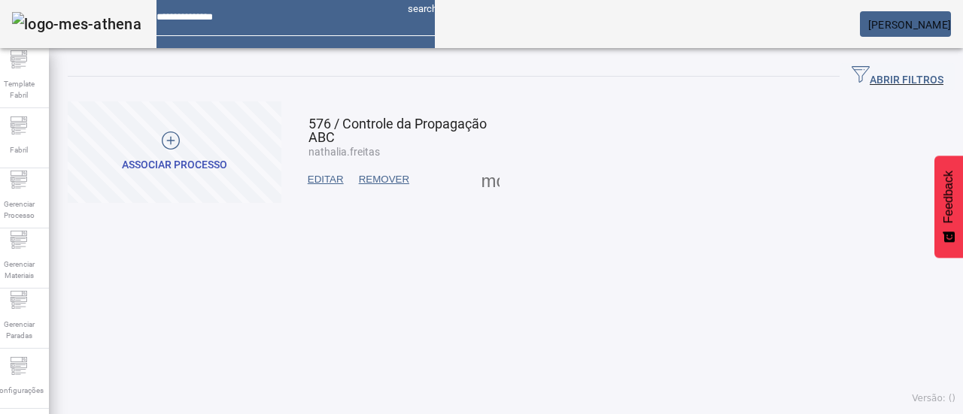
click at [274, 159] on span at bounding box center [175, 153] width 214 height 36
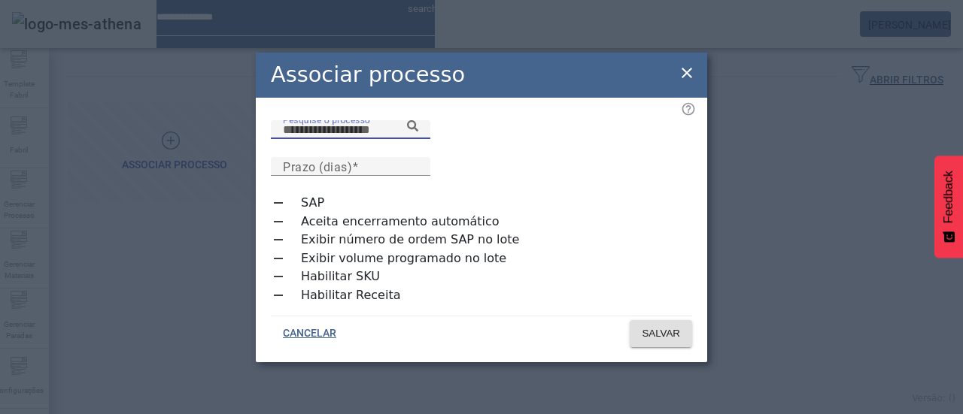
click at [397, 139] on input "Pesquise o processo" at bounding box center [350, 130] width 135 height 18
type input "**********"
click at [418, 158] on input "Prazo (dias)" at bounding box center [350, 167] width 135 height 18
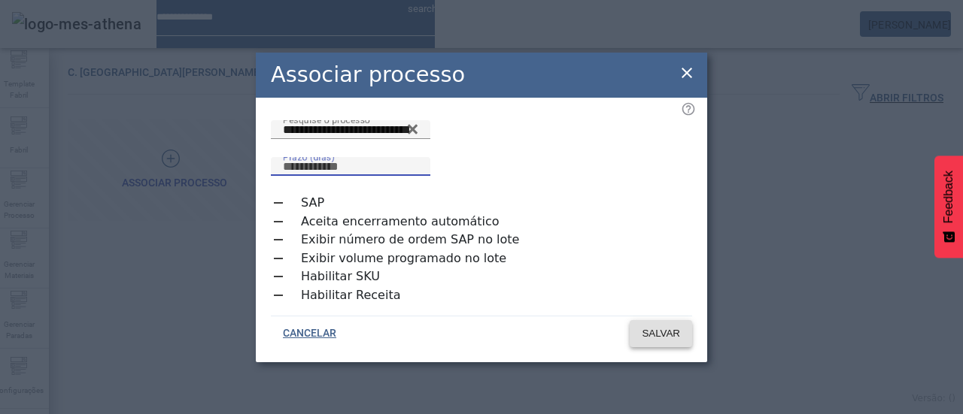
type input "*"
click at [646, 326] on span "SALVAR" at bounding box center [660, 333] width 38 height 15
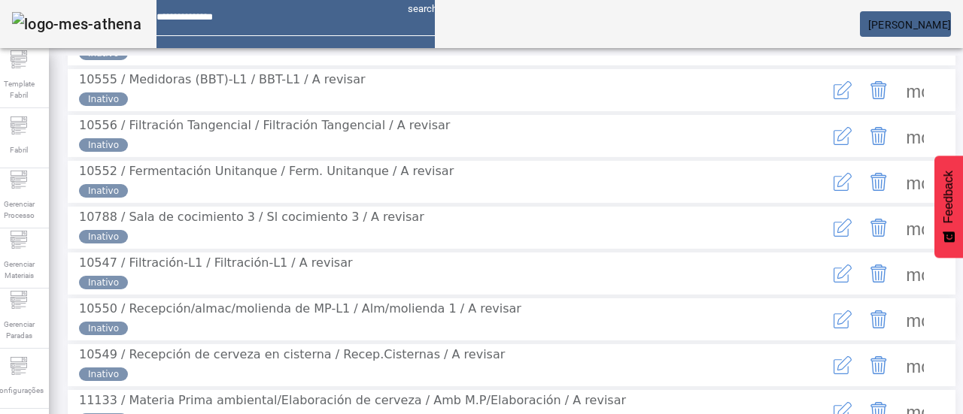
scroll to position [301, 0]
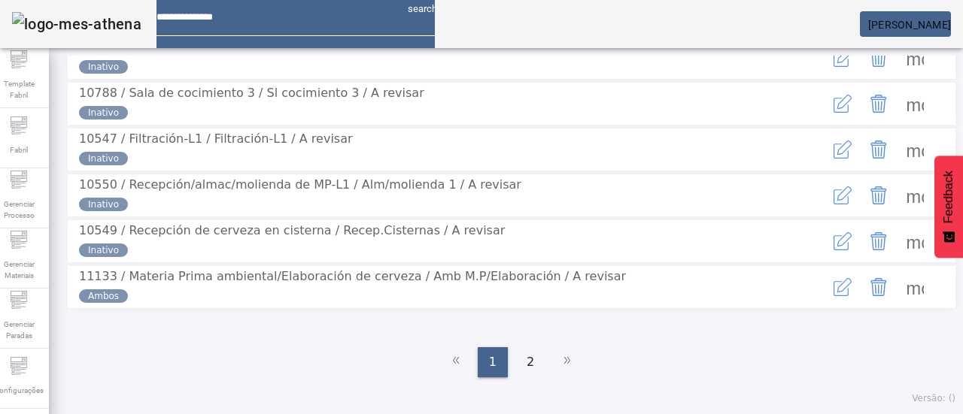
click at [515, 363] on div "2" at bounding box center [530, 362] width 30 height 30
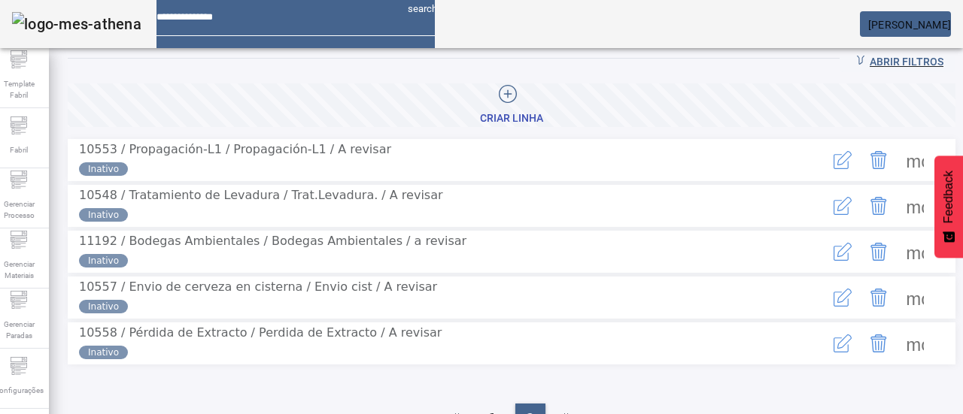
scroll to position [54, 0]
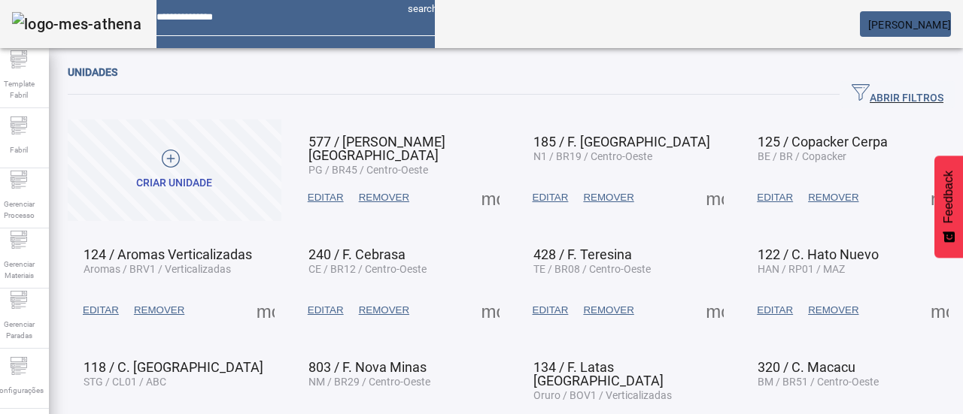
scroll to position [126, 0]
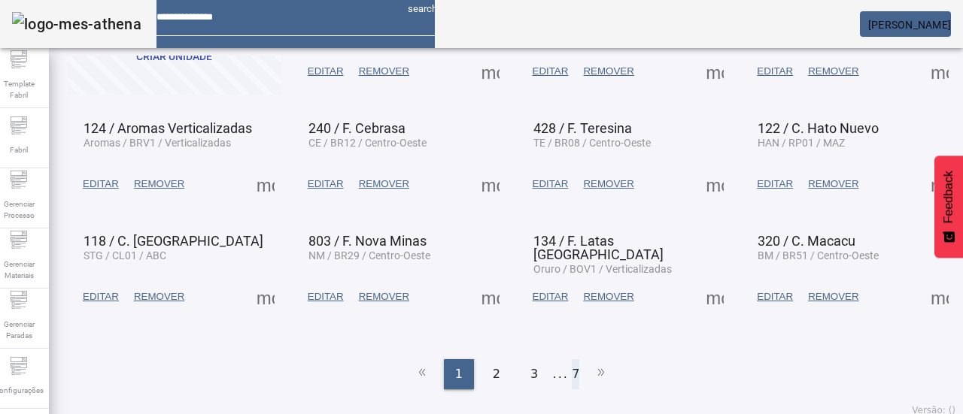
click at [572, 367] on li "7" at bounding box center [576, 374] width 8 height 30
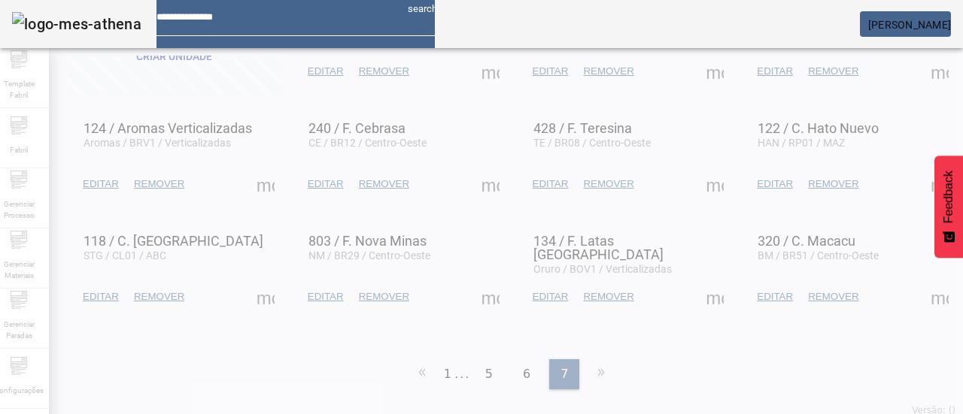
scroll to position [0, 0]
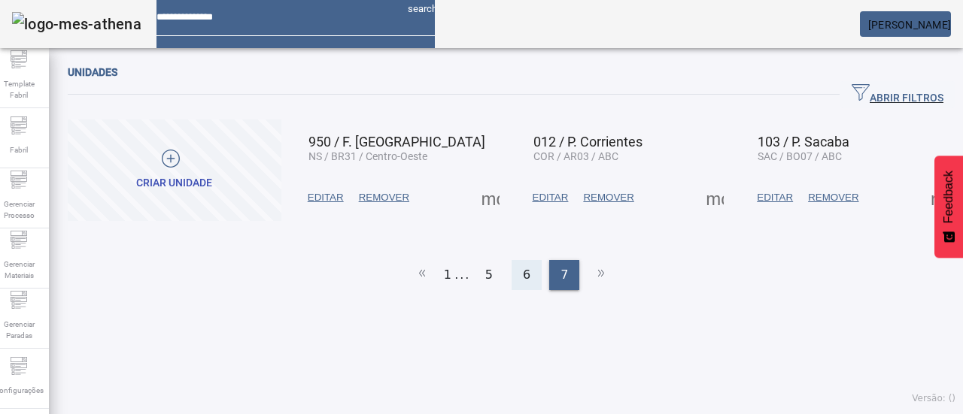
click at [523, 266] on span "6" at bounding box center [527, 275] width 8 height 18
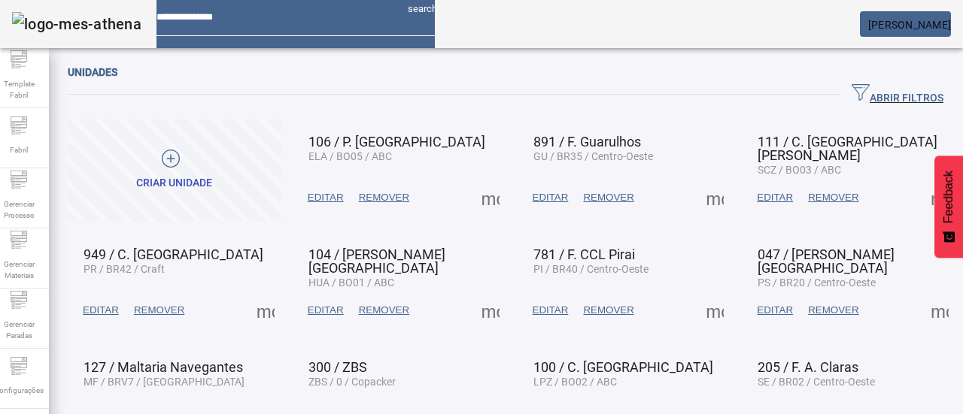
scroll to position [75, 0]
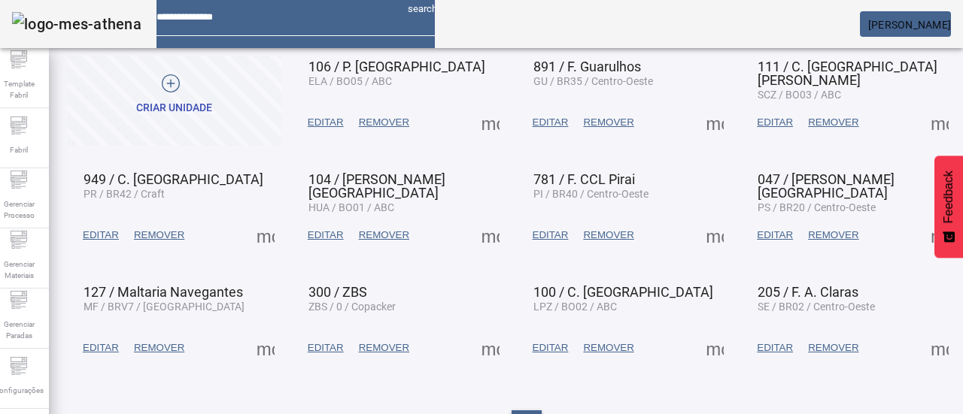
click at [483, 235] on span at bounding box center [490, 235] width 36 height 36
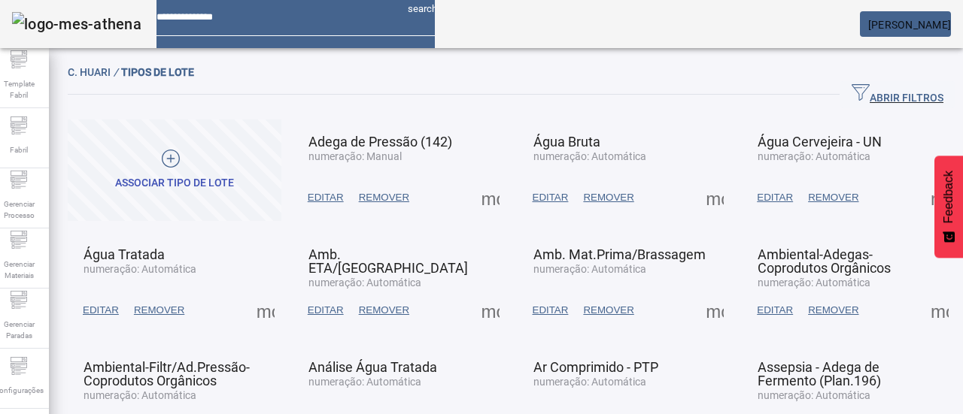
click at [180, 156] on icon at bounding box center [171, 159] width 18 height 18
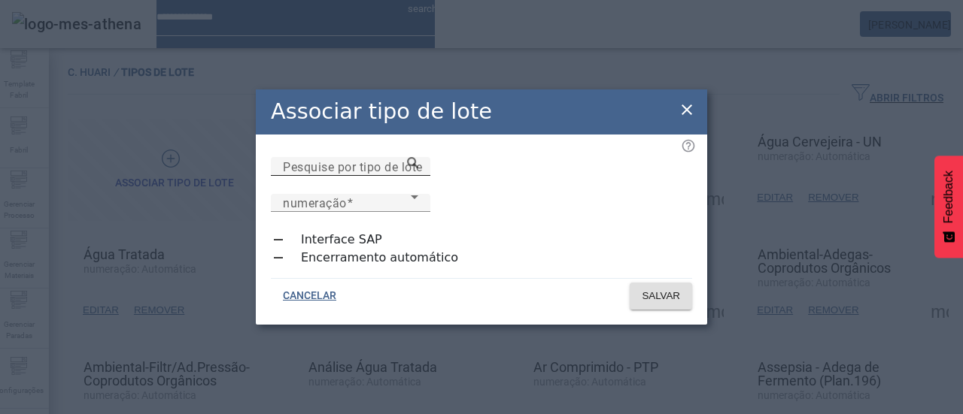
click at [322, 174] on mat-label "Pesquise por tipo de lote" at bounding box center [353, 166] width 140 height 14
click at [322, 176] on input "Pesquise por tipo de lote" at bounding box center [350, 167] width 135 height 18
drag, startPoint x: 511, startPoint y: 223, endPoint x: 593, endPoint y: 202, distance: 84.8
type input "**********"
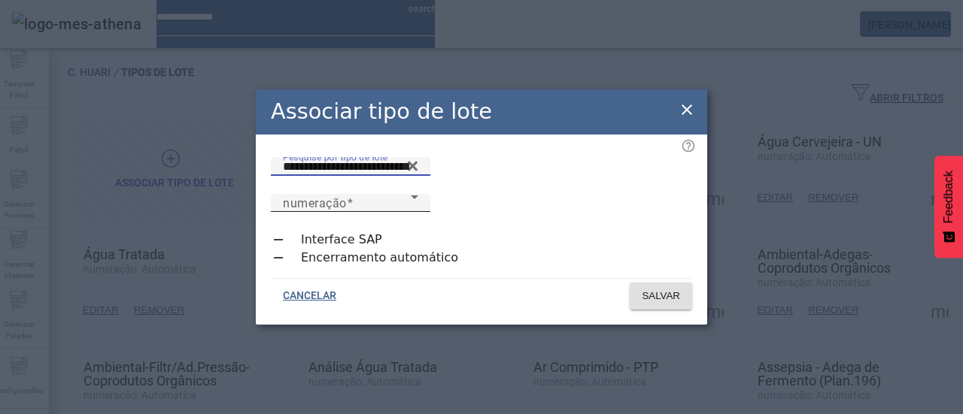
click at [411, 198] on span "numeração" at bounding box center [347, 203] width 128 height 18
drag, startPoint x: 621, startPoint y: 256, endPoint x: 647, endPoint y: 277, distance: 33.7
click at [659, 289] on span "SALVAR" at bounding box center [660, 296] width 38 height 15
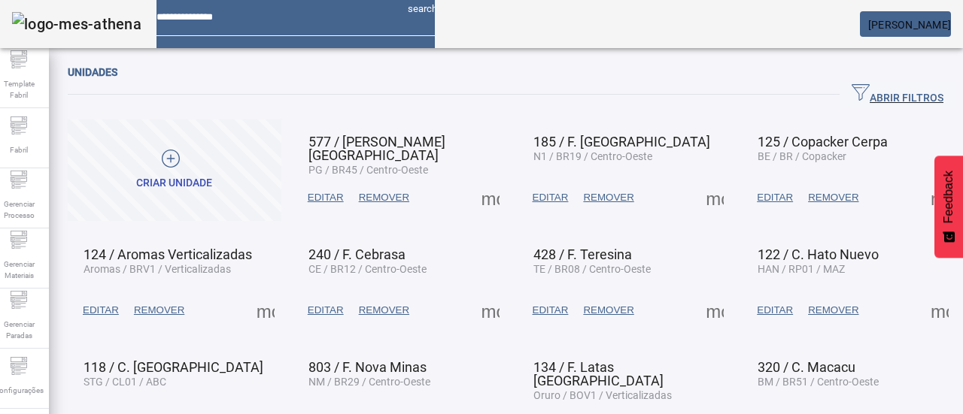
scroll to position [126, 0]
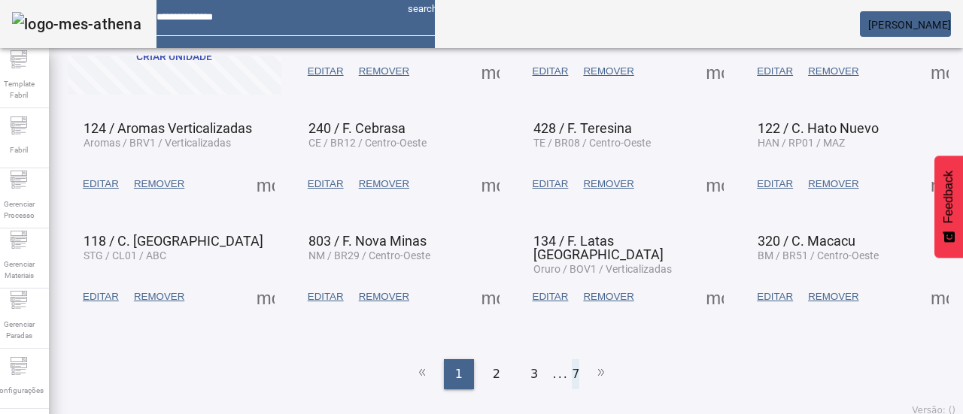
drag, startPoint x: 569, startPoint y: 367, endPoint x: 550, endPoint y: 363, distance: 18.4
click at [572, 367] on li "7" at bounding box center [576, 374] width 8 height 30
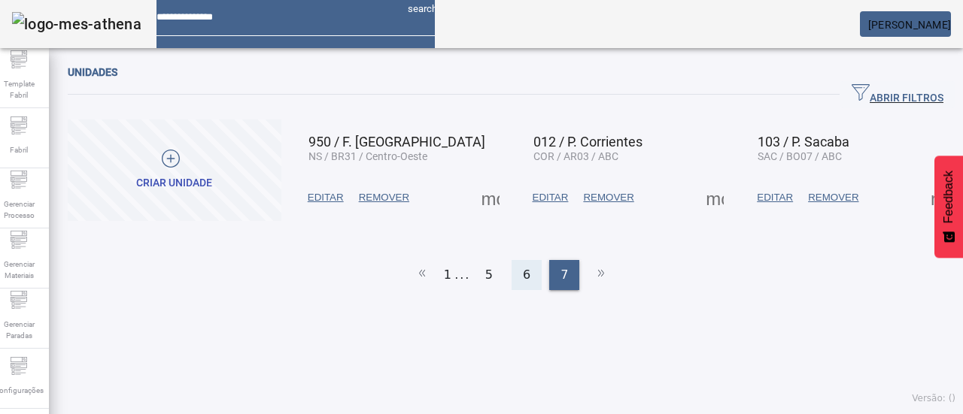
click at [511, 267] on div "6" at bounding box center [526, 275] width 30 height 30
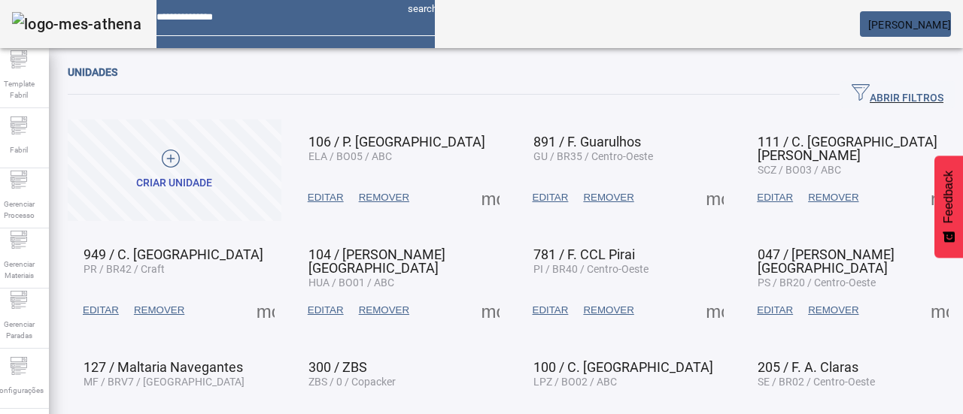
click at [503, 296] on mat-grid-list "Criar unidade 106 / P. El Alto ELA / BO05 / ABC EDITAR REMOVER more_vert 891 / …" at bounding box center [511, 283] width 887 height 327
click at [494, 302] on span at bounding box center [490, 311] width 36 height 36
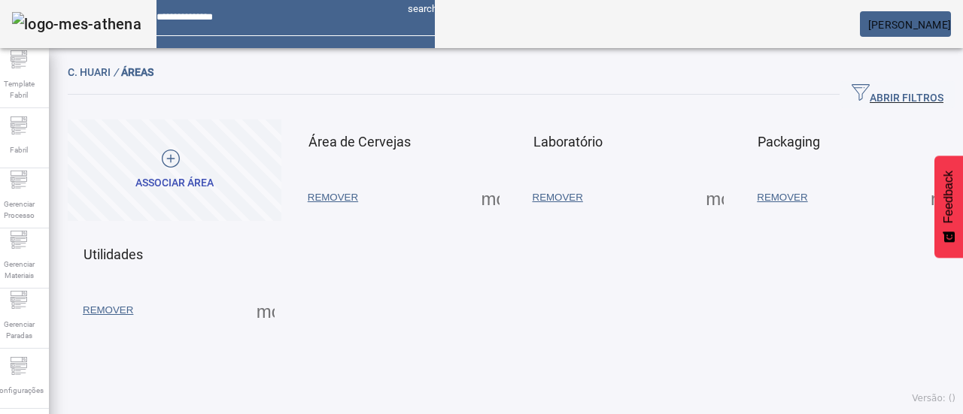
click at [484, 205] on span at bounding box center [490, 198] width 36 height 36
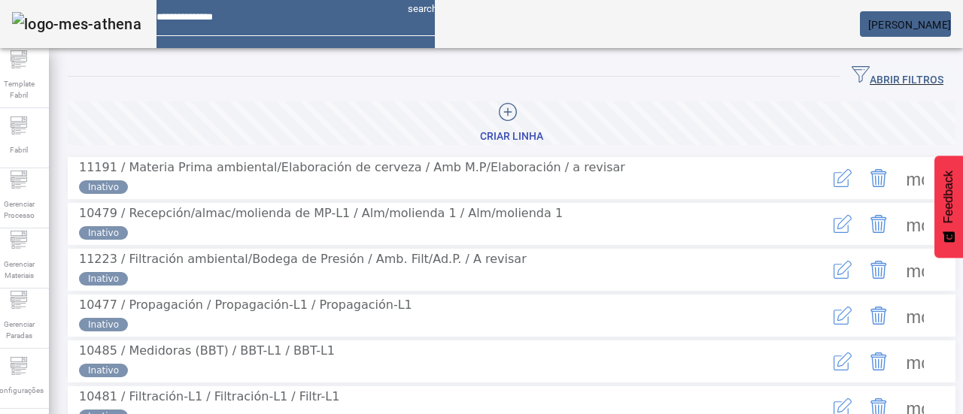
scroll to position [75, 0]
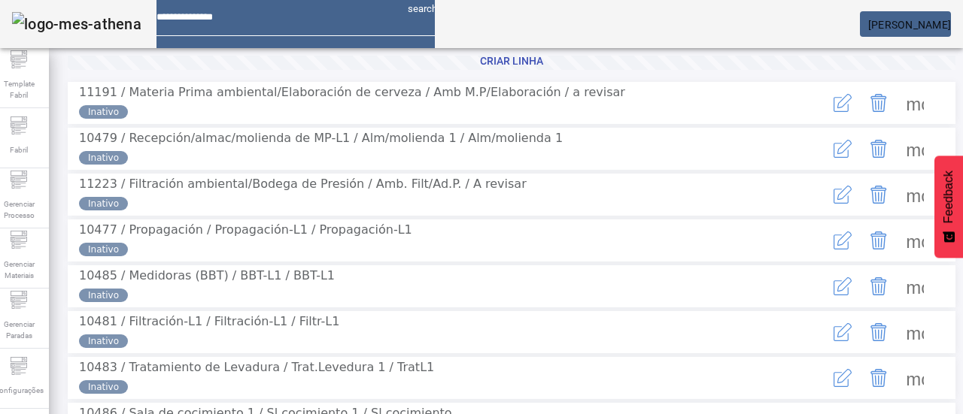
click at [902, 259] on span at bounding box center [914, 241] width 36 height 36
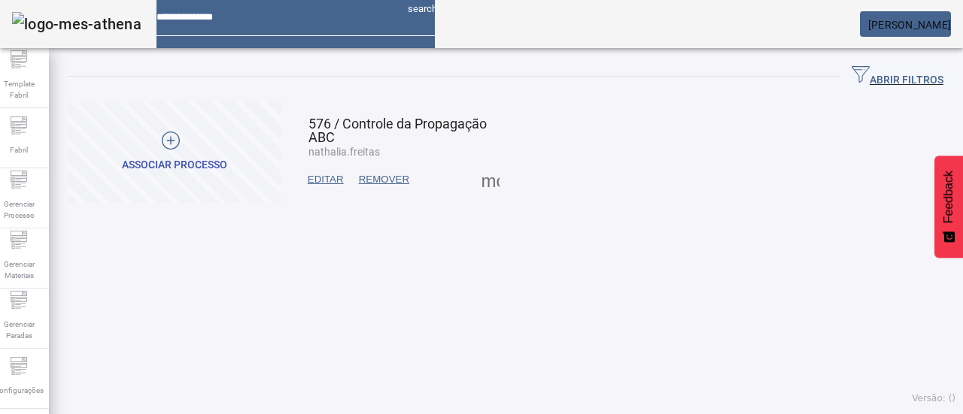
click at [233, 132] on span at bounding box center [175, 153] width 214 height 102
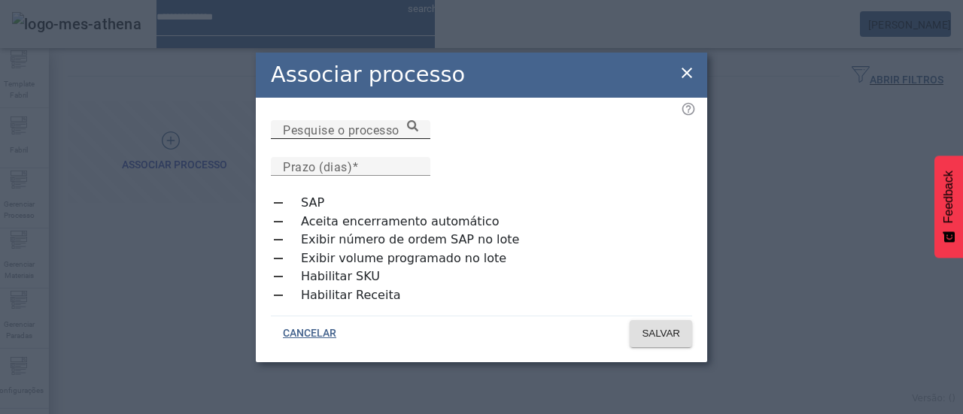
click at [335, 139] on input "Pesquise o processo" at bounding box center [350, 130] width 135 height 18
type input "**********"
click at [418, 158] on input "Prazo (dias)" at bounding box center [350, 167] width 135 height 18
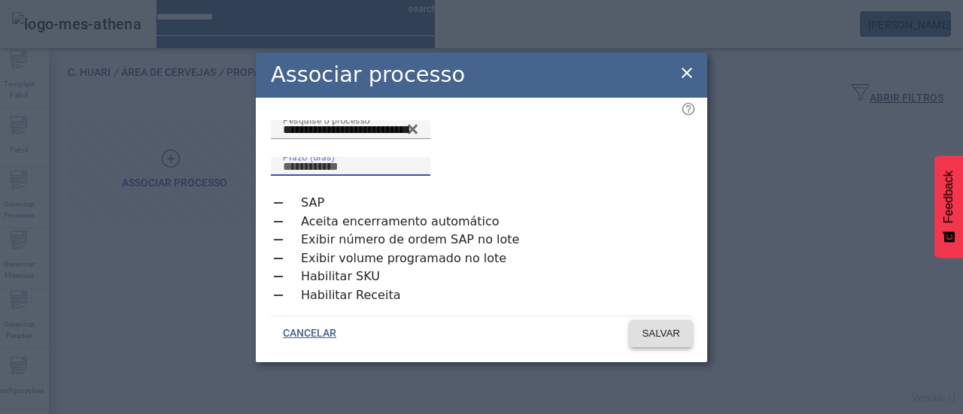
type input "*"
click at [654, 327] on span "SALVAR" at bounding box center [660, 333] width 38 height 15
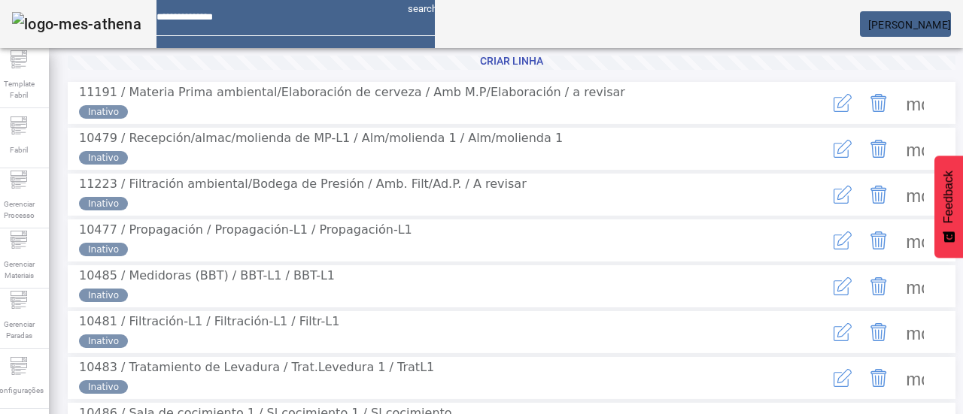
scroll to position [150, 0]
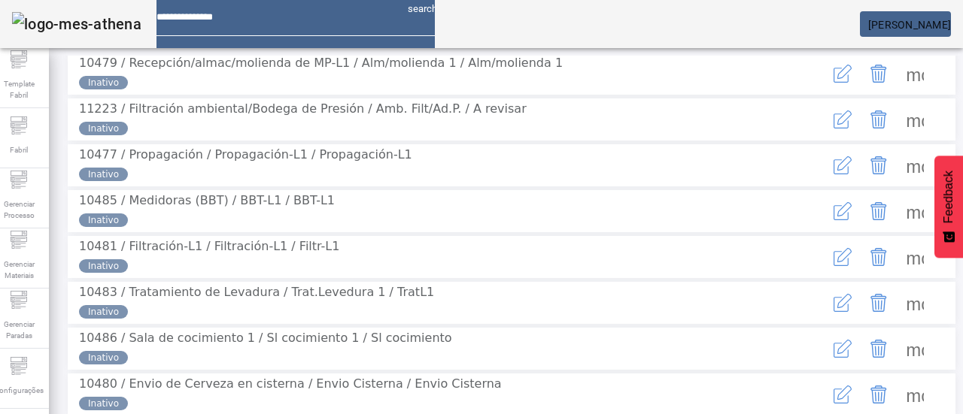
click at [218, 181] on mat-chip-list "Inativo" at bounding box center [442, 175] width 727 height 14
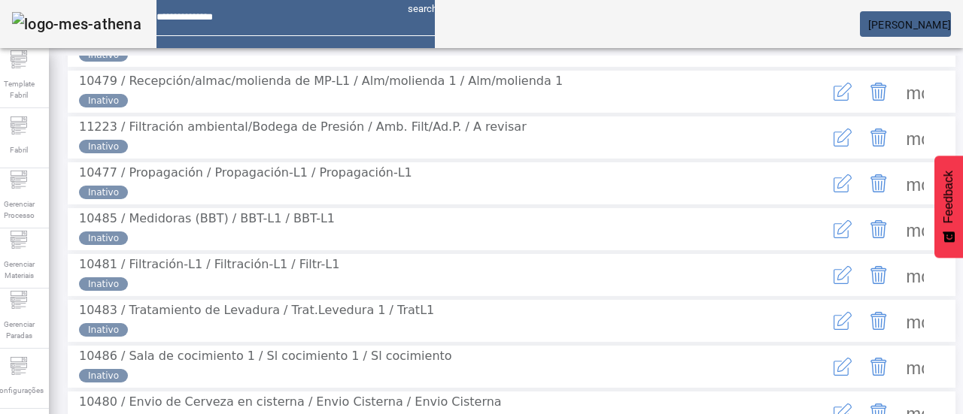
scroll to position [168, 0]
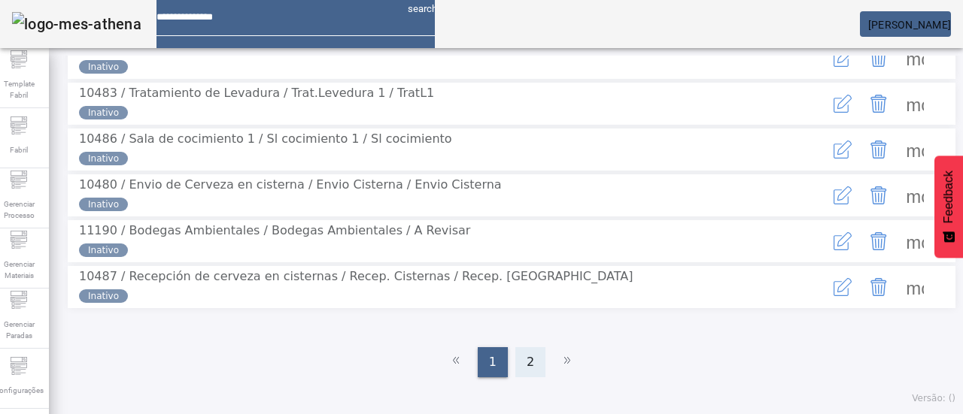
click at [531, 352] on div "2" at bounding box center [530, 362] width 30 height 30
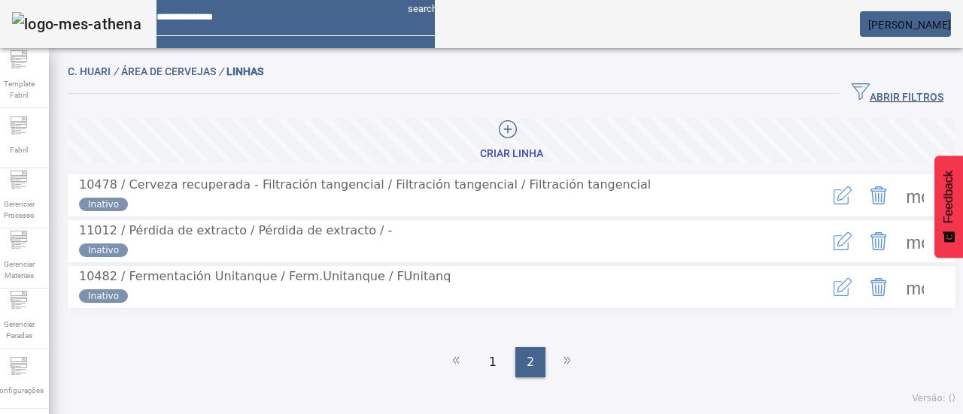
scroll to position [0, 0]
click at [39, 136] on div "Fabril" at bounding box center [19, 138] width 60 height 60
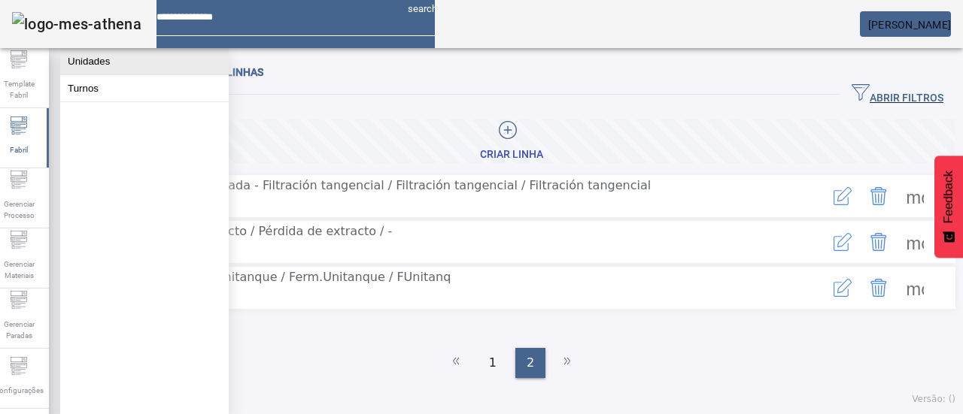
click at [89, 64] on button "Unidades" at bounding box center [144, 61] width 168 height 26
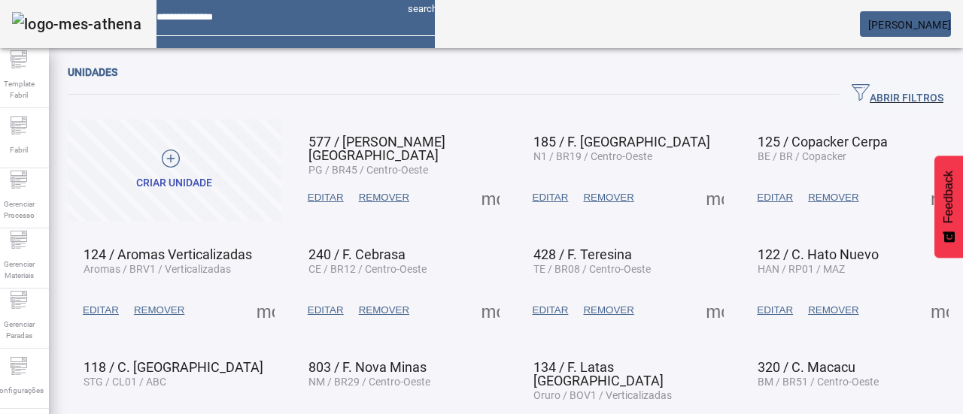
click at [851, 96] on span "ABRIR FILTROS" at bounding box center [897, 94] width 92 height 23
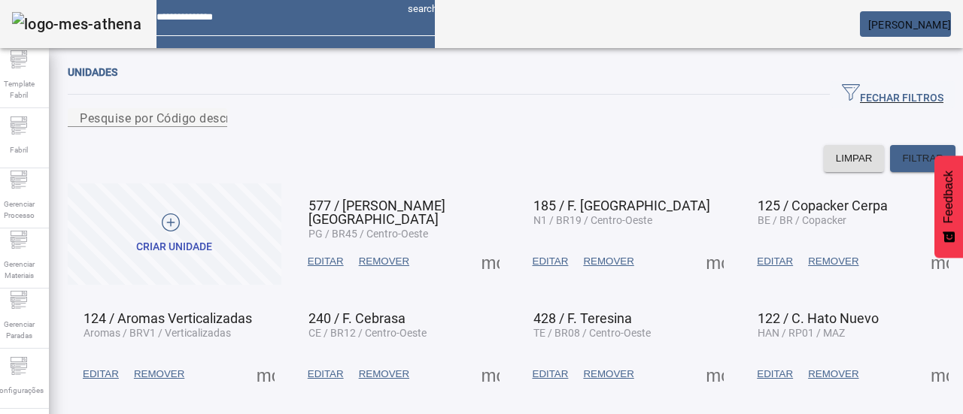
scroll to position [212, 0]
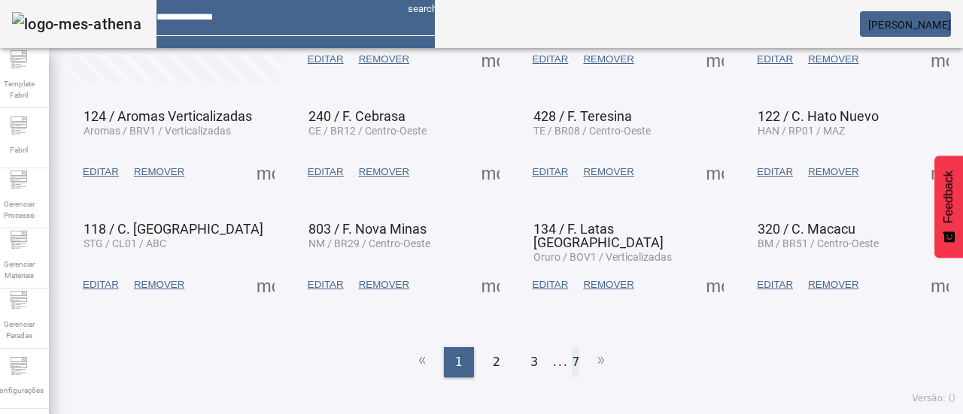
click at [569, 365] on ul "1 2 3 ... 7" at bounding box center [511, 362] width 887 height 30
drag, startPoint x: 577, startPoint y: 362, endPoint x: 563, endPoint y: 365, distance: 13.7
click at [575, 363] on ul "1 2 3 ... 7" at bounding box center [511, 362] width 887 height 30
click at [563, 363] on ul "1 2 3 ... 7" at bounding box center [511, 362] width 887 height 30
click at [572, 359] on li "7" at bounding box center [576, 362] width 8 height 30
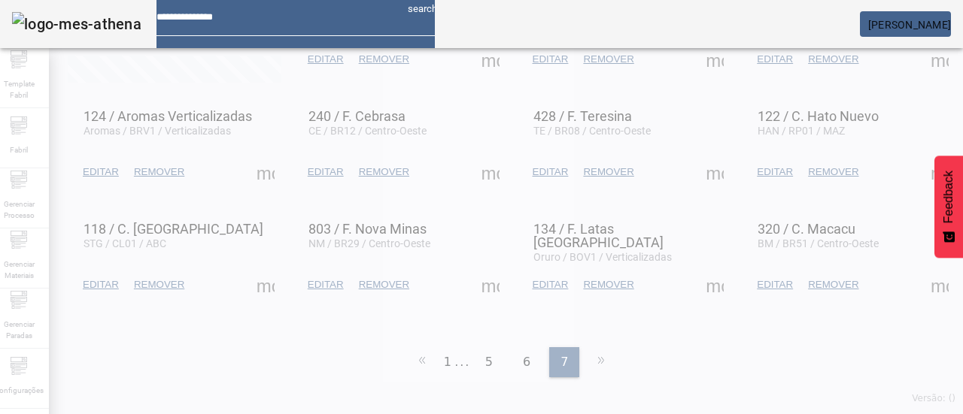
scroll to position [0, 0]
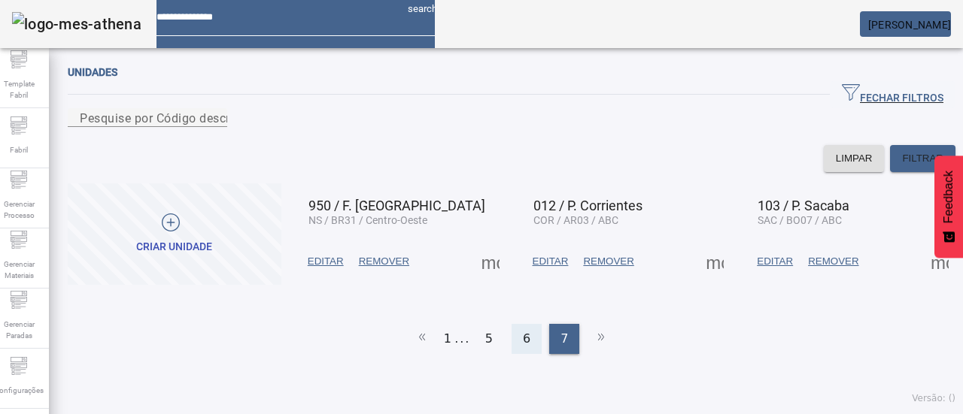
click at [532, 350] on div "6" at bounding box center [526, 339] width 30 height 30
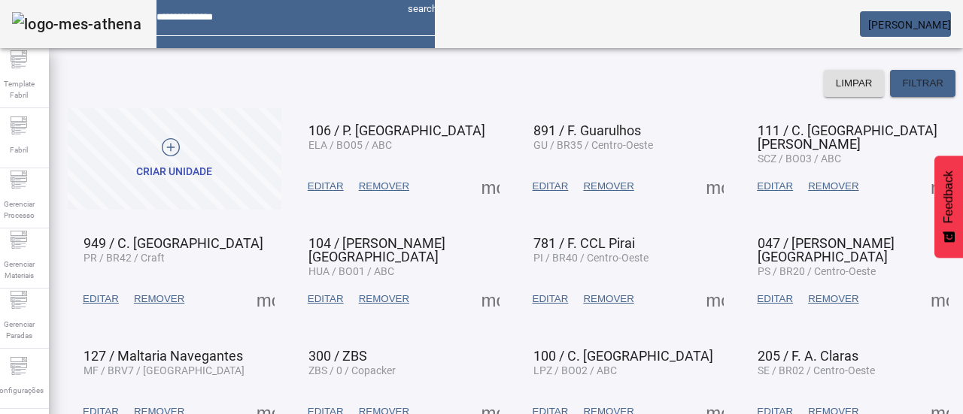
scroll to position [150, 0]
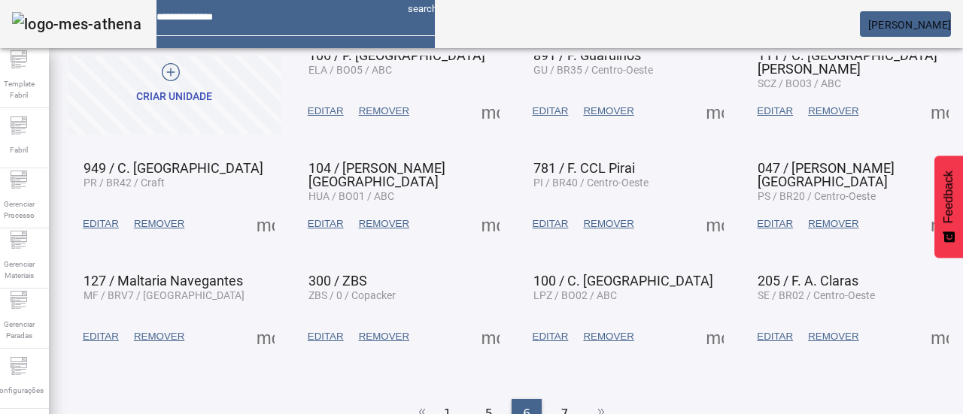
click at [696, 355] on span at bounding box center [714, 337] width 36 height 36
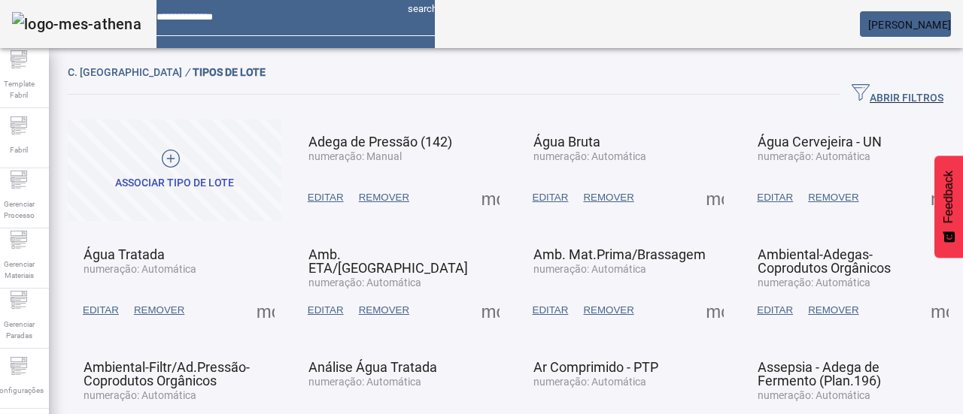
click at [234, 161] on span "Associar tipo de lote" at bounding box center [174, 170] width 119 height 41
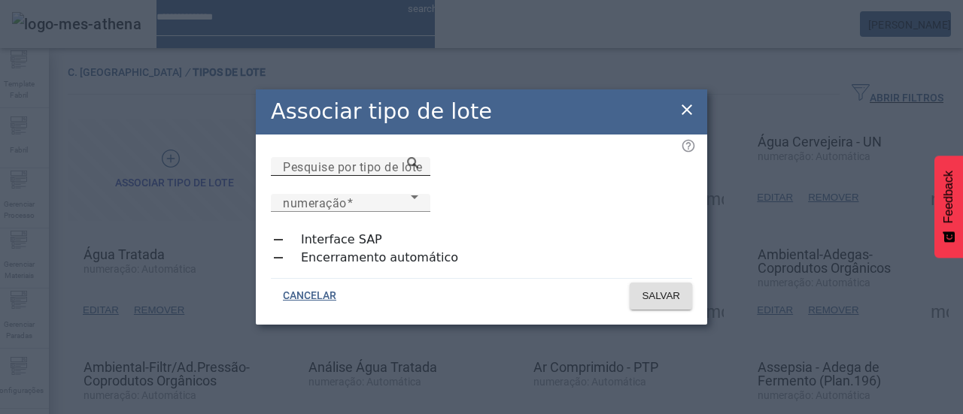
click at [418, 176] on input "Pesquise por tipo de lote" at bounding box center [350, 167] width 135 height 18
type input "**********"
click at [411, 194] on span "numeração" at bounding box center [347, 203] width 128 height 18
drag, startPoint x: 620, startPoint y: 258, endPoint x: 623, endPoint y: 273, distance: 15.5
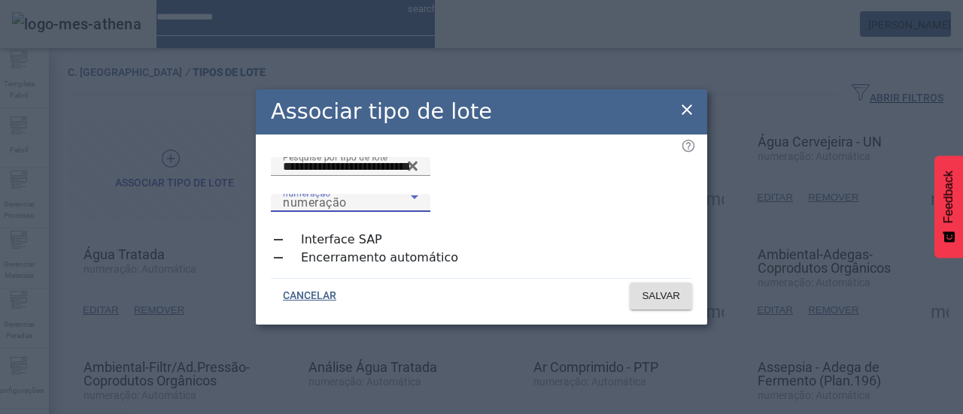
click at [631, 282] on span at bounding box center [660, 296] width 62 height 36
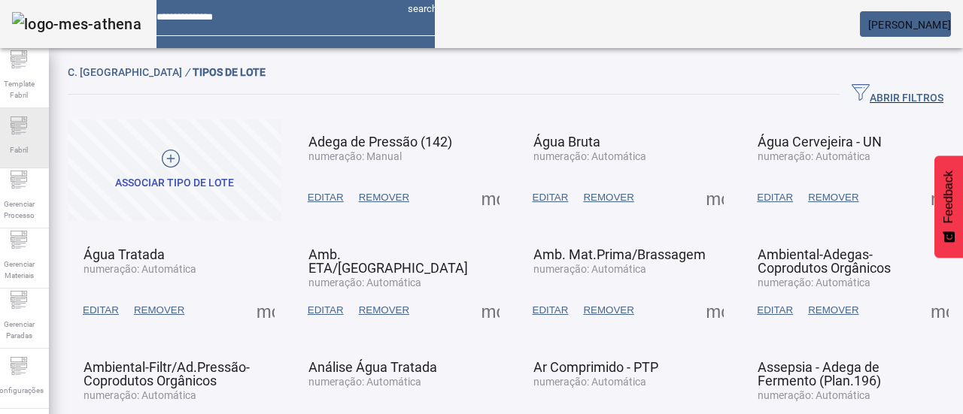
click at [32, 157] on span "Fabril" at bounding box center [18, 150] width 27 height 20
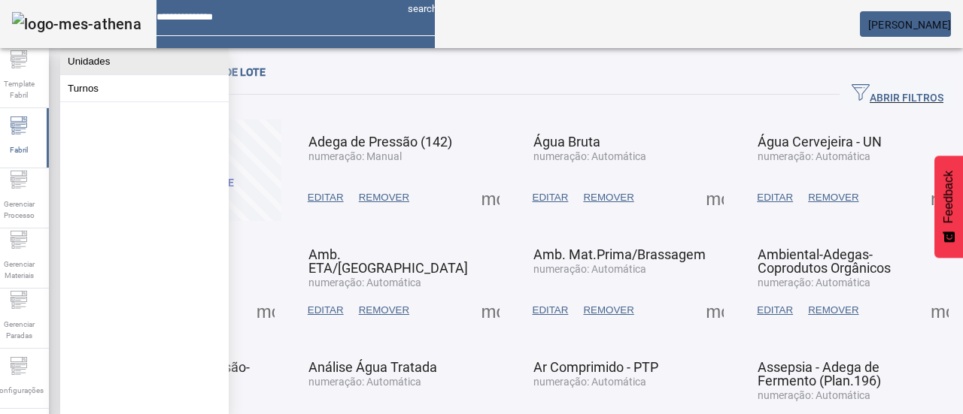
click at [123, 64] on button "Unidades" at bounding box center [144, 61] width 168 height 26
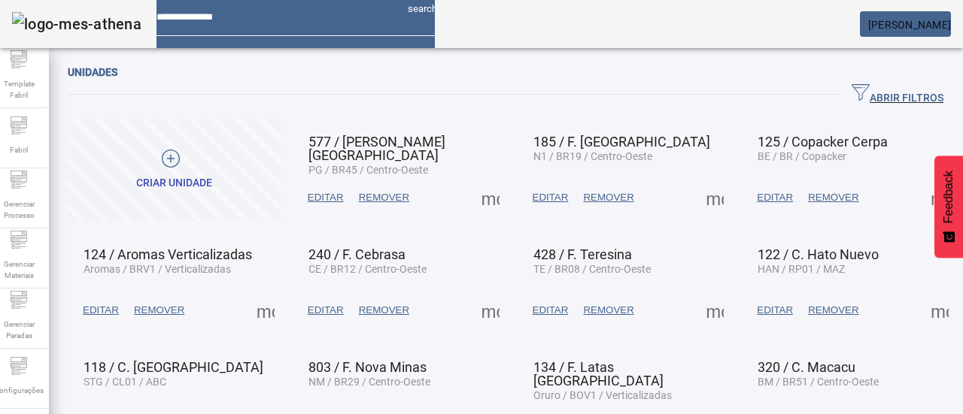
scroll to position [126, 0]
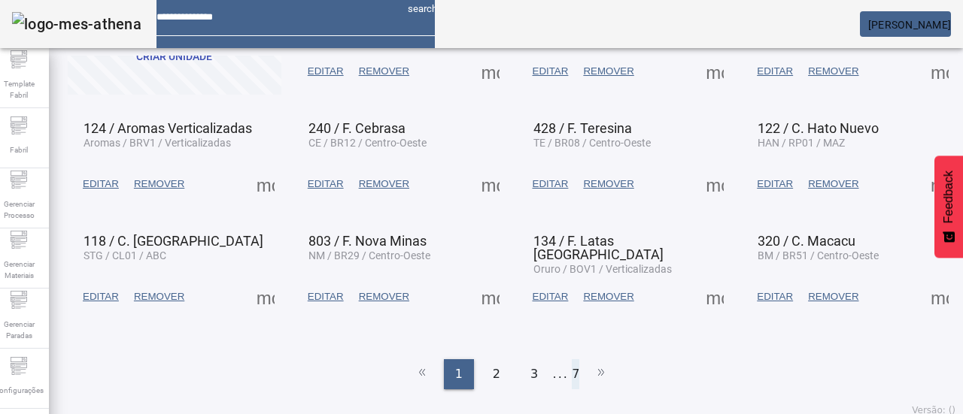
click at [572, 359] on li "7" at bounding box center [576, 374] width 8 height 30
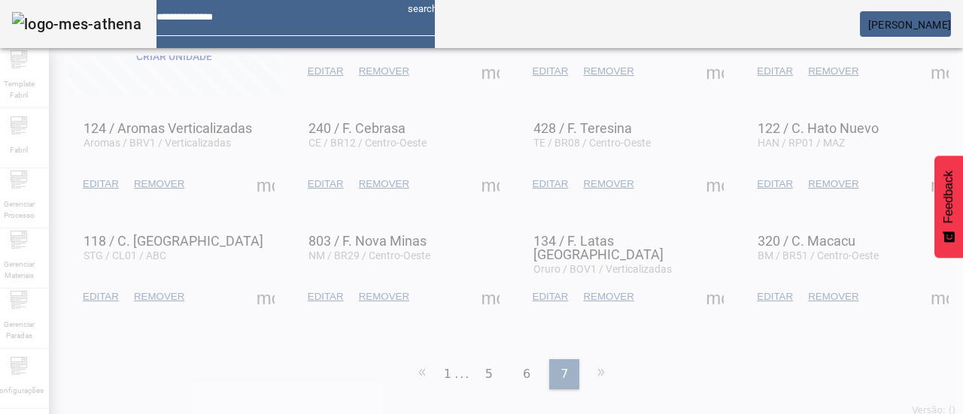
scroll to position [0, 0]
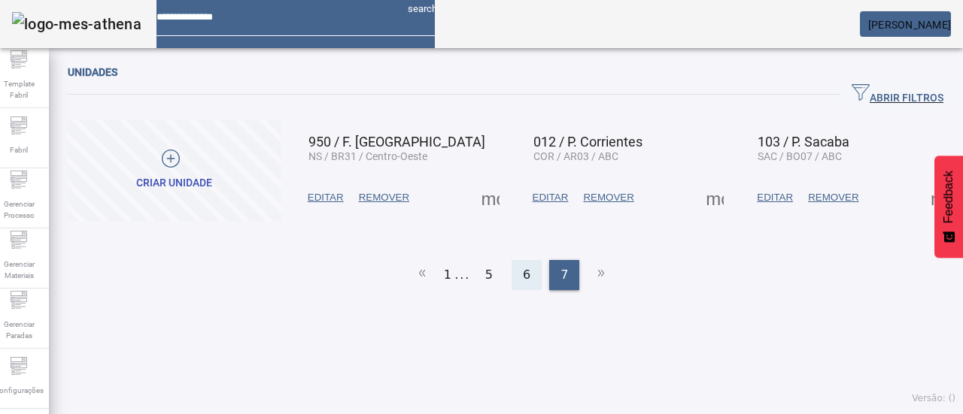
click at [523, 268] on span "6" at bounding box center [527, 275] width 8 height 18
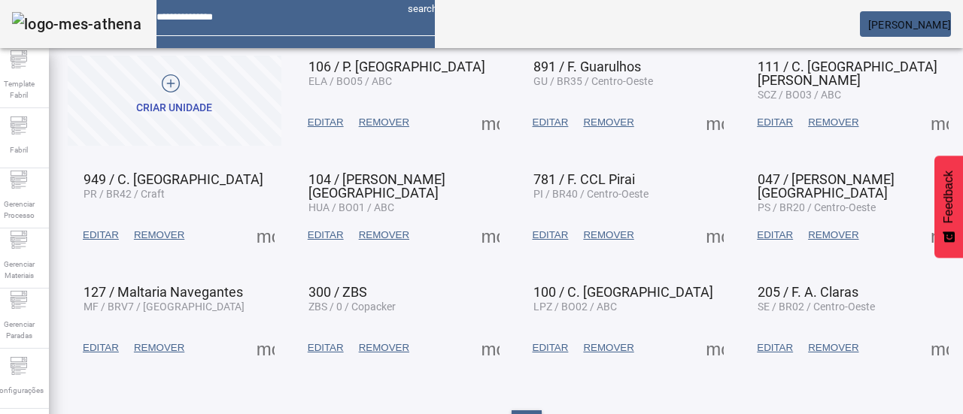
scroll to position [126, 0]
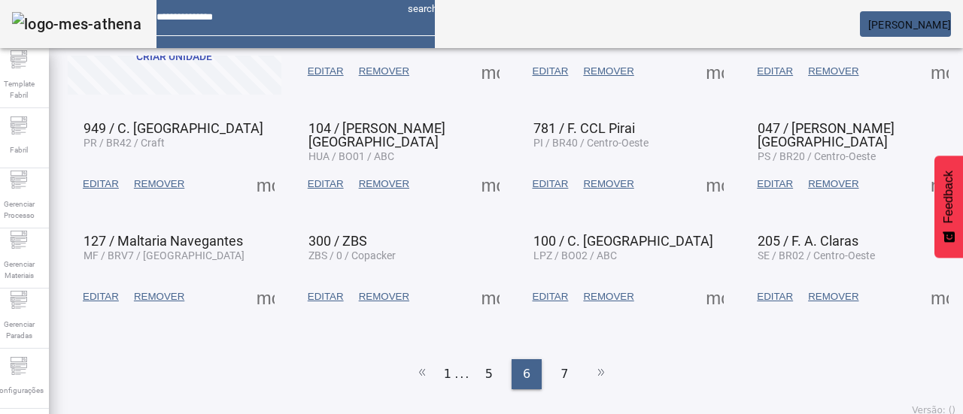
click at [696, 302] on span at bounding box center [714, 297] width 36 height 36
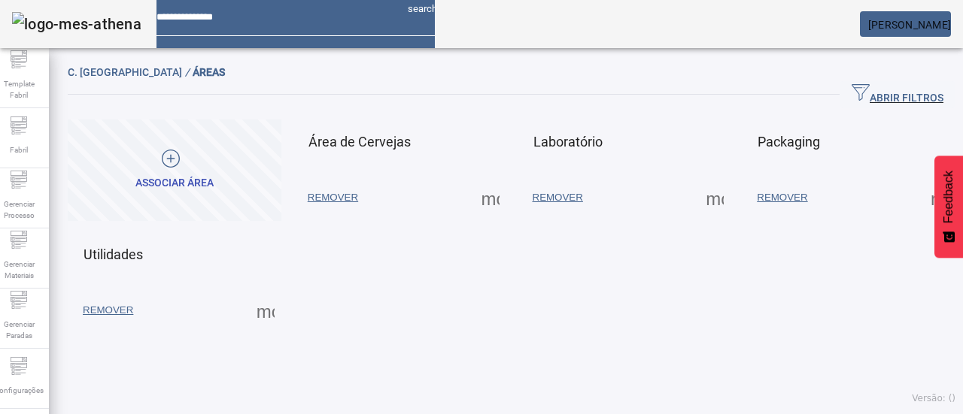
click at [478, 202] on span at bounding box center [490, 198] width 36 height 36
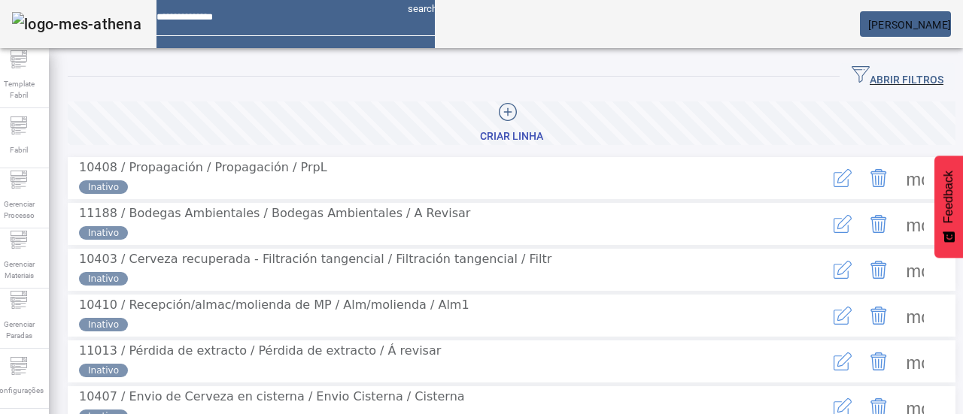
click at [896, 182] on span at bounding box center [914, 178] width 36 height 36
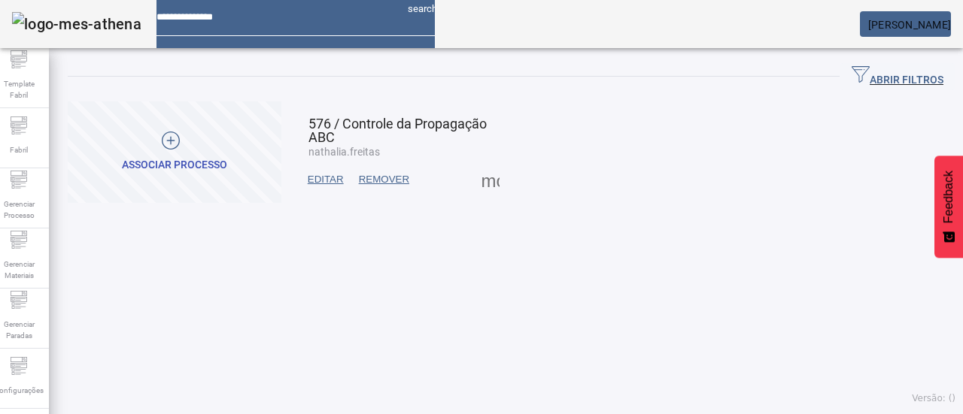
click at [220, 142] on div at bounding box center [171, 143] width 98 height 23
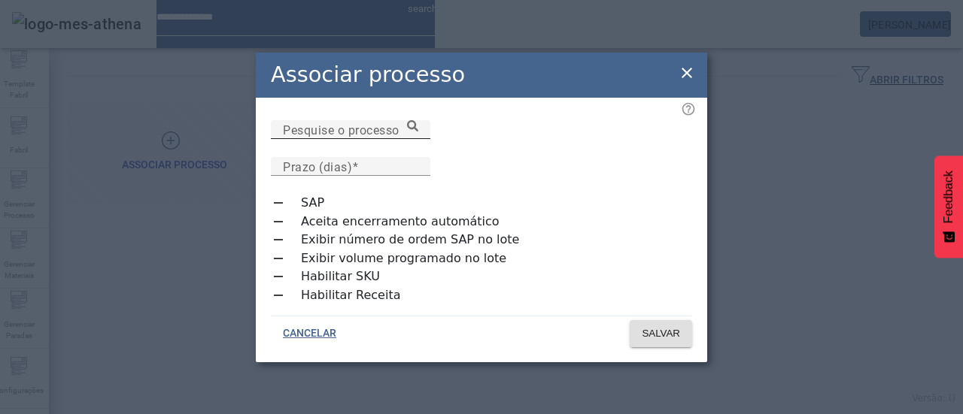
click at [343, 137] on mat-label "Pesquise o processo" at bounding box center [341, 130] width 117 height 14
click at [343, 139] on input "Pesquise o processo" at bounding box center [350, 130] width 135 height 18
click at [418, 139] on input "**********" at bounding box center [350, 130] width 135 height 18
drag, startPoint x: 342, startPoint y: 193, endPoint x: 371, endPoint y: 189, distance: 29.7
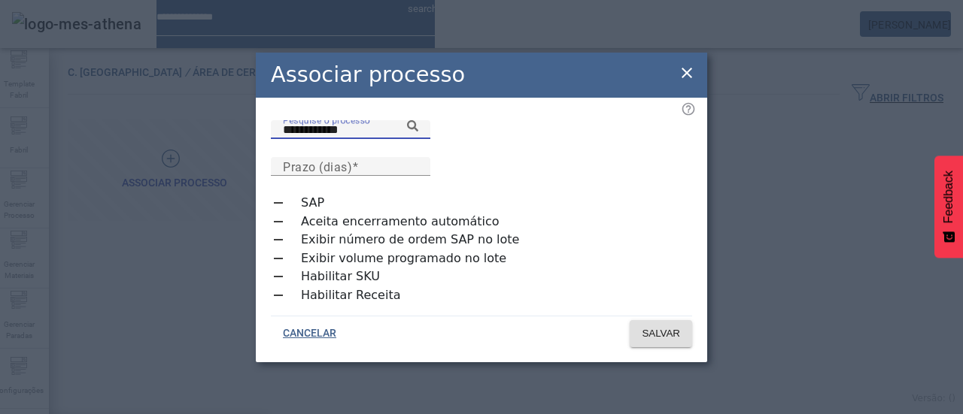
type input "**********"
click at [418, 157] on div "Prazo (dias)" at bounding box center [350, 166] width 135 height 19
type input "*"
click at [656, 328] on span "SALVAR" at bounding box center [660, 333] width 38 height 15
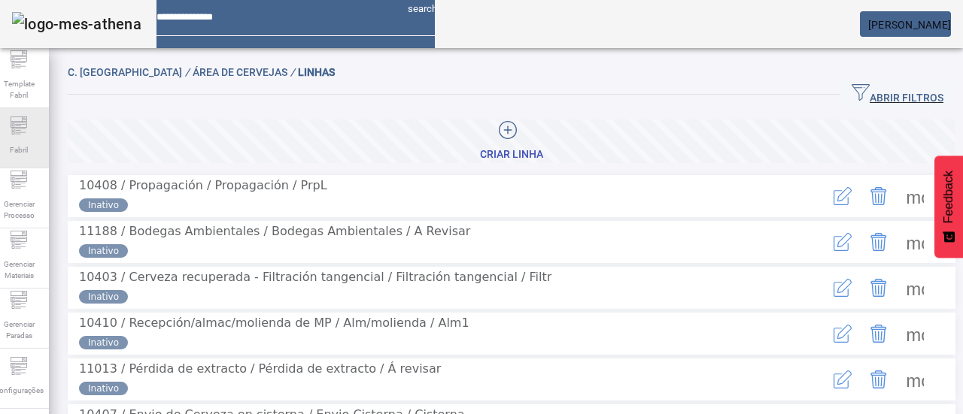
click at [32, 140] on span "Fabril" at bounding box center [18, 150] width 27 height 20
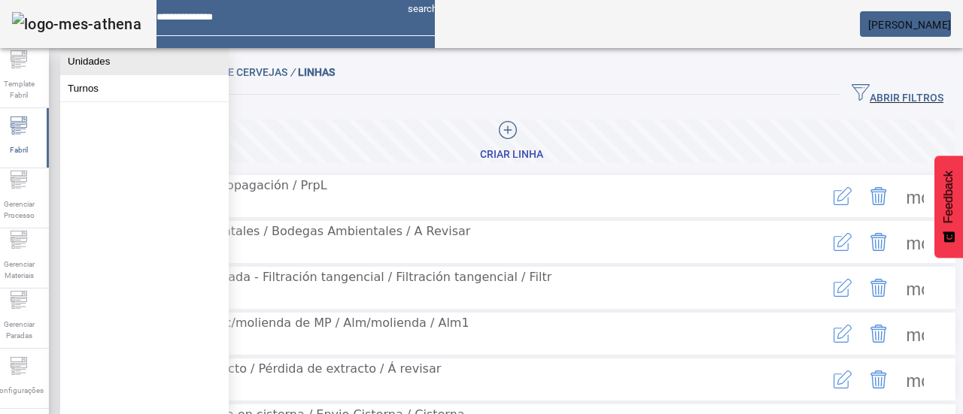
click at [86, 71] on button "Unidades" at bounding box center [144, 61] width 168 height 26
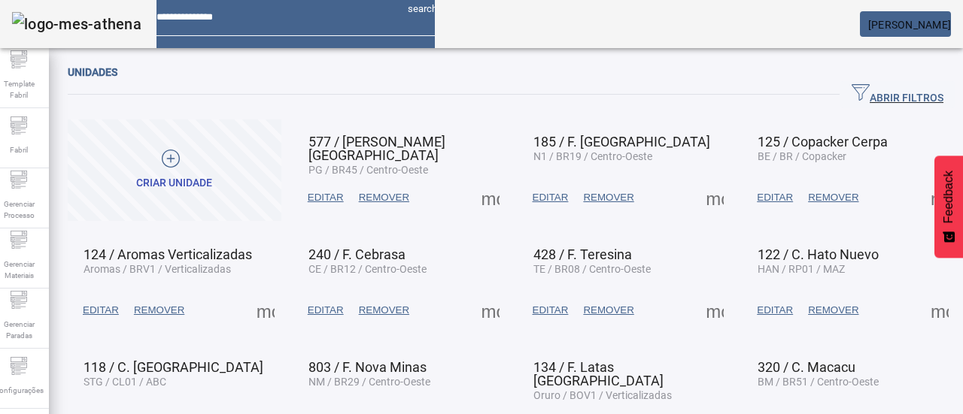
scroll to position [126, 0]
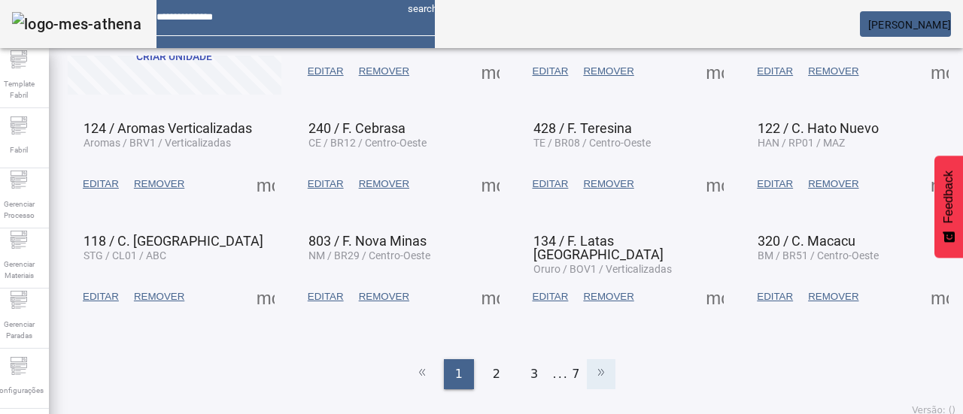
click at [592, 368] on icon at bounding box center [601, 372] width 18 height 18
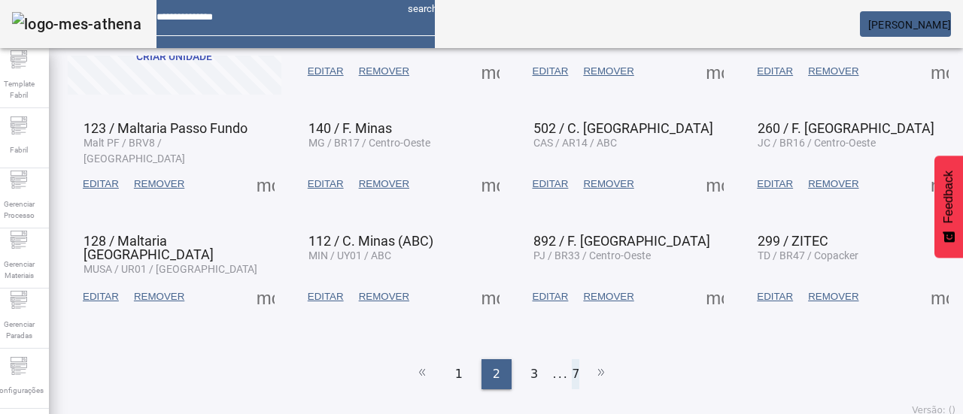
click at [572, 366] on li "7" at bounding box center [576, 374] width 8 height 30
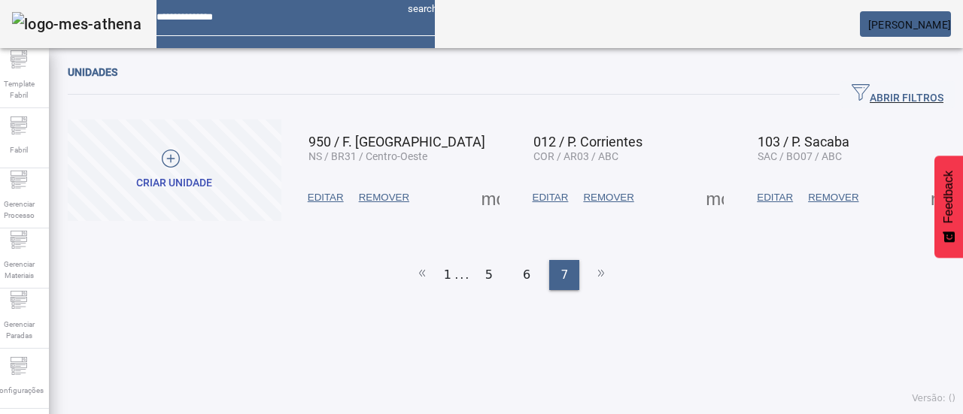
scroll to position [0, 0]
click at [523, 270] on span "6" at bounding box center [527, 275] width 8 height 18
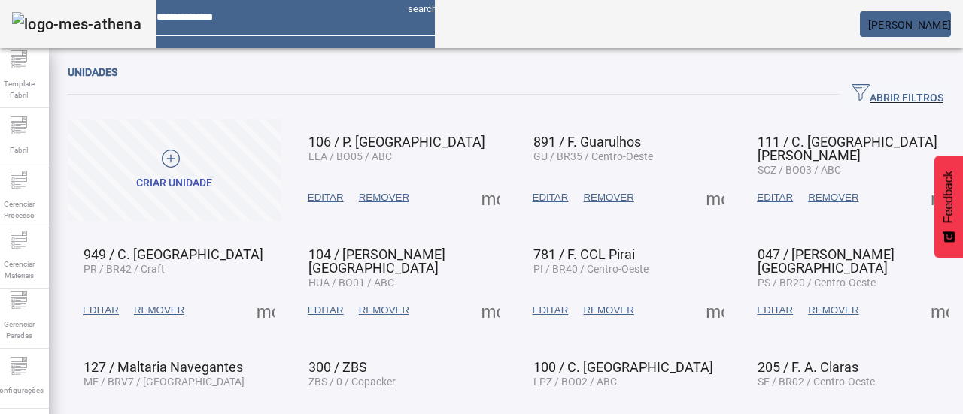
scroll to position [126, 0]
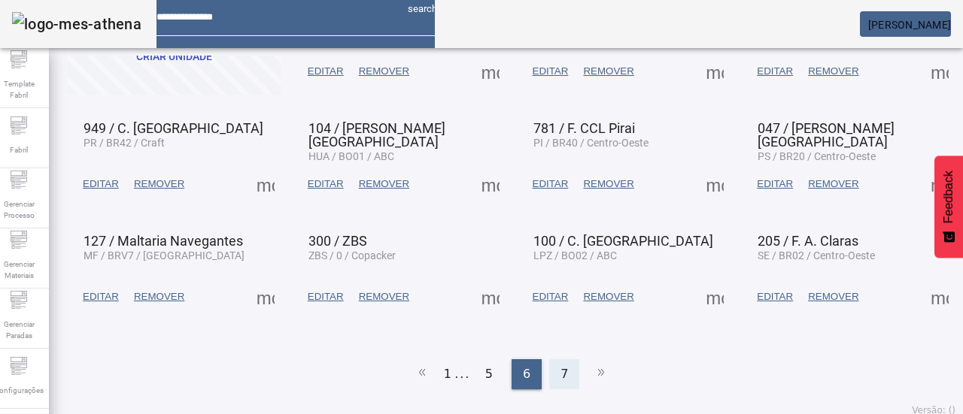
click at [553, 359] on div "7" at bounding box center [564, 374] width 30 height 30
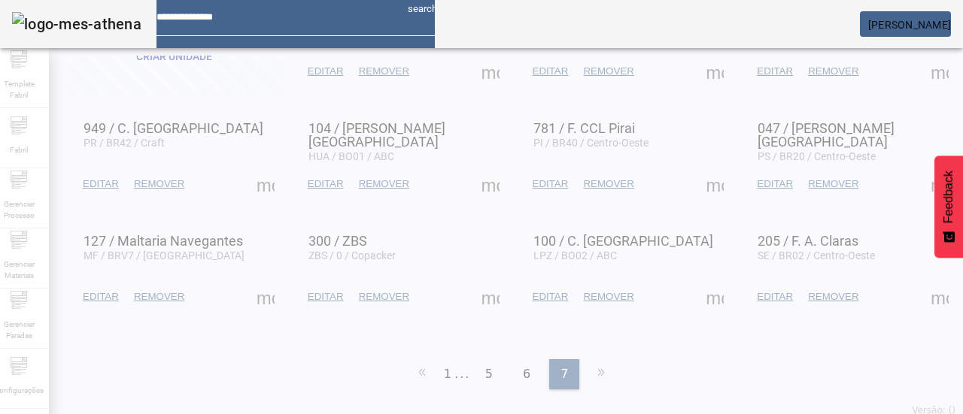
scroll to position [0, 0]
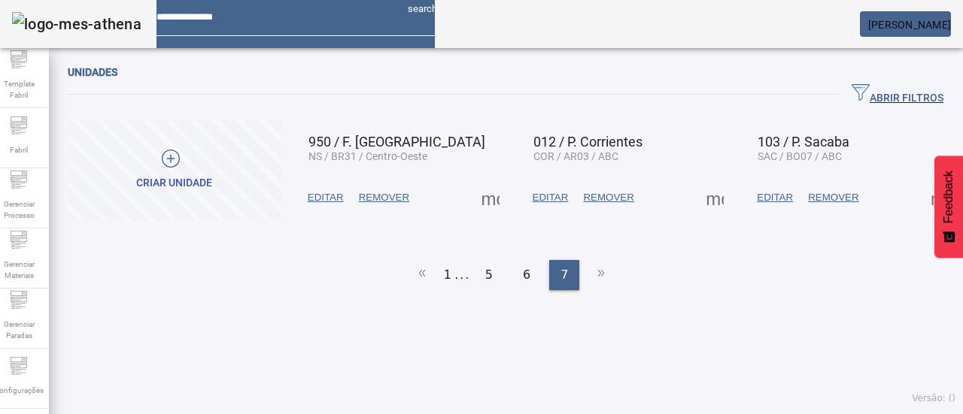
click at [710, 205] on span at bounding box center [714, 198] width 36 height 36
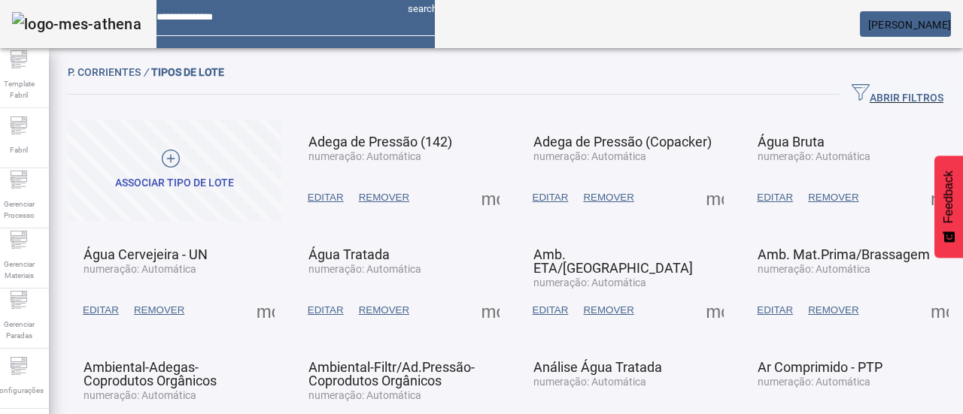
click at [177, 201] on span at bounding box center [175, 171] width 214 height 102
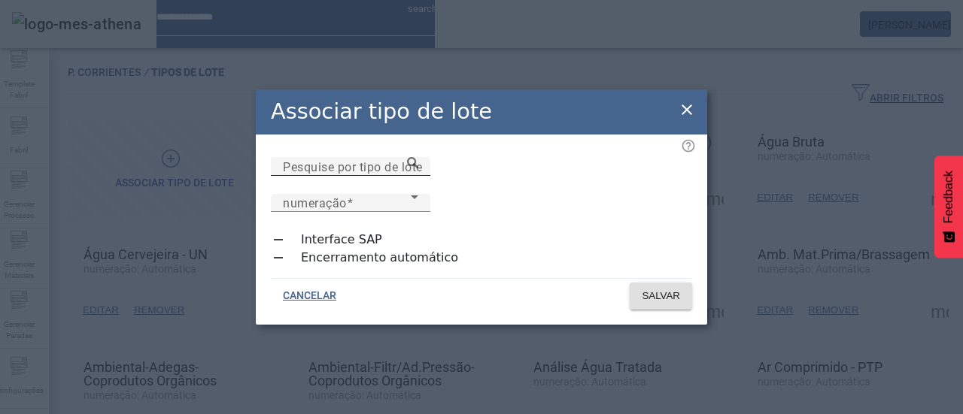
click at [375, 174] on mat-label "Pesquise por tipo de lote" at bounding box center [353, 166] width 140 height 14
click at [375, 176] on input "Pesquise por tipo de lote" at bounding box center [350, 167] width 135 height 18
drag, startPoint x: 462, startPoint y: 234, endPoint x: 531, endPoint y: 217, distance: 71.1
type input "**********"
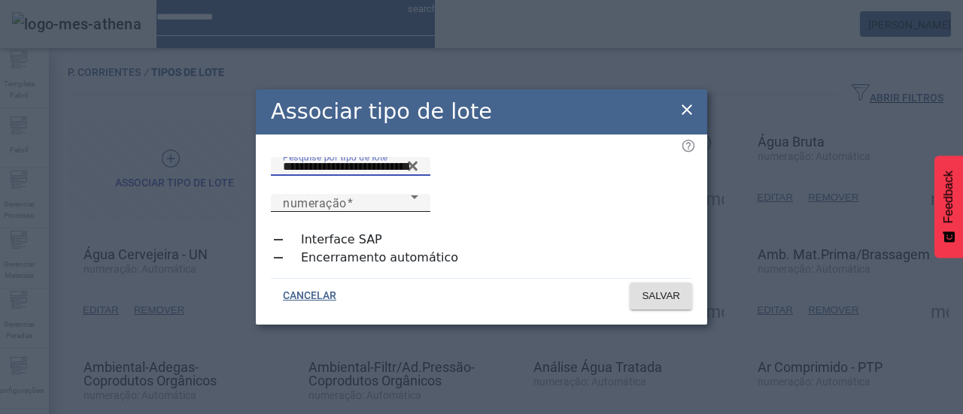
click at [411, 194] on span "numeração" at bounding box center [347, 203] width 128 height 18
click at [648, 289] on span "SALVAR" at bounding box center [660, 296] width 38 height 15
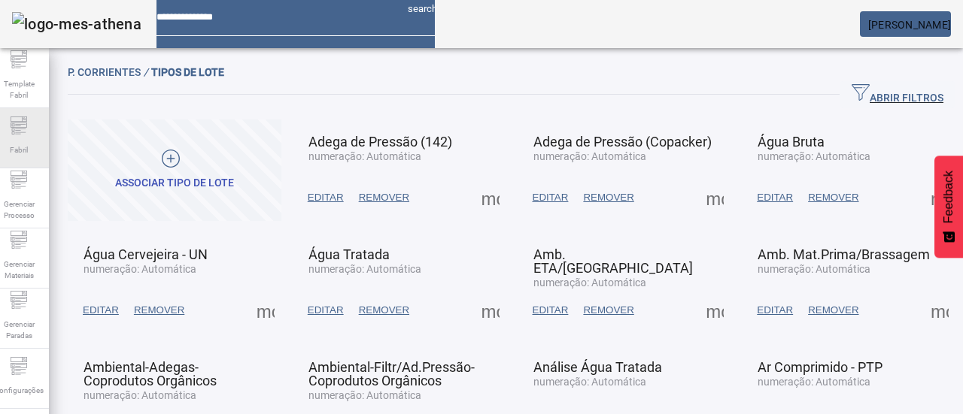
drag, startPoint x: 31, startPoint y: 152, endPoint x: 46, endPoint y: 129, distance: 27.7
click at [30, 149] on span "Fabril" at bounding box center [18, 150] width 27 height 20
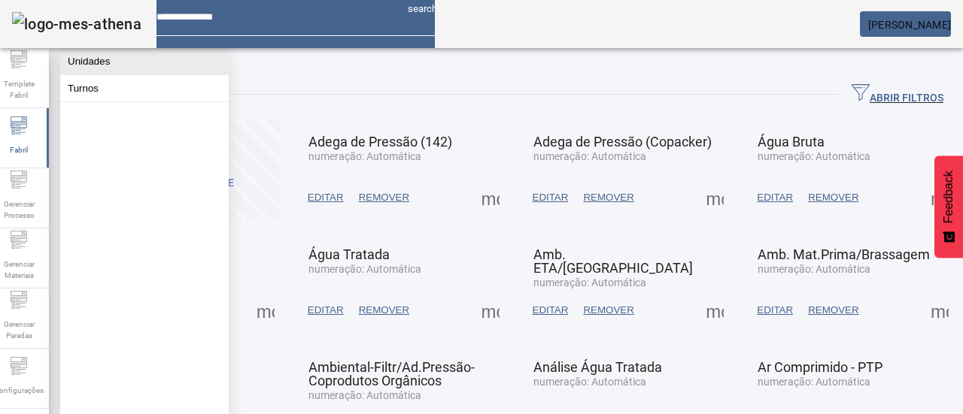
click at [116, 65] on button "Unidades" at bounding box center [144, 61] width 168 height 26
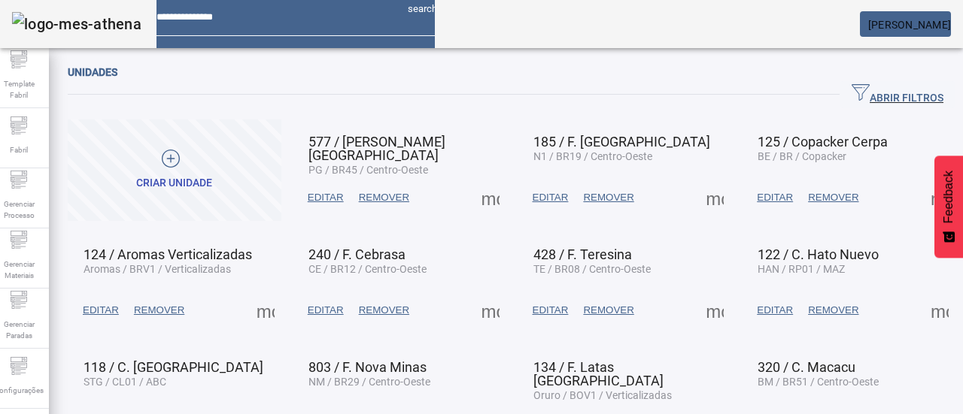
scroll to position [126, 0]
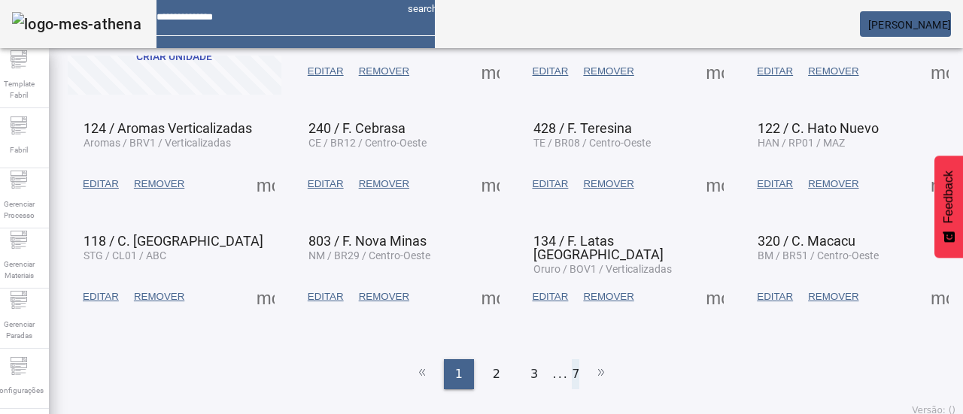
click at [572, 364] on li "7" at bounding box center [576, 374] width 8 height 30
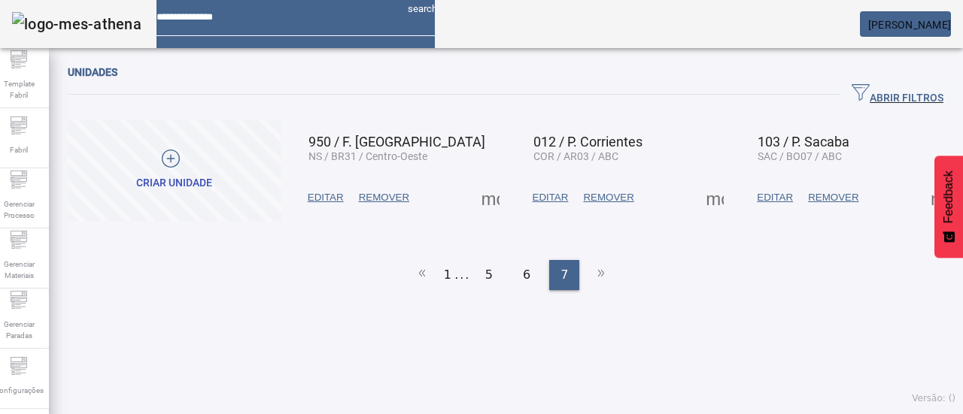
click at [713, 202] on span at bounding box center [714, 198] width 36 height 36
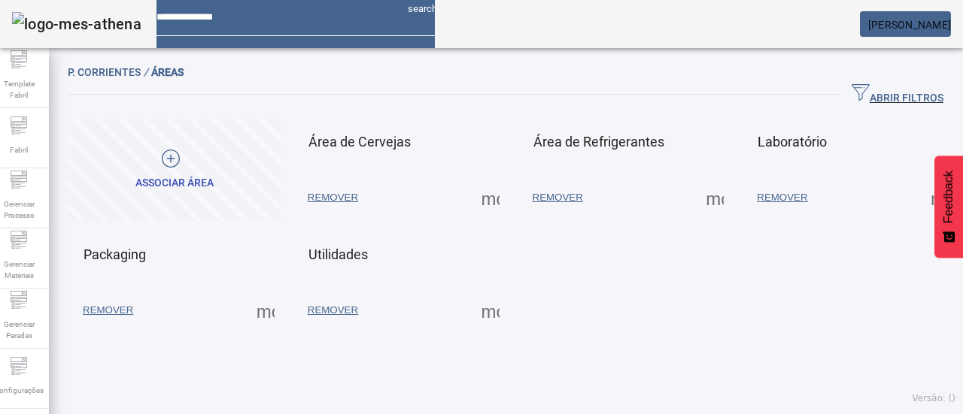
click at [478, 205] on span at bounding box center [490, 198] width 36 height 36
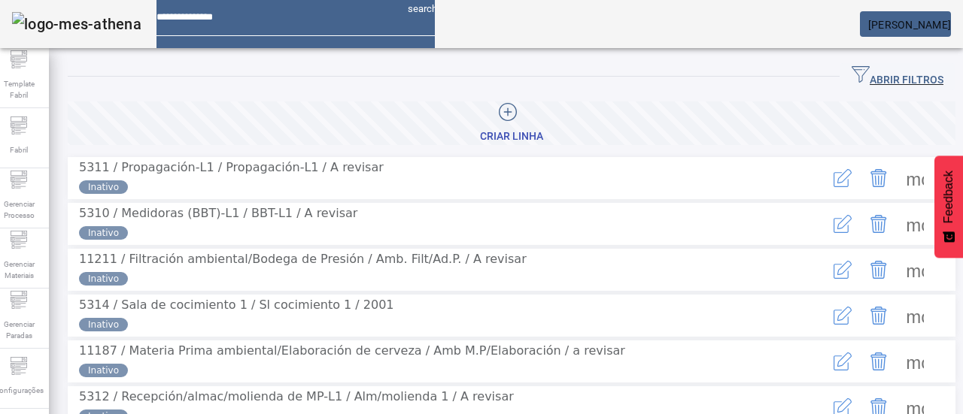
click at [896, 178] on span at bounding box center [914, 178] width 36 height 36
drag, startPoint x: 848, startPoint y: 250, endPoint x: 826, endPoint y: 259, distance: 24.6
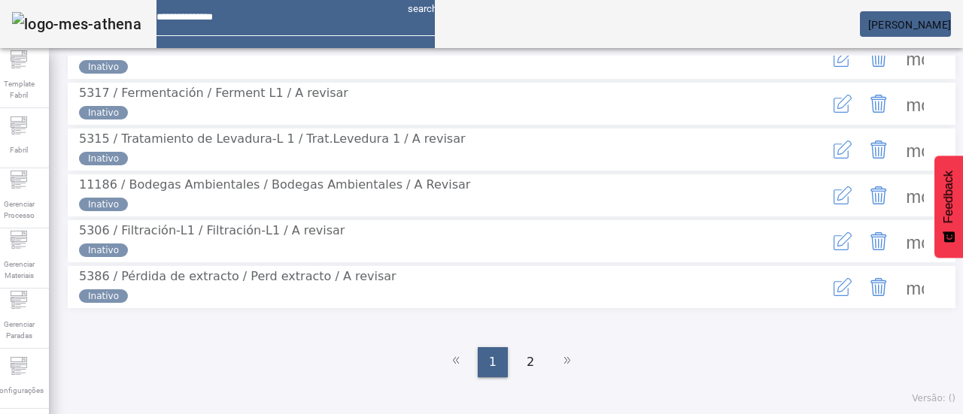
scroll to position [450, 0]
click at [526, 362] on span "2" at bounding box center [530, 362] width 8 height 18
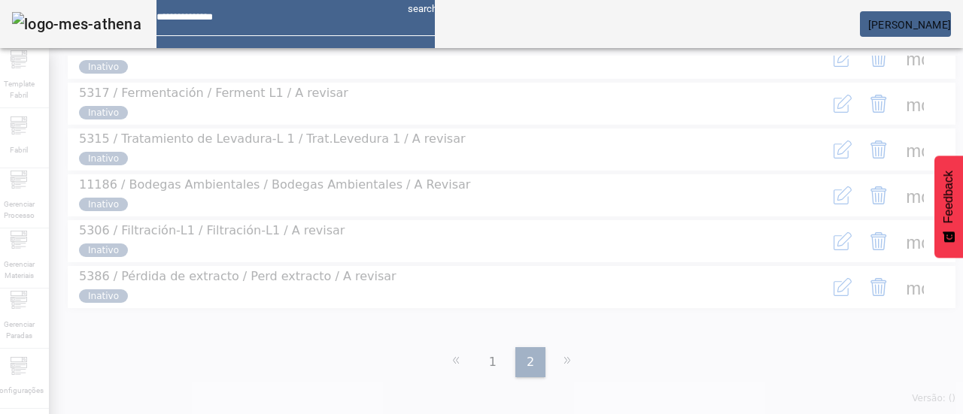
scroll to position [0, 0]
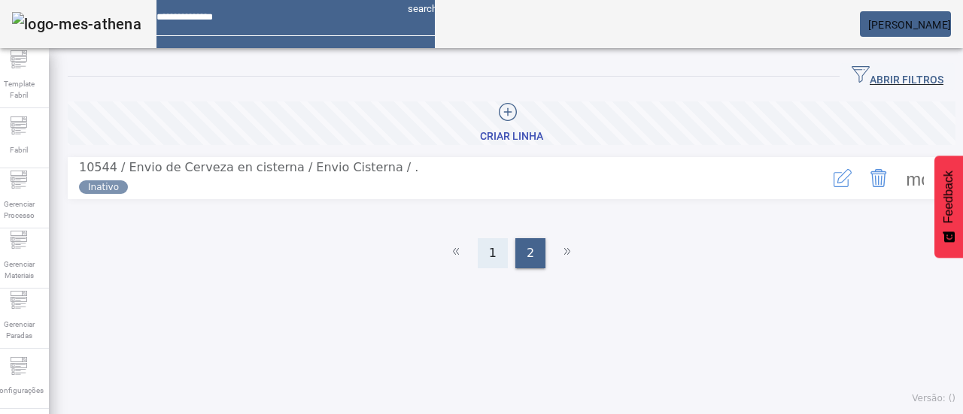
click at [495, 242] on div "1" at bounding box center [493, 253] width 30 height 30
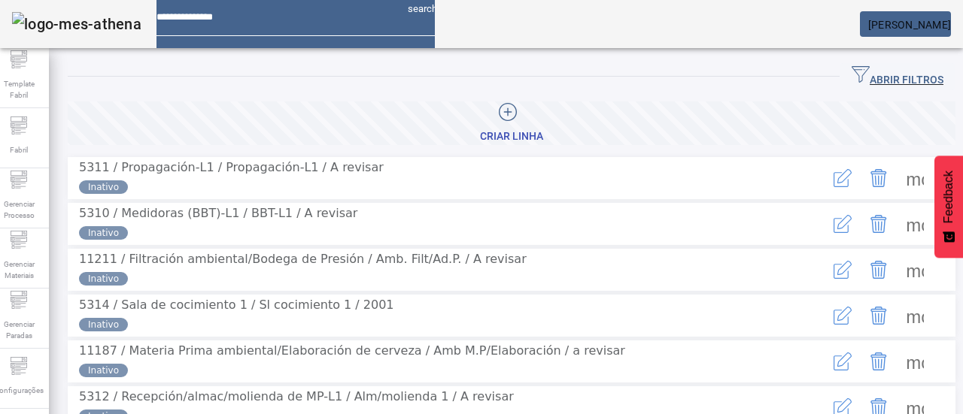
click at [896, 183] on span at bounding box center [914, 178] width 36 height 36
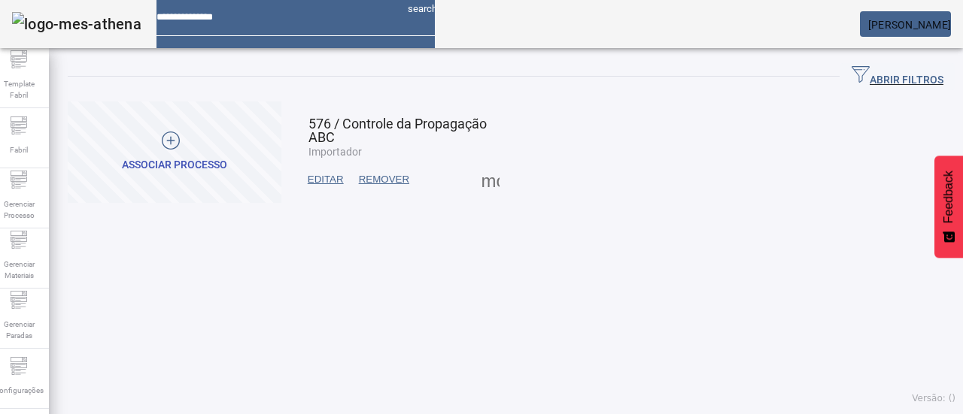
click at [174, 182] on span at bounding box center [175, 153] width 214 height 102
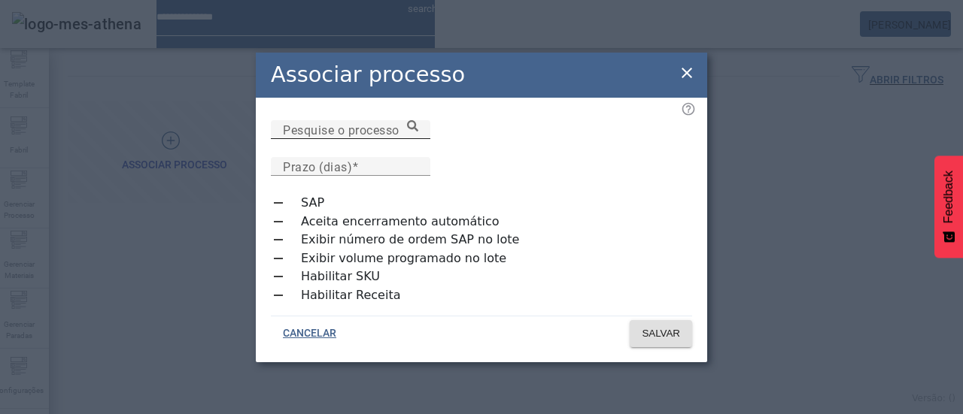
click at [357, 137] on mat-label "Pesquise o processo" at bounding box center [341, 130] width 117 height 14
click at [357, 139] on input "Pesquise o processo" at bounding box center [350, 130] width 135 height 18
drag, startPoint x: 493, startPoint y: 190, endPoint x: 573, endPoint y: 169, distance: 82.3
type input "**********"
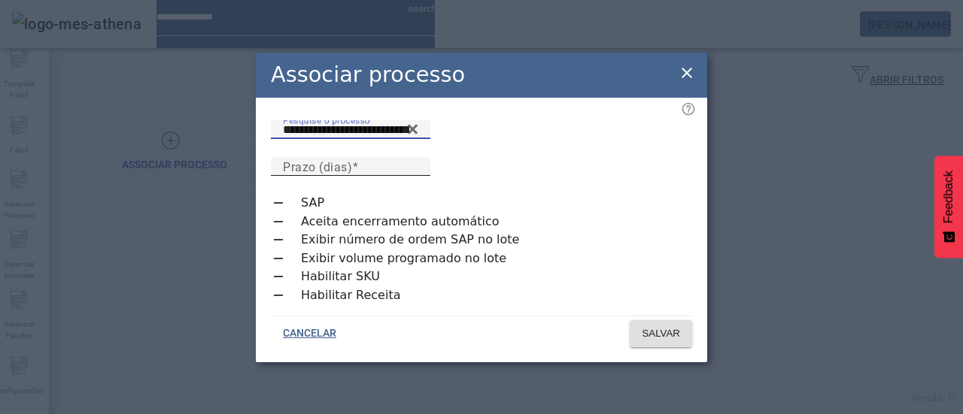
click at [352, 159] on mat-label "Prazo (dias)" at bounding box center [317, 166] width 69 height 14
click at [418, 158] on input "Prazo (dias)" at bounding box center [350, 167] width 135 height 18
type input "*"
click at [666, 316] on span at bounding box center [660, 334] width 62 height 36
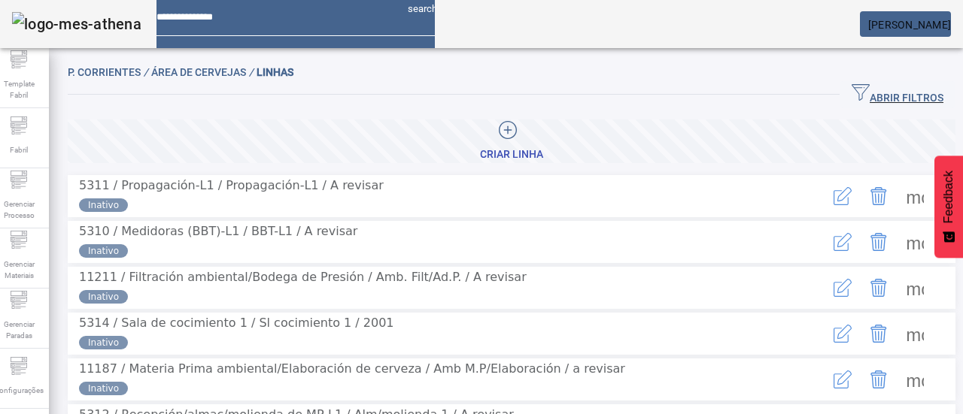
click at [896, 196] on span at bounding box center [914, 196] width 36 height 36
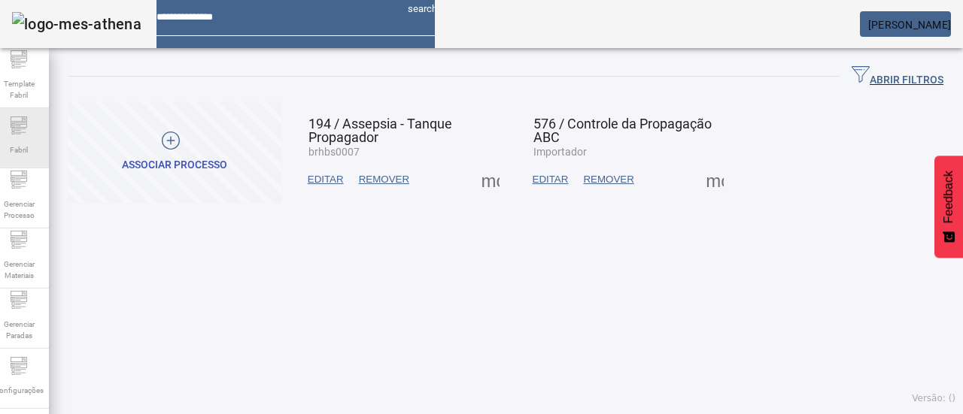
click at [38, 125] on div "Fabril" at bounding box center [19, 138] width 60 height 60
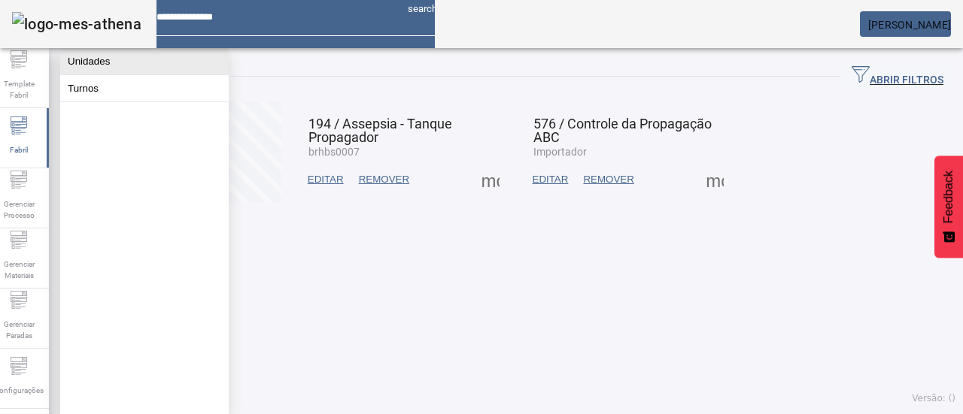
click at [110, 74] on button "Unidades" at bounding box center [144, 61] width 168 height 26
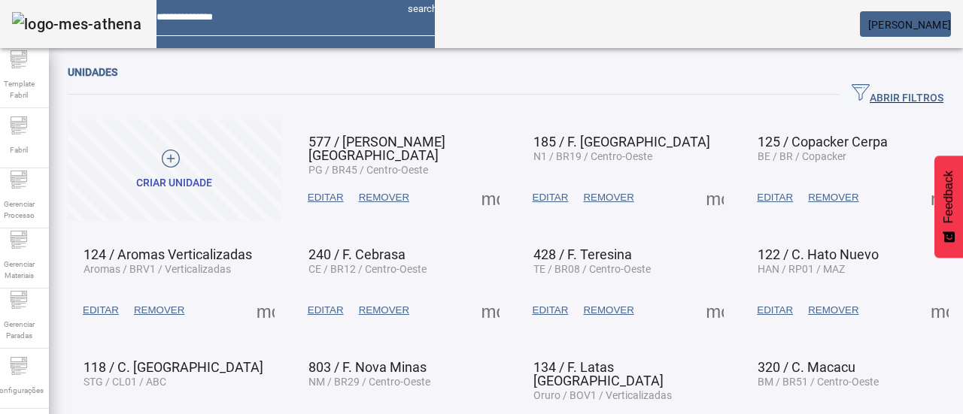
scroll to position [126, 0]
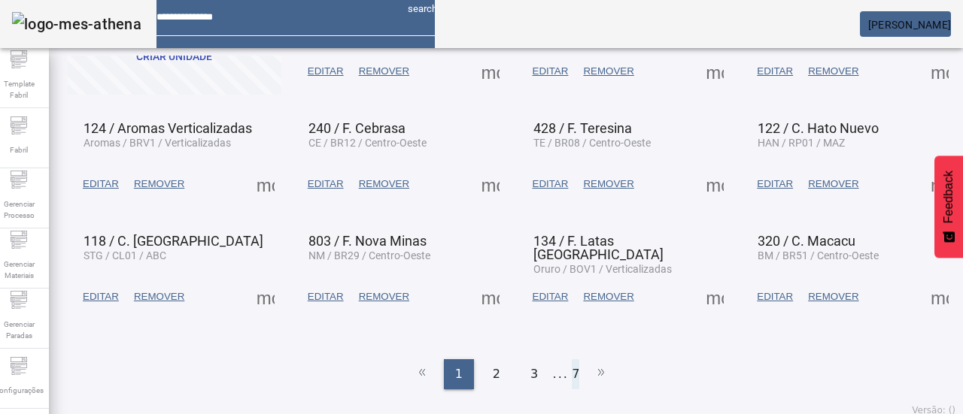
click at [572, 371] on li "7" at bounding box center [576, 374] width 8 height 30
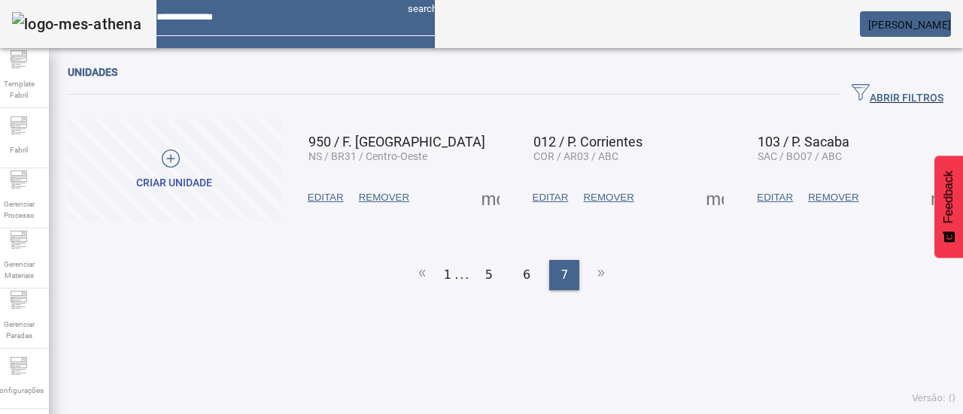
click at [707, 205] on span at bounding box center [714, 198] width 36 height 36
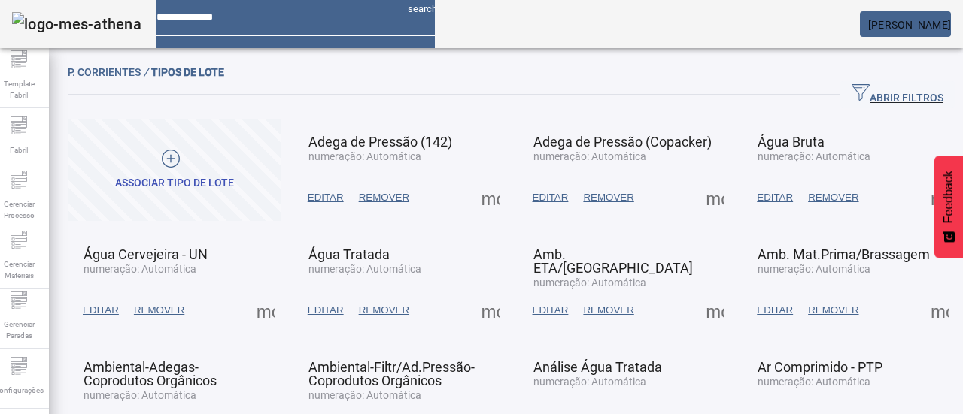
scroll to position [126, 0]
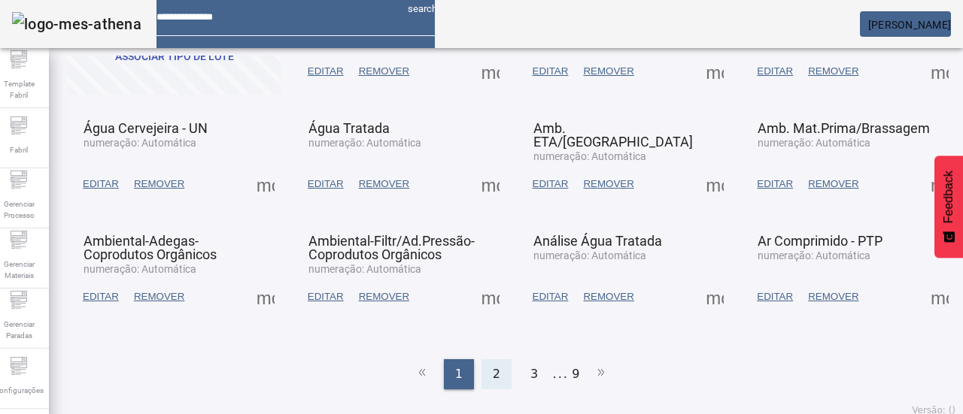
click at [498, 364] on div "2" at bounding box center [496, 374] width 30 height 30
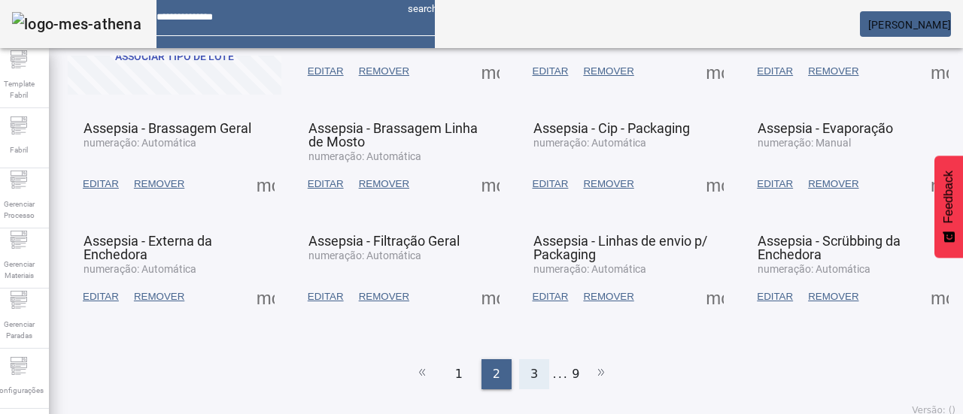
click at [530, 365] on span "3" at bounding box center [534, 374] width 8 height 18
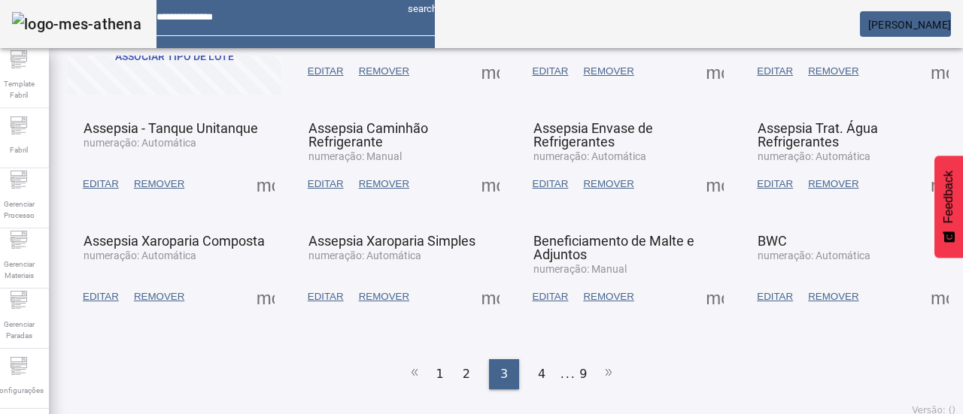
scroll to position [51, 0]
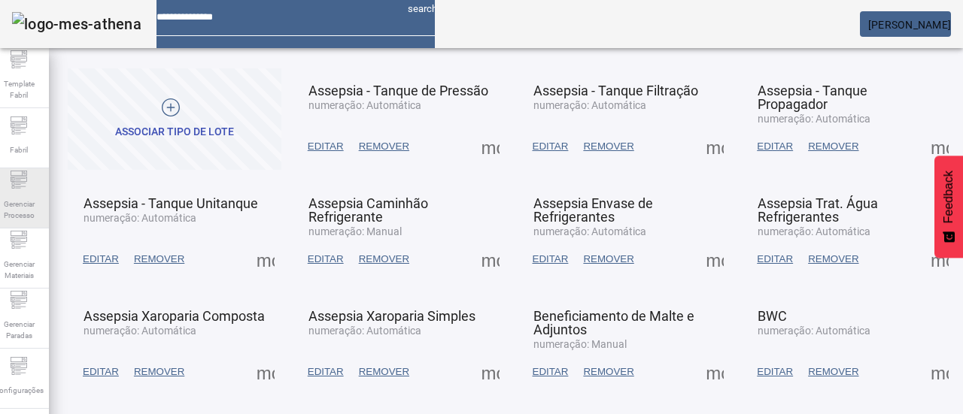
click at [44, 190] on div "Gerenciar Processo" at bounding box center [19, 198] width 60 height 60
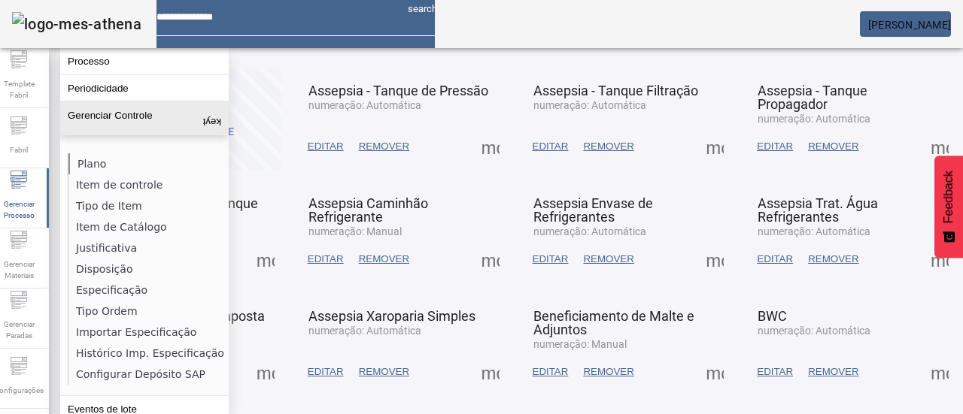
click at [77, 161] on li "Plano" at bounding box center [147, 163] width 159 height 21
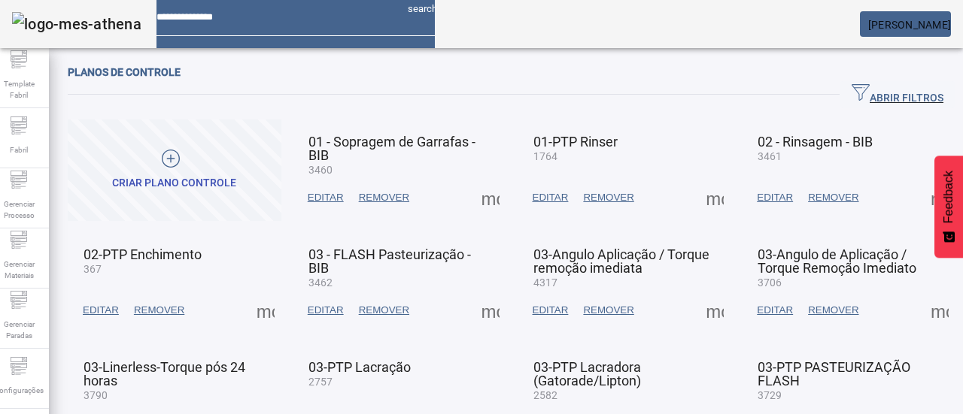
drag, startPoint x: 861, startPoint y: 93, endPoint x: 569, endPoint y: 124, distance: 294.2
click at [860, 93] on span "ABRIR FILTROS" at bounding box center [897, 94] width 92 height 23
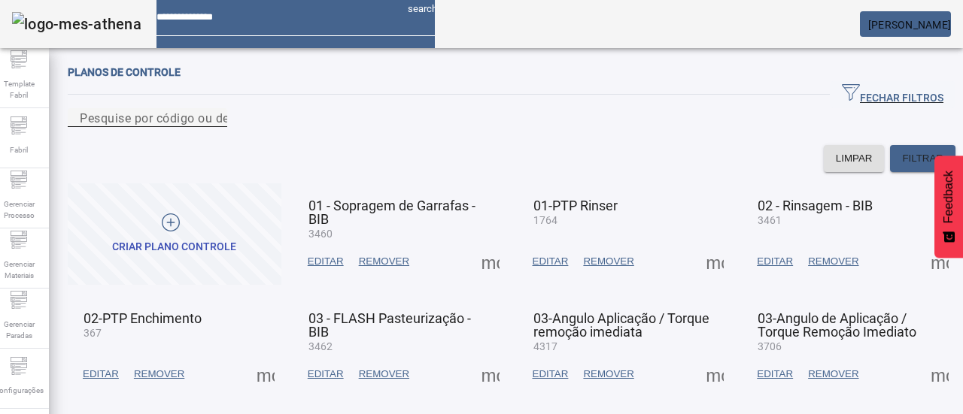
click at [268, 125] on mat-label "Pesquise por código ou descrição" at bounding box center [175, 118] width 190 height 14
click at [215, 127] on input "Pesquise por código ou descrição" at bounding box center [147, 118] width 135 height 18
type input "****"
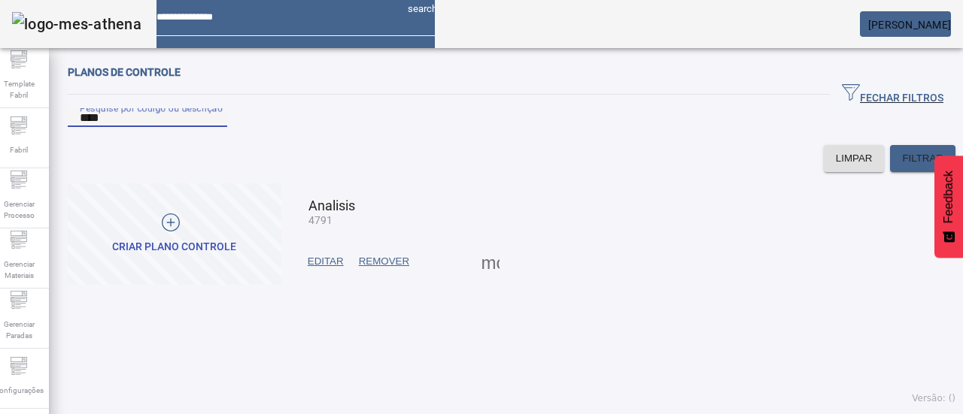
click at [344, 269] on span "EDITAR" at bounding box center [326, 261] width 36 height 15
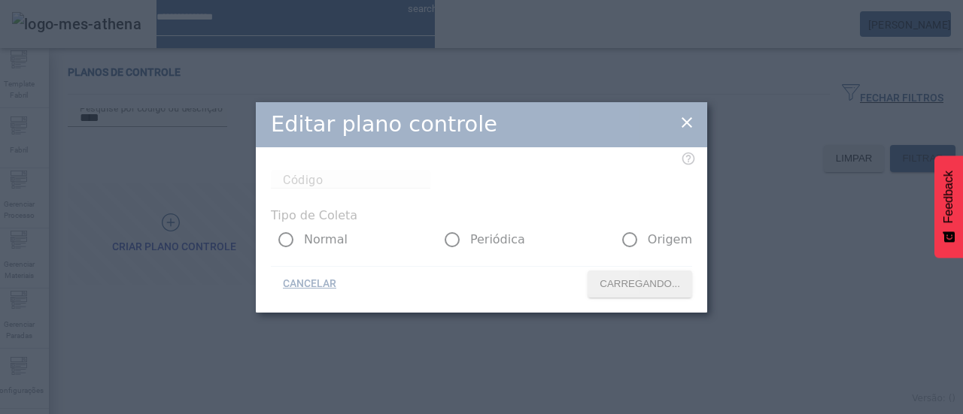
type input "****"
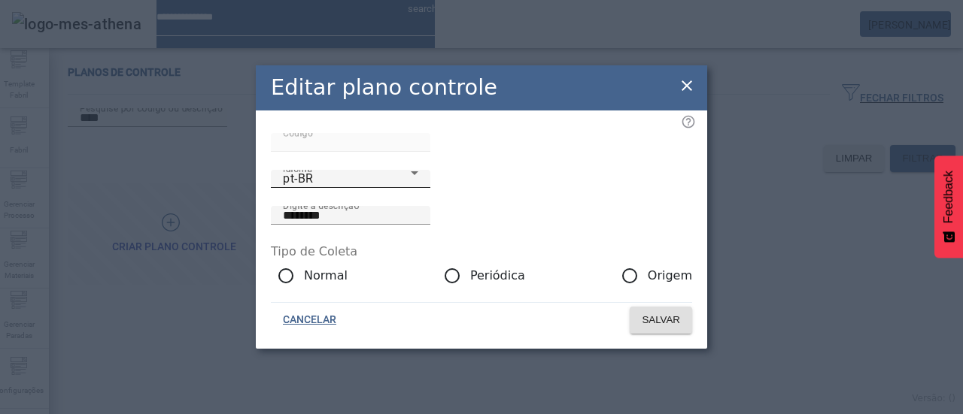
click at [340, 188] on div "pt-BR" at bounding box center [347, 179] width 128 height 18
click at [688, 80] on icon at bounding box center [686, 85] width 11 height 11
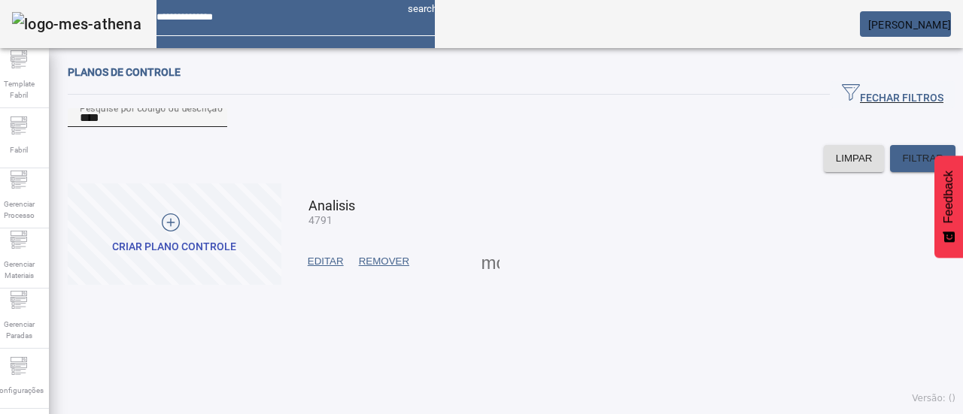
click at [174, 127] on input "****" at bounding box center [147, 118] width 135 height 18
type input "****"
click at [319, 269] on span "EDITAR" at bounding box center [326, 261] width 36 height 15
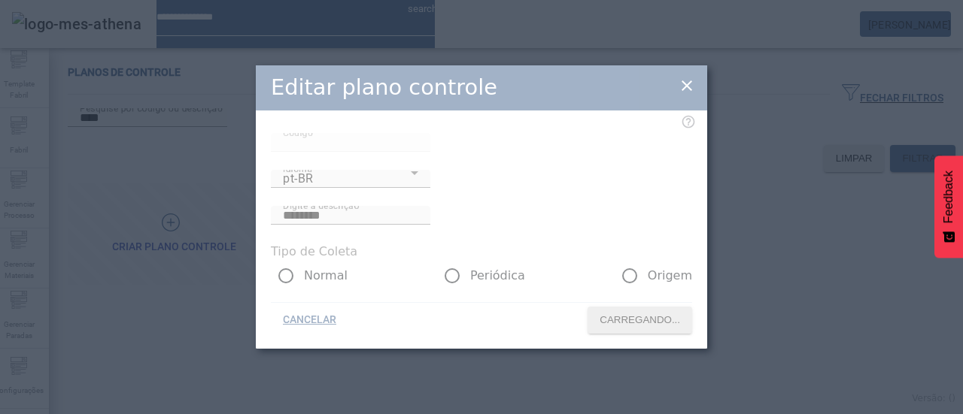
click at [293, 211] on div at bounding box center [481, 207] width 451 height 284
type input "****"
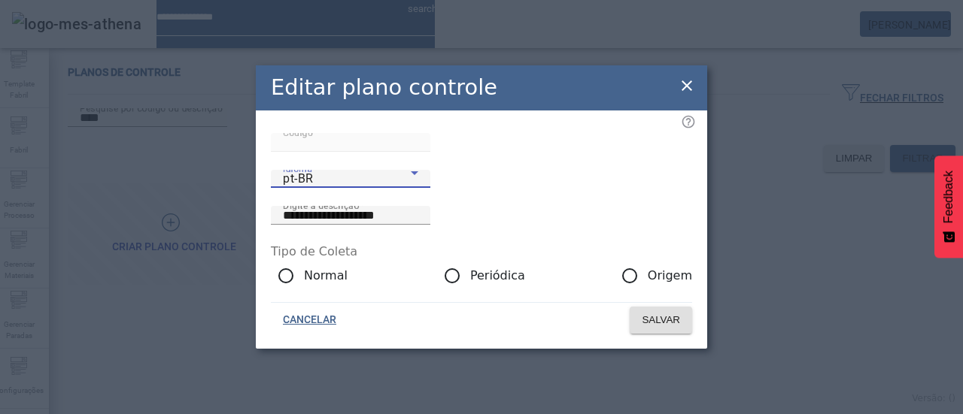
click at [316, 188] on div "pt-BR" at bounding box center [347, 179] width 128 height 18
click at [418, 209] on input "**********" at bounding box center [350, 216] width 135 height 18
click at [418, 210] on input "**********" at bounding box center [350, 216] width 135 height 18
type input "**********"
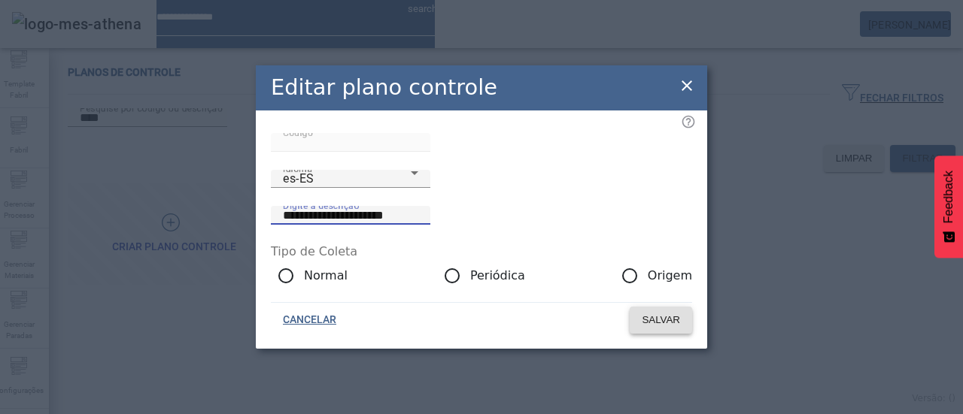
click at [650, 328] on span "SALVAR" at bounding box center [660, 320] width 38 height 15
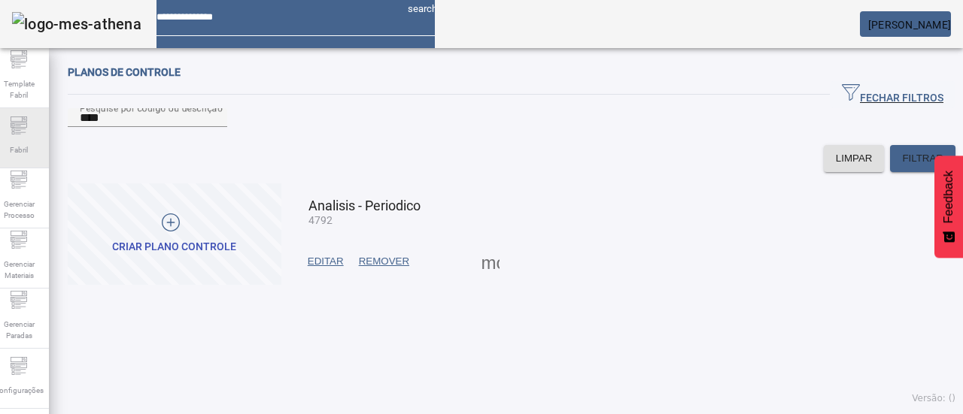
click at [32, 140] on span "Fabril" at bounding box center [18, 150] width 27 height 20
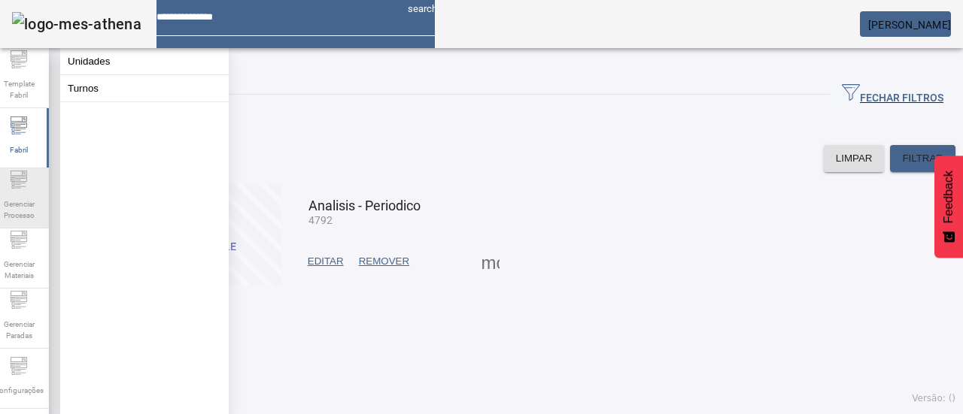
click at [29, 194] on span "Gerenciar Processo" at bounding box center [18, 210] width 45 height 32
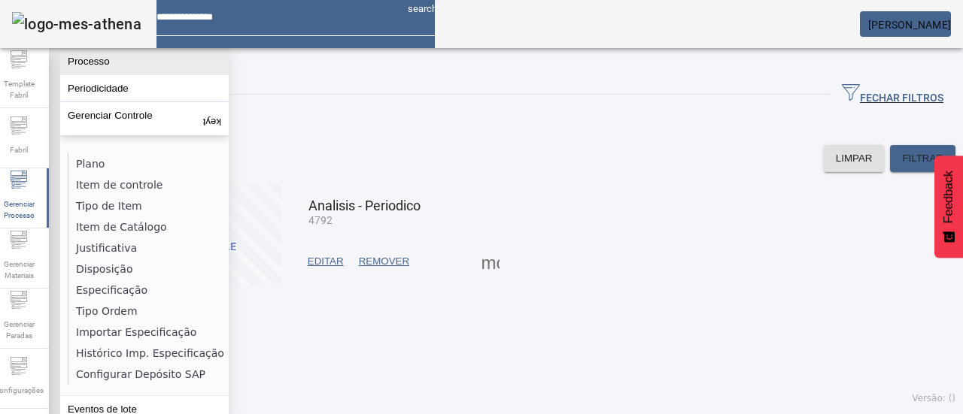
click at [132, 65] on button "Processo" at bounding box center [144, 61] width 168 height 26
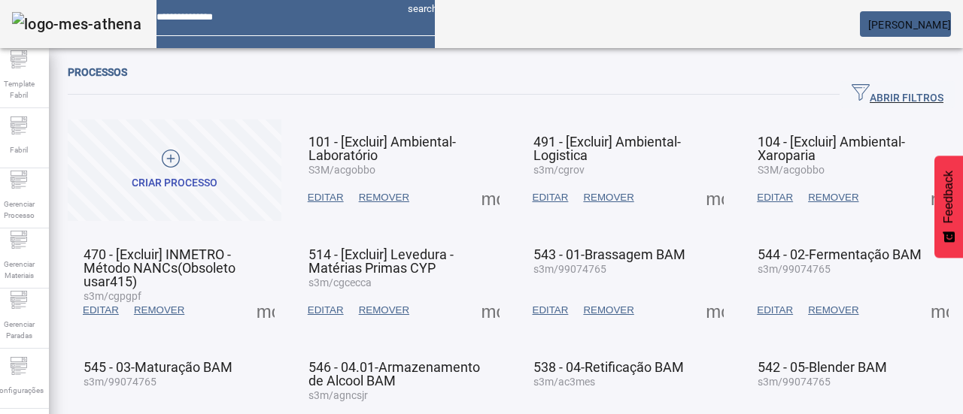
click at [893, 112] on span "button" at bounding box center [897, 95] width 116 height 36
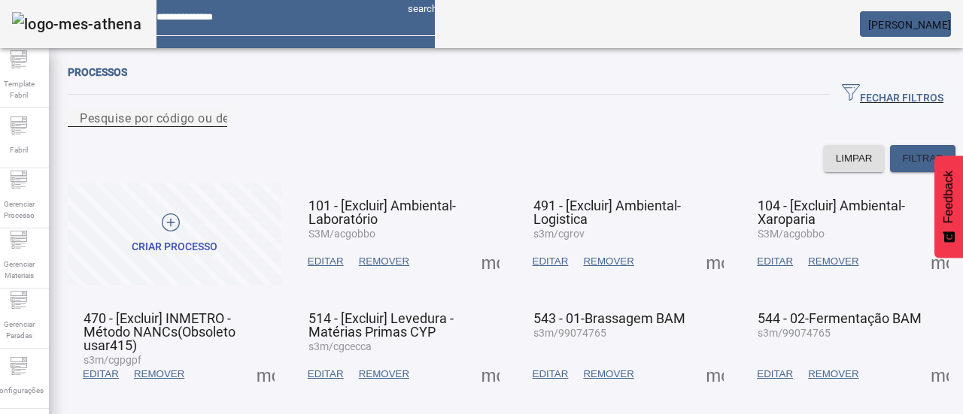
click at [215, 111] on div "Pesquise por código ou descrição" at bounding box center [147, 117] width 135 height 19
click at [215, 127] on input "Pesquise por código ou descrição" at bounding box center [147, 118] width 135 height 18
type input "***"
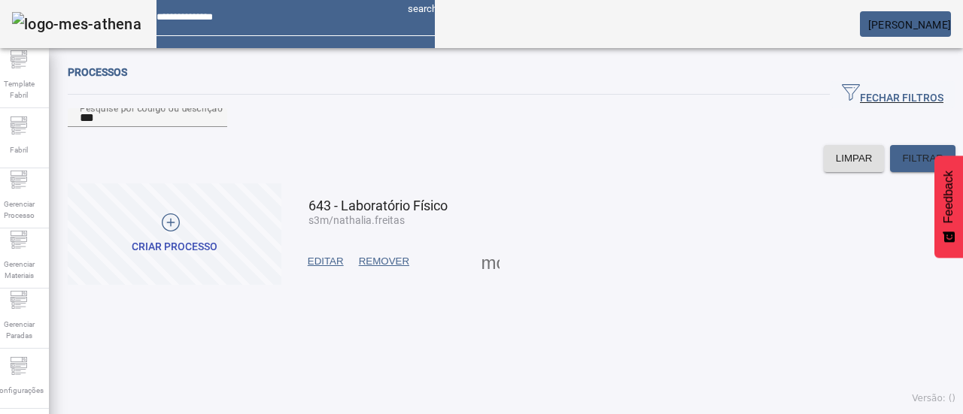
click at [484, 274] on span at bounding box center [490, 262] width 36 height 36
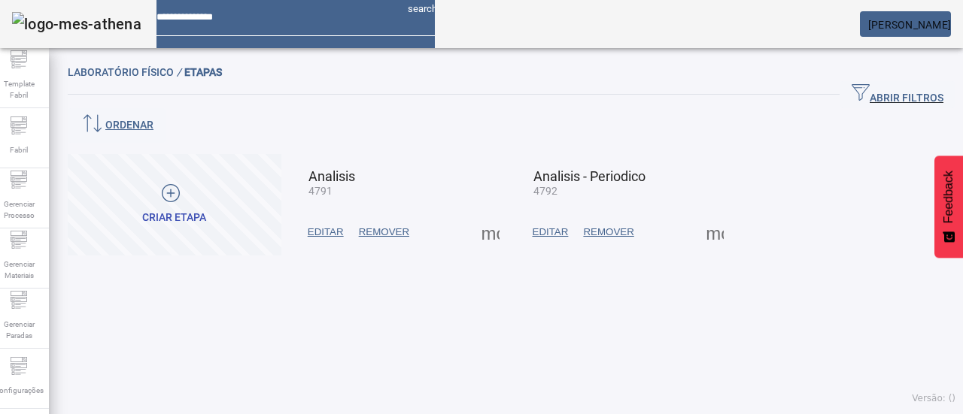
click at [335, 225] on span "EDITAR" at bounding box center [326, 232] width 36 height 15
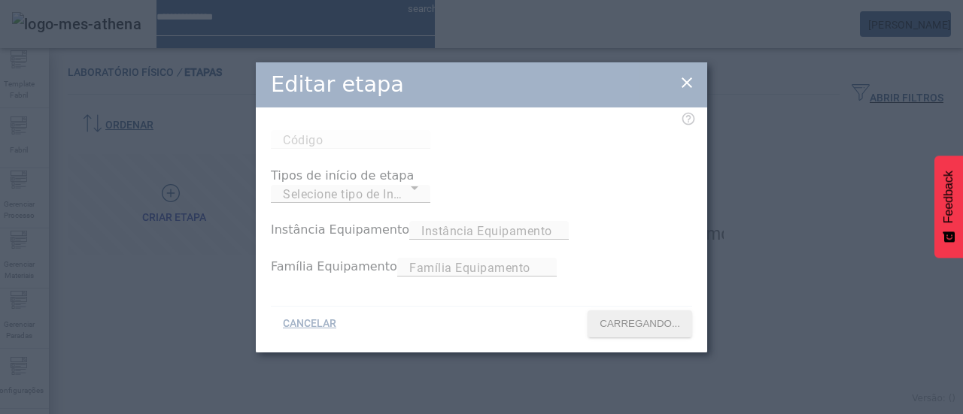
type input "****"
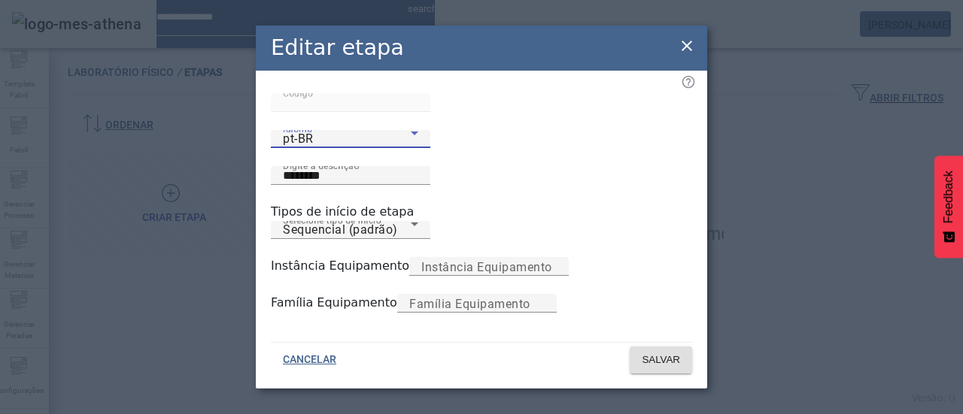
click at [340, 148] on div "pt-BR" at bounding box center [347, 139] width 128 height 18
click at [650, 356] on span "SALVAR" at bounding box center [660, 360] width 38 height 15
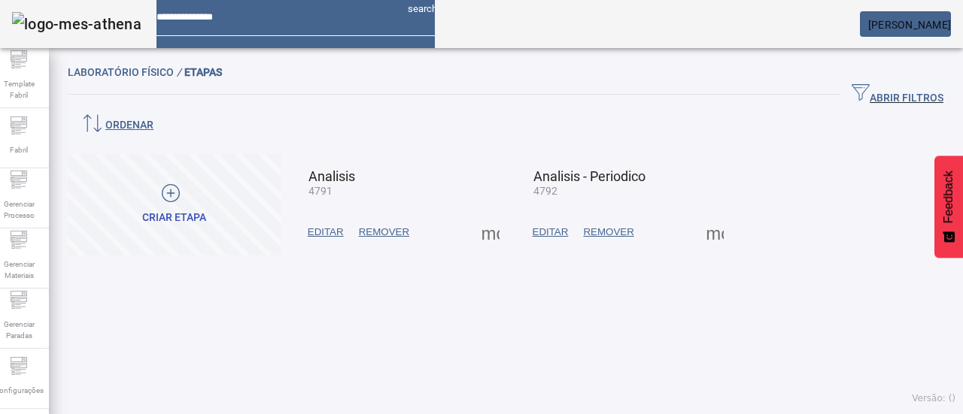
click at [547, 225] on span "EDITAR" at bounding box center [550, 232] width 36 height 15
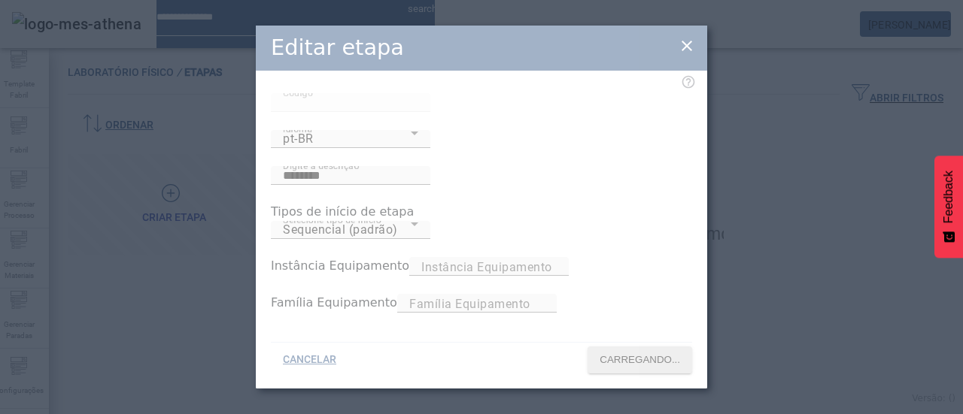
type input "****"
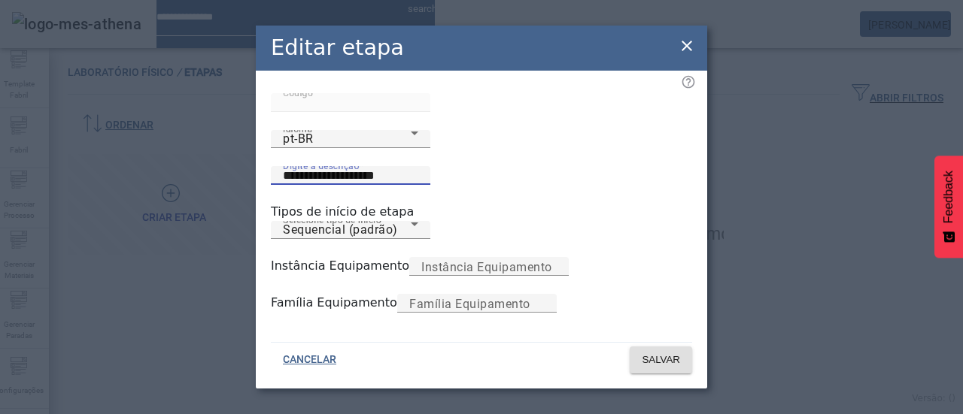
drag, startPoint x: 489, startPoint y: 180, endPoint x: 617, endPoint y: 169, distance: 128.3
click at [418, 169] on div "**********" at bounding box center [350, 175] width 135 height 19
click at [352, 148] on div "pt-BR" at bounding box center [347, 139] width 128 height 18
click at [418, 180] on input "**********" at bounding box center [350, 176] width 135 height 18
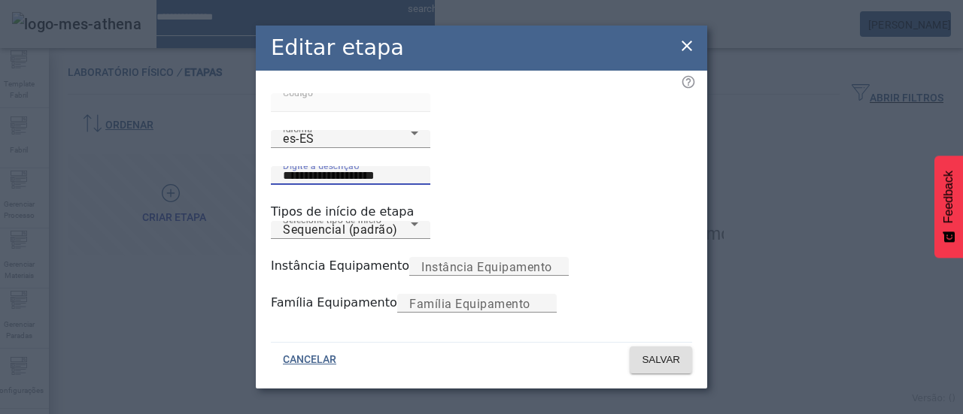
click at [418, 180] on input "**********" at bounding box center [350, 176] width 135 height 18
type input "**********"
click at [647, 357] on span "SALVAR" at bounding box center [660, 360] width 38 height 15
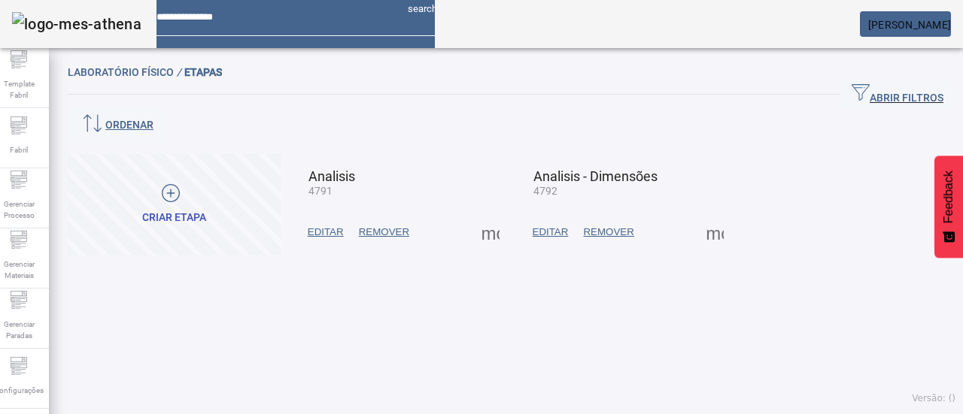
click at [642, 342] on div "Laboratório Físico / Etapas ABRIR FILTROS Pesquise por código ou descrição LIMP…" at bounding box center [511, 235] width 925 height 359
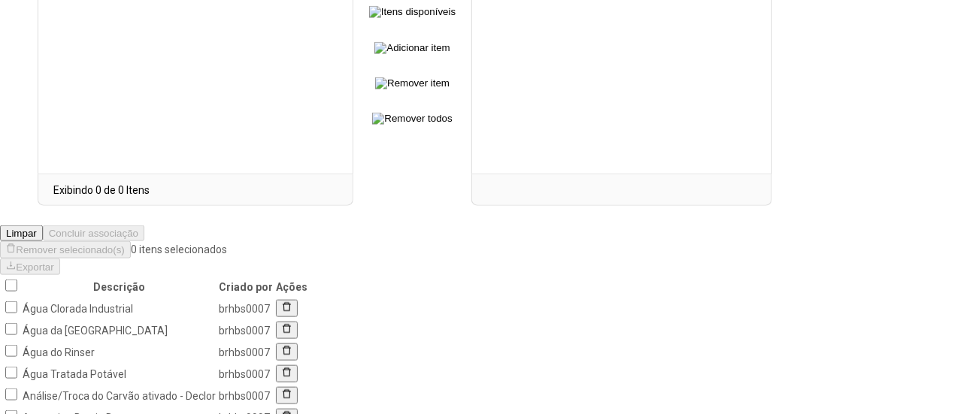
scroll to position [901, 0]
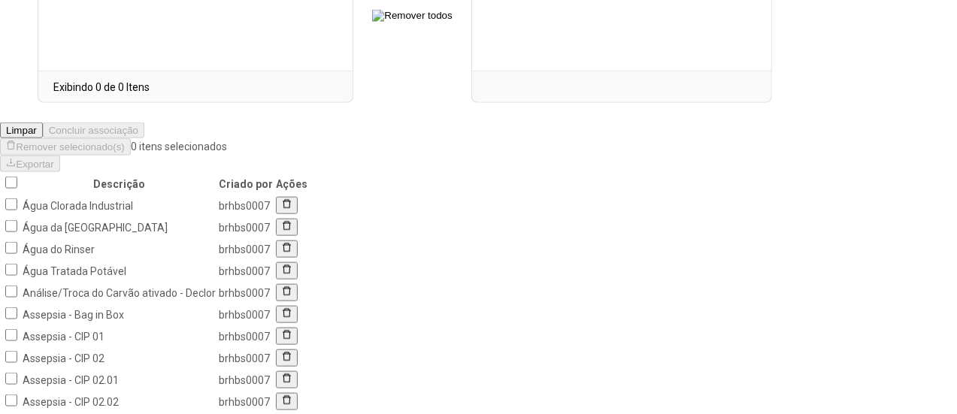
click at [790, 361] on nz-table "Descrição Criado por Ações Água Clorada Industrial brhbs0007 Água da [GEOGRAPHI…" at bounding box center [405, 390] width 810 height 436
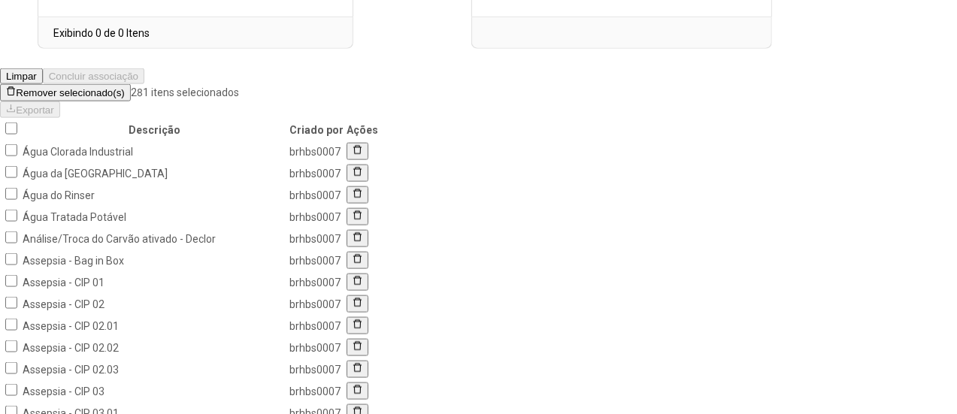
scroll to position [593, 0]
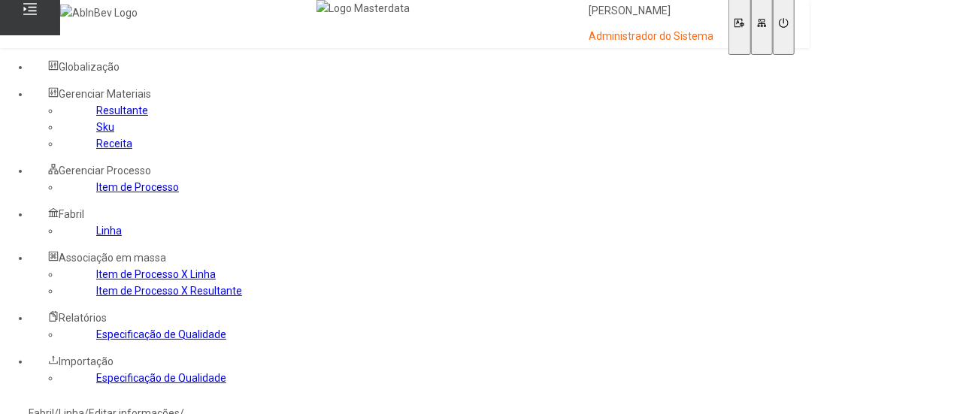
scroll to position [2731, 0]
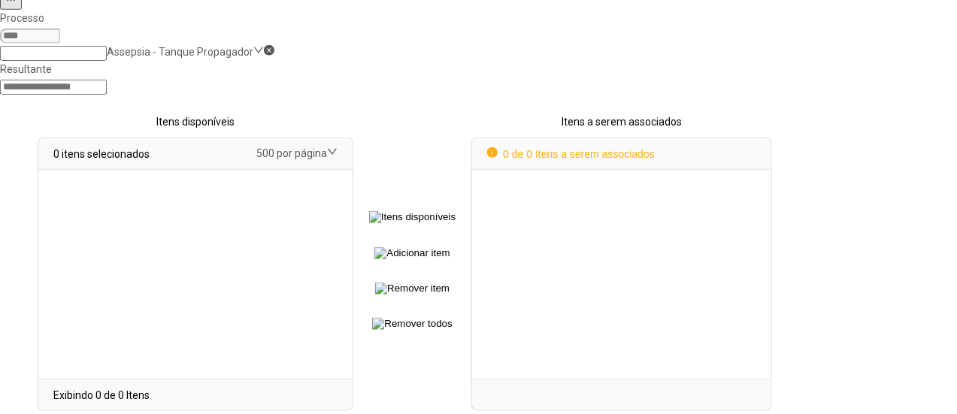
select select
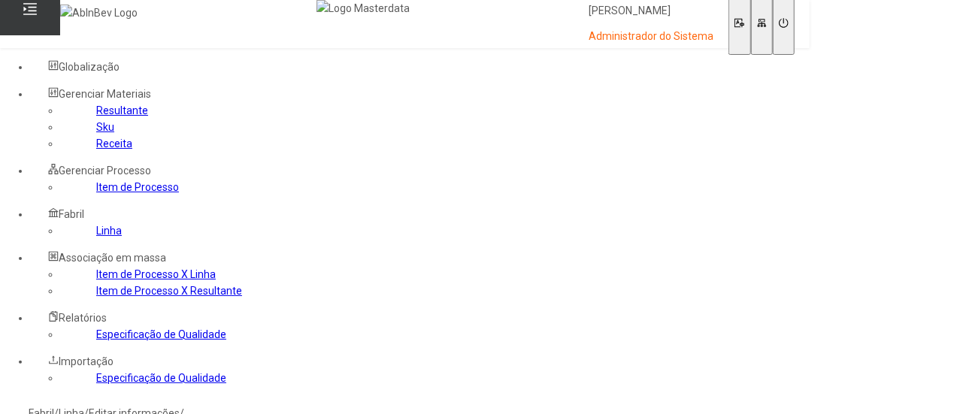
scroll to position [301, 0]
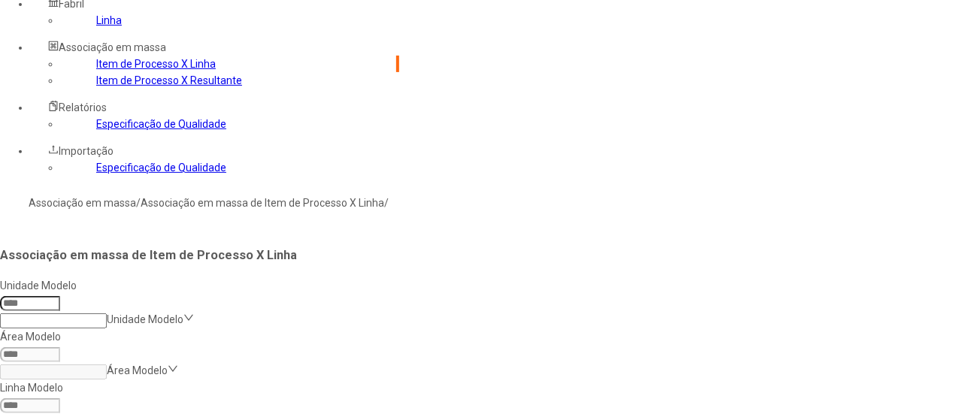
scroll to position [60, 0]
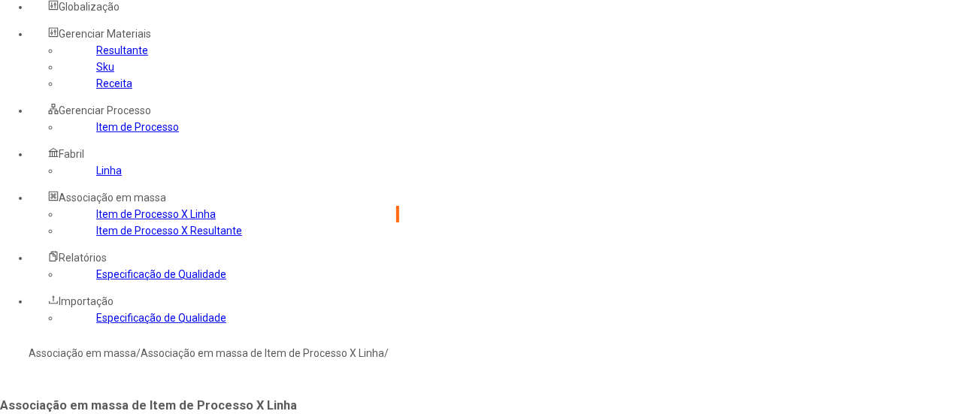
type input "***"
click at [287, 354] on div "Área de Cervejas" at bounding box center [143, 362] width 287 height 17
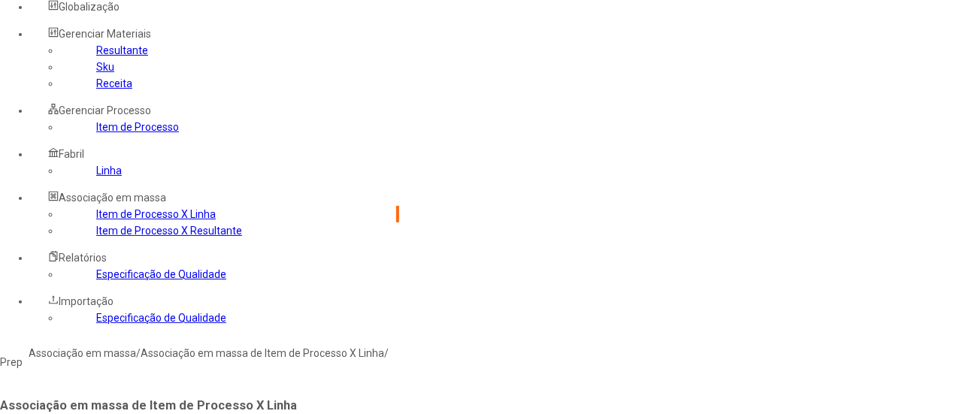
type input "***"
type input "****"
type input "***"
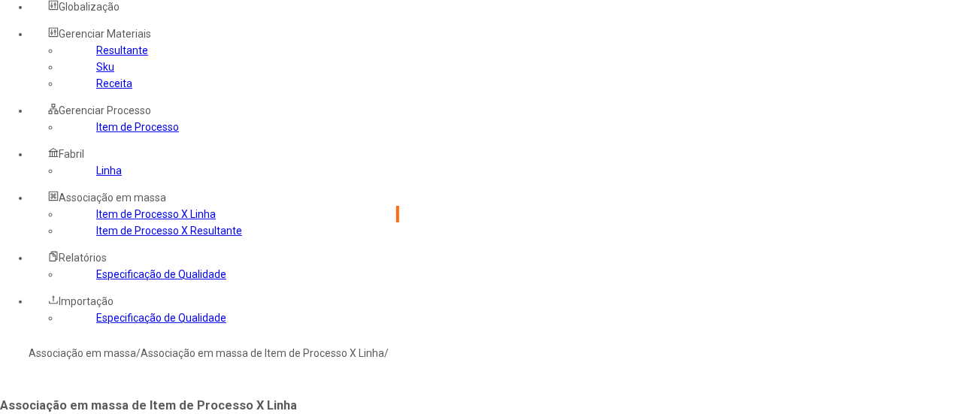
type input "****"
type input "***"
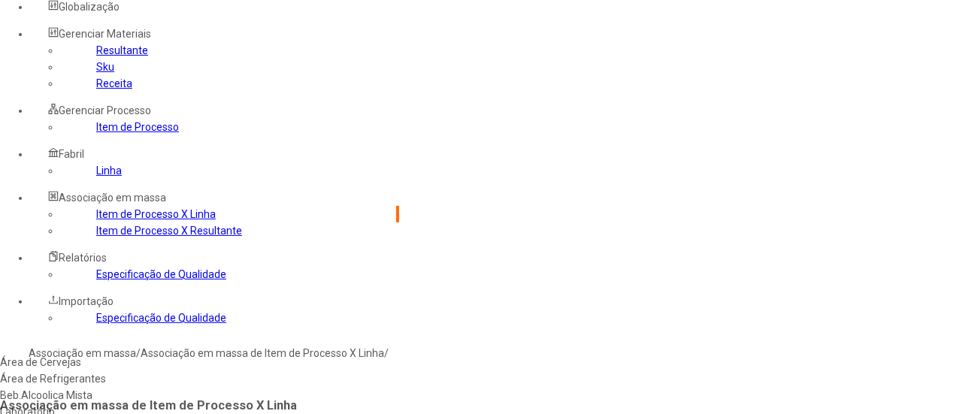
drag, startPoint x: 377, startPoint y: 220, endPoint x: 365, endPoint y: 255, distance: 36.6
click at [287, 354] on div "Área de Cervejas" at bounding box center [143, 362] width 287 height 17
type input "****"
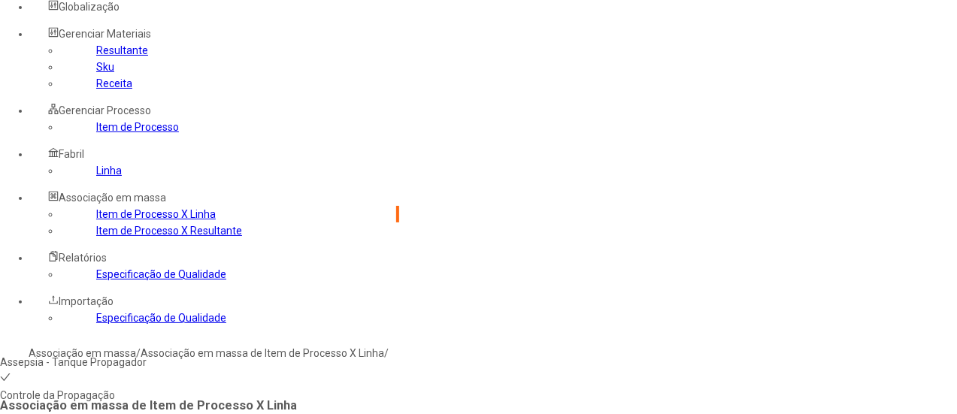
type input "***"
type input "****"
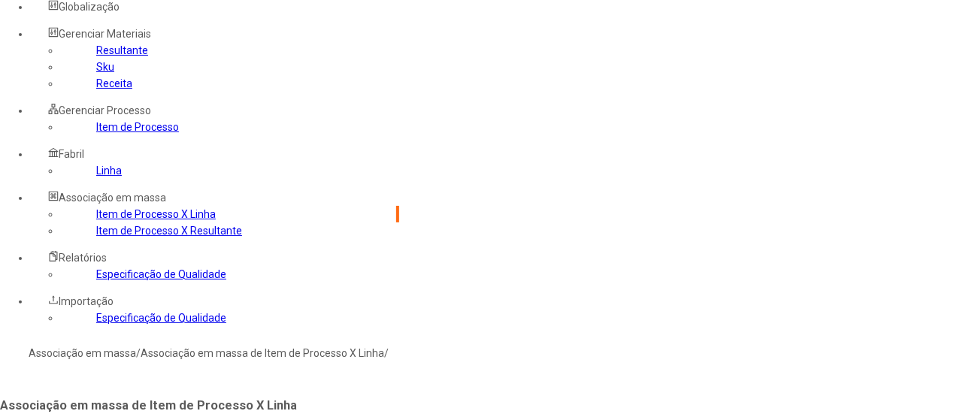
type input "***"
type input "****"
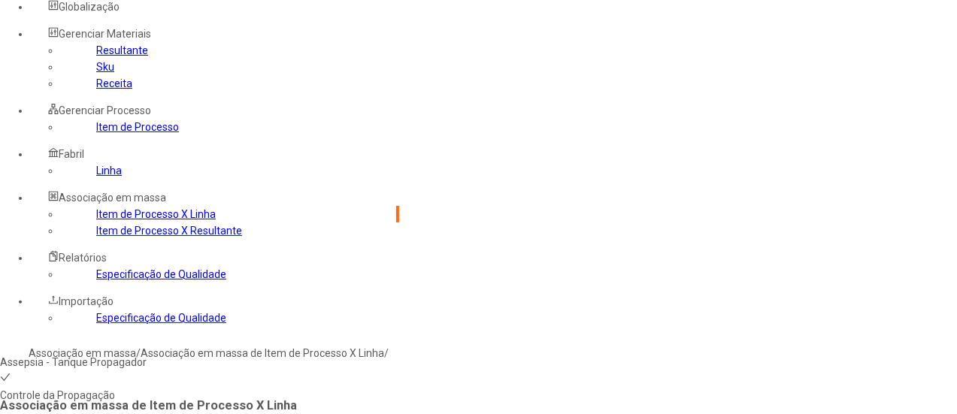
type input "***"
click at [287, 354] on div "Área de Cervejas" at bounding box center [143, 362] width 287 height 17
drag, startPoint x: 618, startPoint y: 258, endPoint x: 611, endPoint y: 250, distance: 10.6
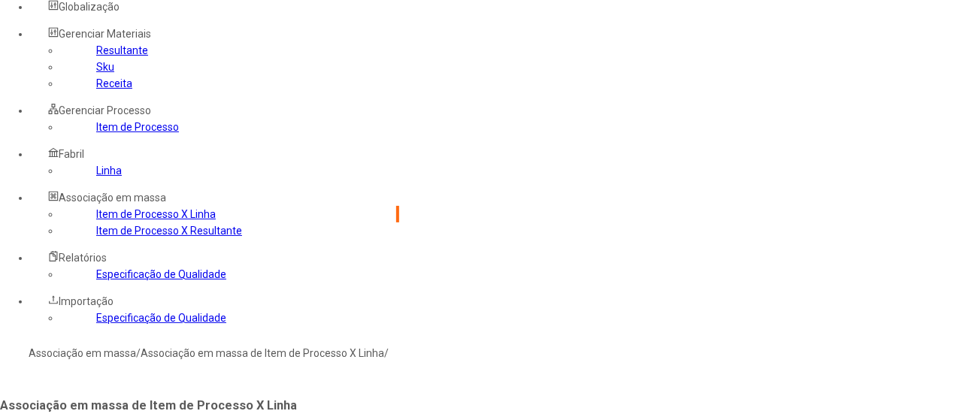
type input "*****"
click at [96, 177] on link "Linha" at bounding box center [109, 171] width 26 height 12
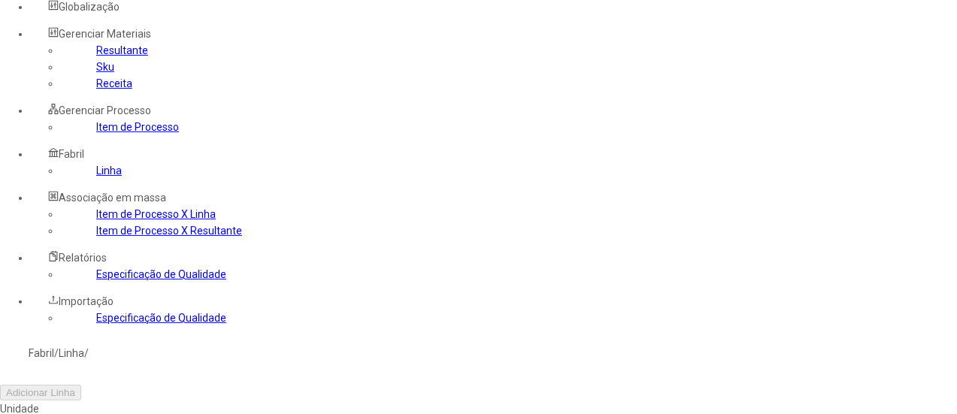
type input "***"
click at [170, 354] on div "Área de Cervejas" at bounding box center [85, 362] width 170 height 17
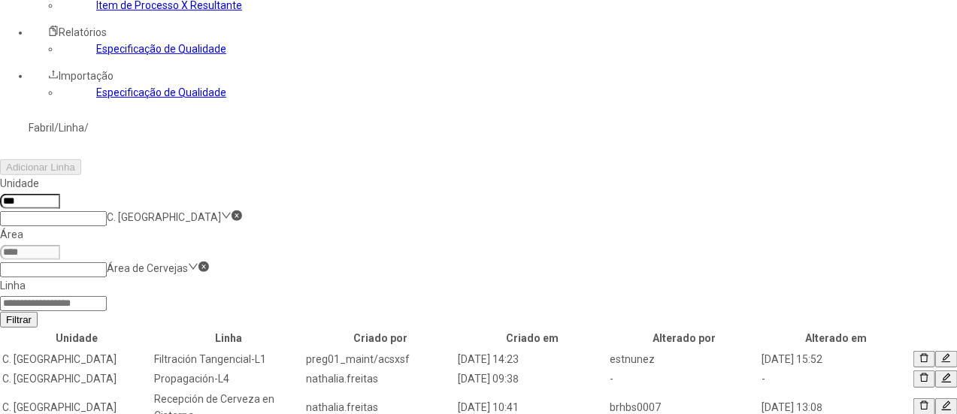
scroll to position [361, 0]
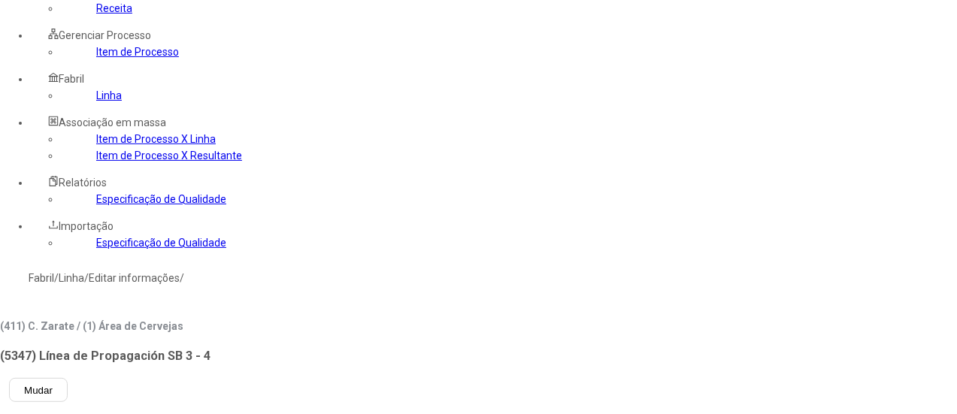
scroll to position [60, 0]
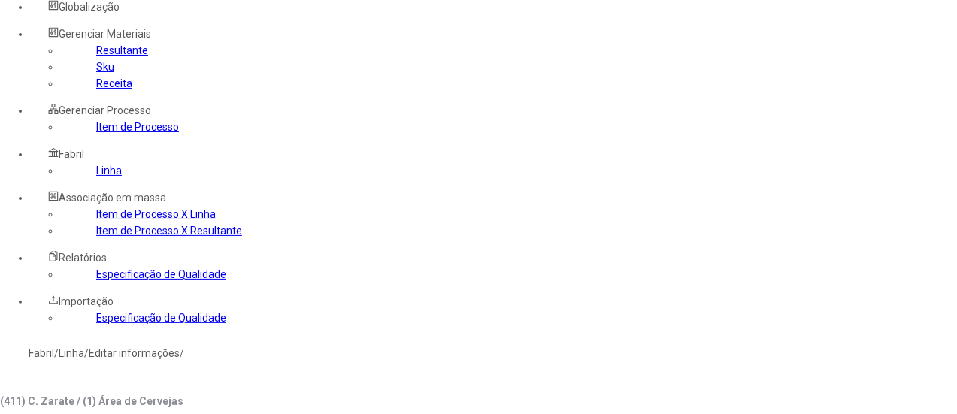
drag, startPoint x: 322, startPoint y: 193, endPoint x: 323, endPoint y: 201, distance: 7.7
click at [170, 371] on div "Assepsia - Tanque Propagador" at bounding box center [85, 379] width 170 height 17
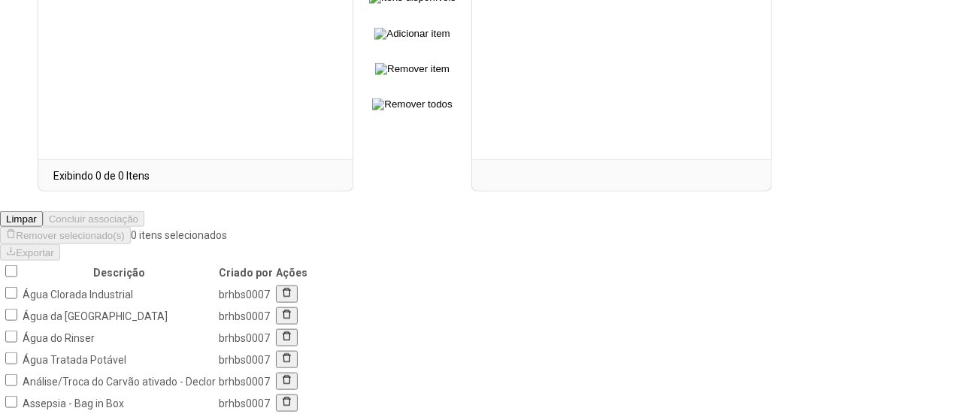
scroll to position [887, 0]
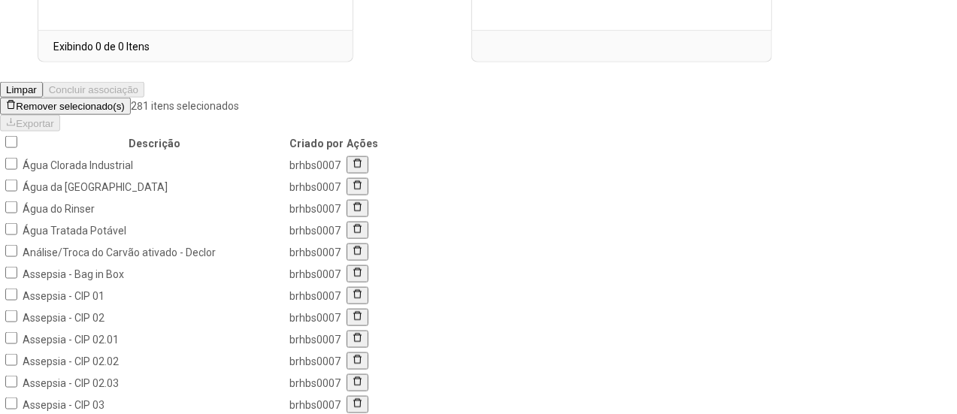
scroll to position [579, 0]
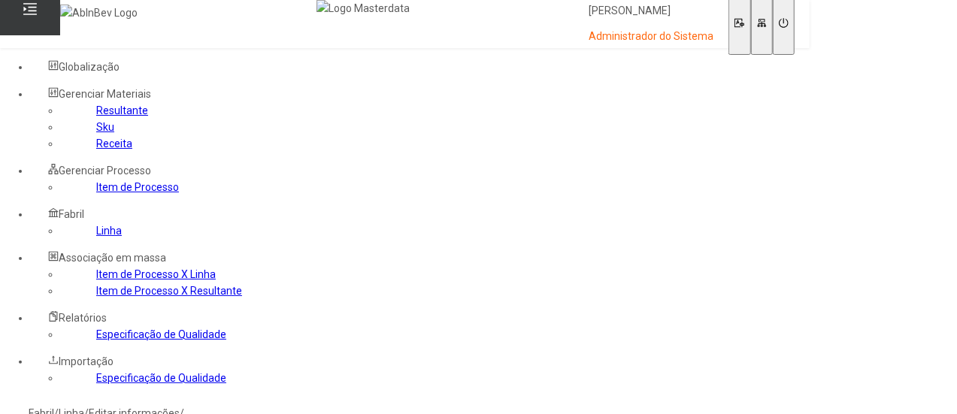
scroll to position [2731, 0]
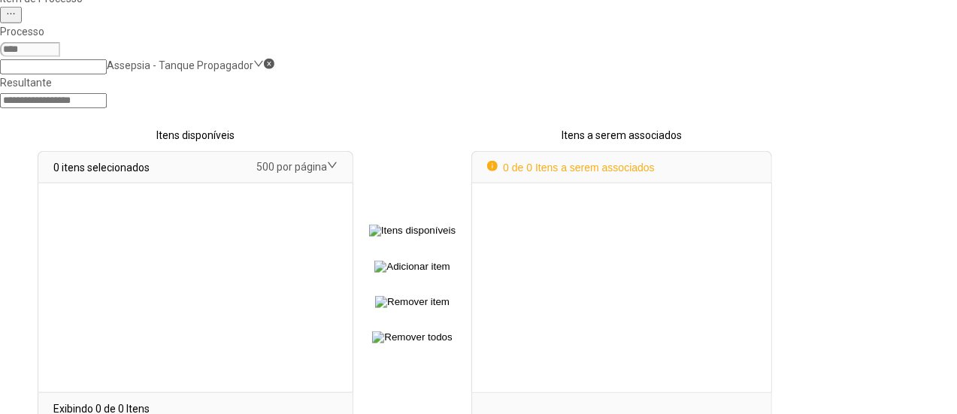
select select
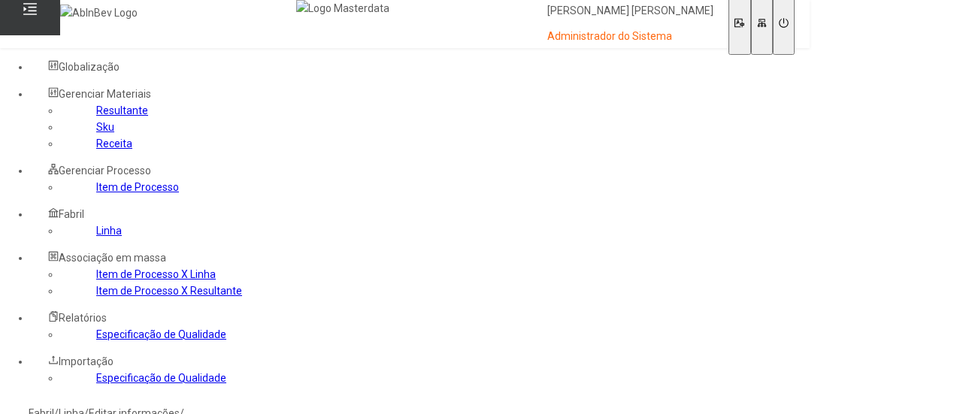
select select
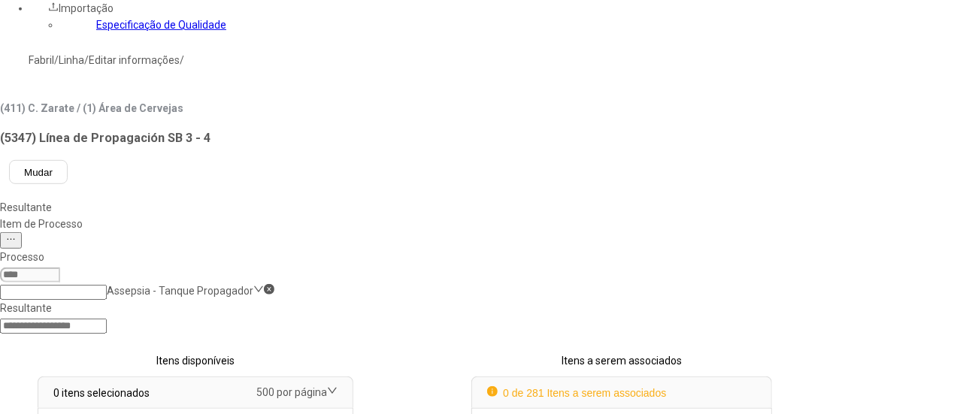
scroll to position [53, 0]
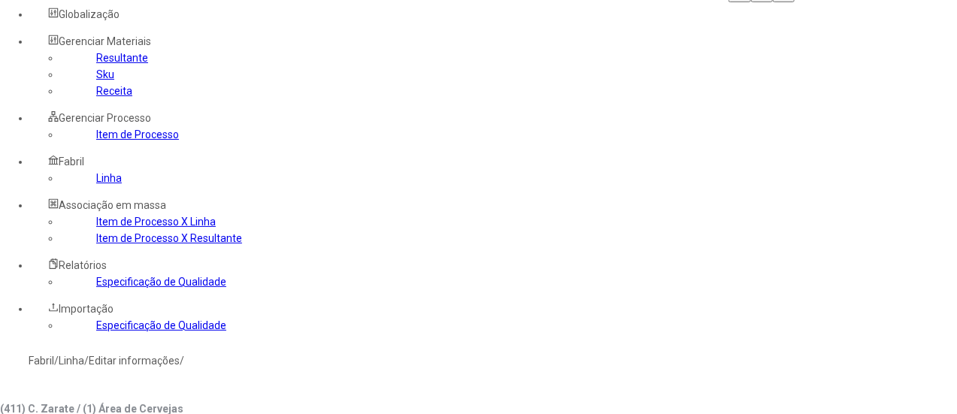
click at [60, 403] on input at bounding box center [30, 410] width 60 height 15
type input "***"
drag, startPoint x: 581, startPoint y: 214, endPoint x: 552, endPoint y: 223, distance: 30.7
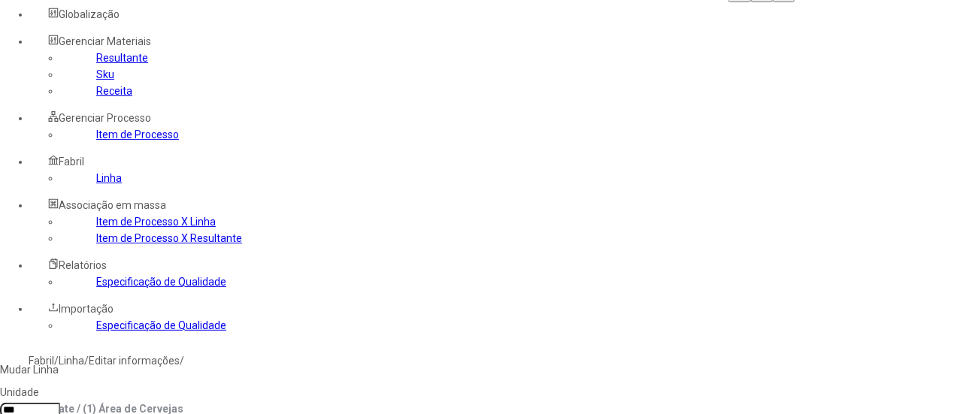
type input "*****"
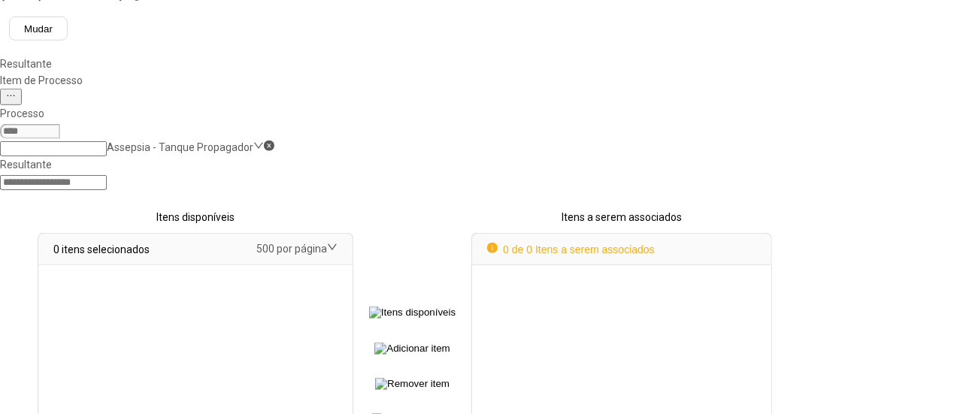
scroll to position [901, 0]
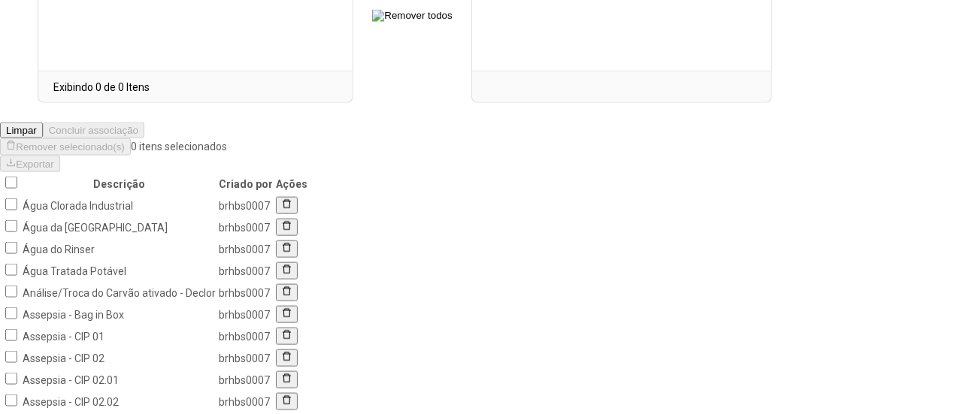
click at [20, 283] on td at bounding box center [11, 293] width 19 height 20
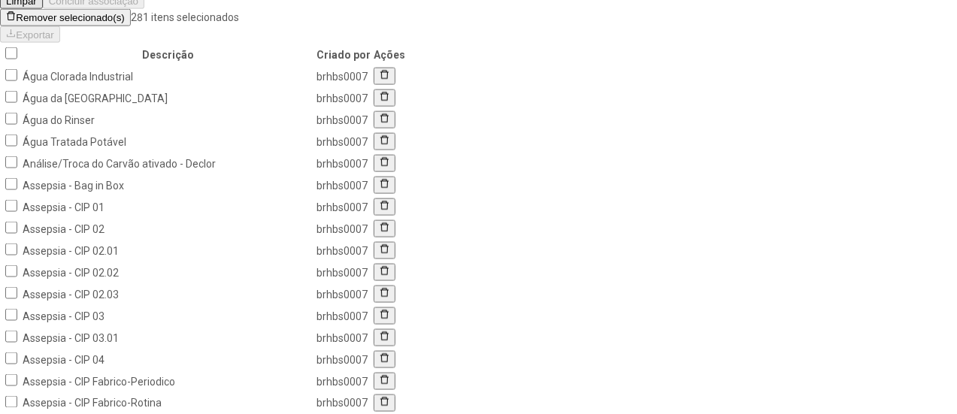
scroll to position [668, 0]
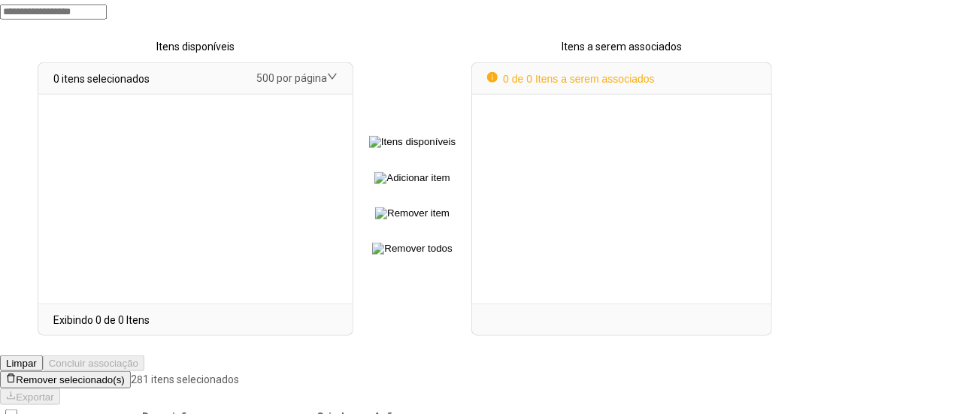
click at [124, 375] on span "Remover selecionado(s)" at bounding box center [70, 380] width 108 height 11
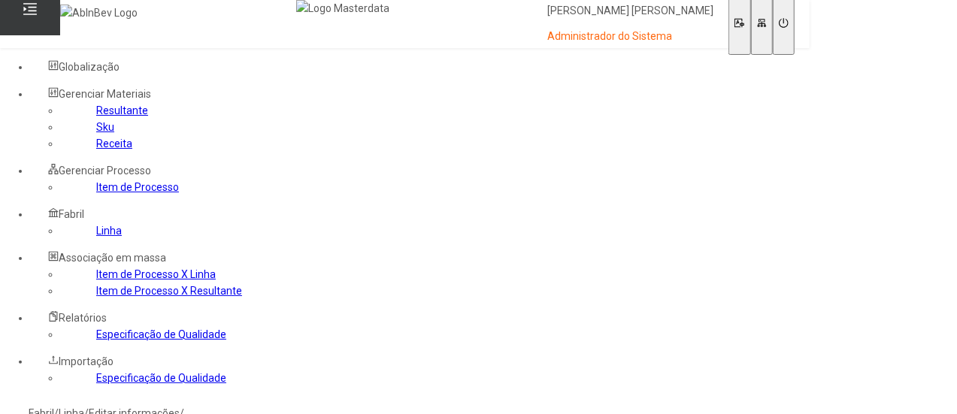
scroll to position [2731, 0]
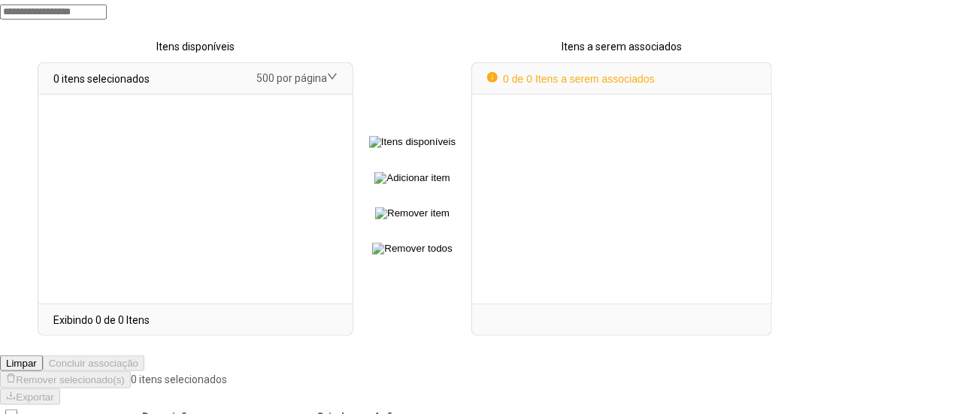
select select
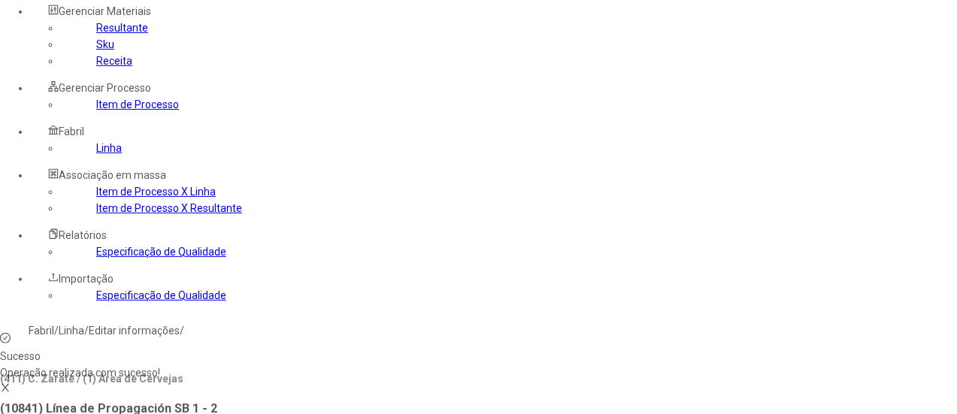
scroll to position [8, 0]
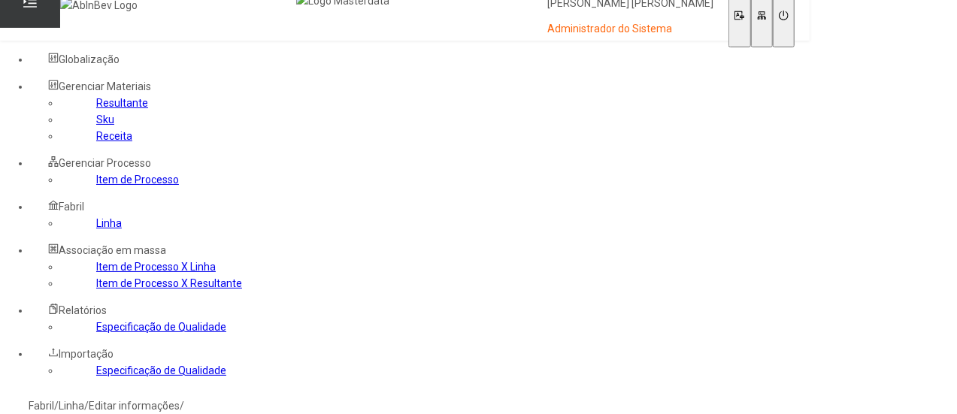
type input "****"
type input "***"
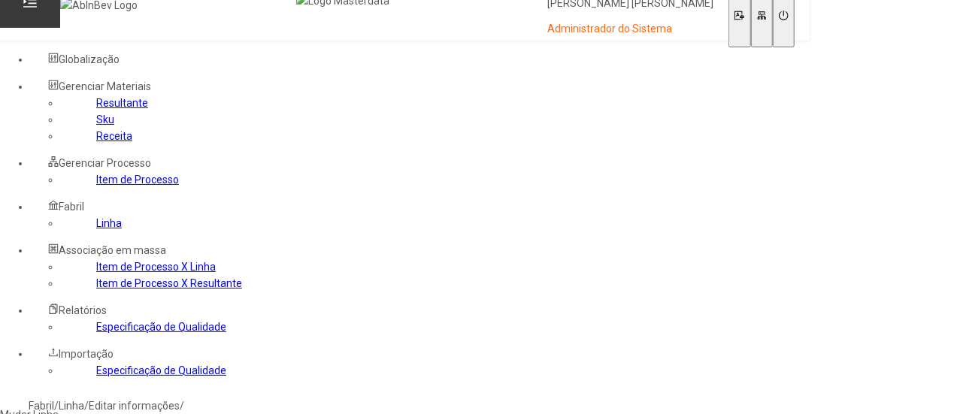
type input "*****"
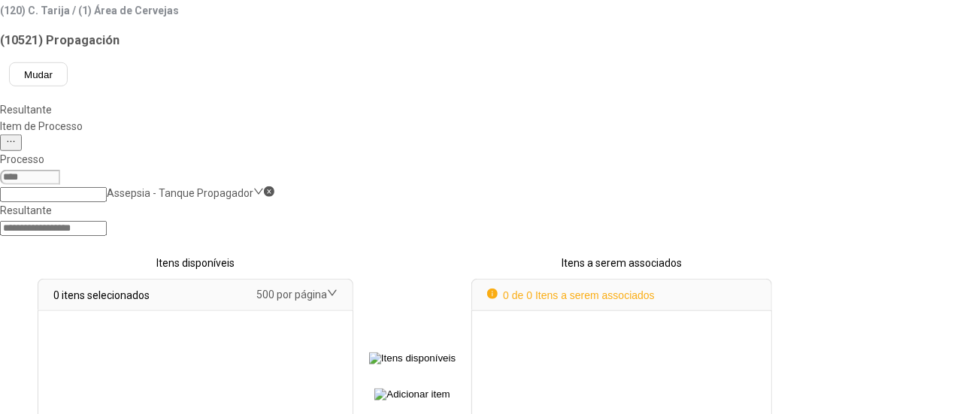
scroll to position [901, 0]
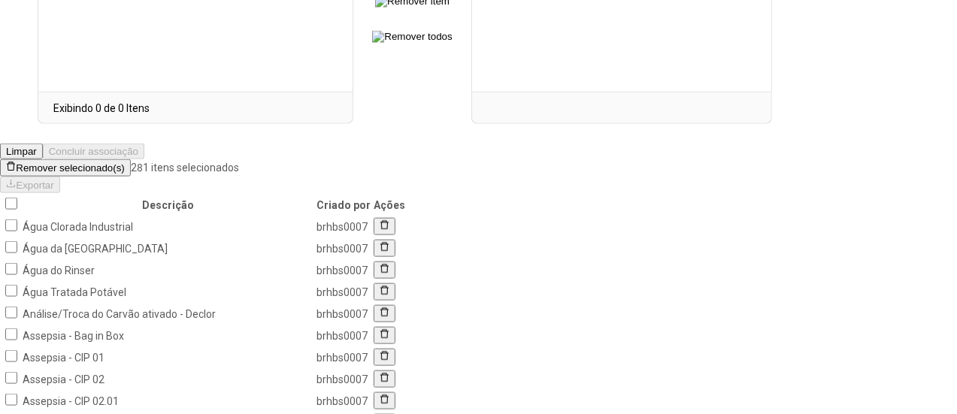
scroll to position [517, 0]
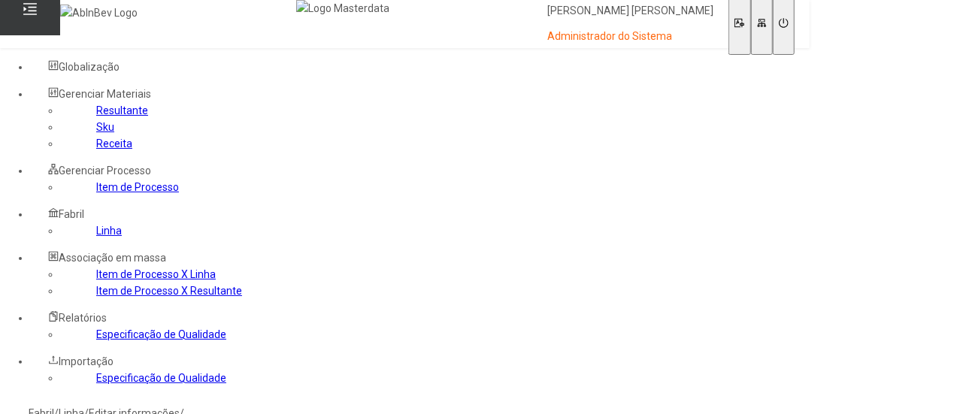
scroll to position [2731, 0]
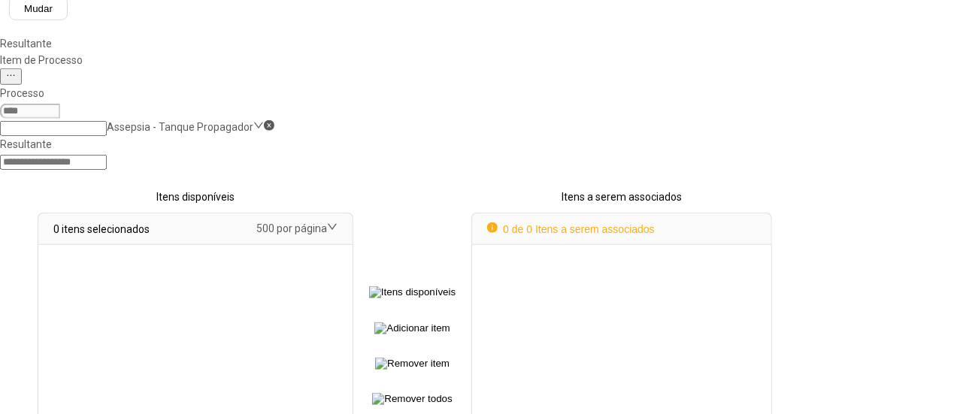
select select
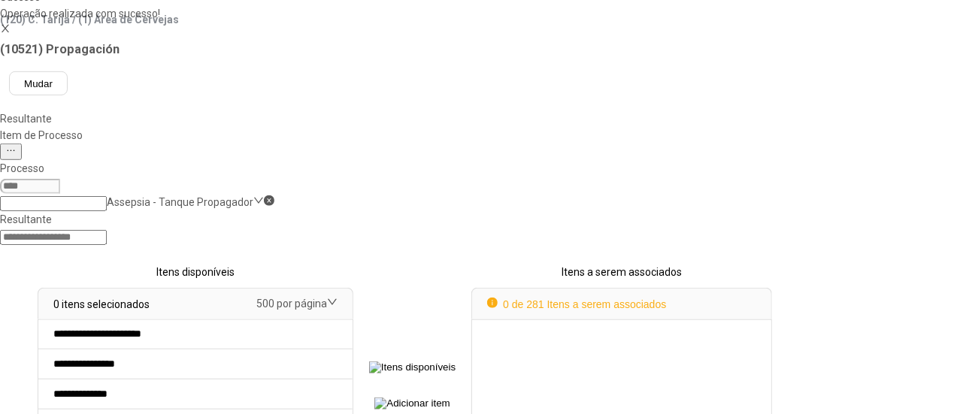
scroll to position [292, 0]
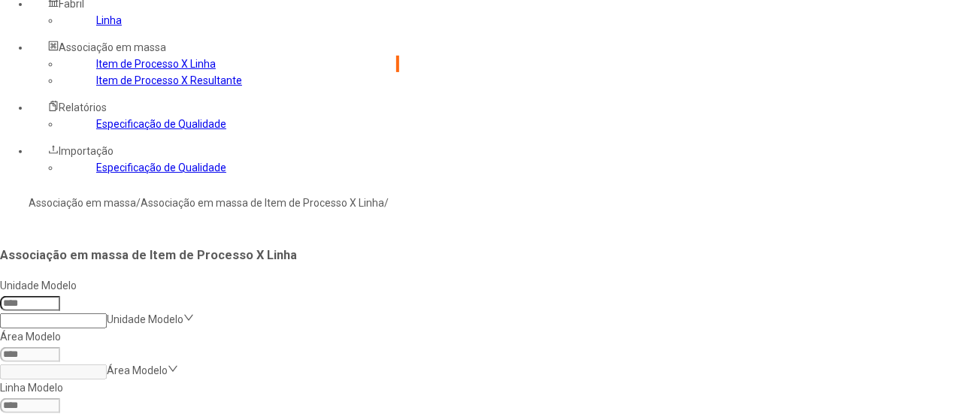
scroll to position [60, 0]
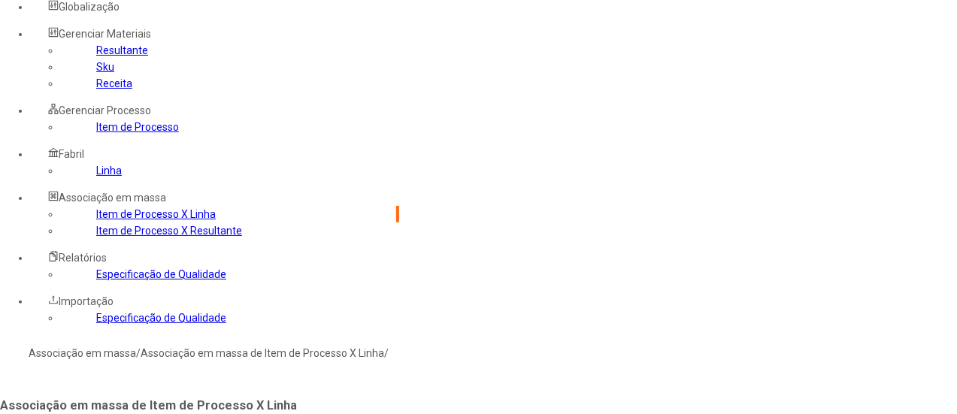
type input "***"
click at [287, 354] on div "Área de Cervejas" at bounding box center [143, 362] width 287 height 17
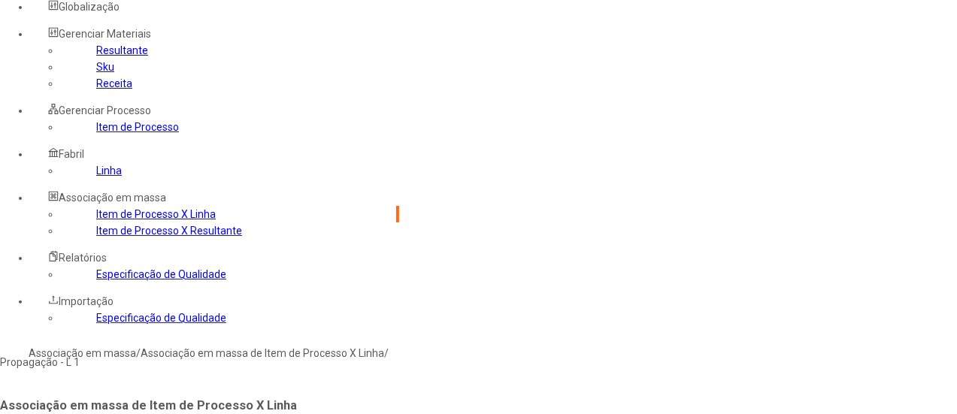
type input "****"
click at [340, 354] on div "Assepsia - Tanque Propagador" at bounding box center [170, 362] width 340 height 17
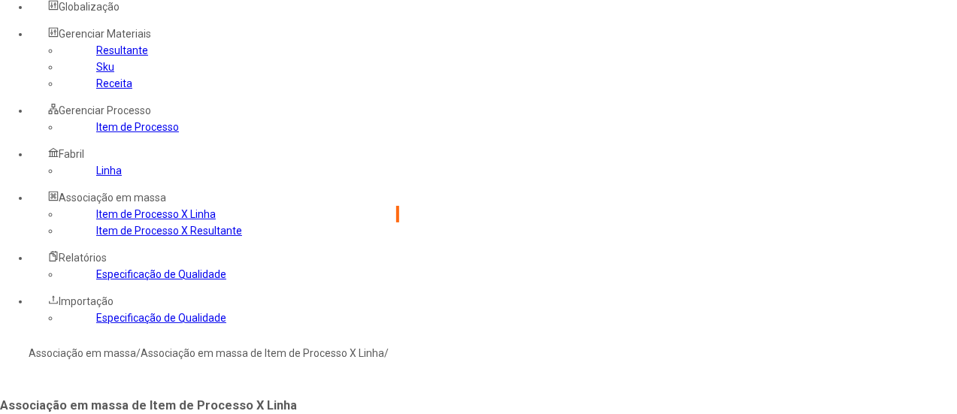
type input "***"
click at [287, 354] on div "Área de Cervejas" at bounding box center [143, 362] width 287 height 17
type input "*****"
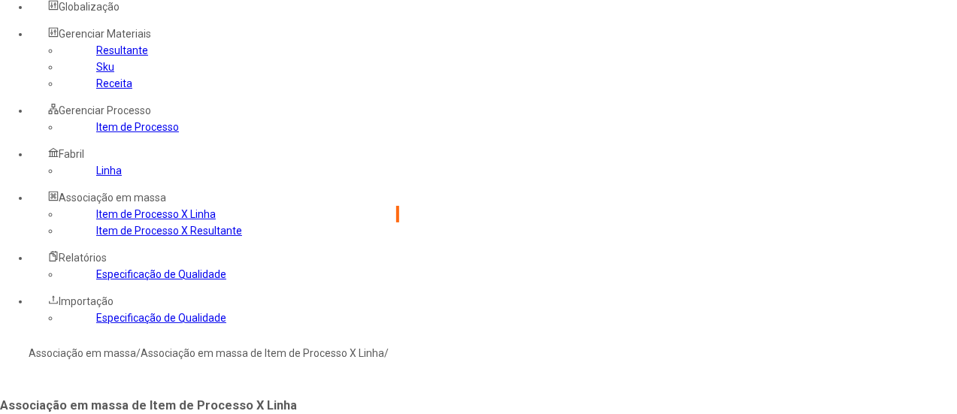
type input "***"
click at [287, 354] on div "Área de Cervejas" at bounding box center [143, 362] width 287 height 17
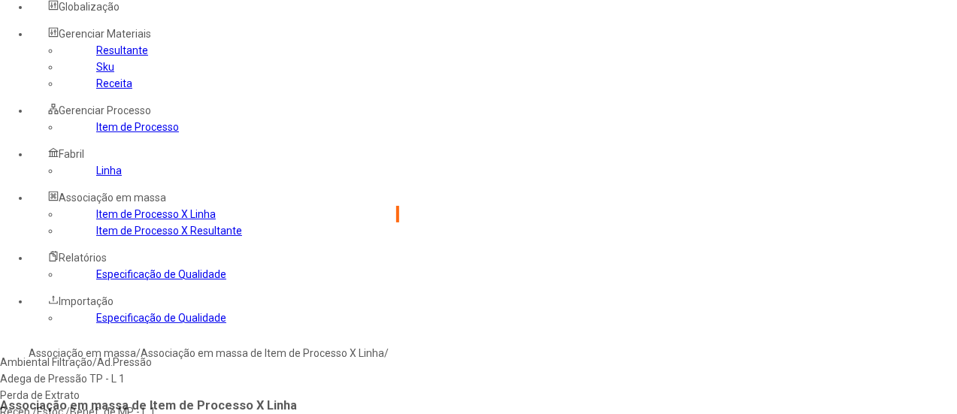
type input "****"
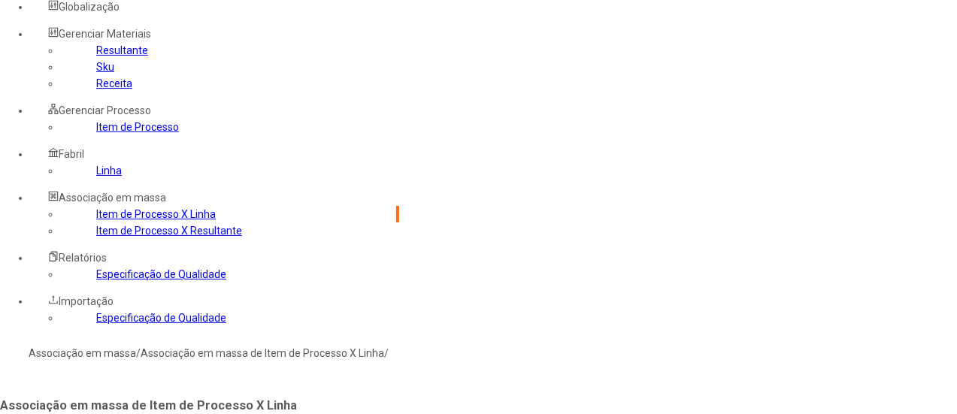
type input "****"
type input "***"
click at [287, 354] on div "Área de Cervejas" at bounding box center [143, 362] width 287 height 17
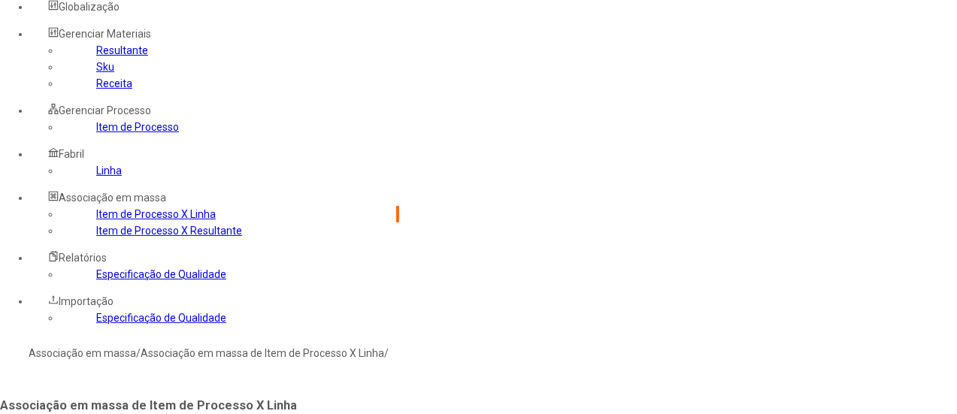
type input "*****"
drag, startPoint x: 48, startPoint y: 298, endPoint x: 159, endPoint y: 232, distance: 129.1
click at [96, 177] on link "Linha" at bounding box center [109, 171] width 26 height 12
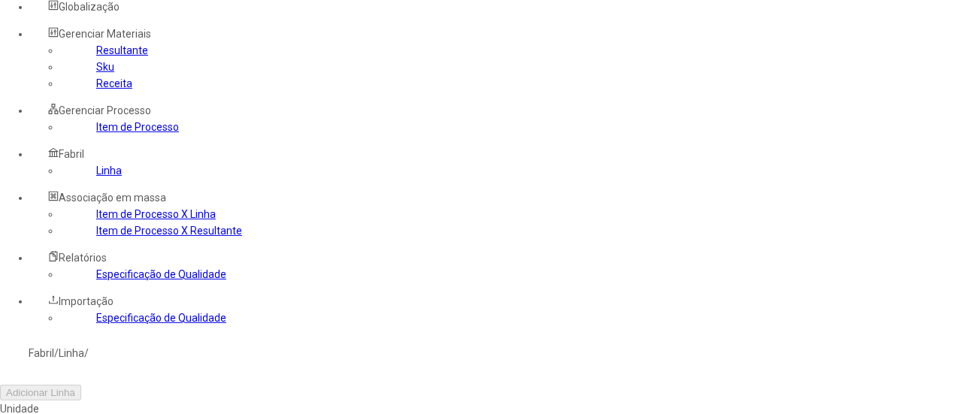
type input "***"
drag, startPoint x: 603, startPoint y: 135, endPoint x: 612, endPoint y: 145, distance: 13.3
click at [170, 354] on div "Área de Cervejas" at bounding box center [85, 362] width 170 height 17
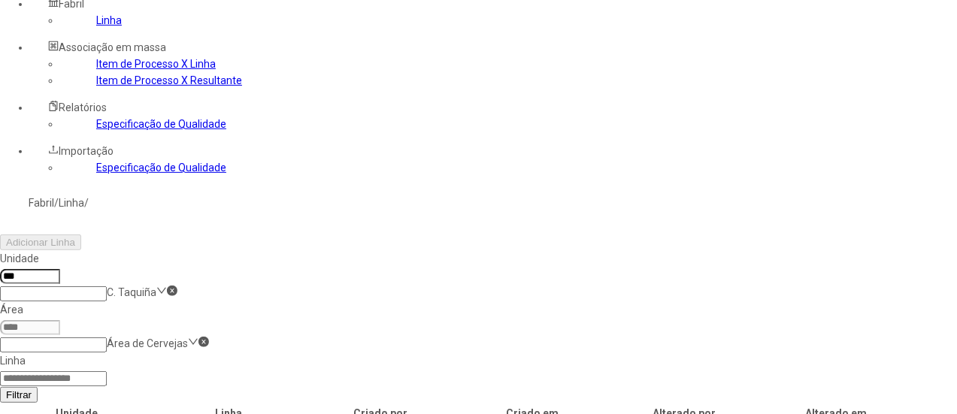
scroll to position [286, 0]
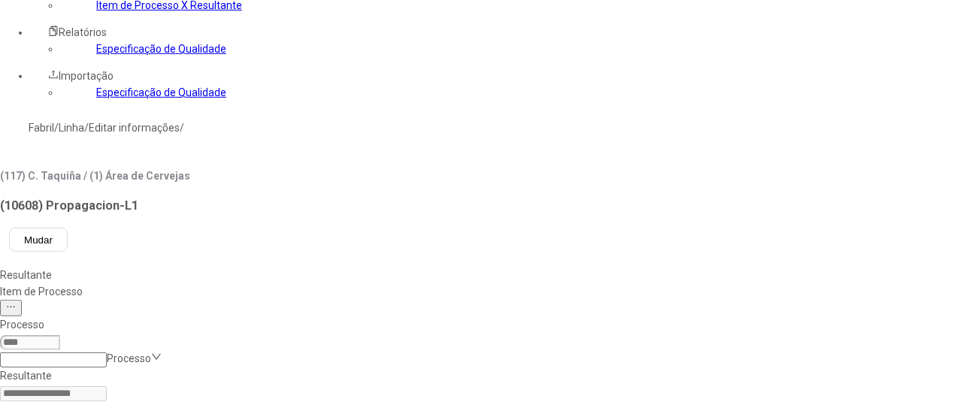
scroll to position [211, 0]
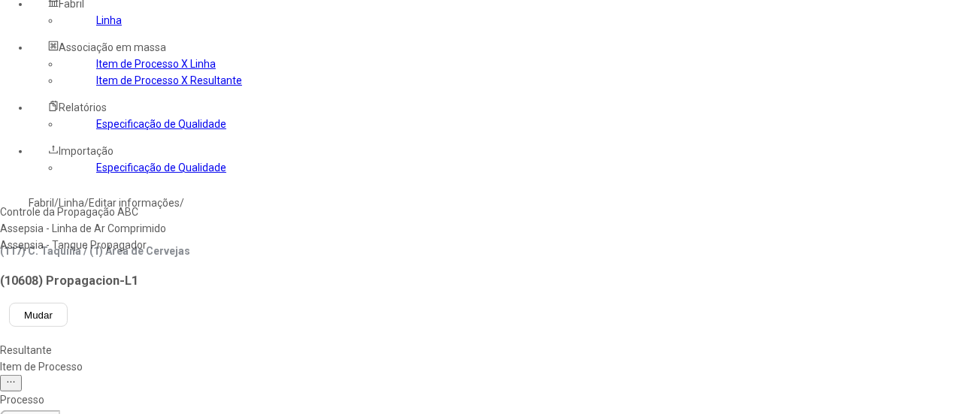
click at [170, 237] on div "Assepsia - Tanque Propagador" at bounding box center [85, 245] width 170 height 17
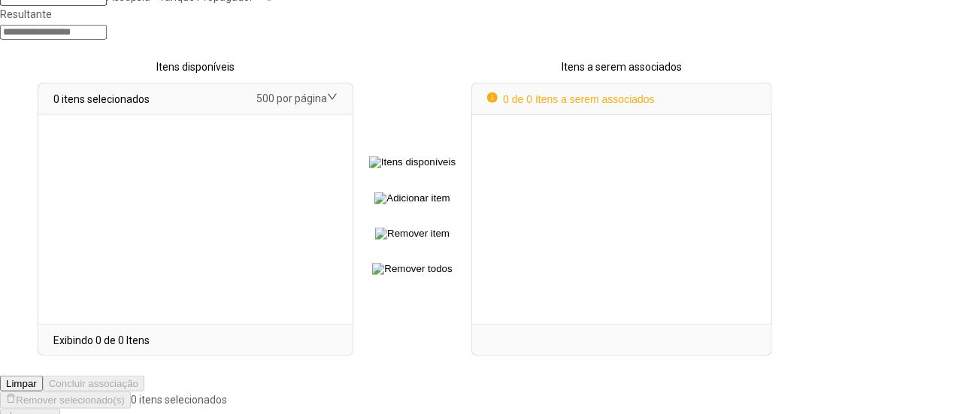
scroll to position [901, 0]
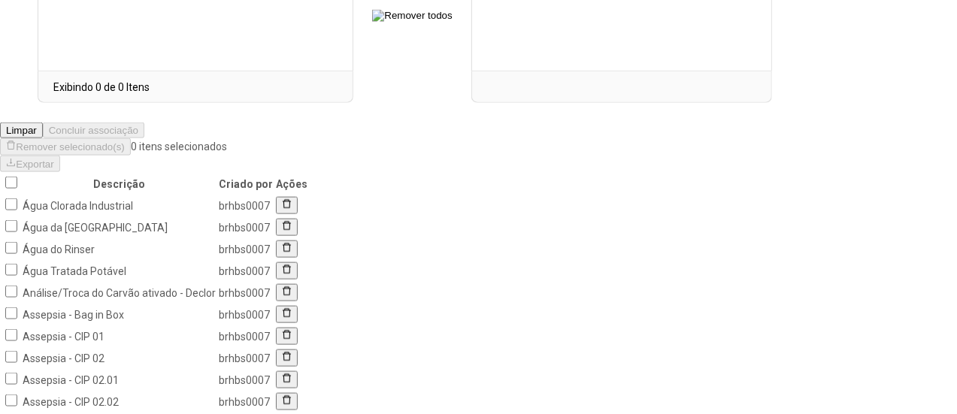
drag, startPoint x: 767, startPoint y: 359, endPoint x: 767, endPoint y: 347, distance: 12.0
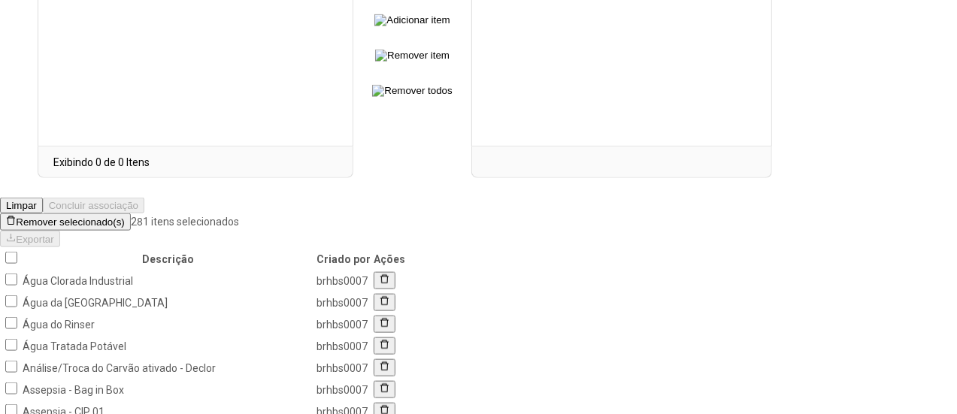
scroll to position [525, 0]
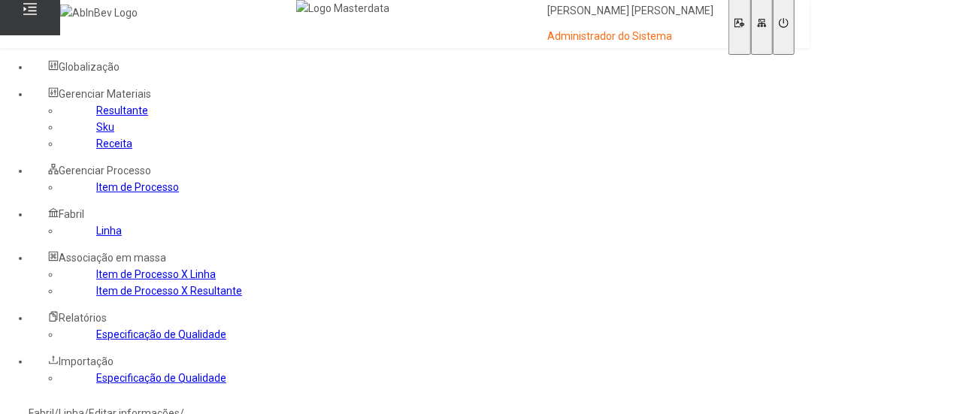
scroll to position [2731, 0]
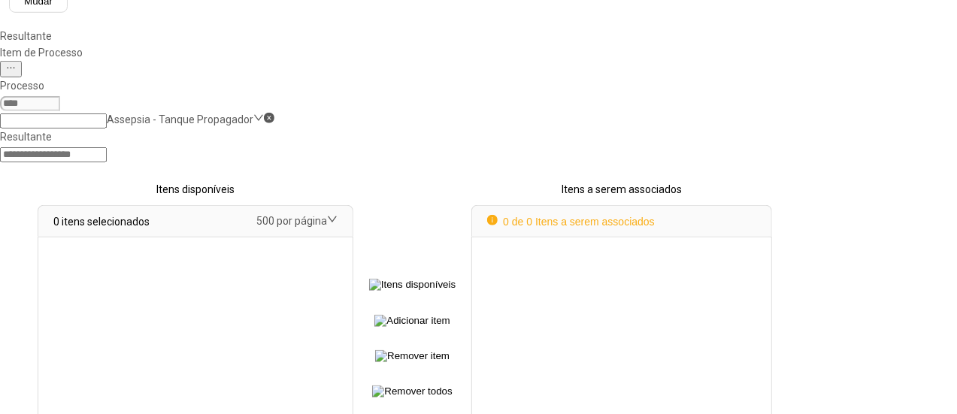
select select
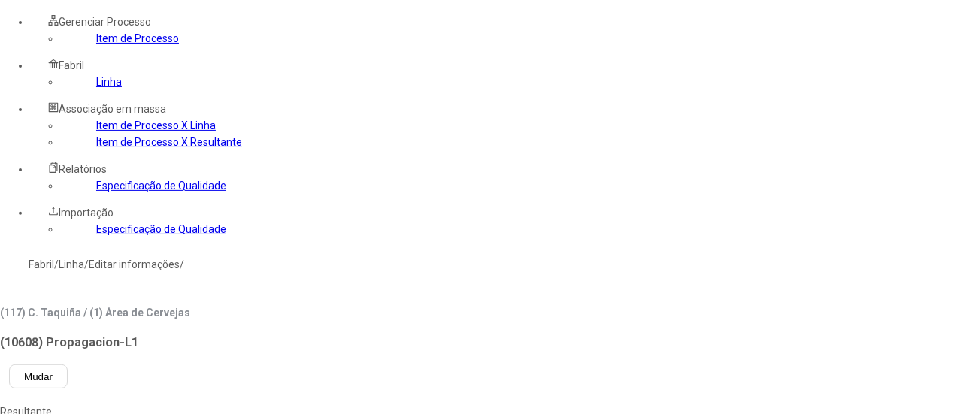
scroll to position [0, 0]
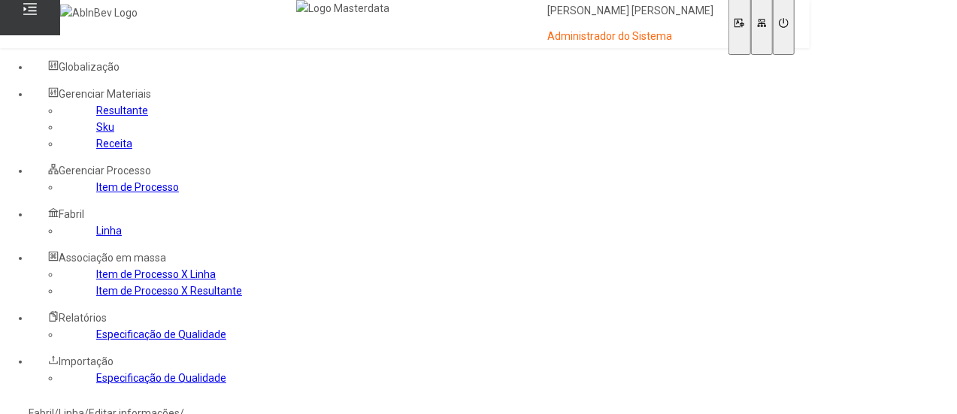
type input "***"
type input "*****"
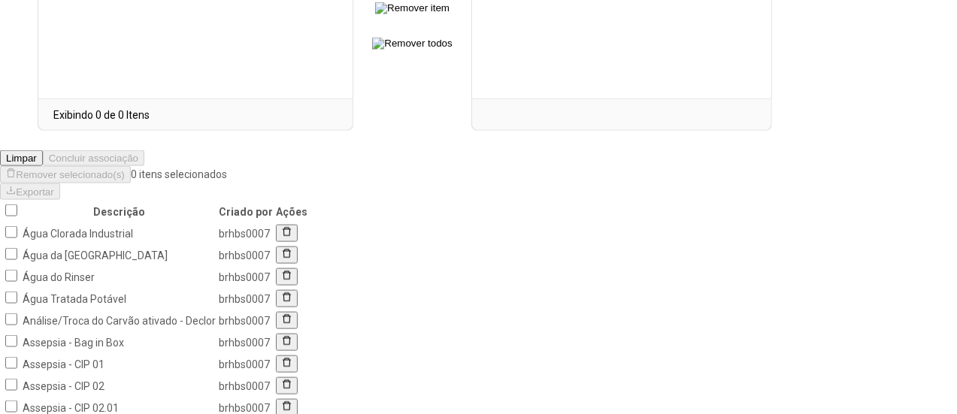
scroll to position [901, 0]
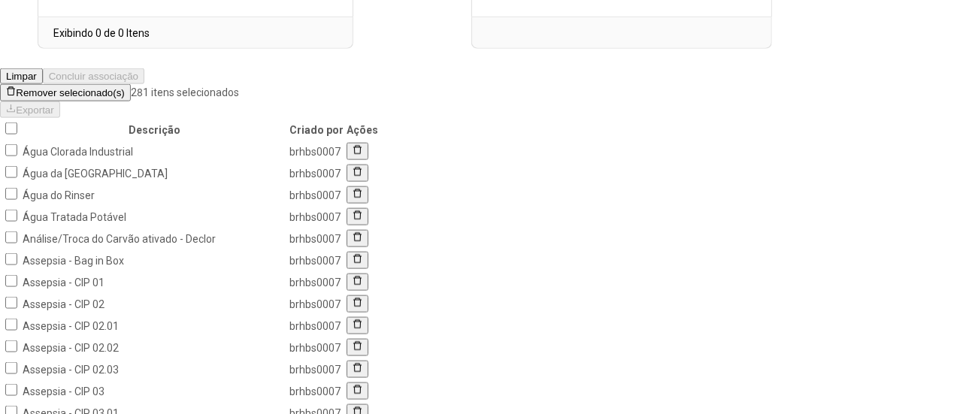
scroll to position [593, 0]
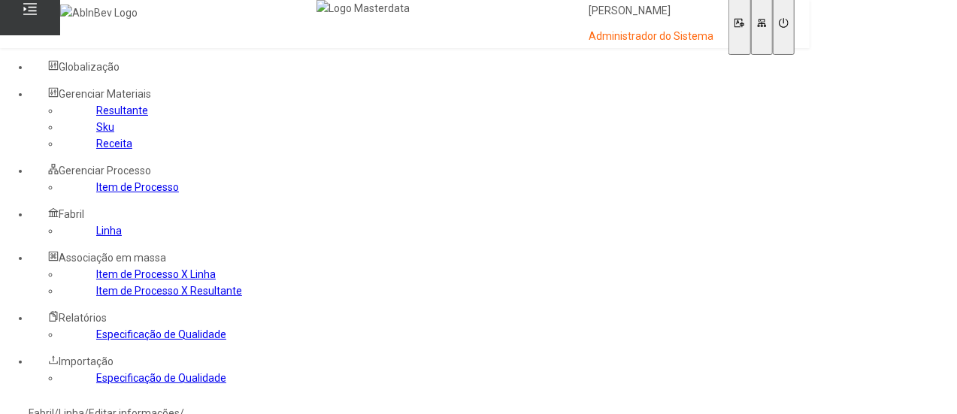
scroll to position [2731, 0]
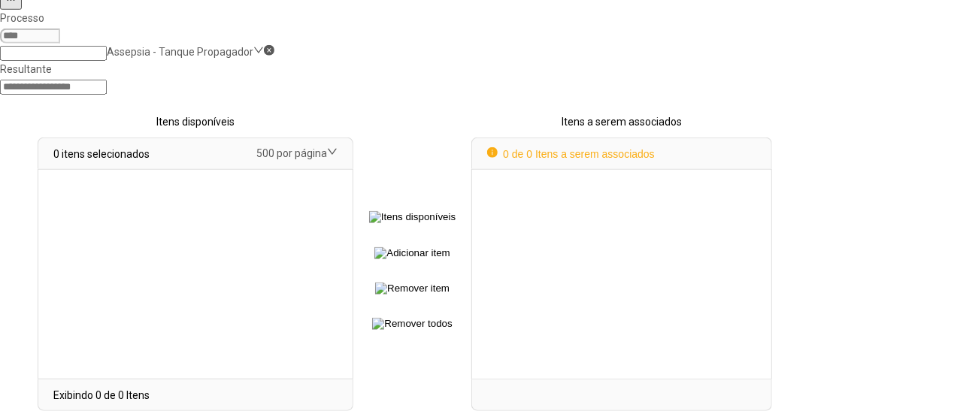
select select
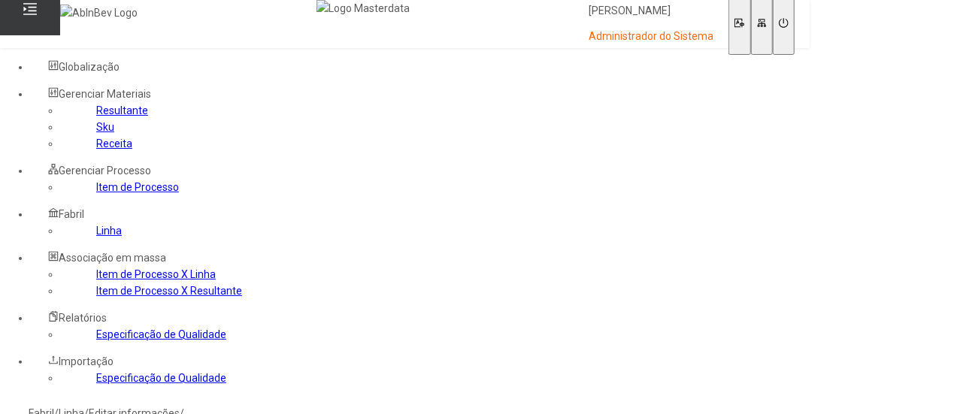
scroll to position [226, 0]
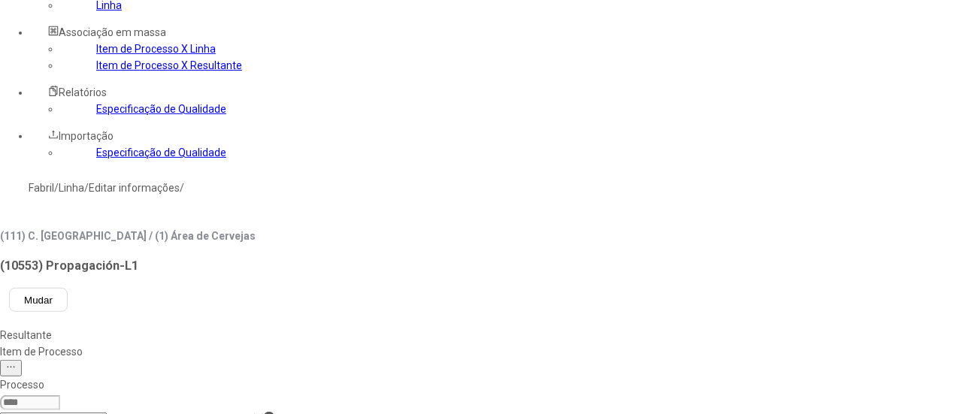
click at [101, 55] on link "Item de Processo X Linha" at bounding box center [156, 49] width 120 height 12
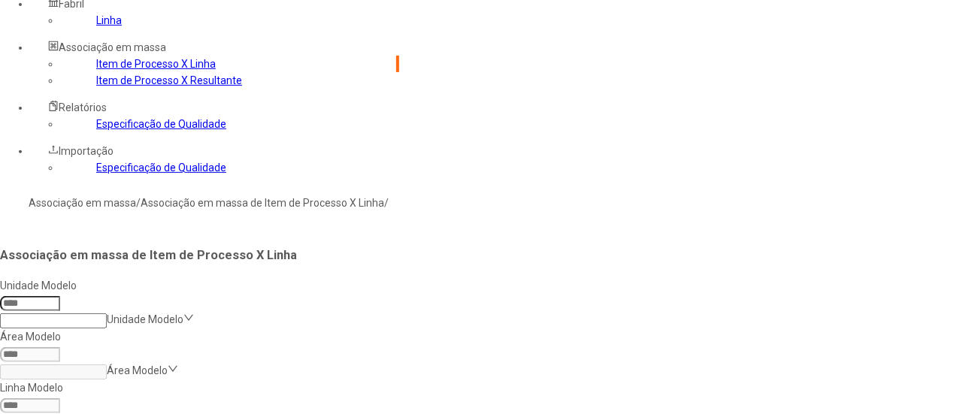
scroll to position [135, 0]
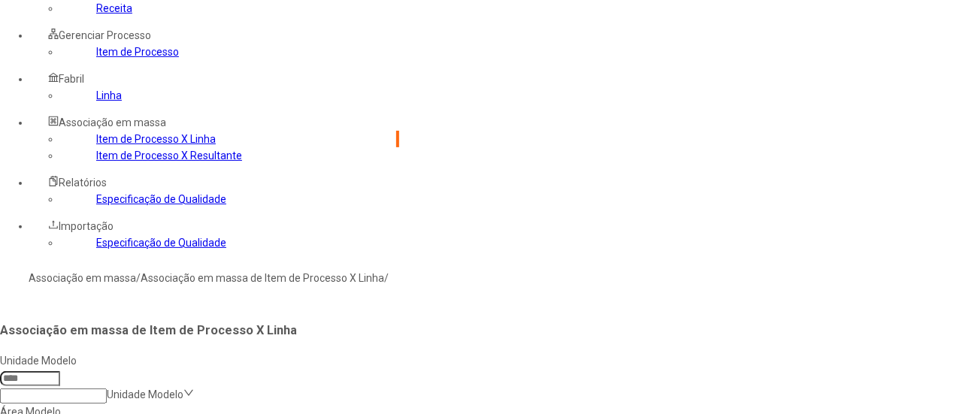
click at [60, 371] on input at bounding box center [30, 378] width 60 height 15
type input "***"
click at [60, 371] on input "***" at bounding box center [30, 378] width 60 height 15
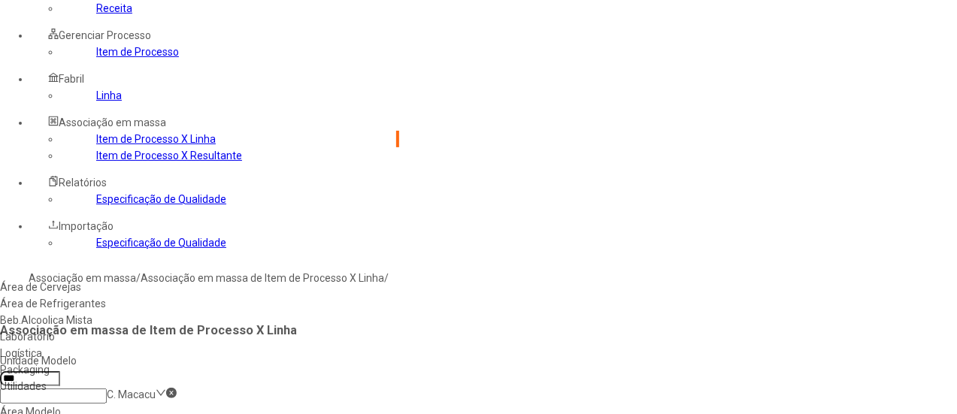
click at [287, 279] on div "Área de Cervejas" at bounding box center [143, 287] width 287 height 17
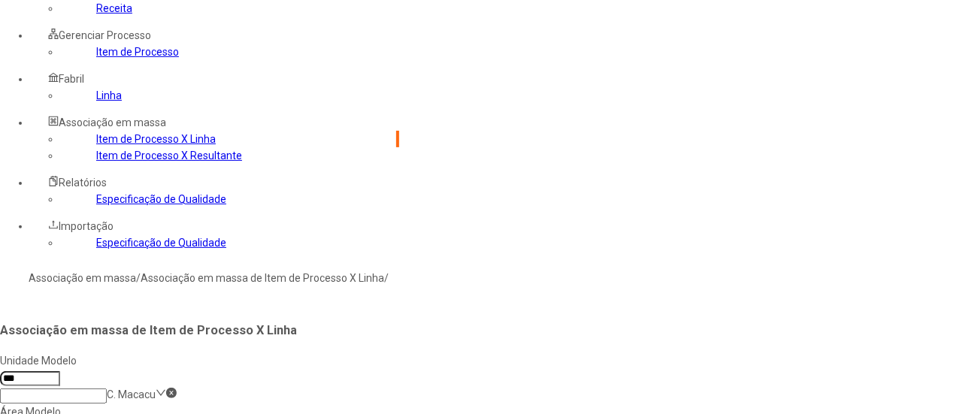
type input "****"
click at [287, 279] on div "Propagação - L 1" at bounding box center [143, 287] width 287 height 17
type input "****"
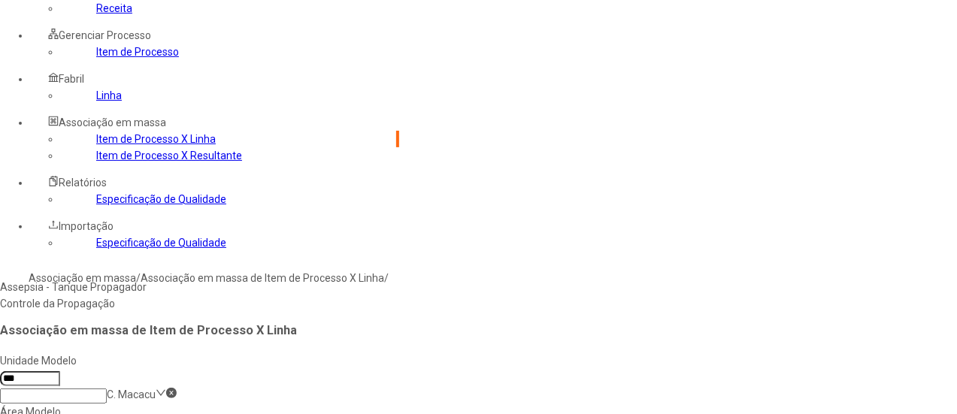
click at [340, 279] on div "Assepsia - Tanque Propagador" at bounding box center [170, 287] width 340 height 17
type input "***"
click at [287, 279] on div "Área de Cervejas" at bounding box center [143, 287] width 287 height 17
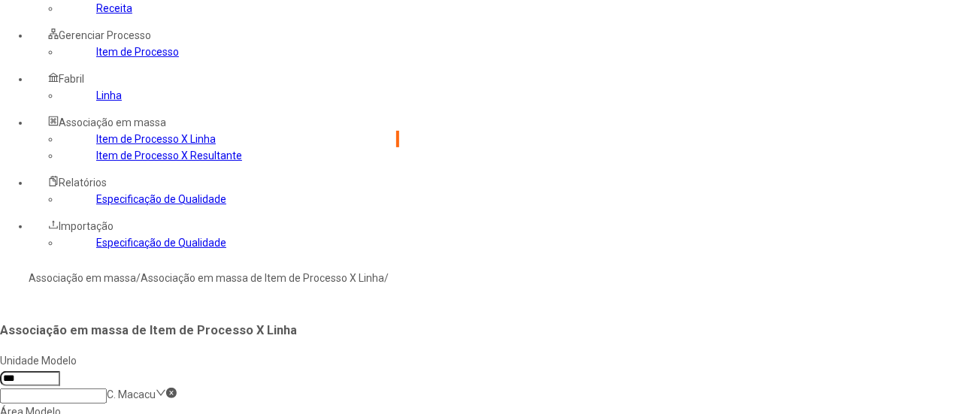
type input "*****"
click at [60, 371] on input at bounding box center [30, 378] width 60 height 15
type input "***"
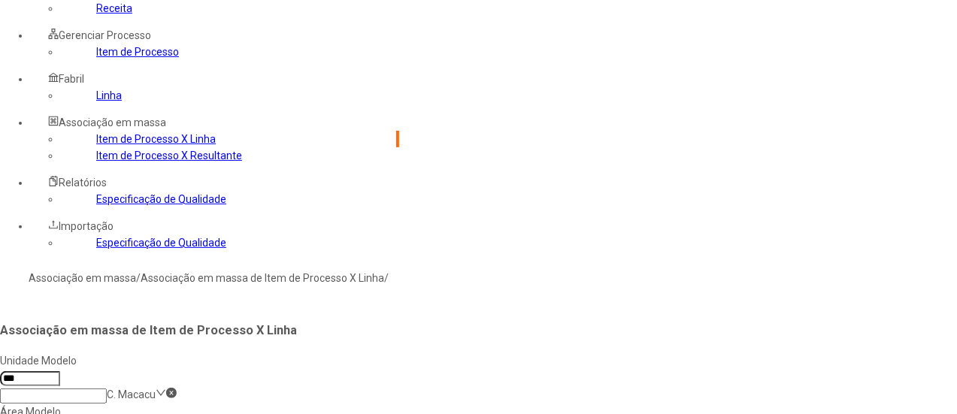
drag, startPoint x: 293, startPoint y: 118, endPoint x: 295, endPoint y: 127, distance: 9.3
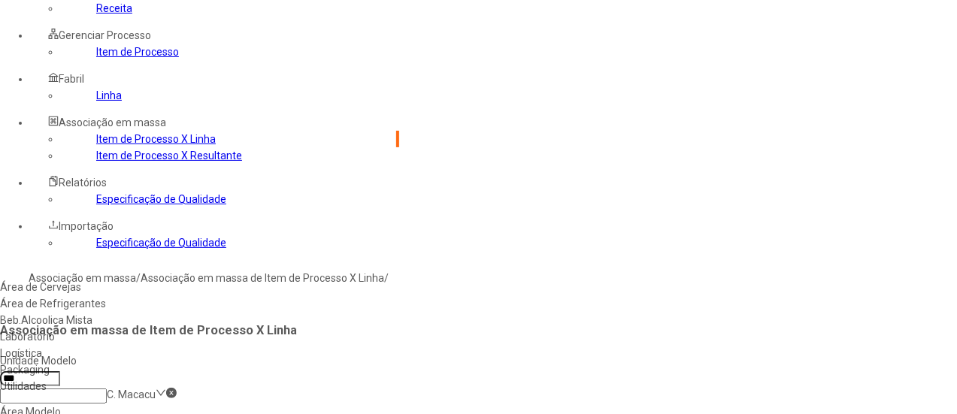
click at [287, 279] on div "Área de Cervejas" at bounding box center [143, 287] width 287 height 17
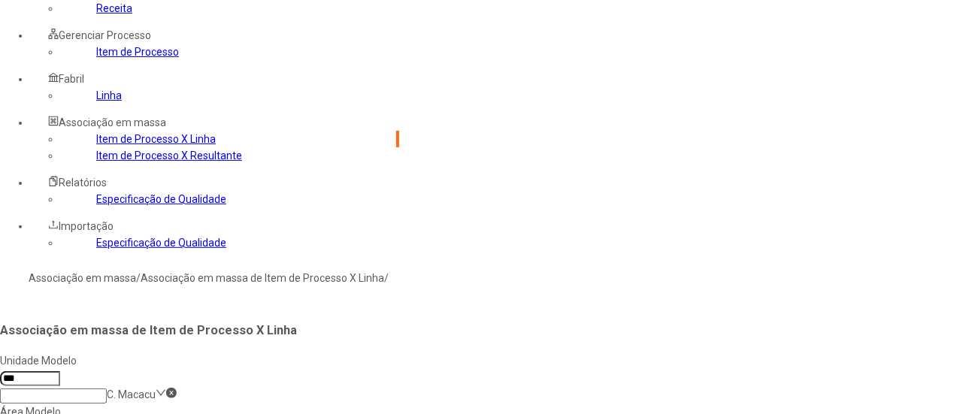
type input "*"
type input "****"
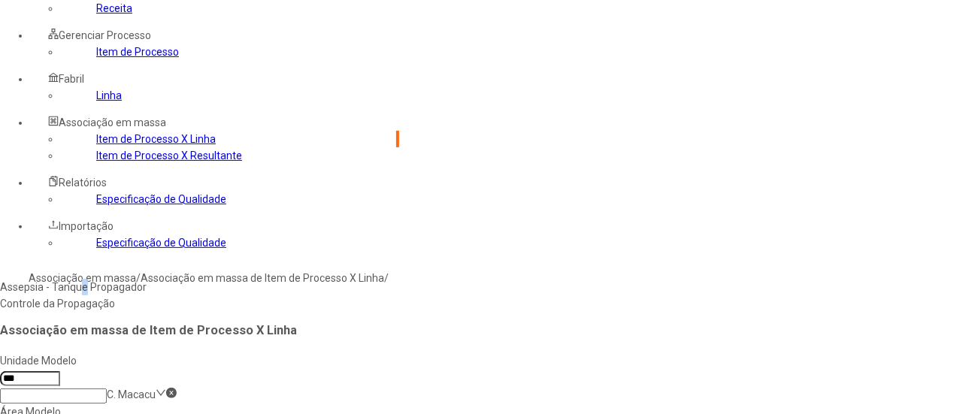
click at [316, 279] on div "Assepsia - Tanque Propagador" at bounding box center [170, 287] width 340 height 17
type input "***"
drag, startPoint x: 723, startPoint y: 20, endPoint x: 731, endPoint y: 29, distance: 12.2
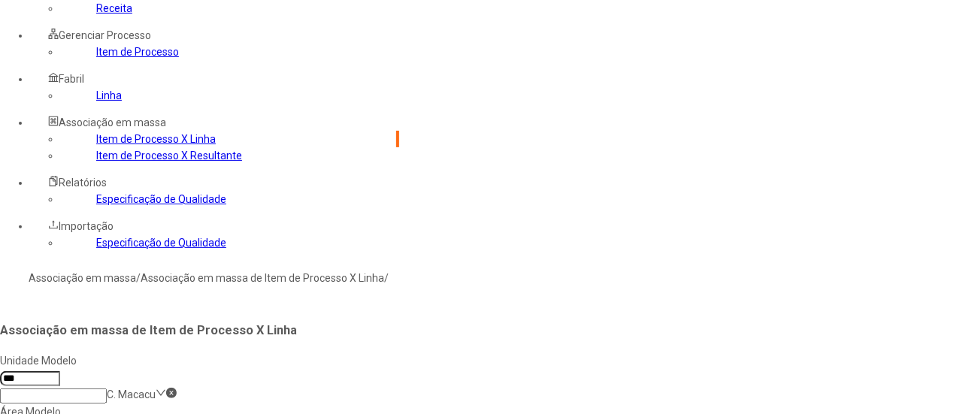
click at [287, 279] on div "Área de Cervejas" at bounding box center [143, 287] width 287 height 17
type input "*****"
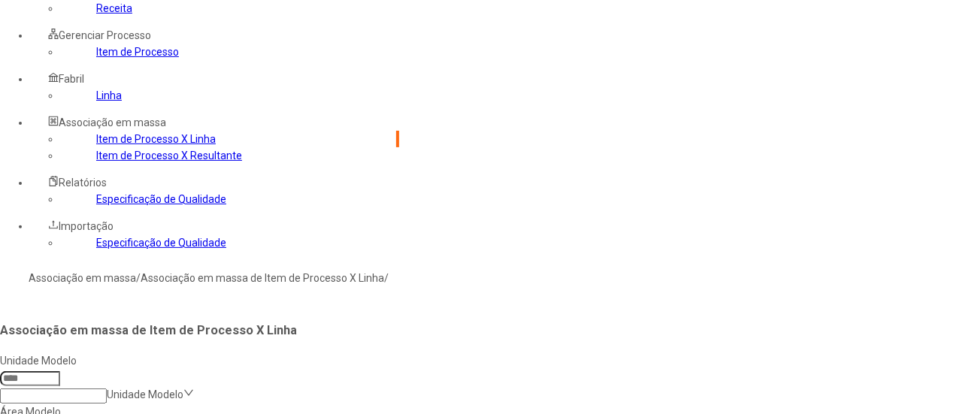
click at [96, 102] on link "Linha" at bounding box center [109, 95] width 26 height 12
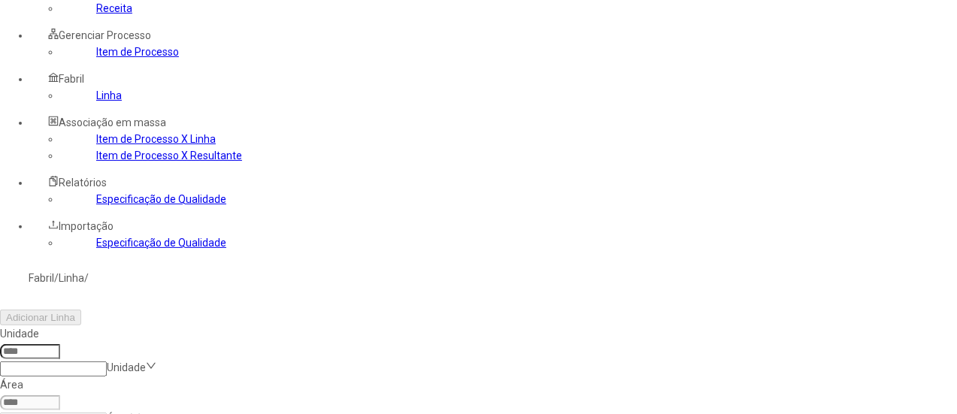
click at [60, 344] on input at bounding box center [30, 351] width 60 height 15
type input "***"
click at [107, 413] on input at bounding box center [53, 420] width 107 height 15
click at [170, 279] on div "Área de Cervejas" at bounding box center [85, 287] width 170 height 17
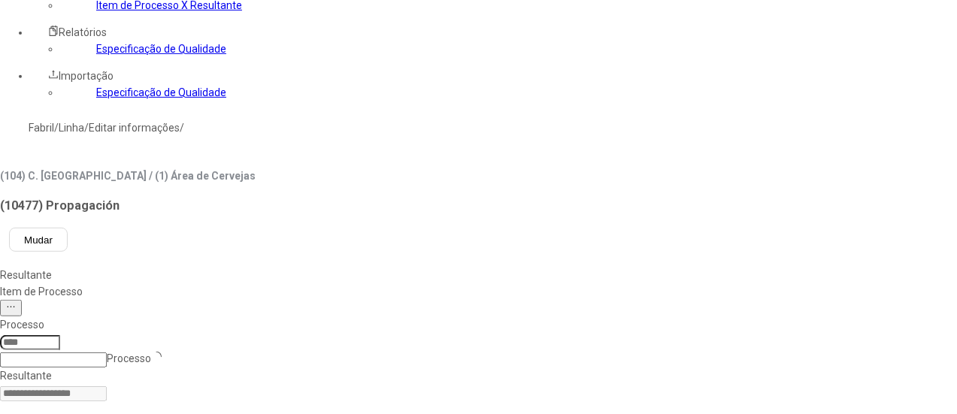
scroll to position [60, 0]
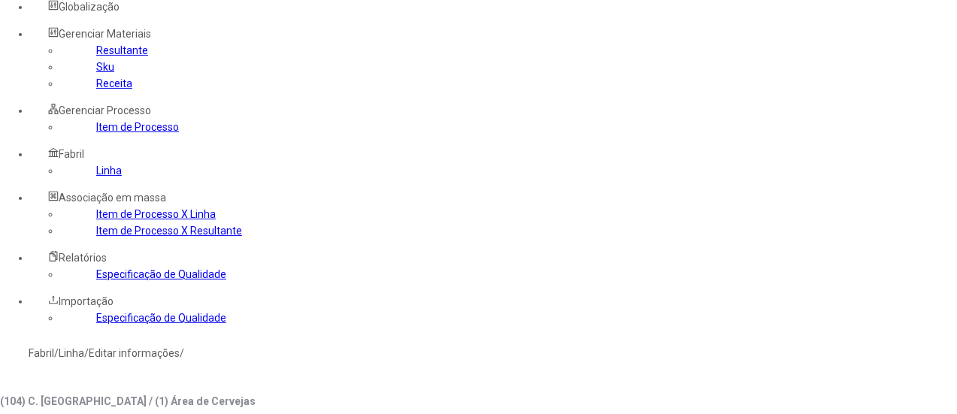
drag, startPoint x: 320, startPoint y: 187, endPoint x: 318, endPoint y: 202, distance: 15.2
drag, startPoint x: 332, startPoint y: 247, endPoint x: 332, endPoint y: 236, distance: 10.6
click at [170, 371] on div "Assepsia - Tanque Propagador" at bounding box center [85, 379] width 170 height 17
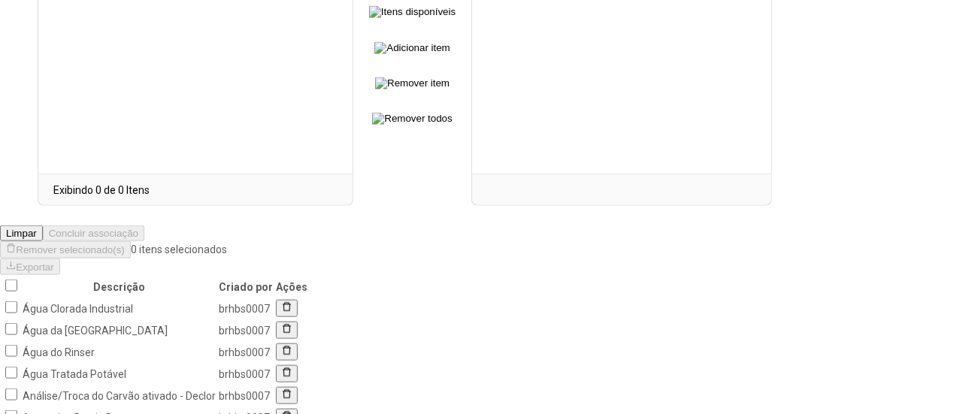
scroll to position [901, 0]
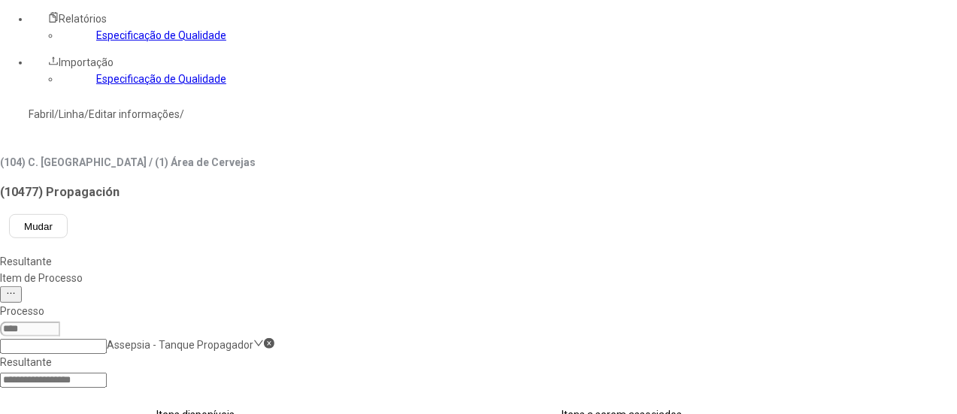
scroll to position [375, 0]
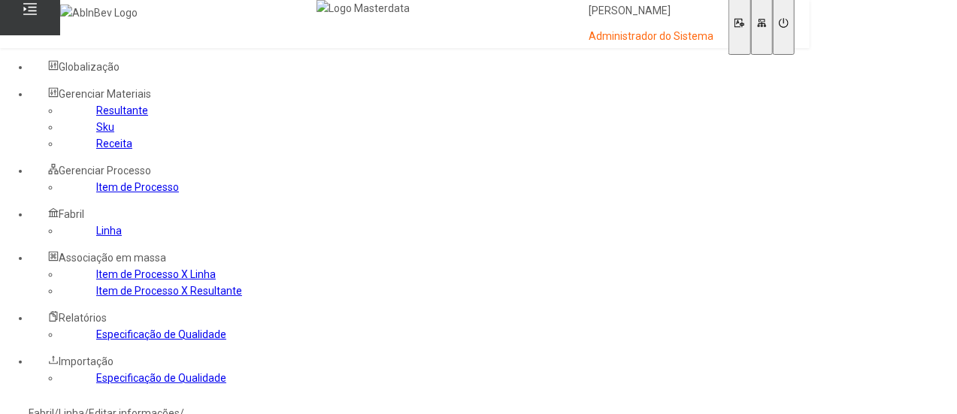
scroll to position [2731, 0]
select select
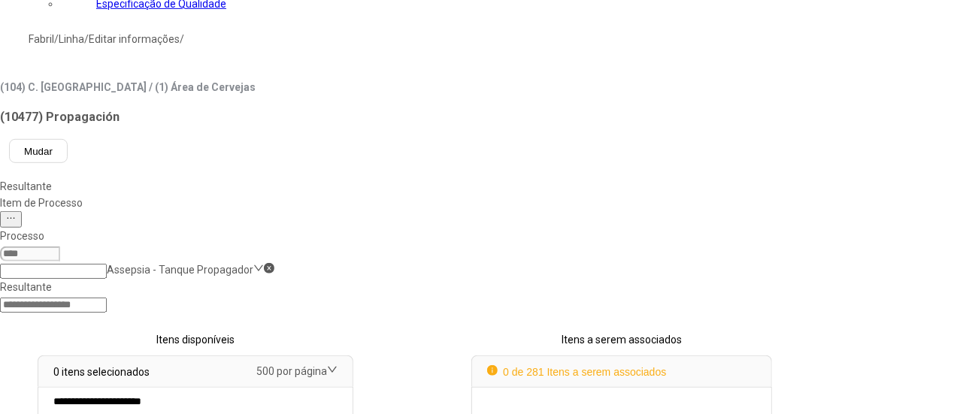
scroll to position [74, 0]
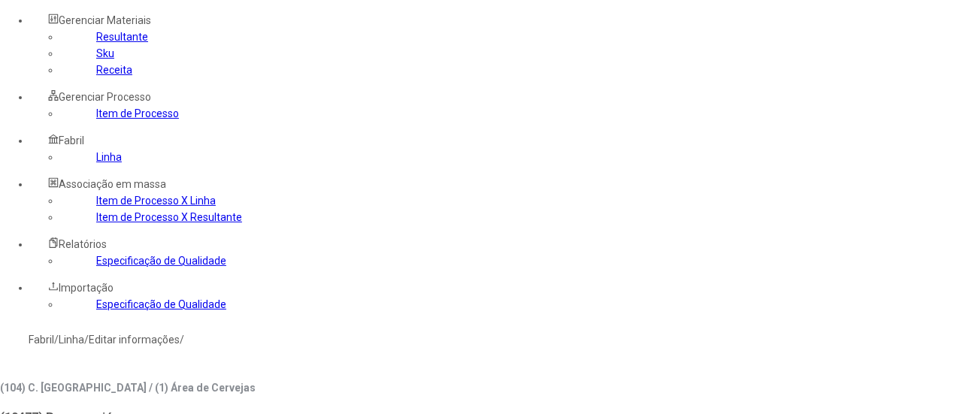
click at [60, 382] on input at bounding box center [30, 389] width 60 height 15
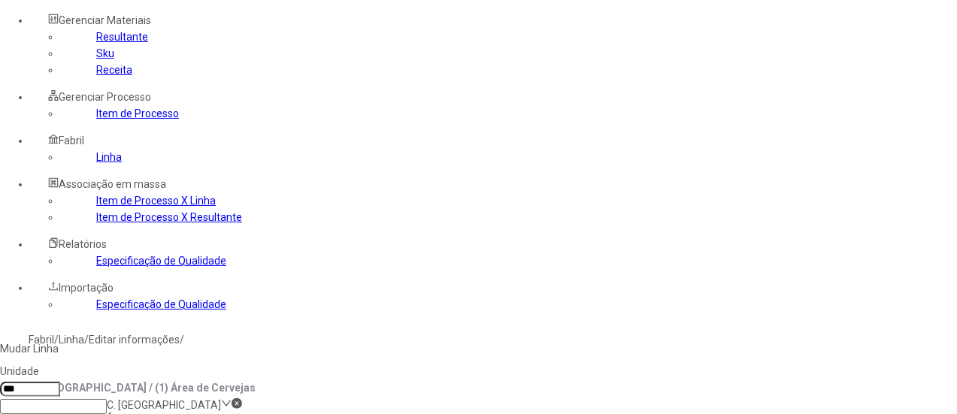
type input "***"
drag, startPoint x: 537, startPoint y: 199, endPoint x: 502, endPoint y: 214, distance: 38.4
drag, startPoint x: 482, startPoint y: 223, endPoint x: 471, endPoint y: 229, distance: 12.8
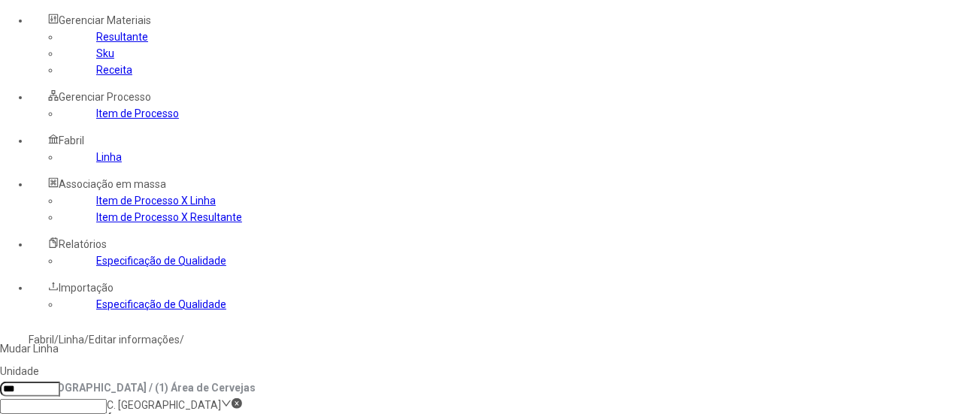
drag, startPoint x: 190, startPoint y: 23, endPoint x: 205, endPoint y: 31, distance: 17.2
type input "*****"
drag, startPoint x: 748, startPoint y: 267, endPoint x: 739, endPoint y: 266, distance: 8.3
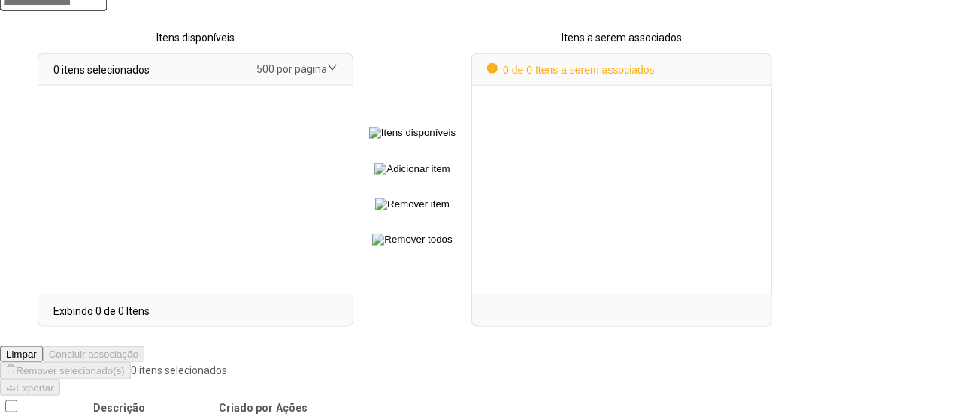
scroll to position [901, 0]
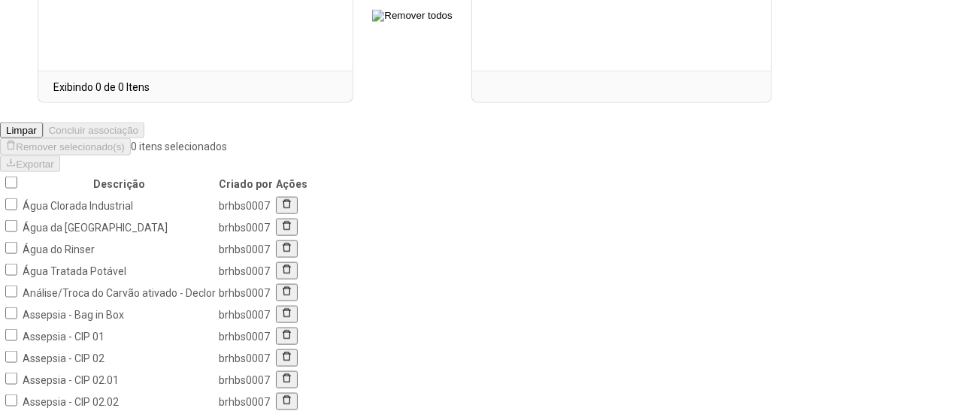
drag, startPoint x: 778, startPoint y: 323, endPoint x: 237, endPoint y: 123, distance: 577.5
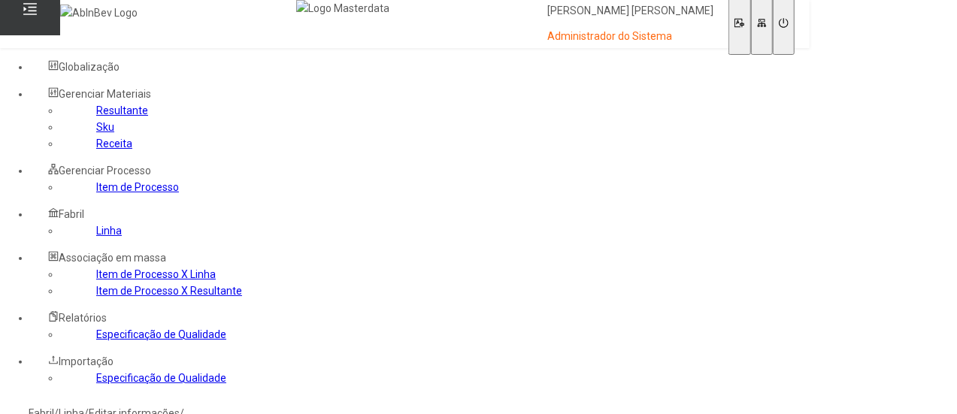
scroll to position [376, 0]
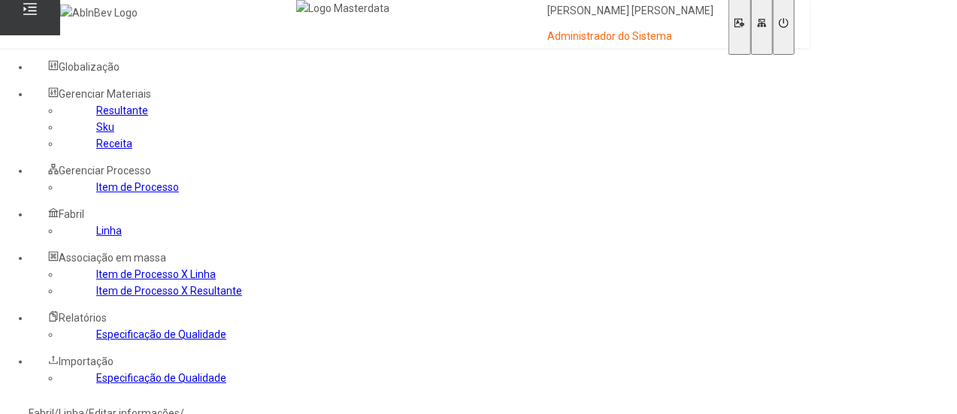
scroll to position [2731, 0]
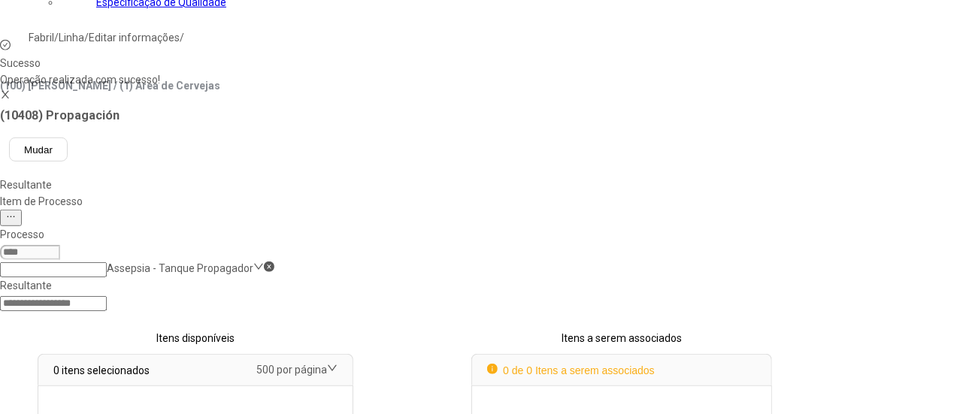
select select
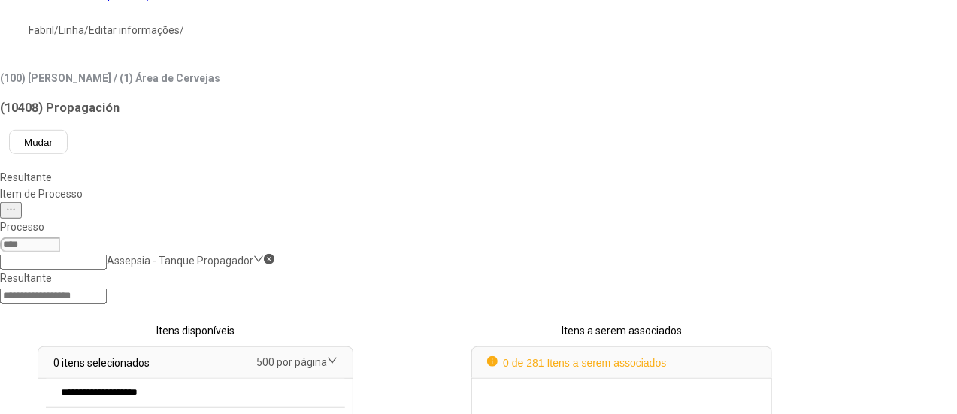
scroll to position [158, 0]
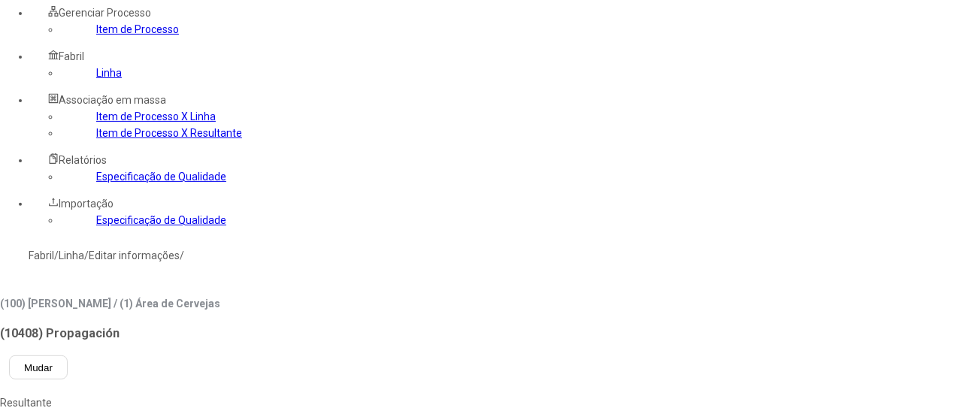
drag, startPoint x: 89, startPoint y: 273, endPoint x: 199, endPoint y: 174, distance: 147.0
click at [96, 123] on link "Item de Processo X Linha" at bounding box center [156, 117] width 120 height 12
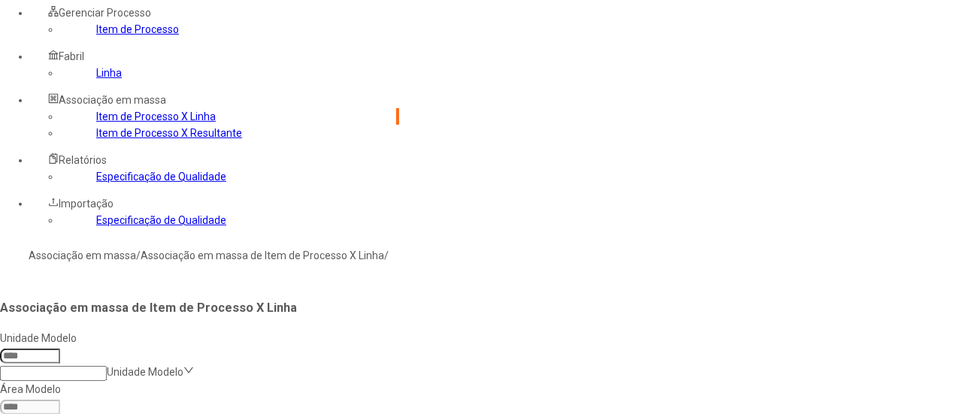
click at [60, 349] on input at bounding box center [30, 356] width 60 height 15
type input "***"
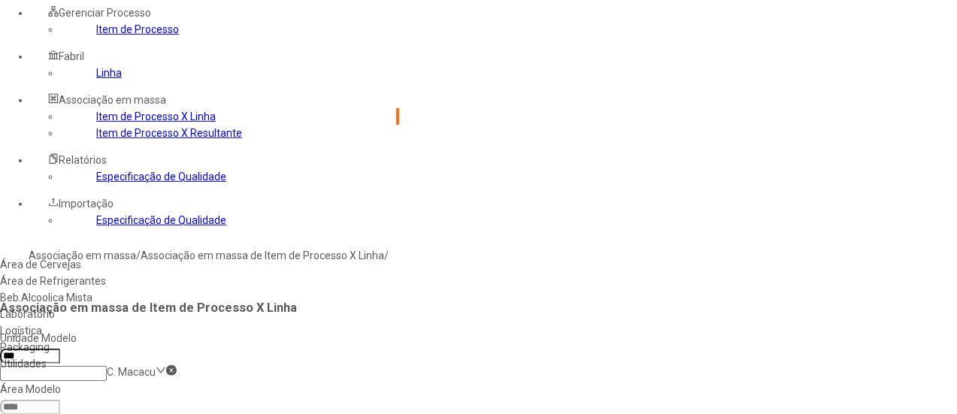
click at [287, 256] on div "Área de Cervejas" at bounding box center [143, 264] width 287 height 17
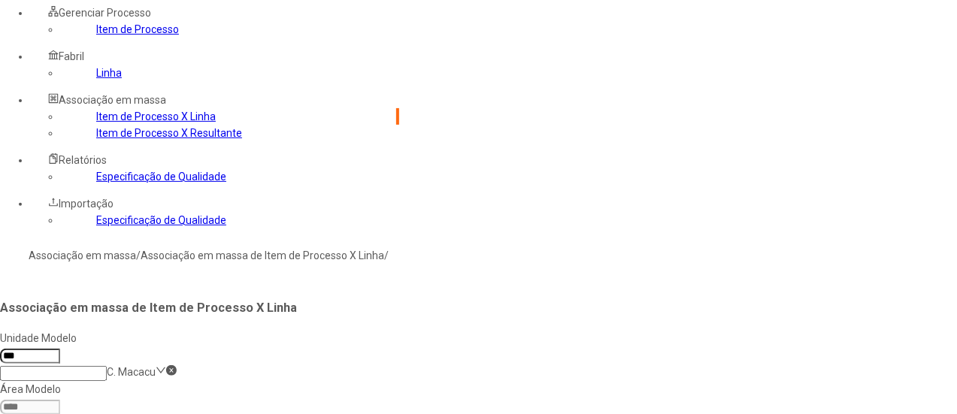
type input "***"
click at [287, 256] on div "Propagação - L 1" at bounding box center [143, 264] width 287 height 17
type input "****"
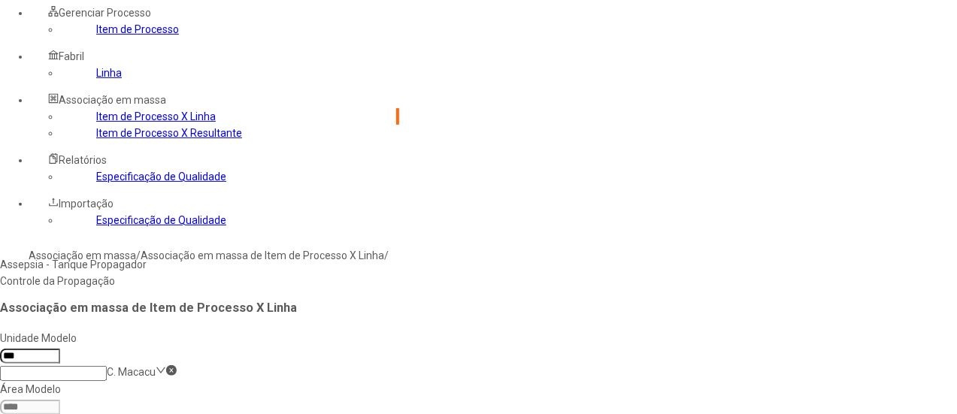
click at [340, 256] on div "Assepsia - Tanque Propagador" at bounding box center [170, 264] width 340 height 17
type input "***"
drag, startPoint x: 657, startPoint y: 85, endPoint x: 659, endPoint y: 96, distance: 10.6
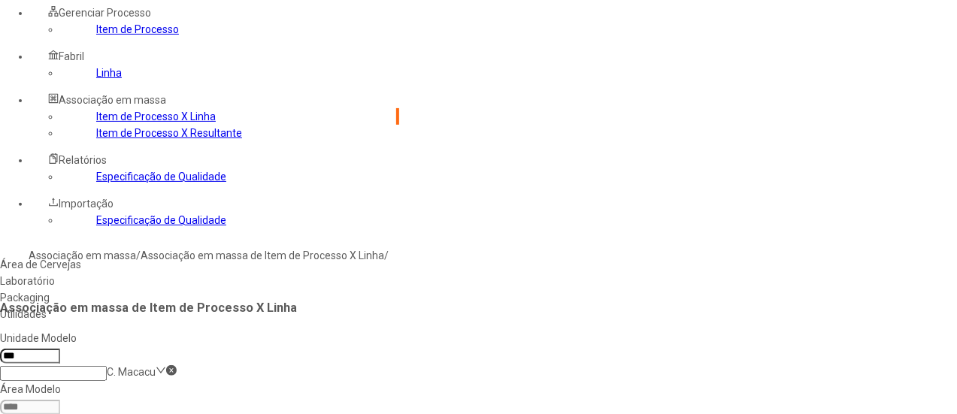
click at [287, 256] on div "Área de Cervejas" at bounding box center [143, 264] width 287 height 17
type input "*****"
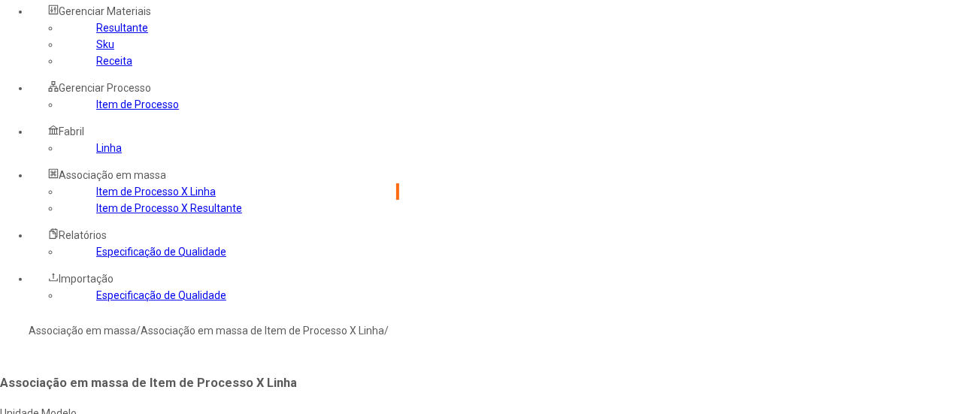
scroll to position [8, 0]
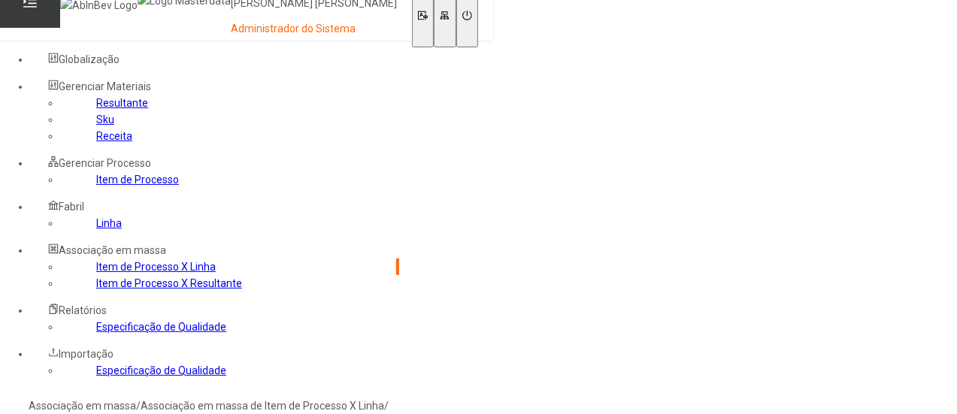
drag, startPoint x: 251, startPoint y: 186, endPoint x: 244, endPoint y: 185, distance: 7.6
type input "***"
click at [287, 407] on div "Área de Cervejas" at bounding box center [143, 415] width 287 height 17
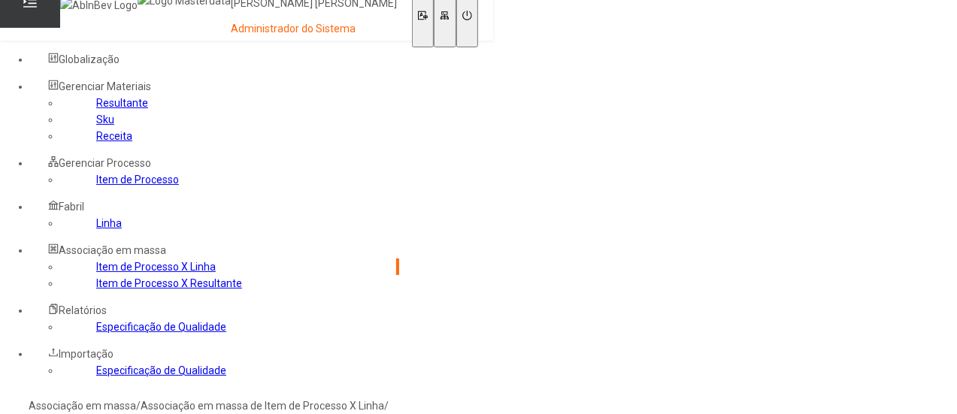
drag, startPoint x: 347, startPoint y: 305, endPoint x: 344, endPoint y: 296, distance: 9.3
type input "****"
click at [287, 407] on div "Propagação - L 1" at bounding box center [143, 415] width 287 height 17
type input "****"
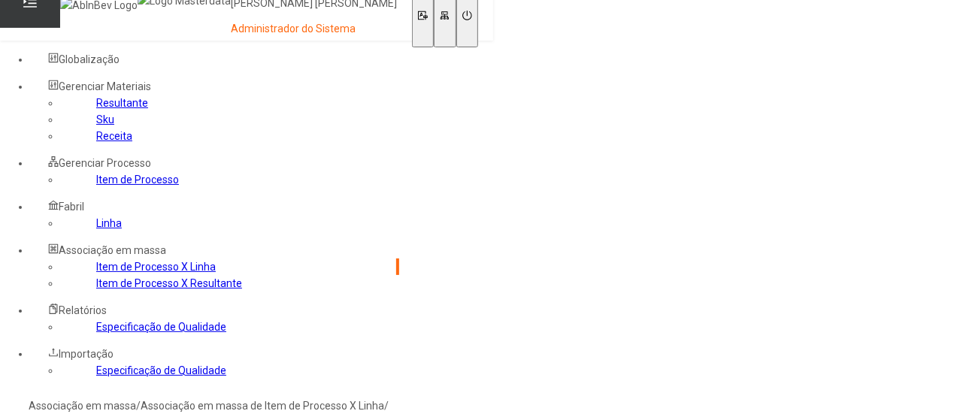
click at [340, 407] on div "Assepsia - Tanque Propagador" at bounding box center [170, 415] width 340 height 17
type input "*****"
type input "***"
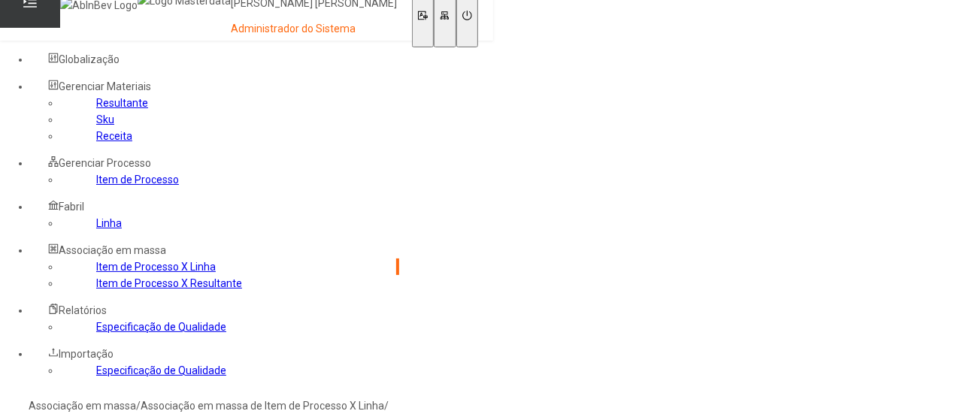
click at [287, 407] on div "Área de Cervejas" at bounding box center [143, 415] width 287 height 17
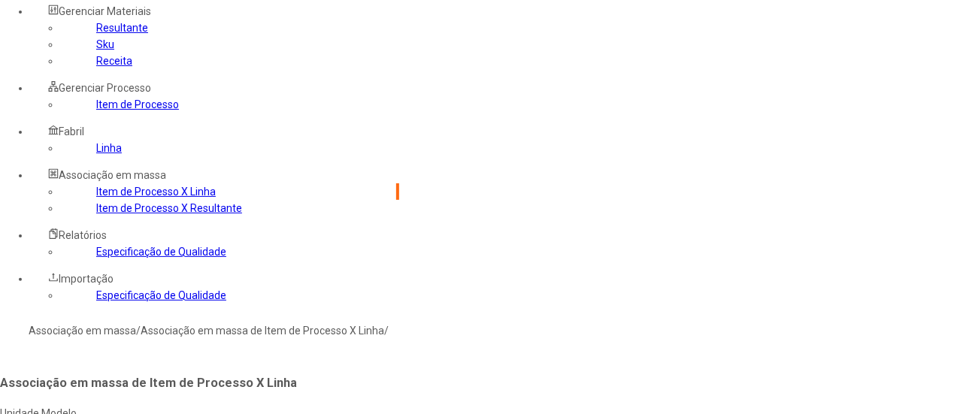
type input "****"
click at [96, 111] on link "Item de Processo" at bounding box center [137, 105] width 83 height 12
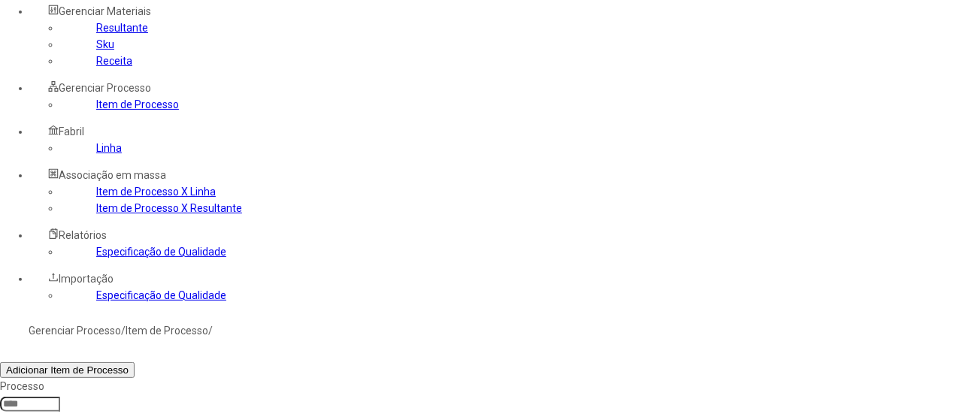
click at [96, 154] on link "Linha" at bounding box center [109, 148] width 26 height 12
click at [107, 414] on input at bounding box center [53, 421] width 107 height 15
type input "****"
type input "***"
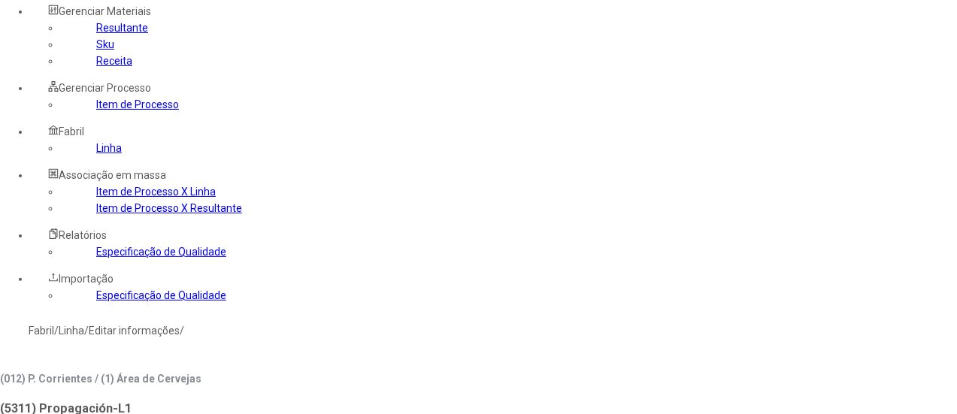
click at [170, 332] on div "Assepsia - Tanque Propagador" at bounding box center [85, 340] width 170 height 17
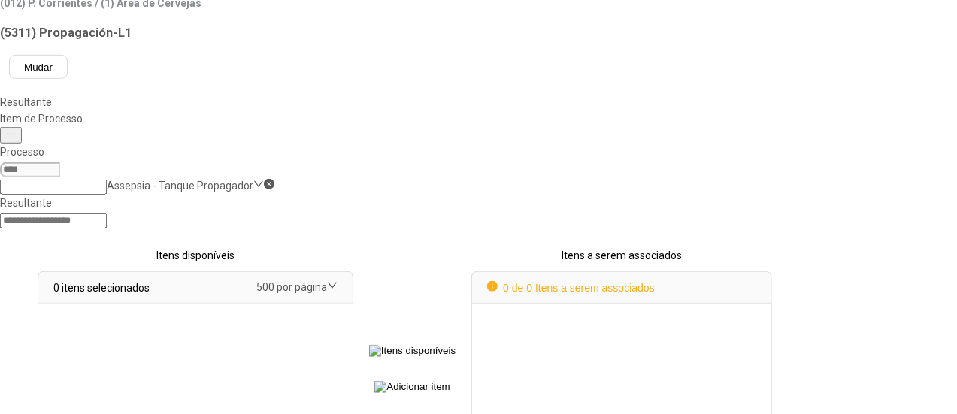
scroll to position [901, 0]
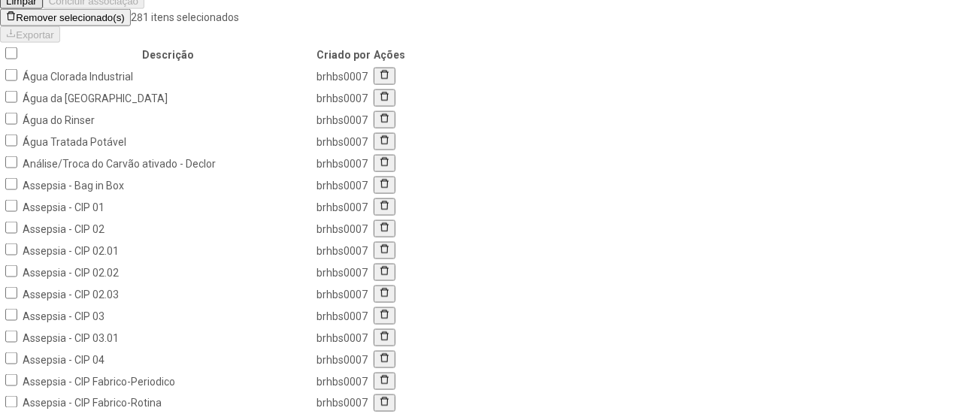
scroll to position [668, 0]
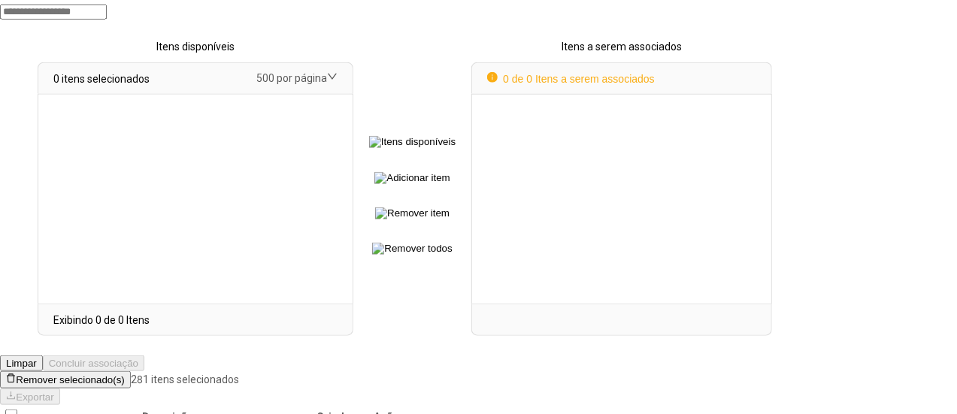
click at [124, 375] on span "Remover selecionado(s)" at bounding box center [70, 380] width 108 height 11
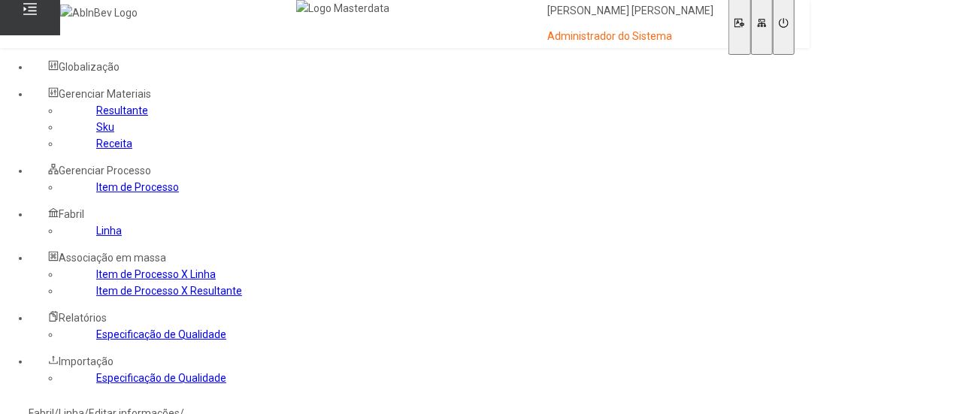
scroll to position [2731, 0]
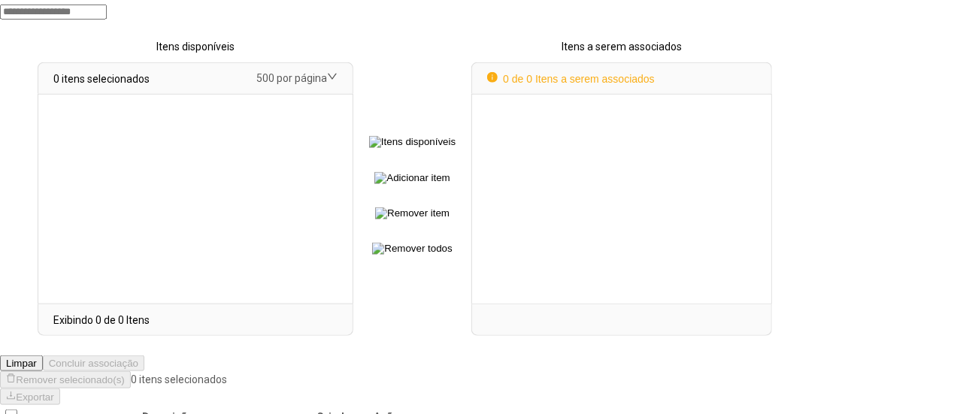
select select
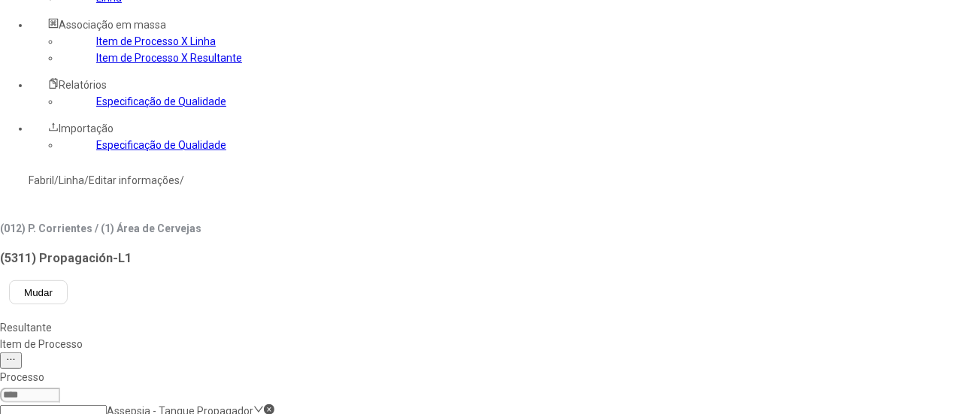
scroll to position [158, 0]
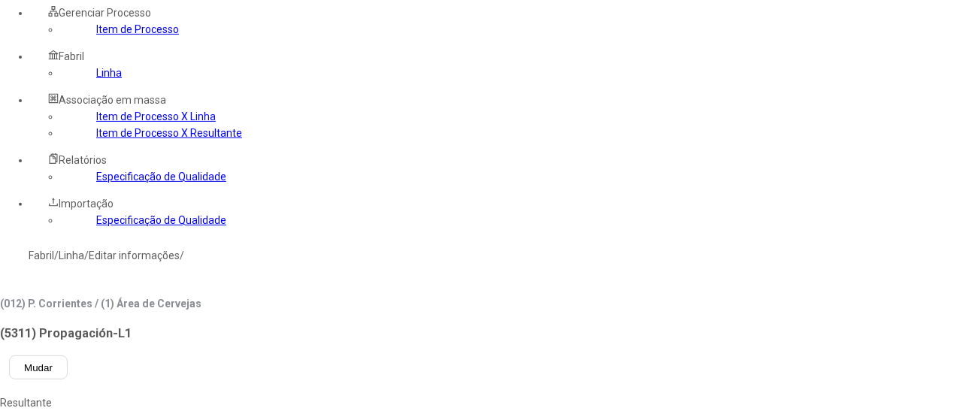
click at [96, 35] on link "Item de Processo" at bounding box center [137, 29] width 83 height 12
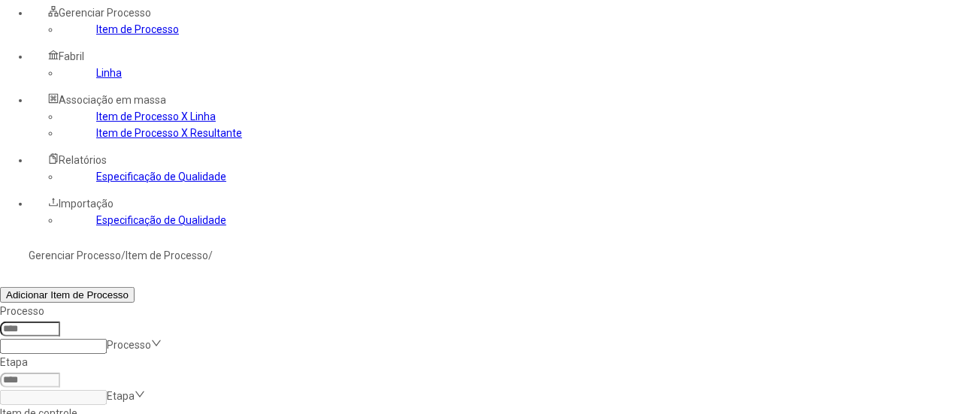
type input "*****"
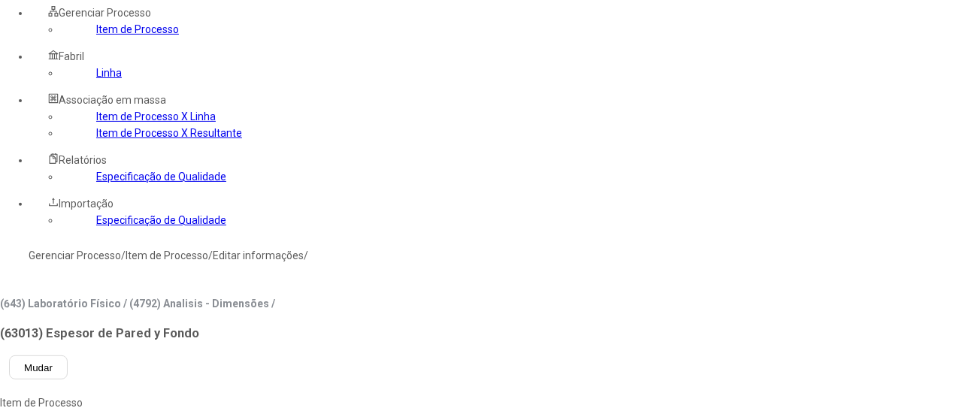
type input "*****"
